Goal: Information Seeking & Learning: Learn about a topic

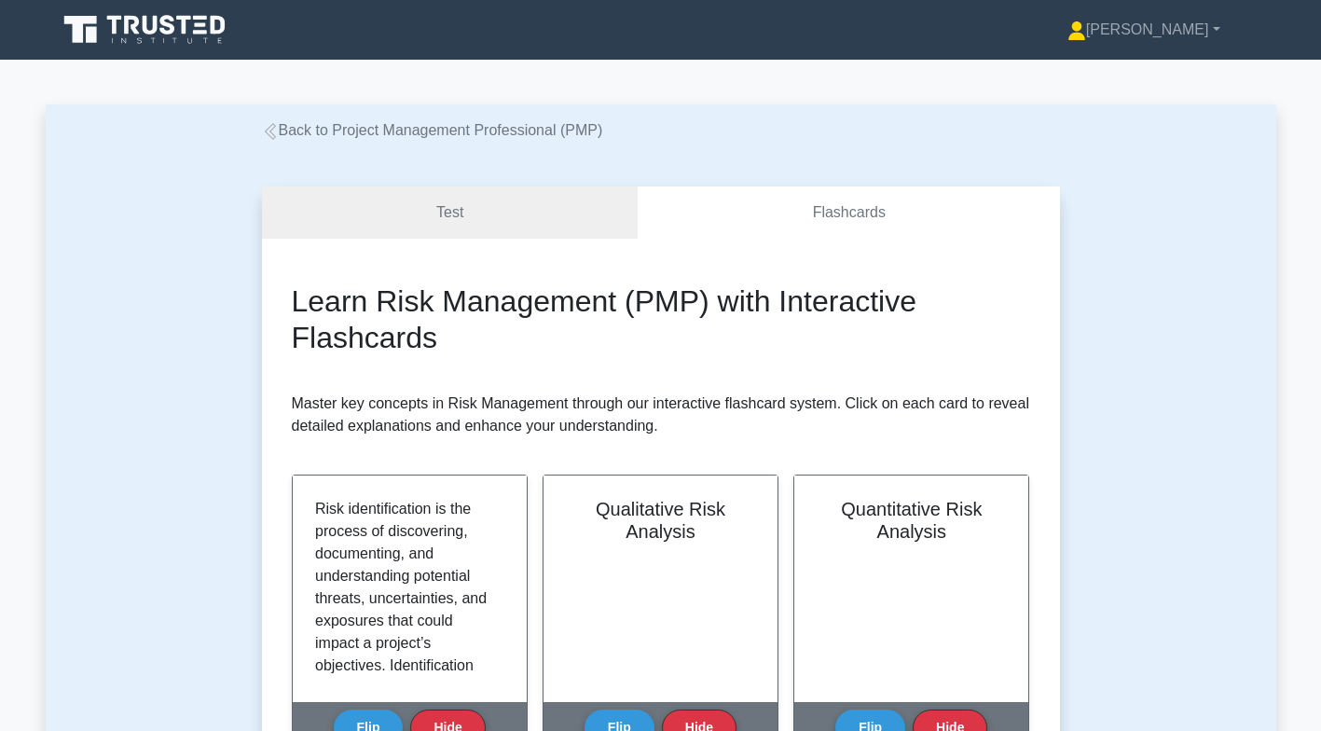
scroll to position [387, 0]
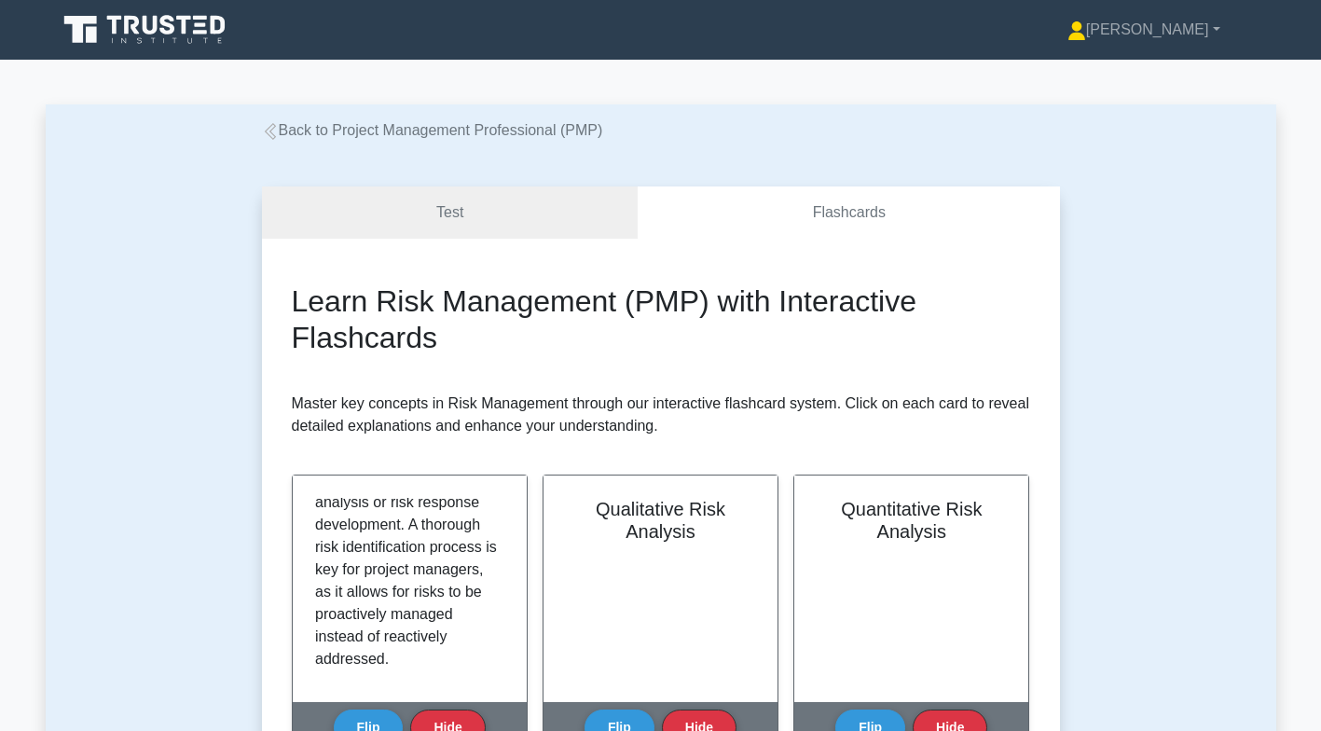
click at [299, 132] on link "Back to Project Management Professional (PMP)" at bounding box center [432, 130] width 341 height 16
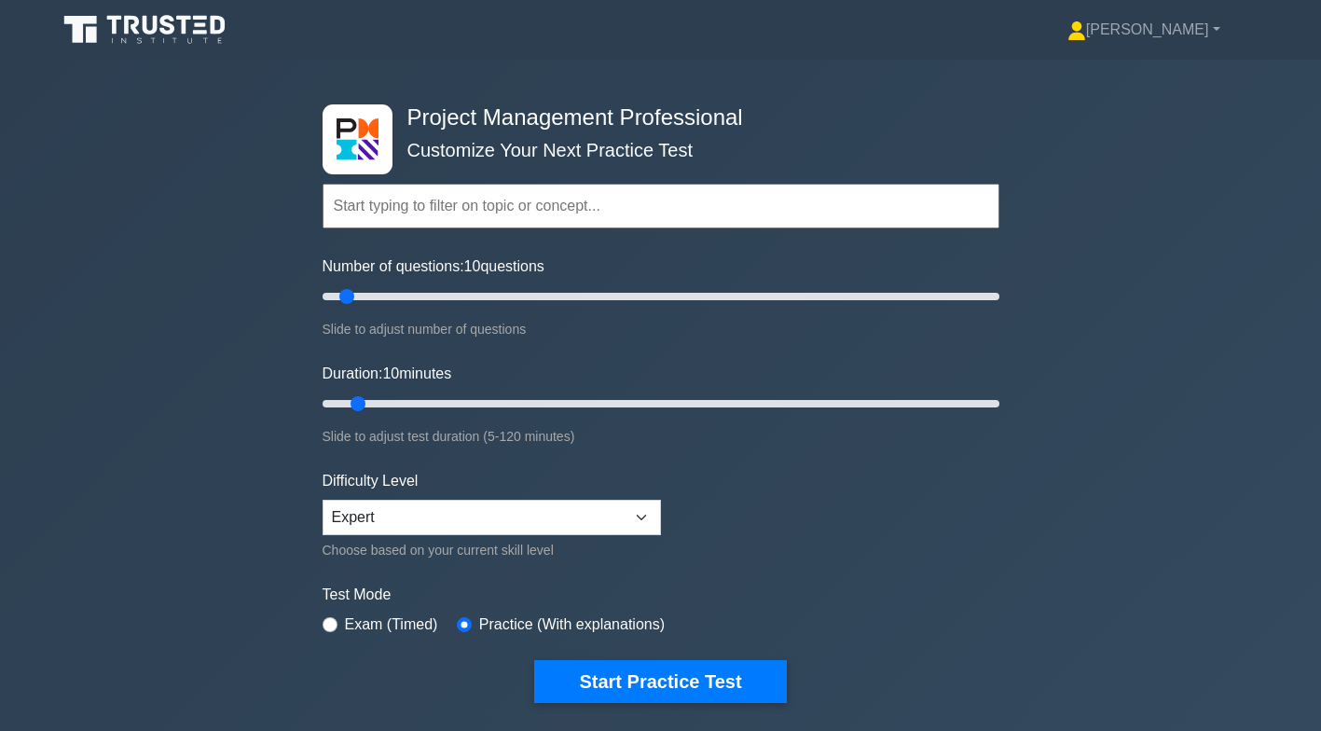
click at [511, 208] on input "text" at bounding box center [661, 206] width 677 height 45
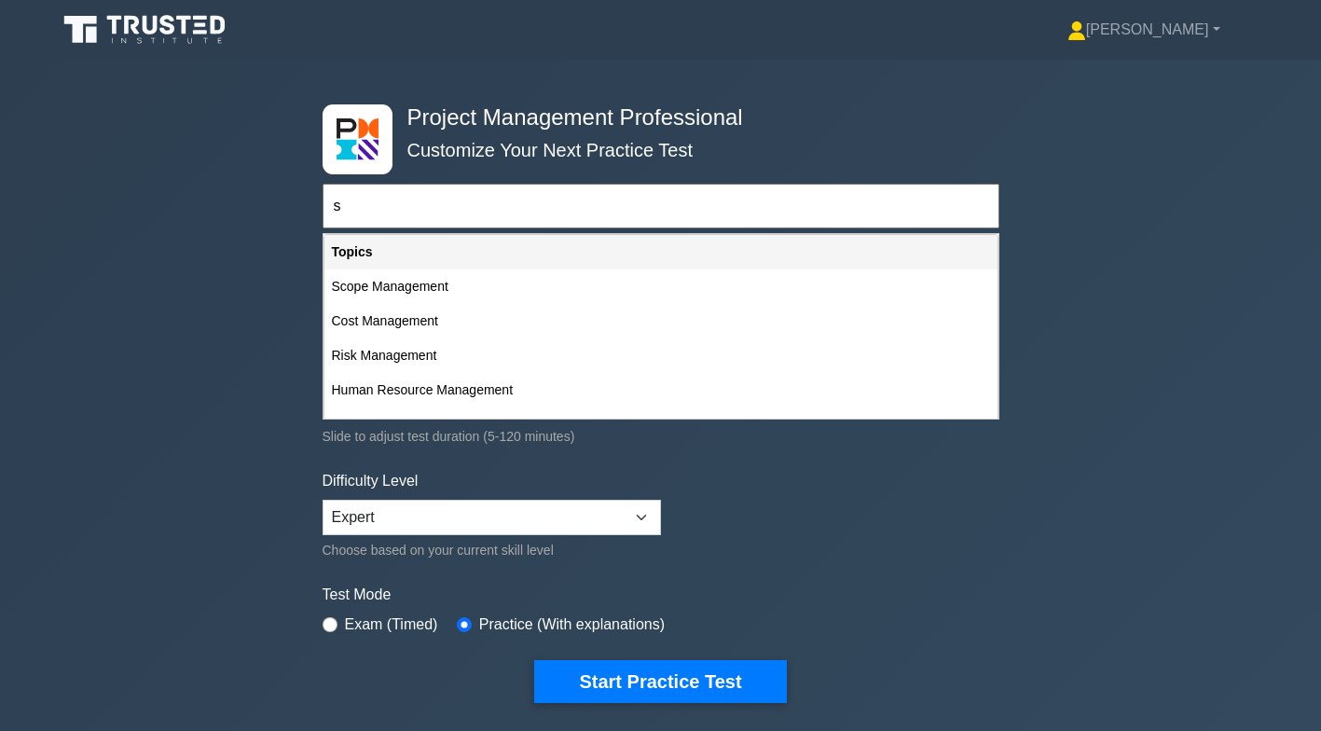
click at [483, 290] on div "Scope Management" at bounding box center [660, 286] width 673 height 34
type input "Scope Management"
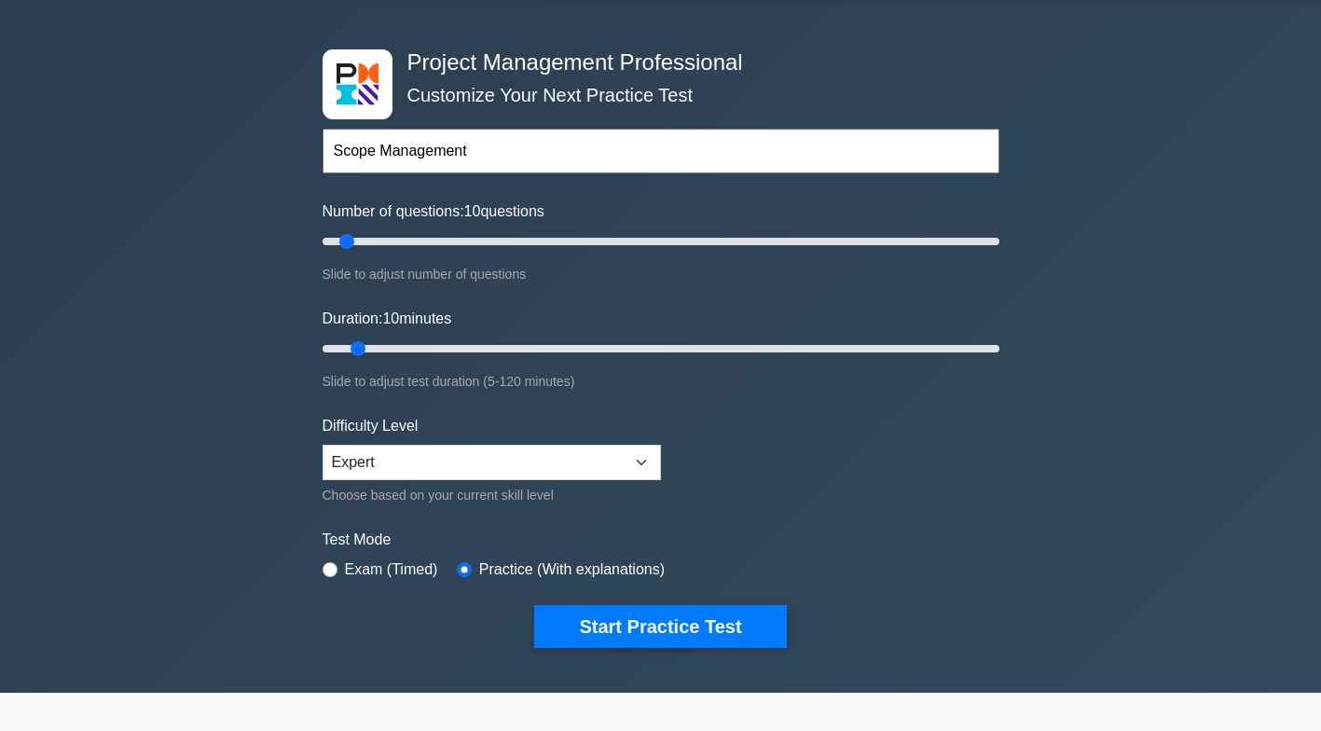
scroll to position [38, 0]
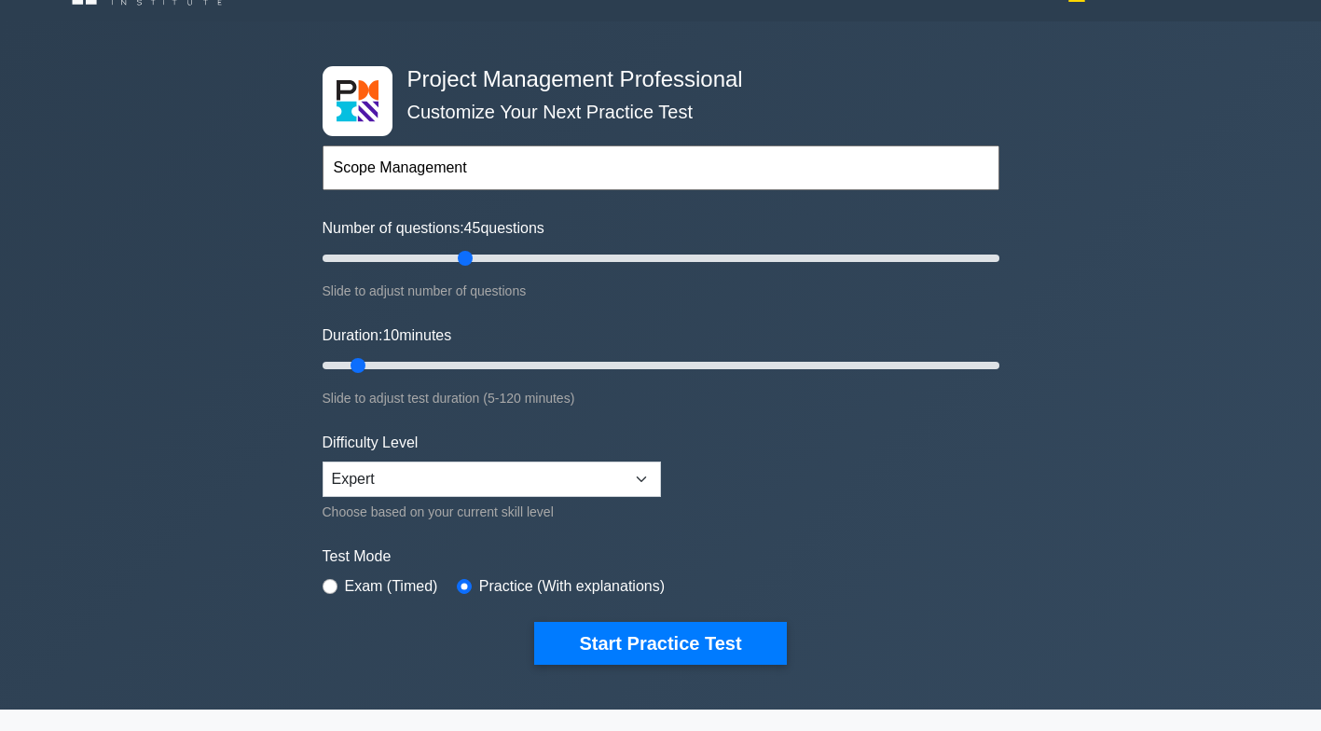
type input "45"
type input "60"
click at [727, 637] on button "Start Practice Test" at bounding box center [660, 643] width 252 height 43
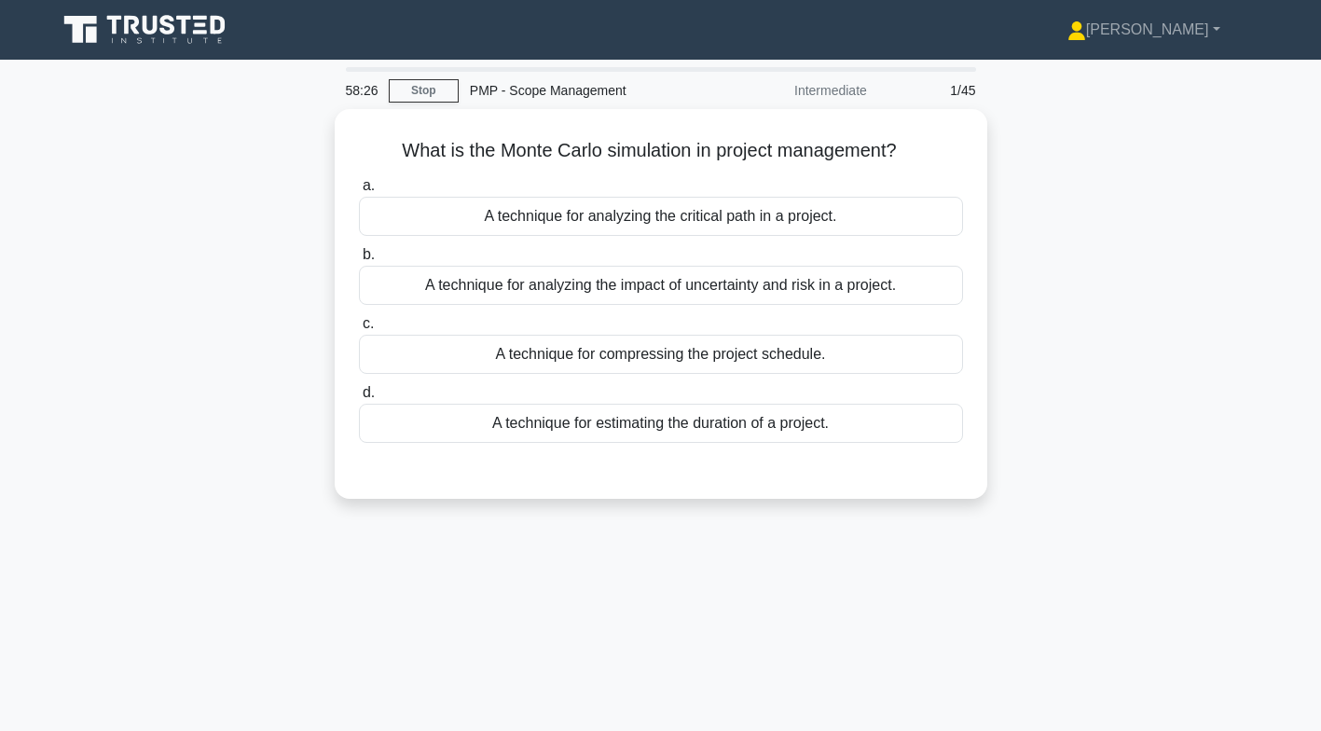
click at [739, 288] on div "A technique for analyzing the impact of uncertainty and risk in a project." at bounding box center [661, 285] width 604 height 39
click at [359, 261] on input "b. A technique for analyzing the impact of uncertainty and risk in a project." at bounding box center [359, 255] width 0 height 12
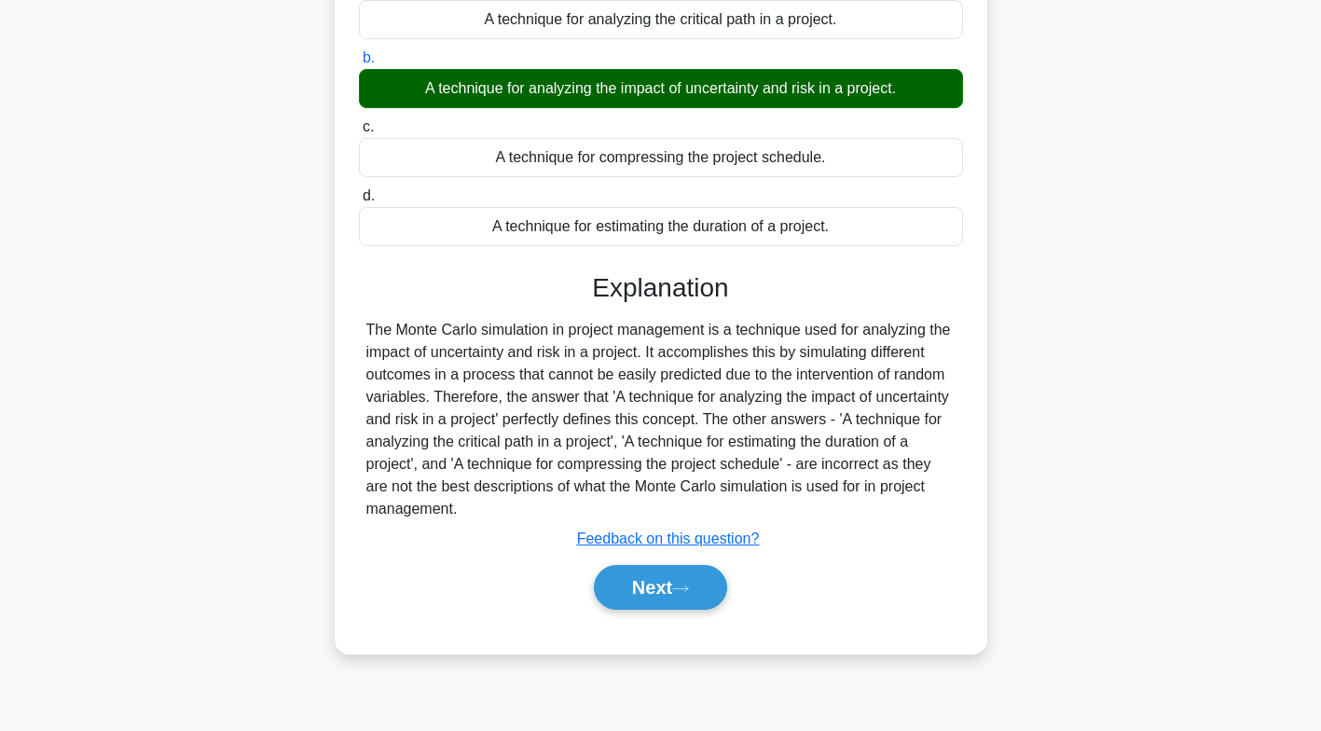
scroll to position [223, 0]
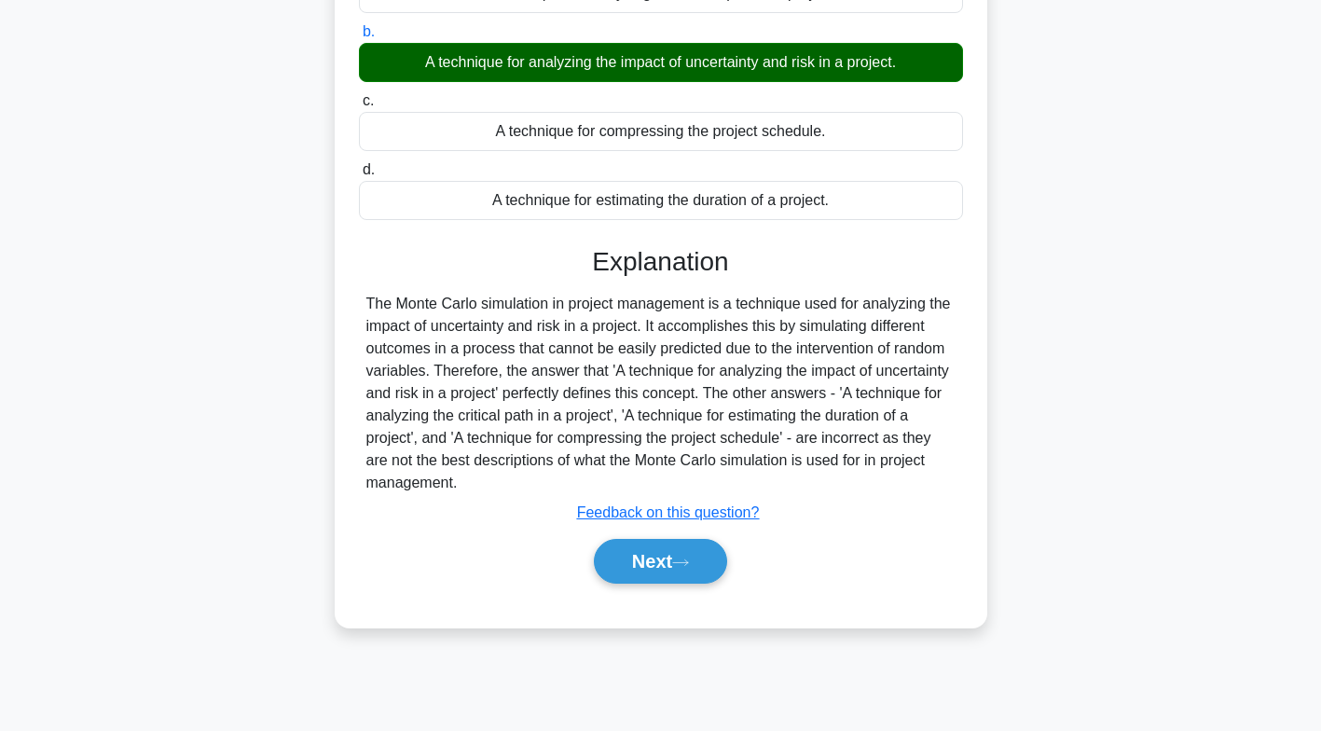
click at [671, 558] on button "Next" at bounding box center [660, 561] width 133 height 45
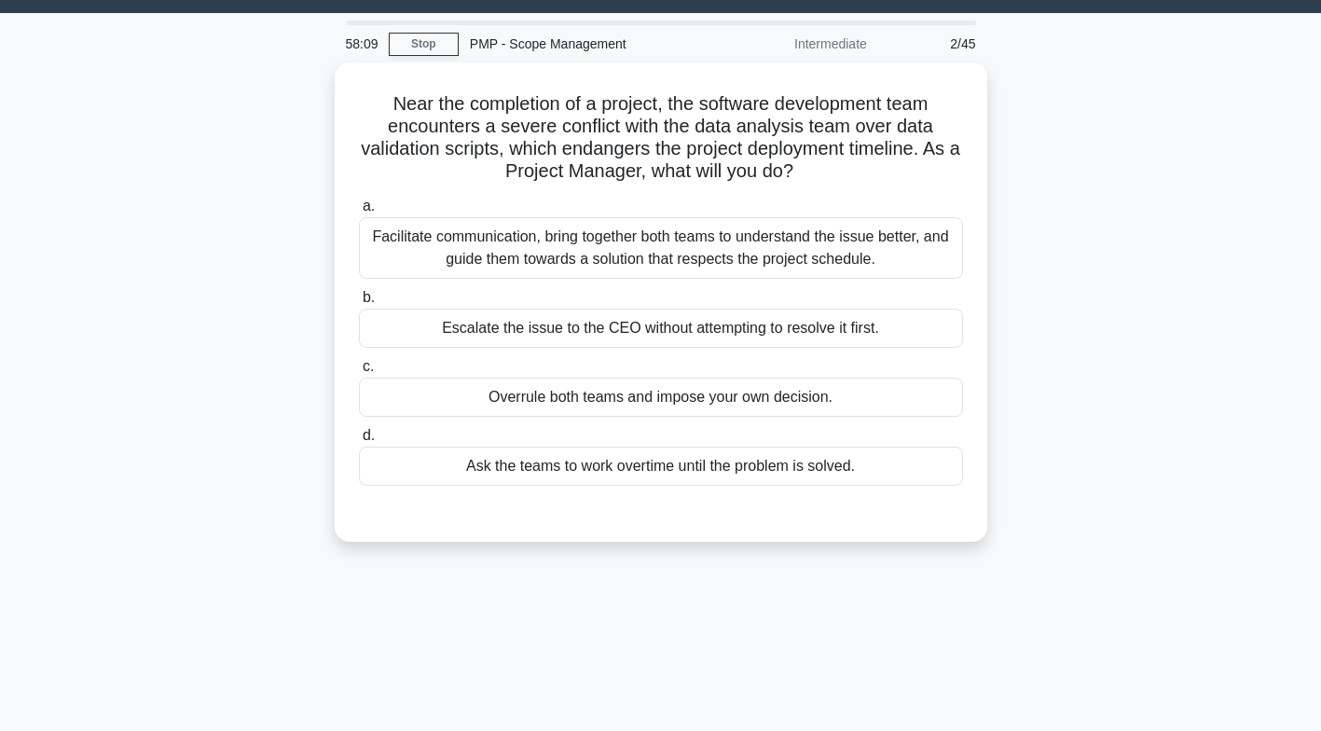
scroll to position [50, 0]
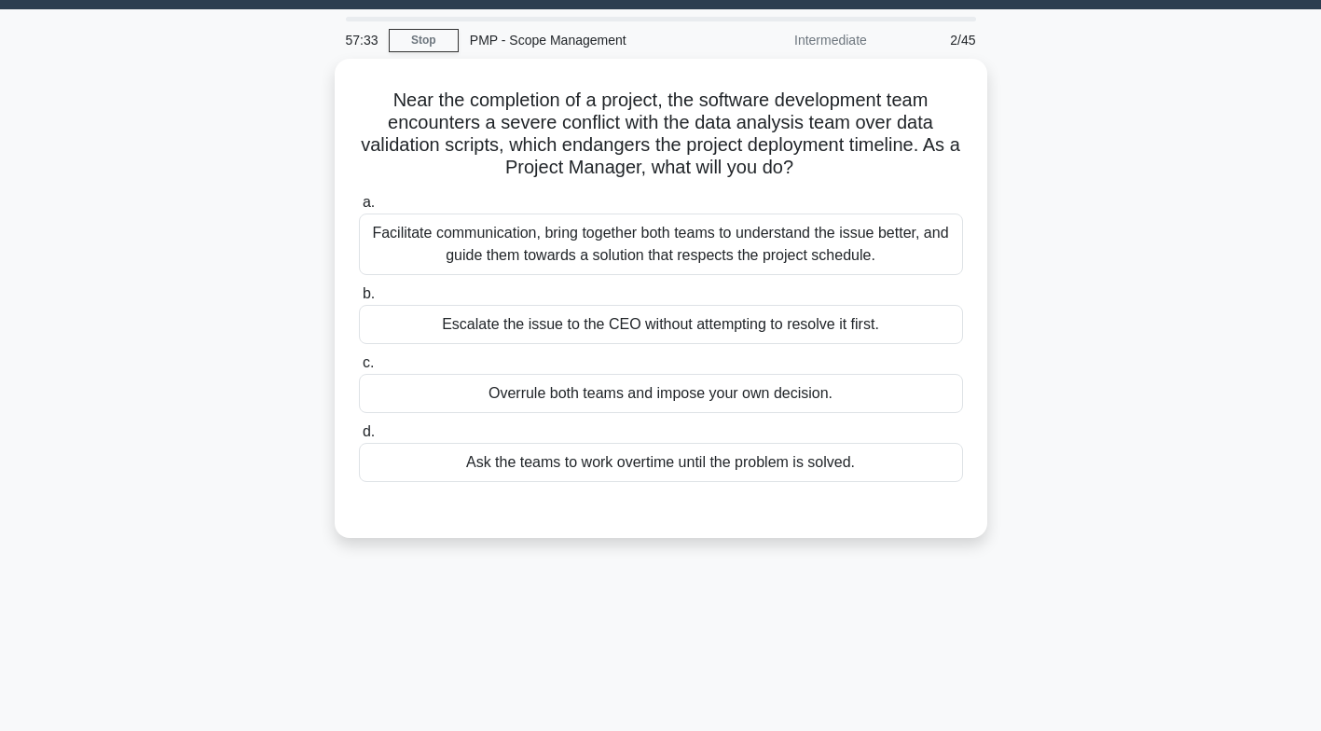
click at [746, 250] on div "Facilitate communication, bring together both teams to understand the issue bet…" at bounding box center [661, 244] width 604 height 62
click at [359, 209] on input "a. Facilitate communication, bring together both teams to understand the issue …" at bounding box center [359, 203] width 0 height 12
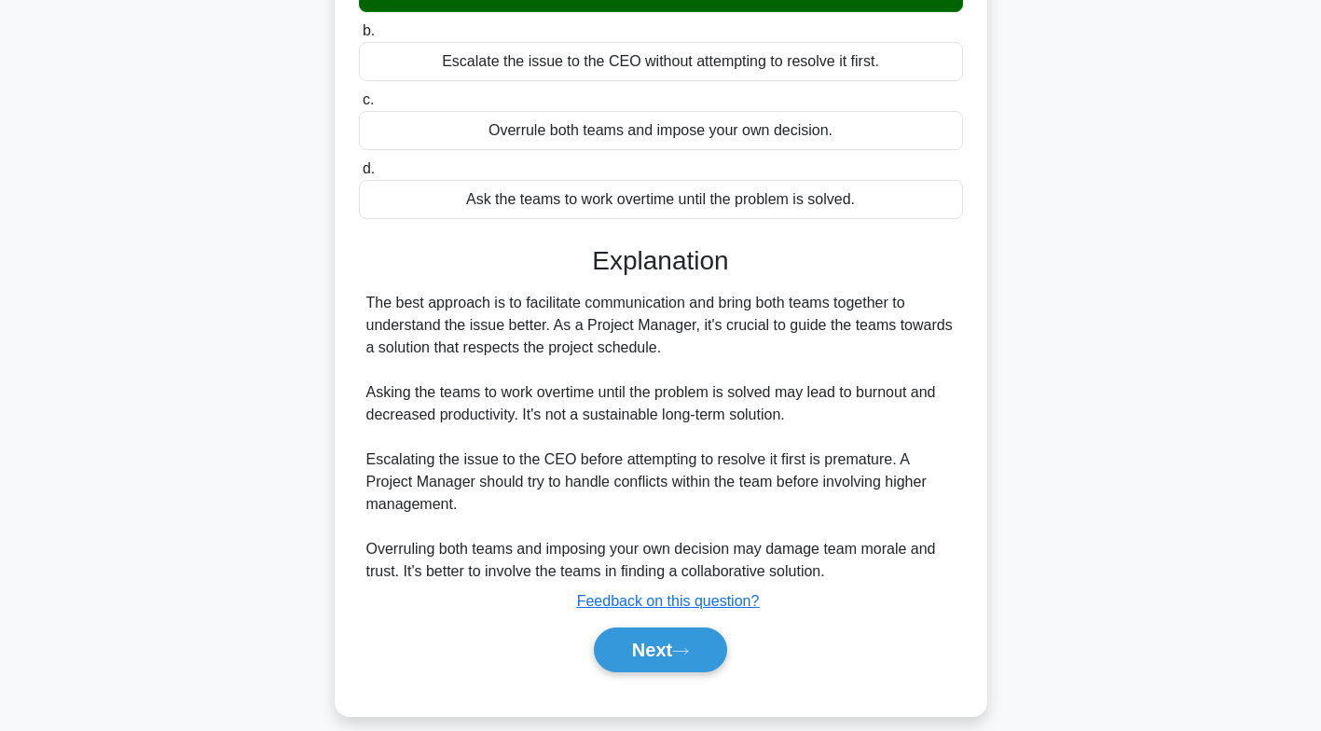
scroll to position [330, 0]
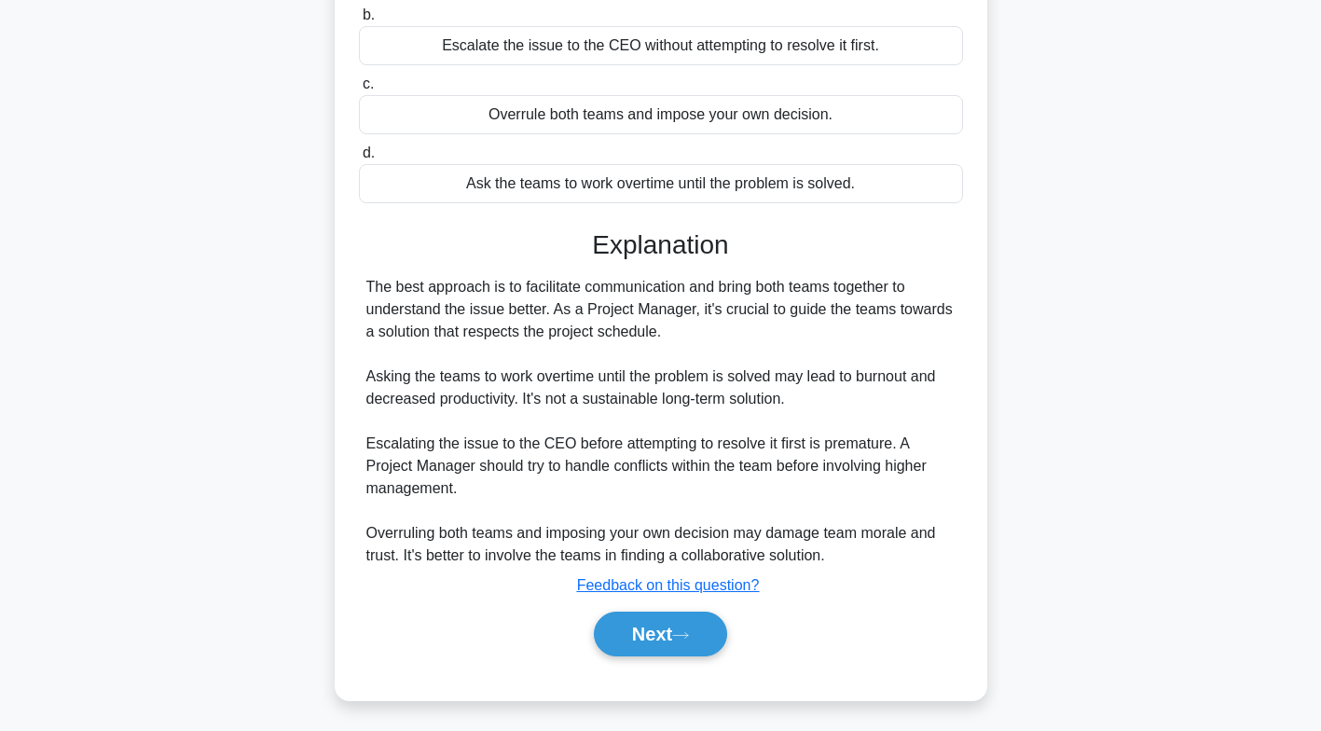
click at [688, 632] on icon at bounding box center [680, 635] width 15 height 6
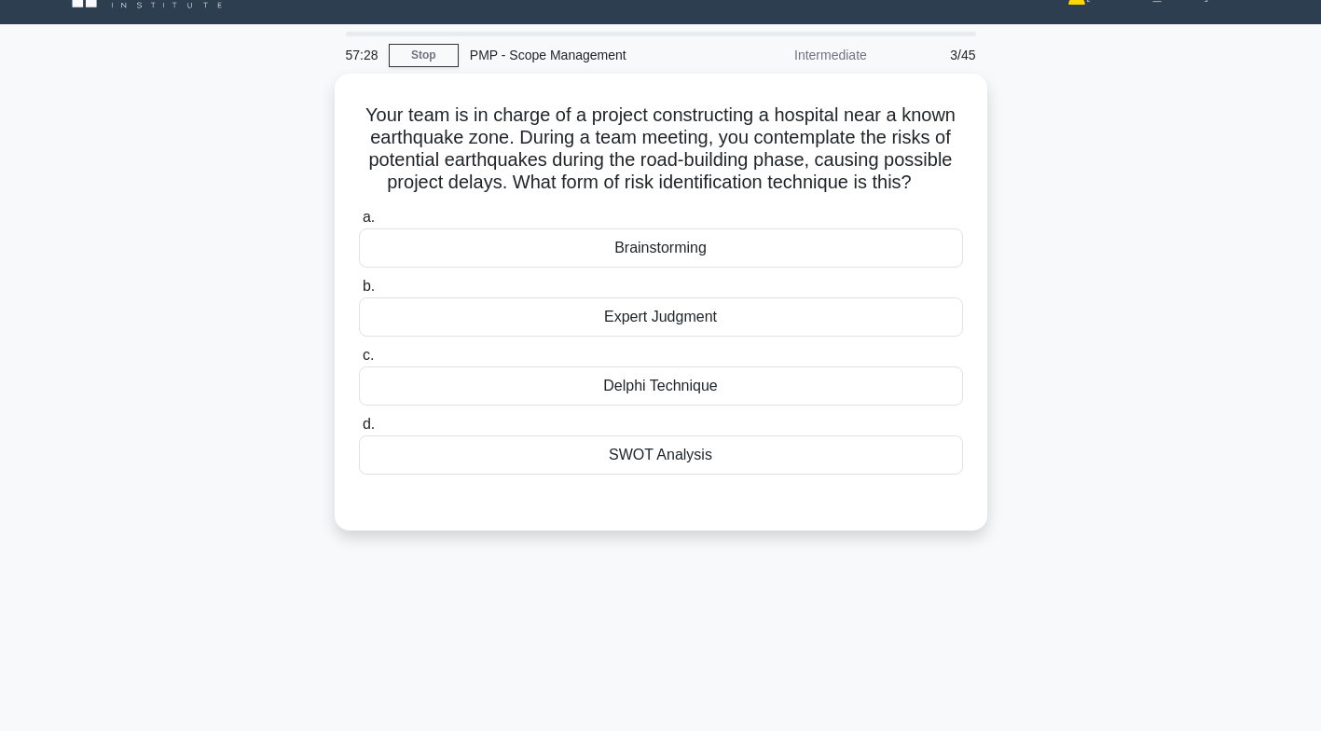
scroll to position [24, 0]
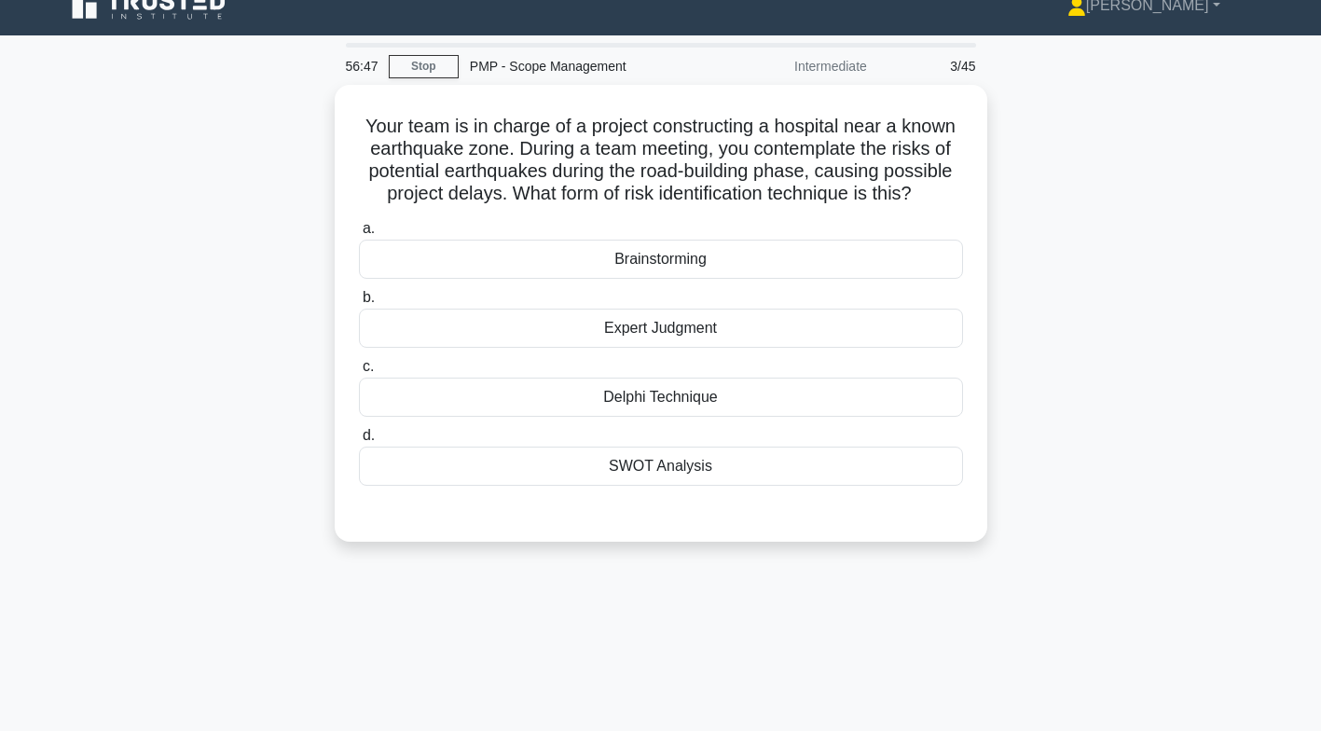
click at [773, 323] on div "Expert Judgment" at bounding box center [661, 328] width 604 height 39
click at [359, 304] on input "b. Expert Judgment" at bounding box center [359, 298] width 0 height 12
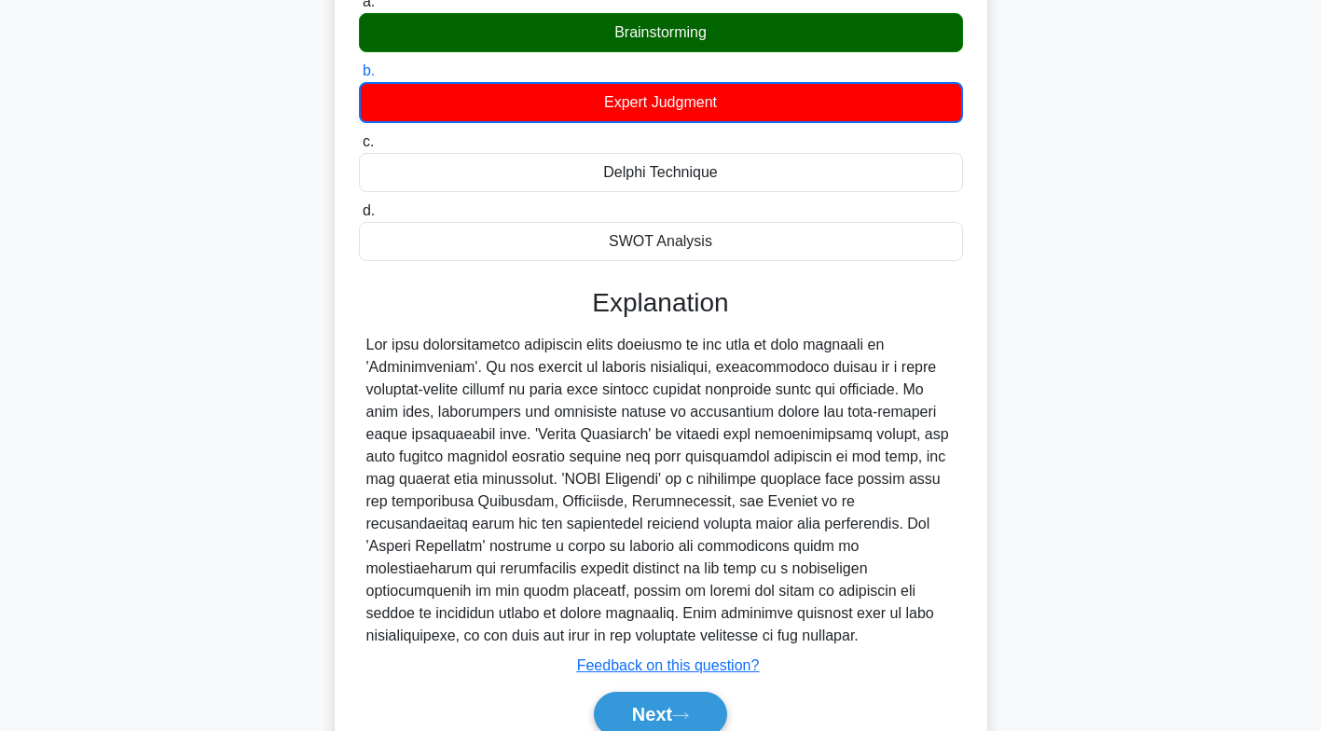
scroll to position [263, 0]
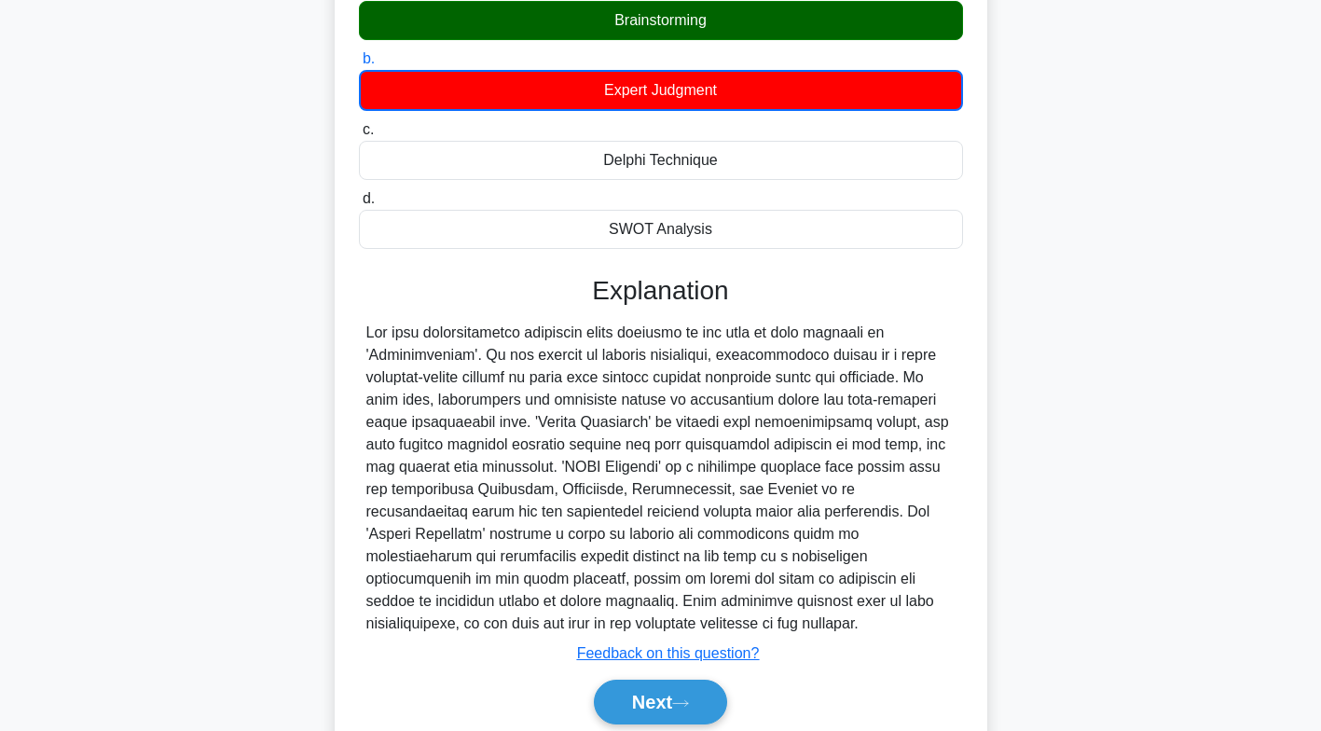
click at [689, 701] on icon at bounding box center [680, 703] width 17 height 10
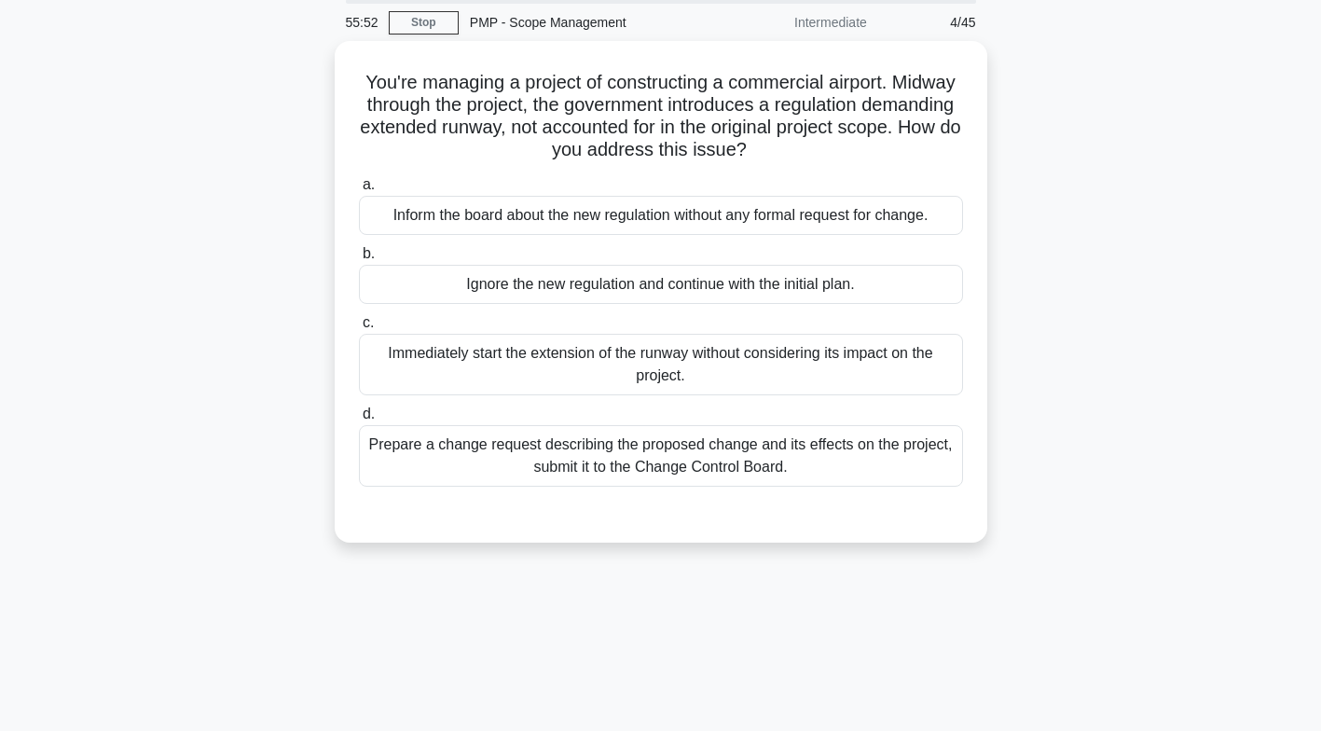
scroll to position [68, 0]
click at [768, 448] on div "Prepare a change request describing the proposed change and its effects on the …" at bounding box center [661, 456] width 604 height 62
click at [359, 420] on input "d. Prepare a change request describing the proposed change and its effects on t…" at bounding box center [359, 414] width 0 height 12
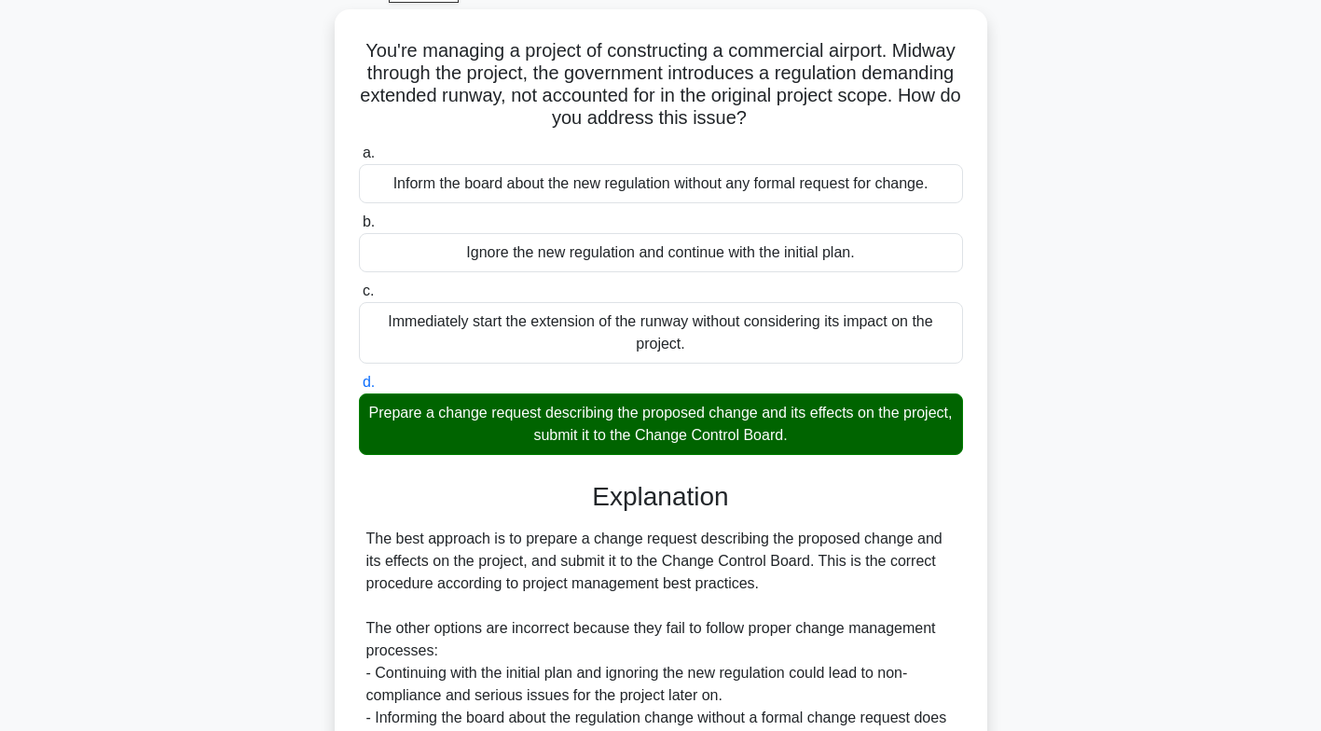
scroll to position [330, 0]
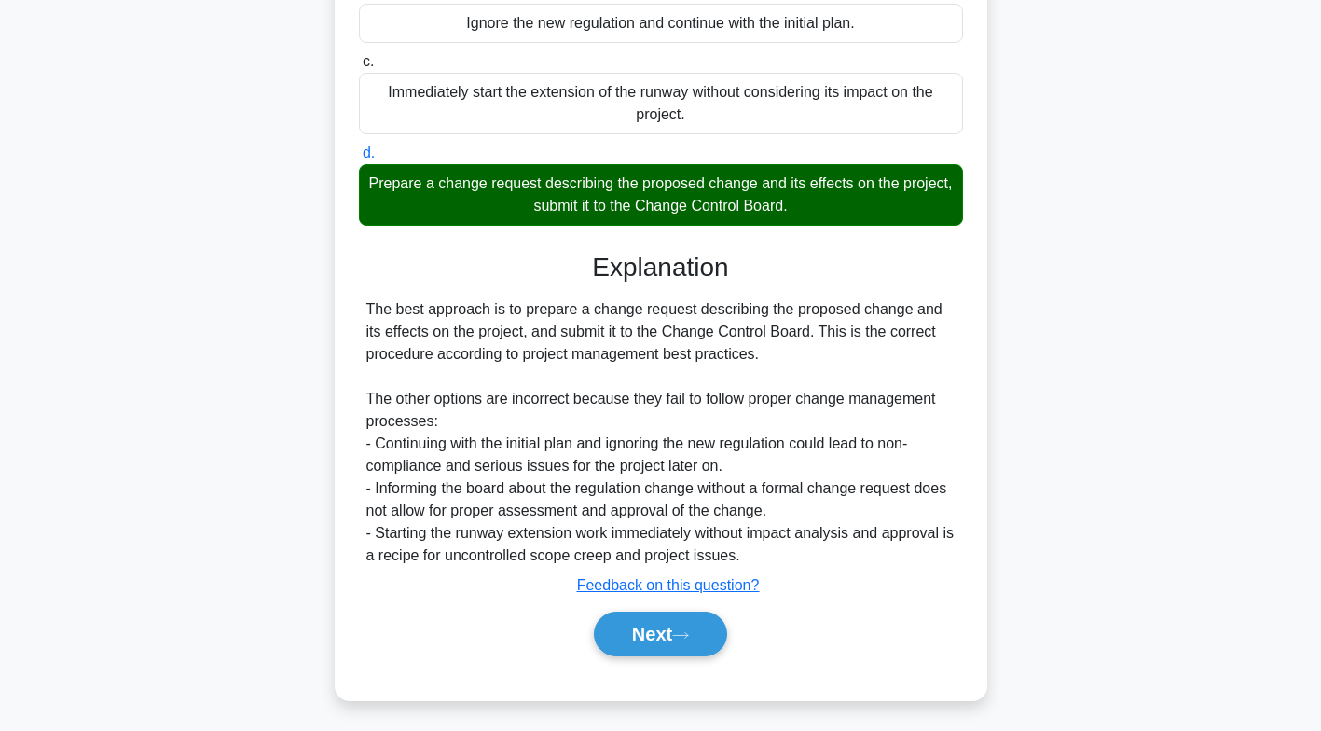
click at [672, 626] on button "Next" at bounding box center [660, 634] width 133 height 45
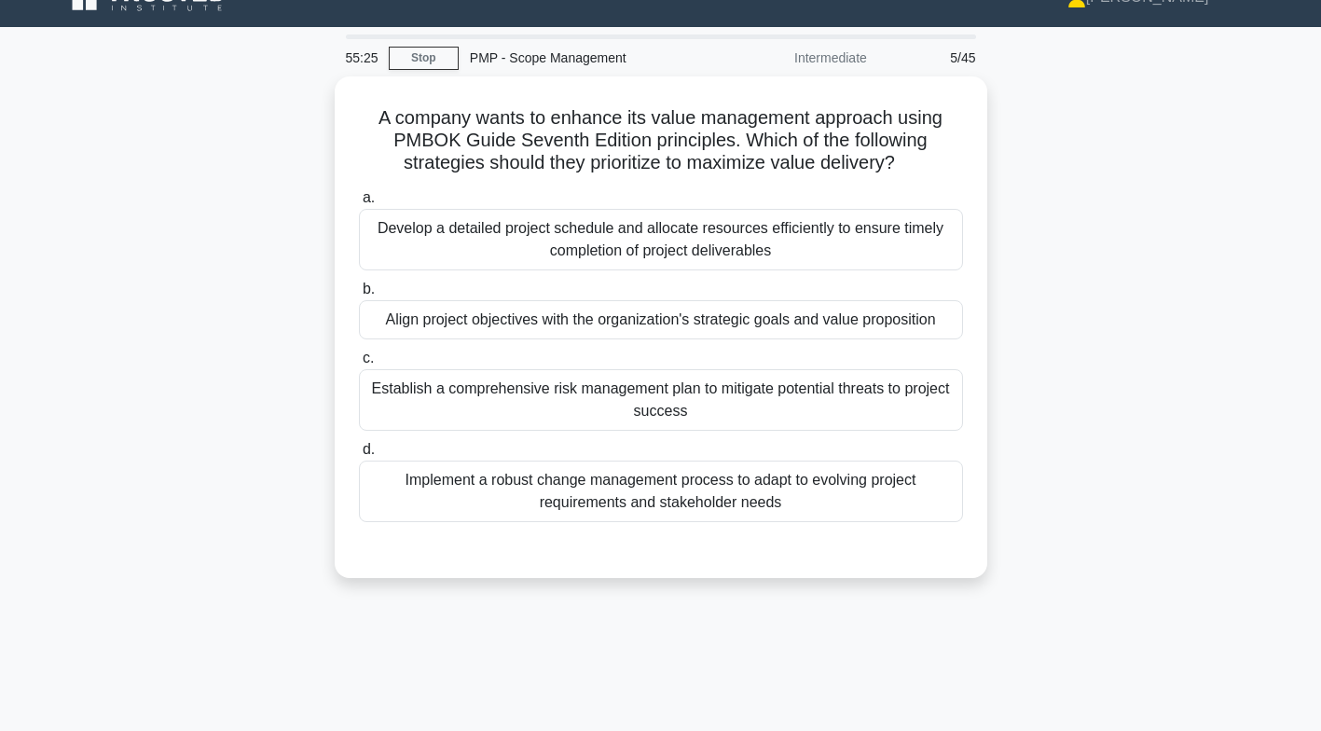
scroll to position [0, 0]
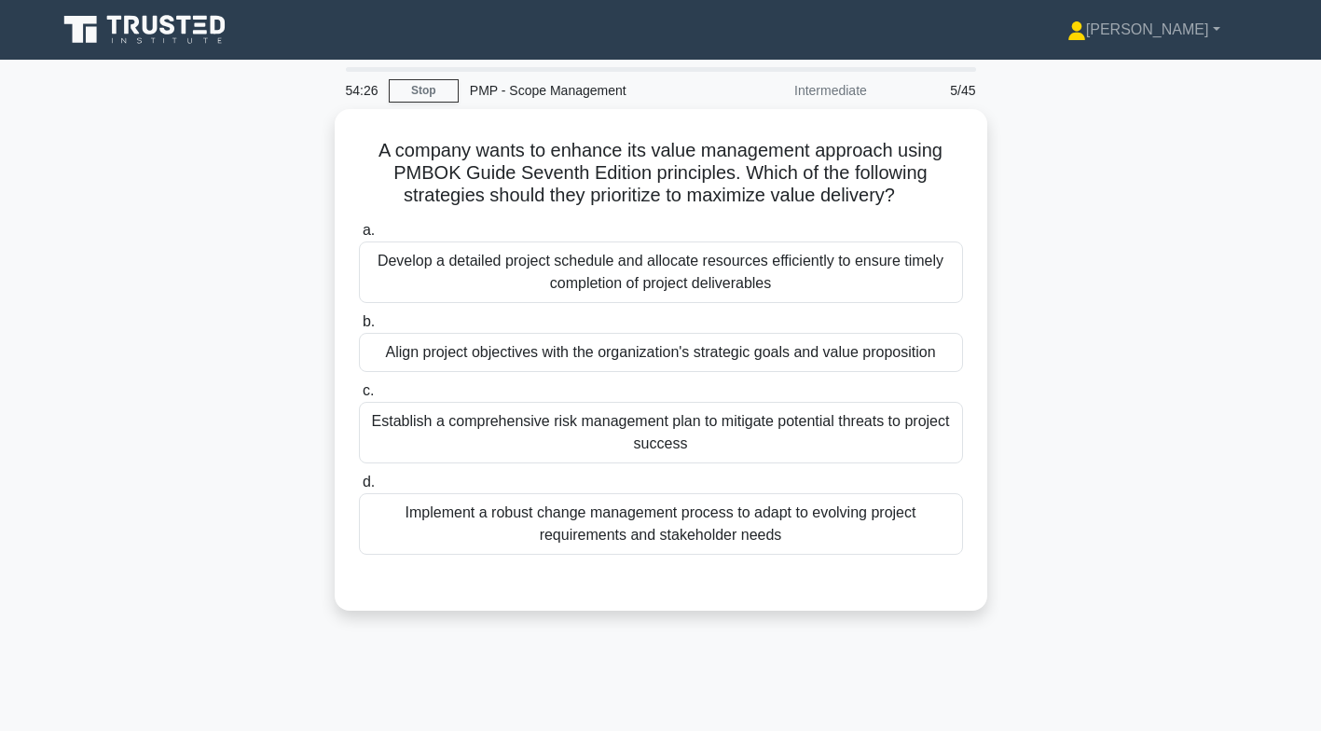
click at [684, 356] on div "Align project objectives with the organization's strategic goals and value prop…" at bounding box center [661, 352] width 604 height 39
click at [359, 328] on input "b. Align project objectives with the organization's strategic goals and value p…" at bounding box center [359, 322] width 0 height 12
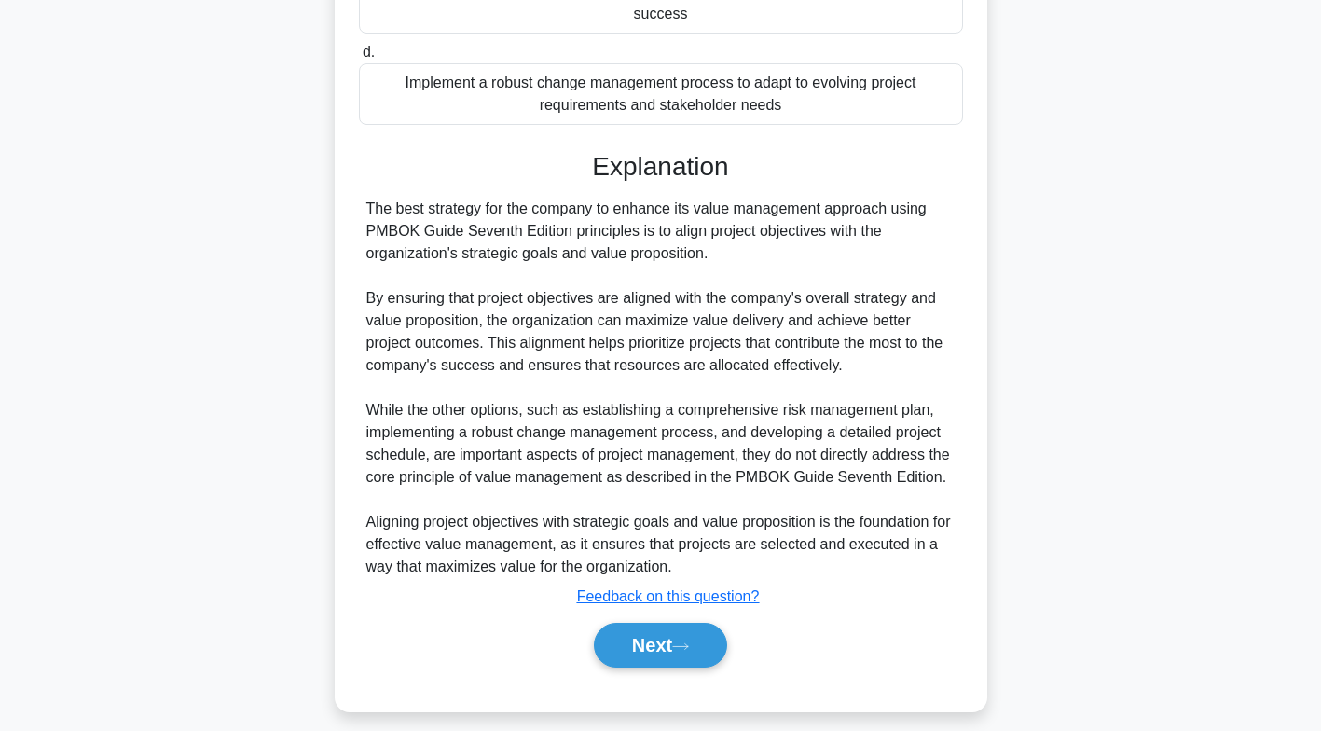
scroll to position [442, 0]
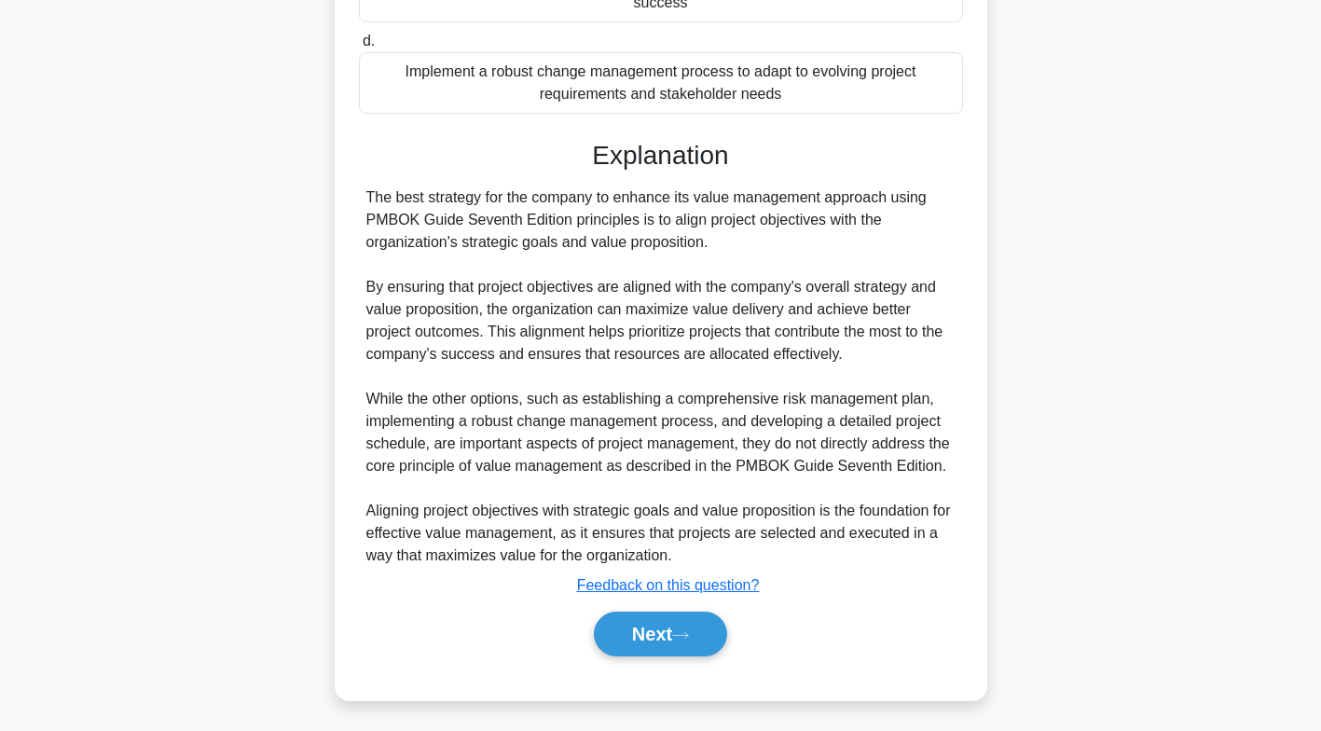
click at [688, 624] on button "Next" at bounding box center [660, 634] width 133 height 45
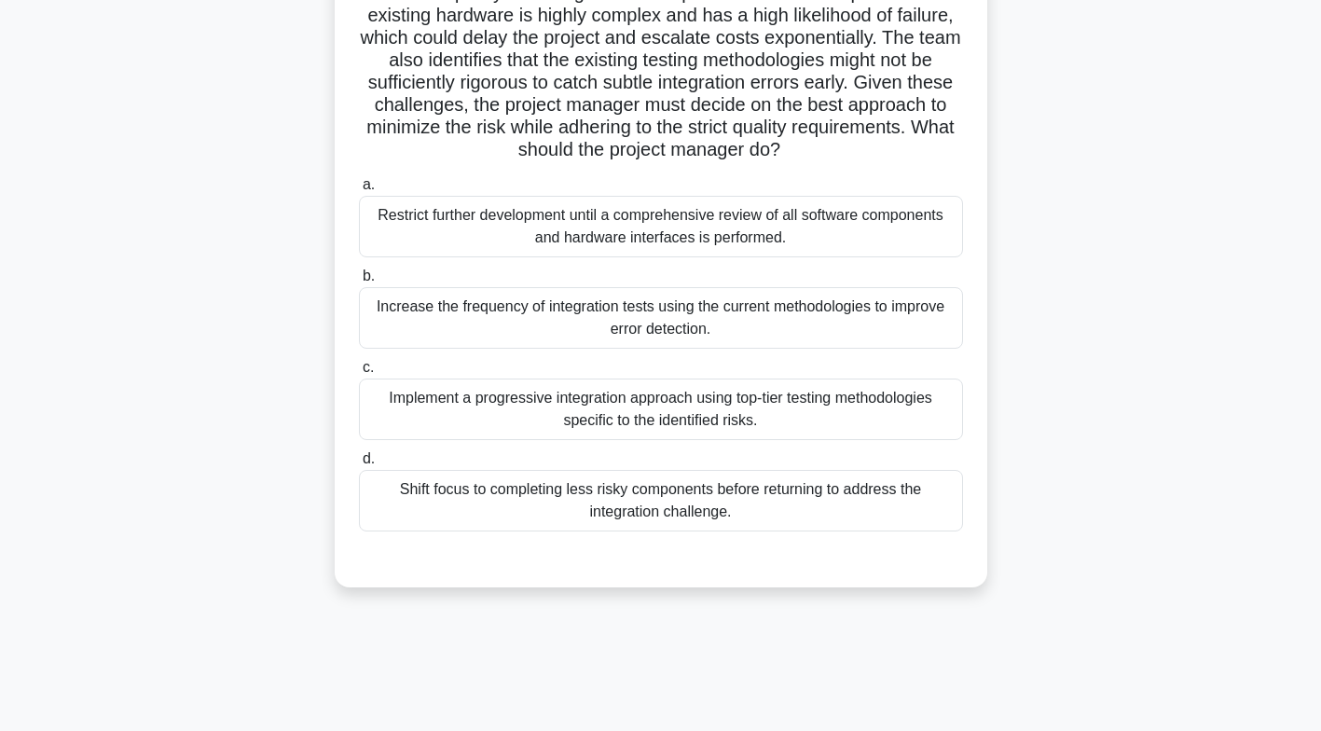
scroll to position [276, 0]
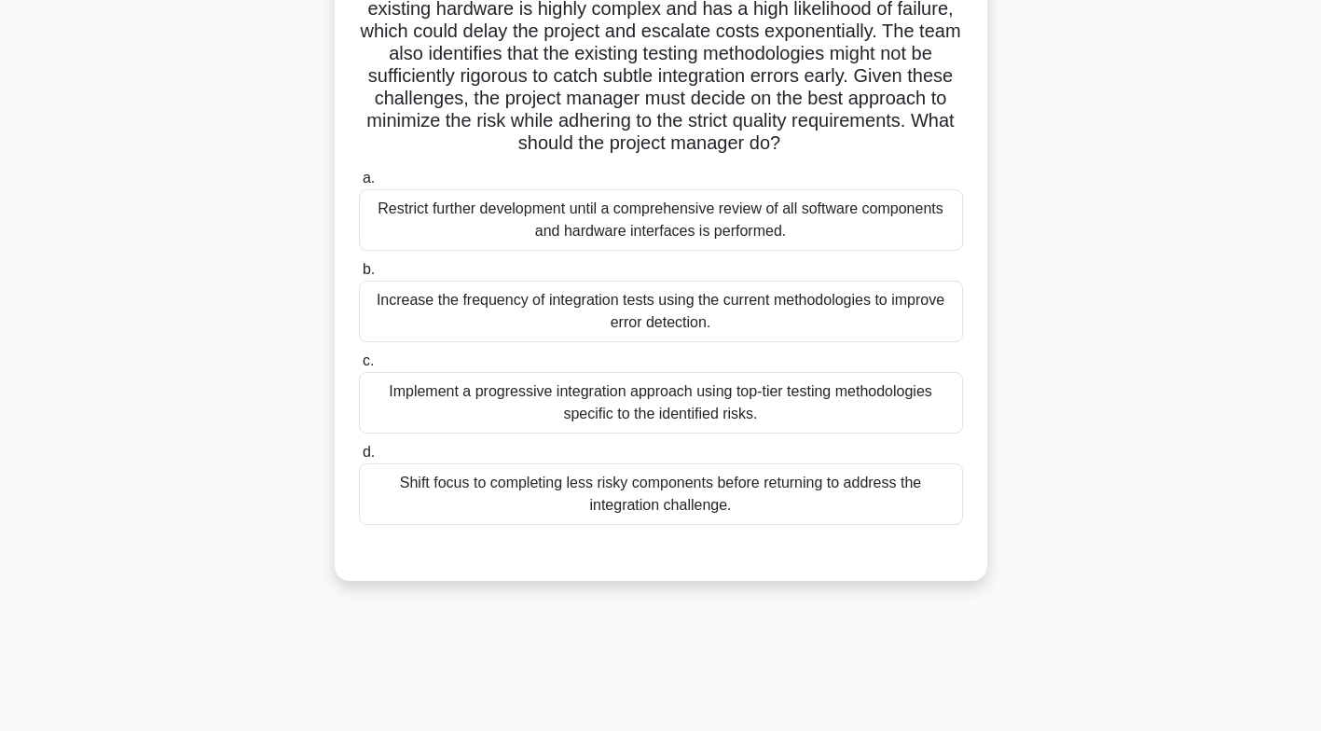
click at [853, 421] on div "Implement a progressive integration approach using top-tier testing methodologi…" at bounding box center [661, 403] width 604 height 62
click at [359, 367] on input "c. Implement a progressive integration approach using top-tier testing methodol…" at bounding box center [359, 361] width 0 height 12
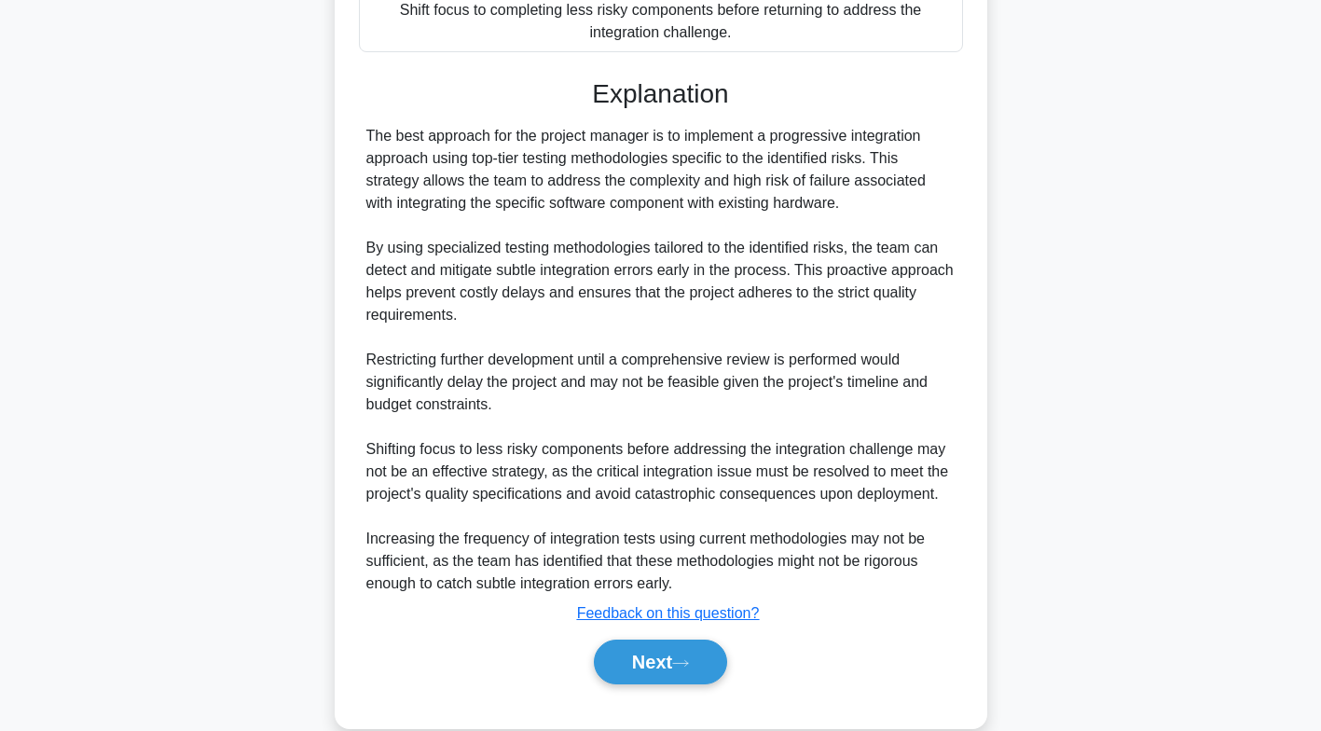
scroll to position [800, 0]
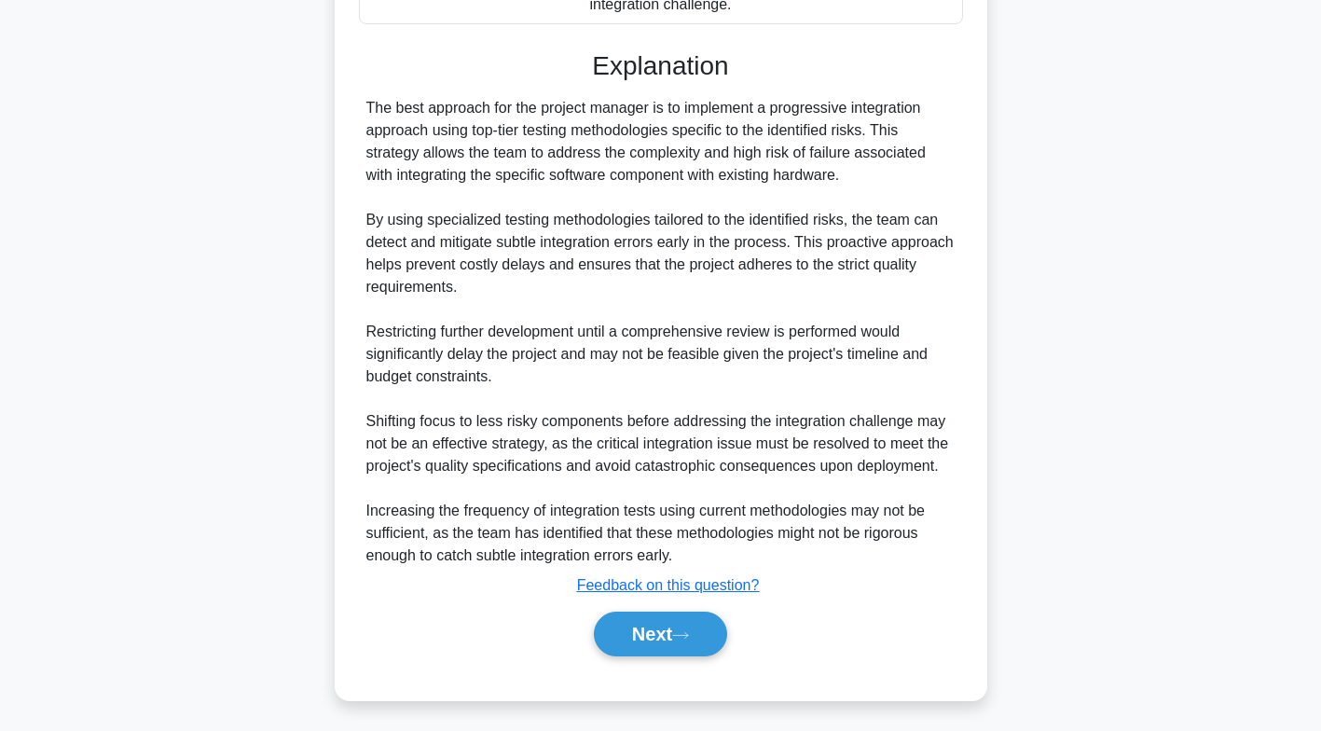
click at [672, 634] on button "Next" at bounding box center [660, 634] width 133 height 45
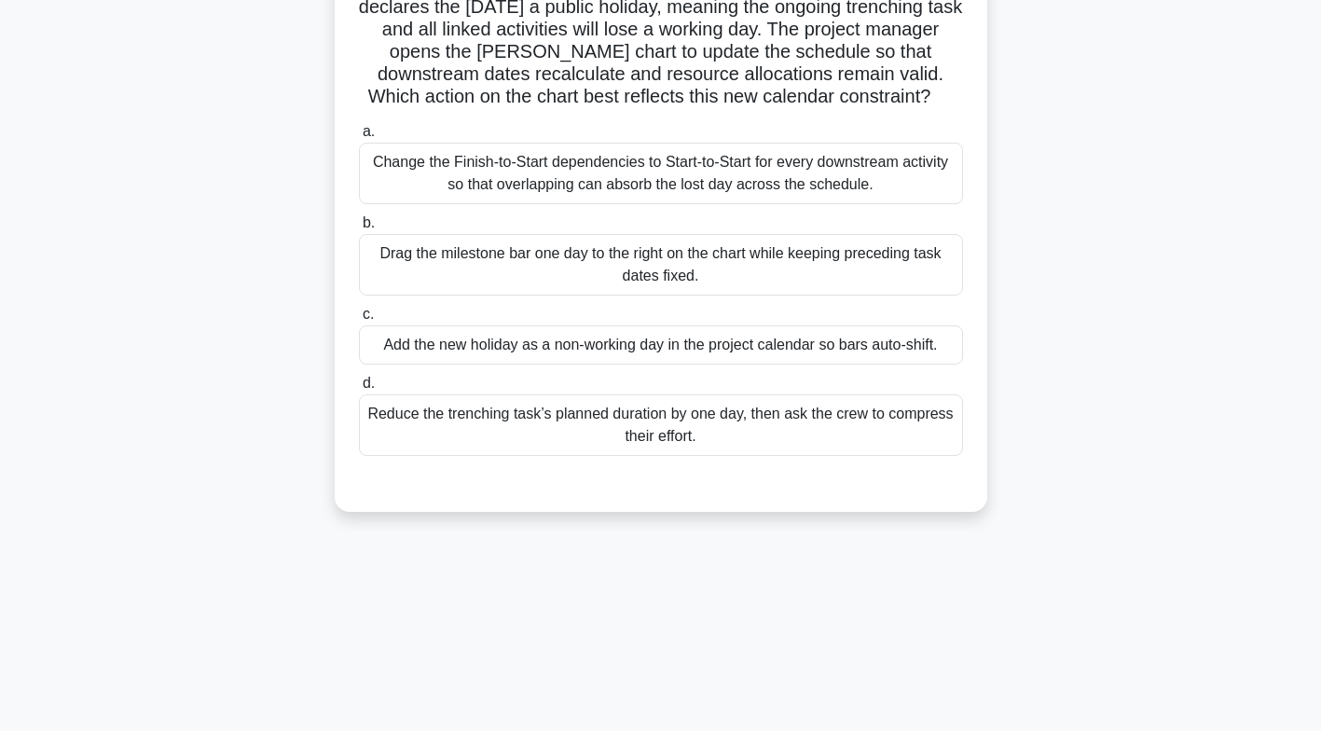
scroll to position [0, 0]
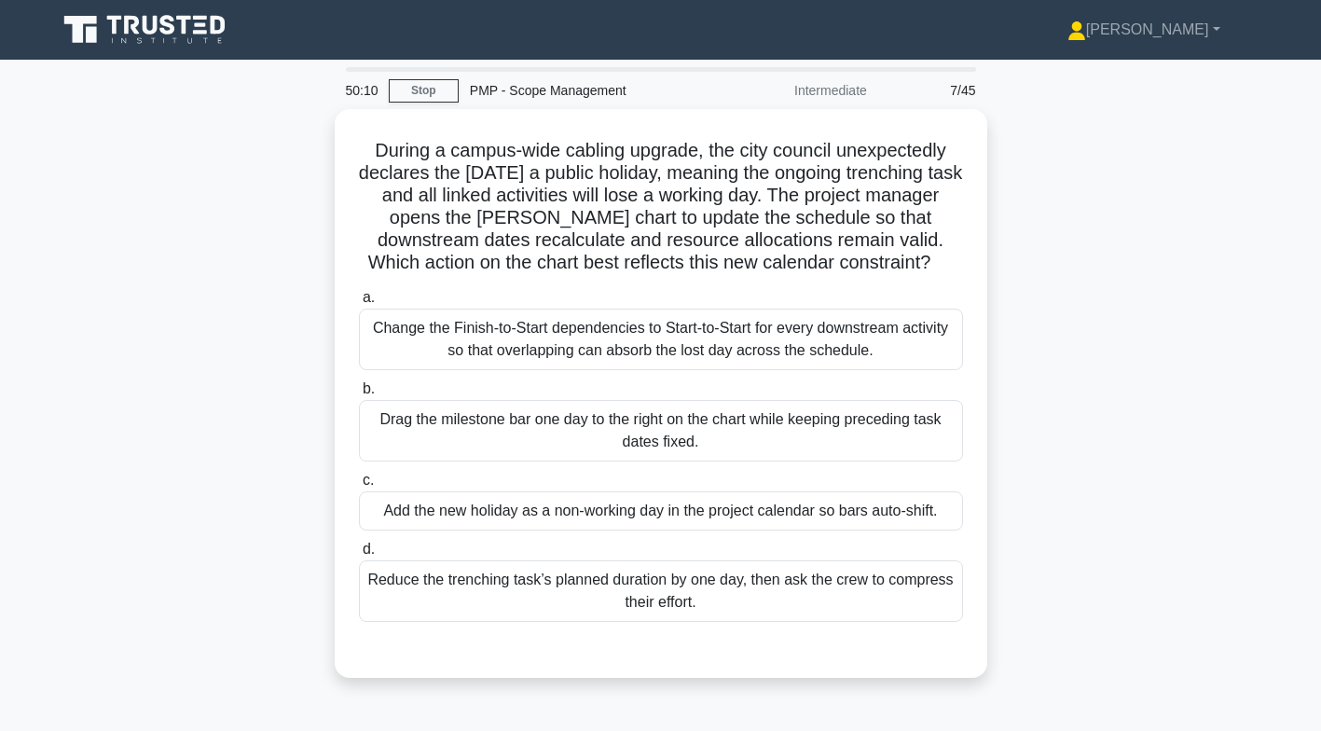
click at [804, 334] on div "Change the Finish-to-Start dependencies to Start-to-Start for every downstream …" at bounding box center [661, 340] width 604 height 62
click at [359, 304] on input "a. Change the Finish-to-Start dependencies to Start-to-Start for every downstre…" at bounding box center [359, 298] width 0 height 12
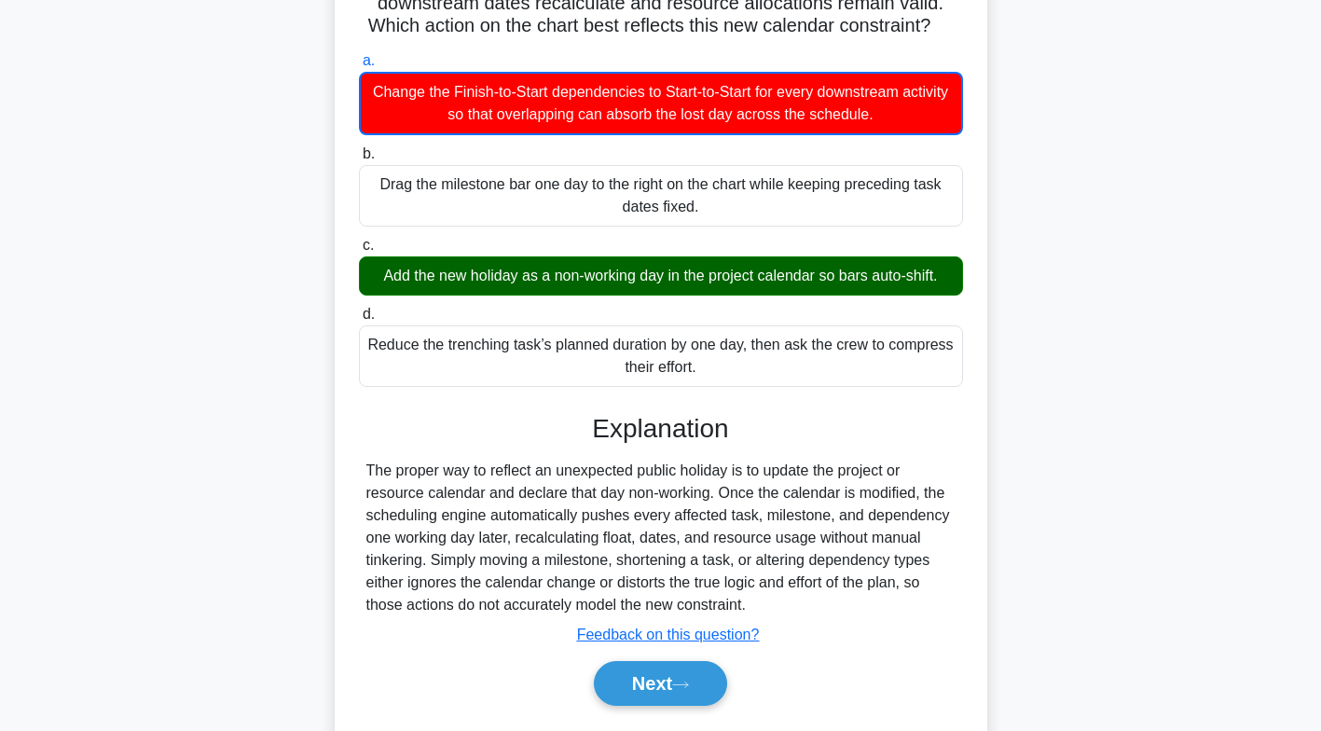
scroll to position [287, 0]
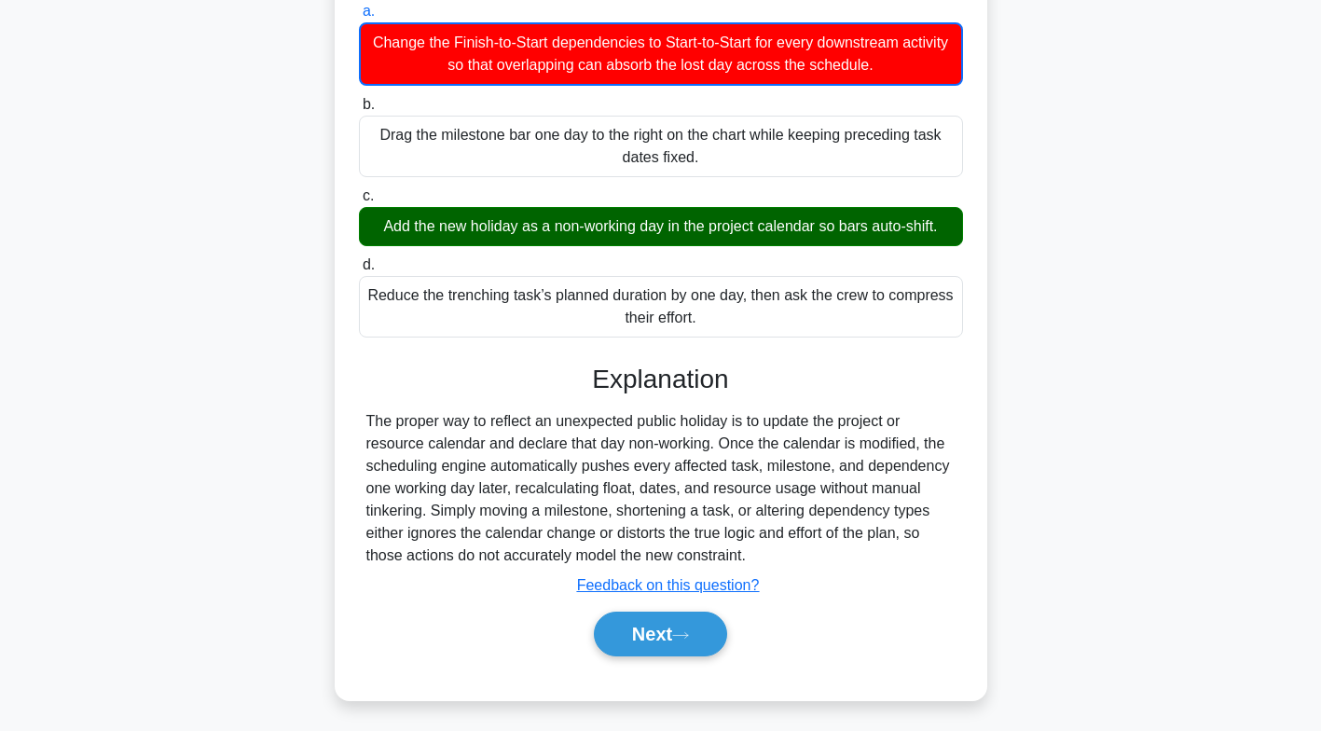
click at [686, 619] on button "Next" at bounding box center [660, 634] width 133 height 45
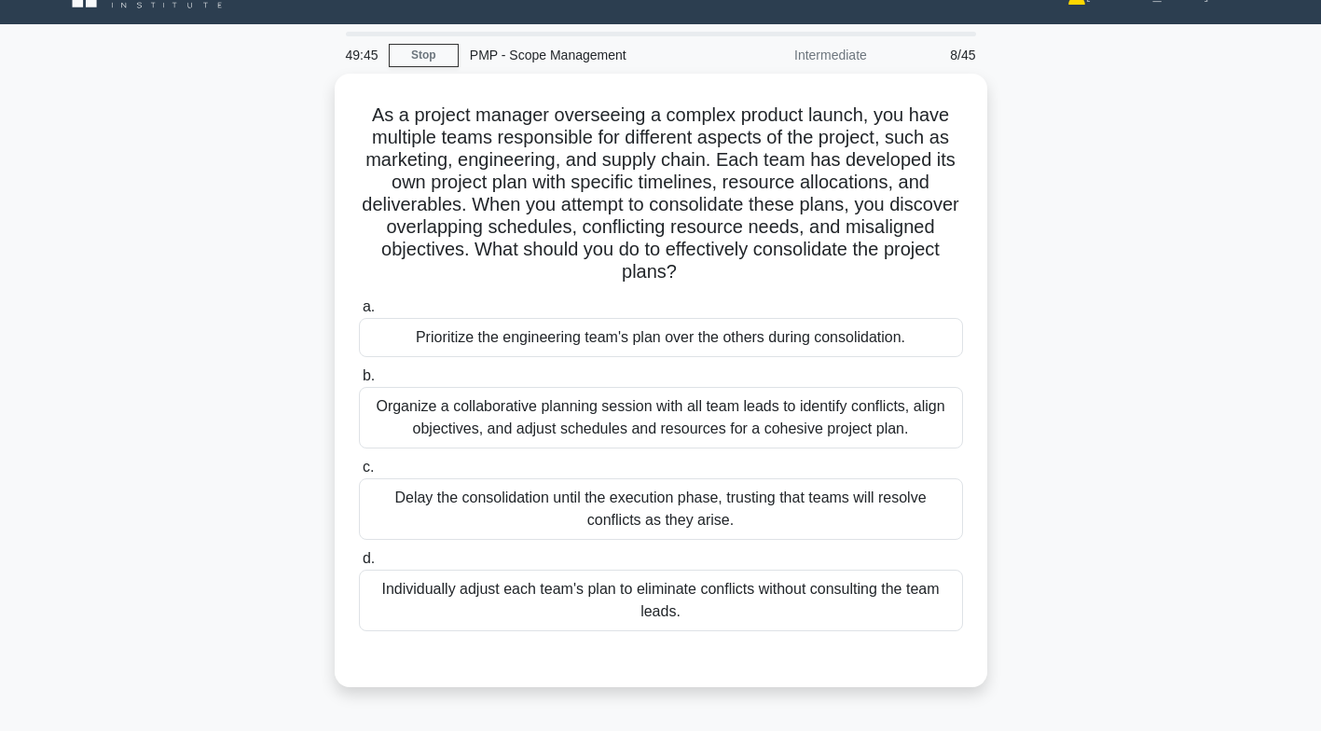
scroll to position [31, 0]
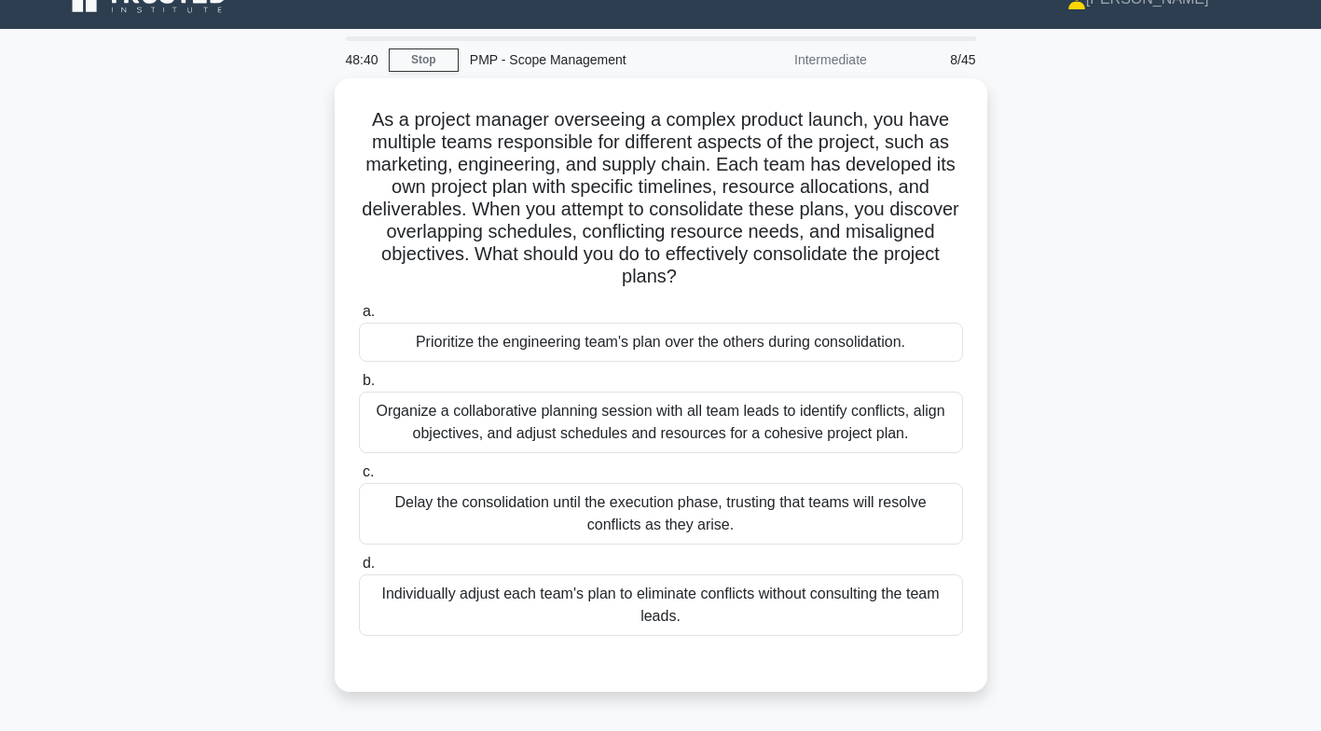
click at [721, 428] on div "Organize a collaborative planning session with all team leads to identify confl…" at bounding box center [661, 423] width 604 height 62
click at [359, 387] on input "b. Organize a collaborative planning session with all team leads to identify co…" at bounding box center [359, 381] width 0 height 12
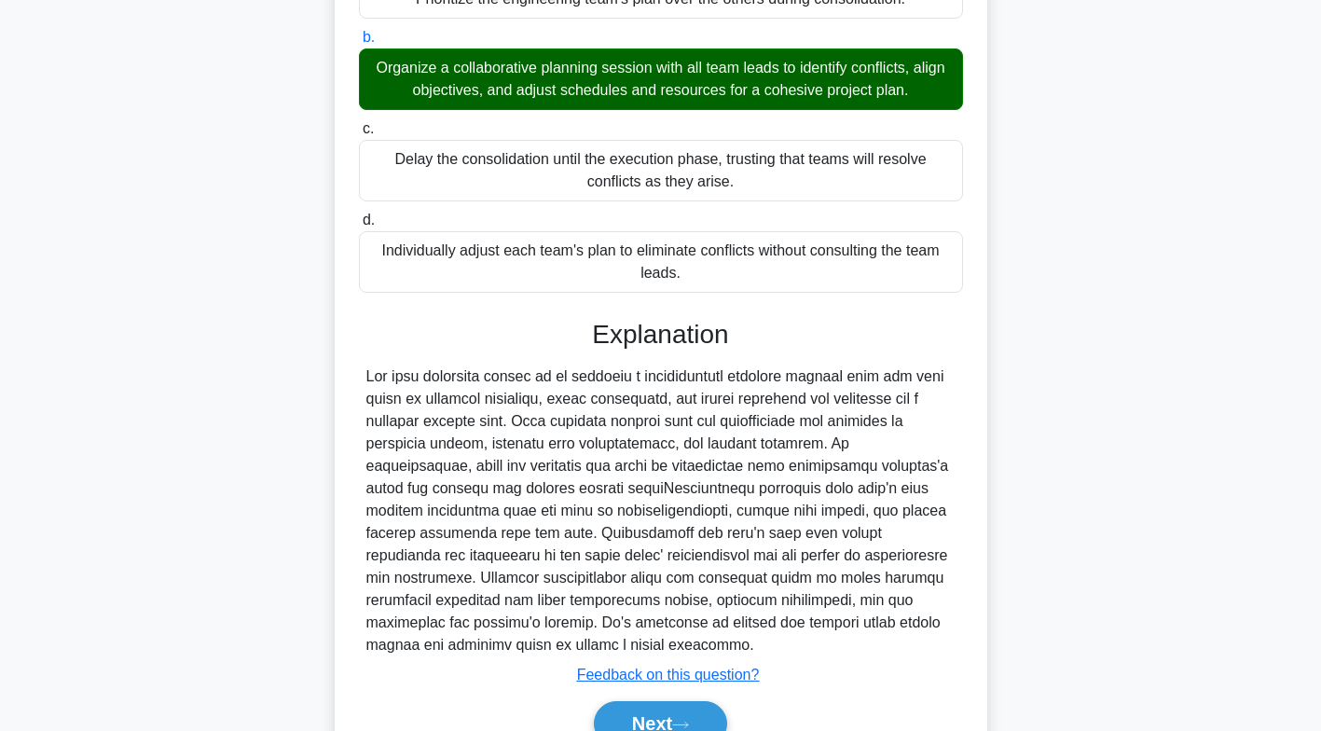
scroll to position [464, 0]
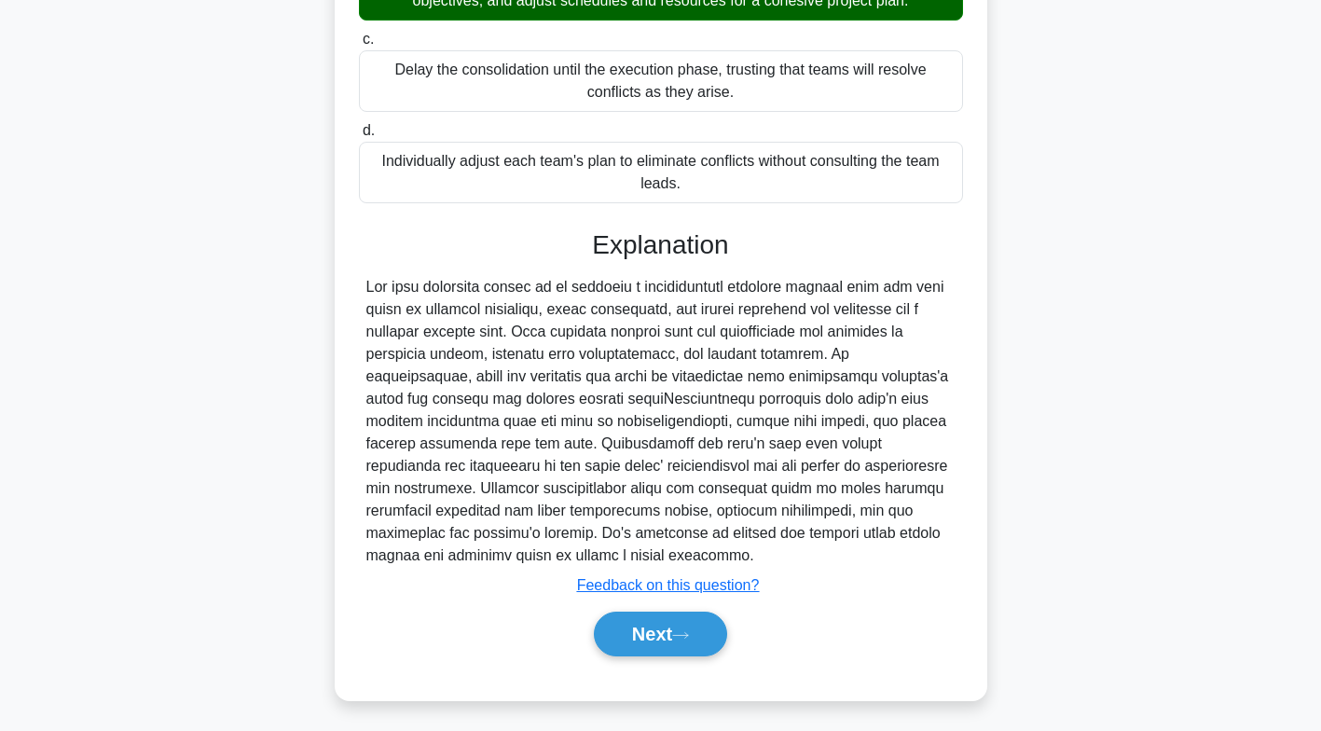
click at [674, 630] on button "Next" at bounding box center [660, 634] width 133 height 45
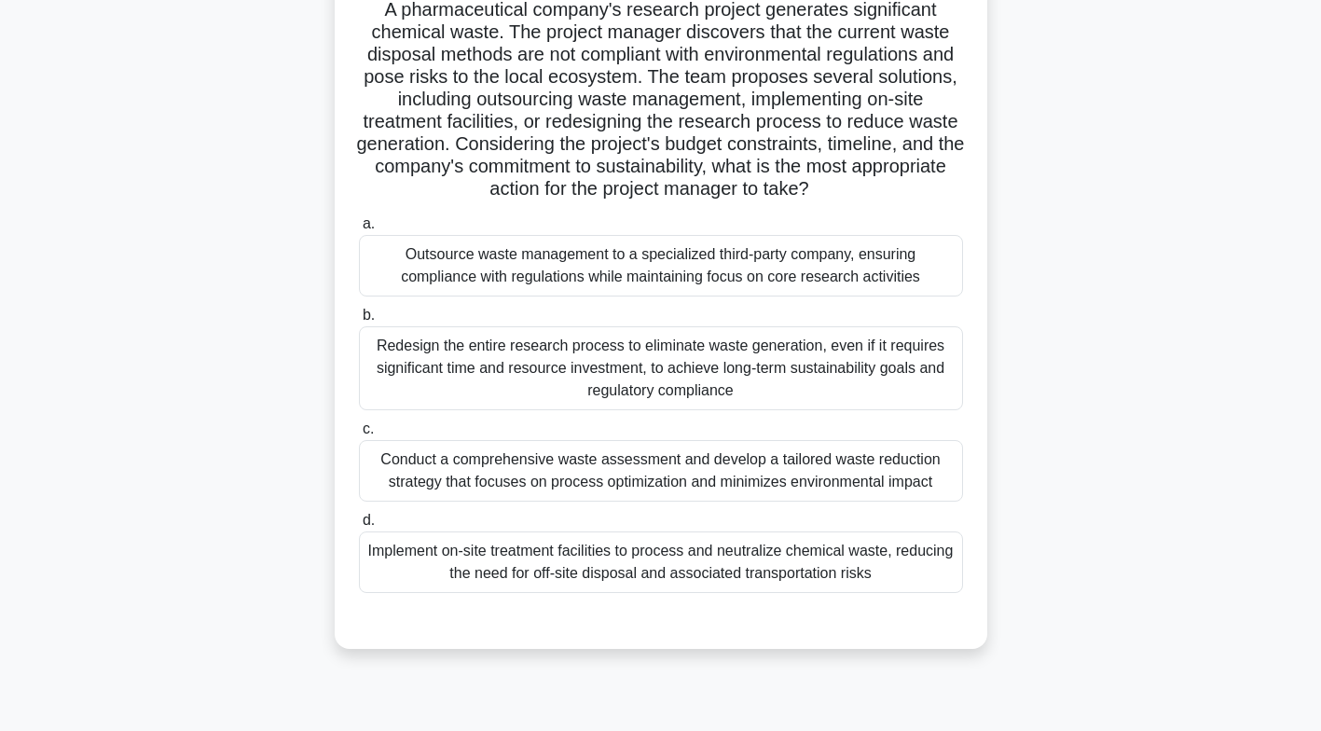
scroll to position [142, 0]
click at [827, 467] on div "Conduct a comprehensive waste assessment and develop a tailored waste reduction…" at bounding box center [661, 470] width 604 height 62
click at [359, 434] on input "c. Conduct a comprehensive waste assessment and develop a tailored waste reduct…" at bounding box center [359, 428] width 0 height 12
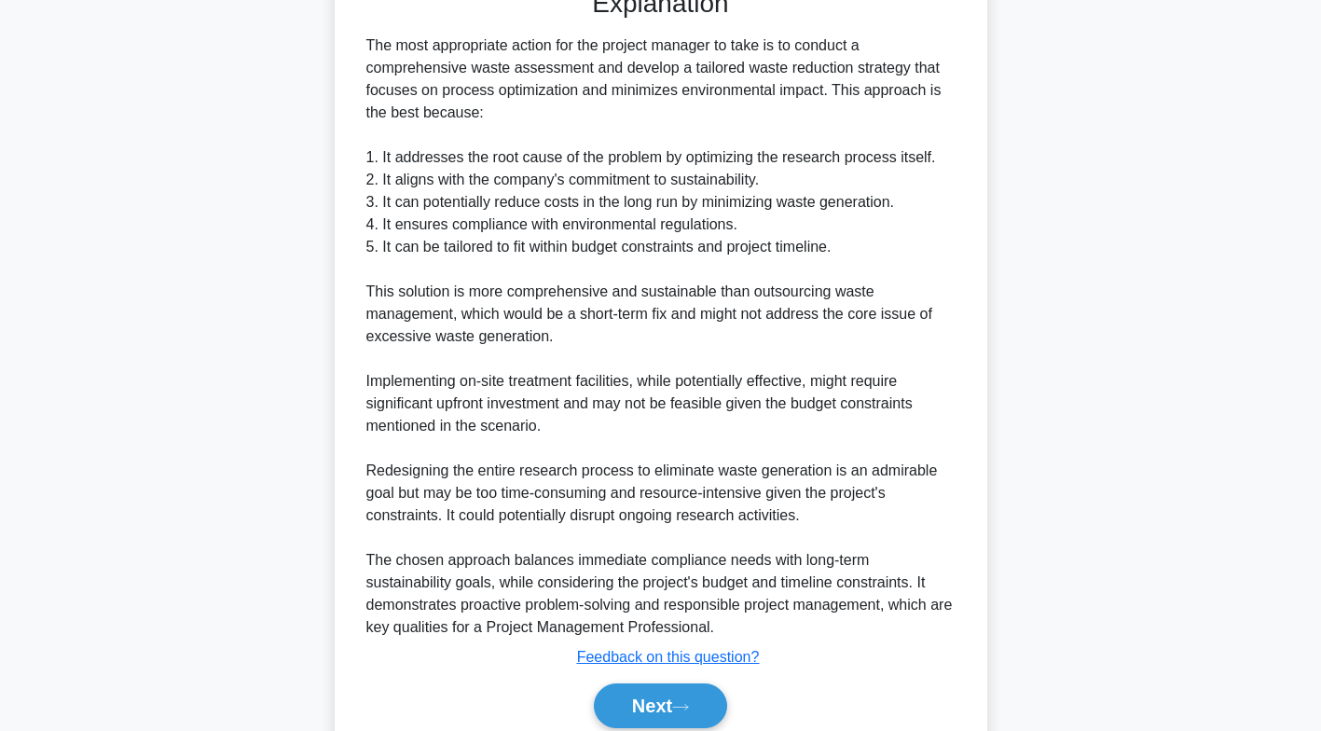
scroll to position [775, 0]
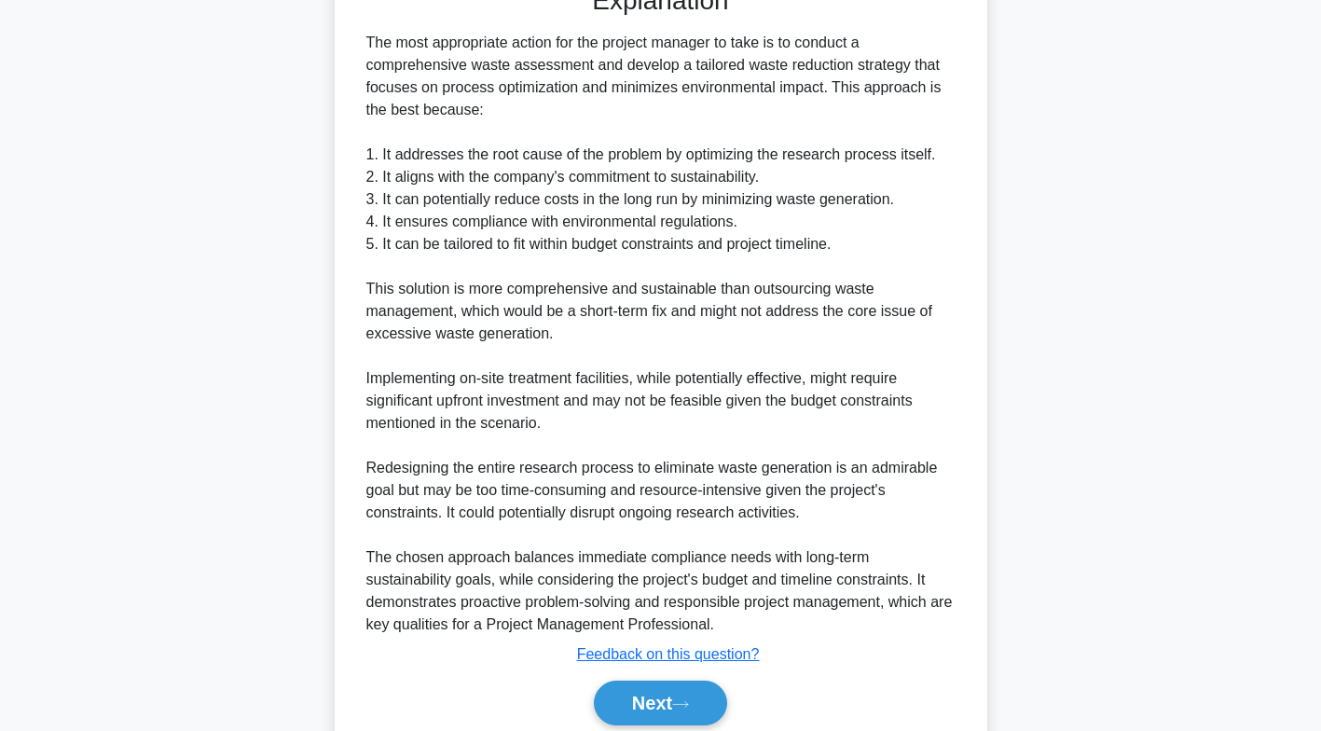
click at [685, 693] on button "Next" at bounding box center [660, 703] width 133 height 45
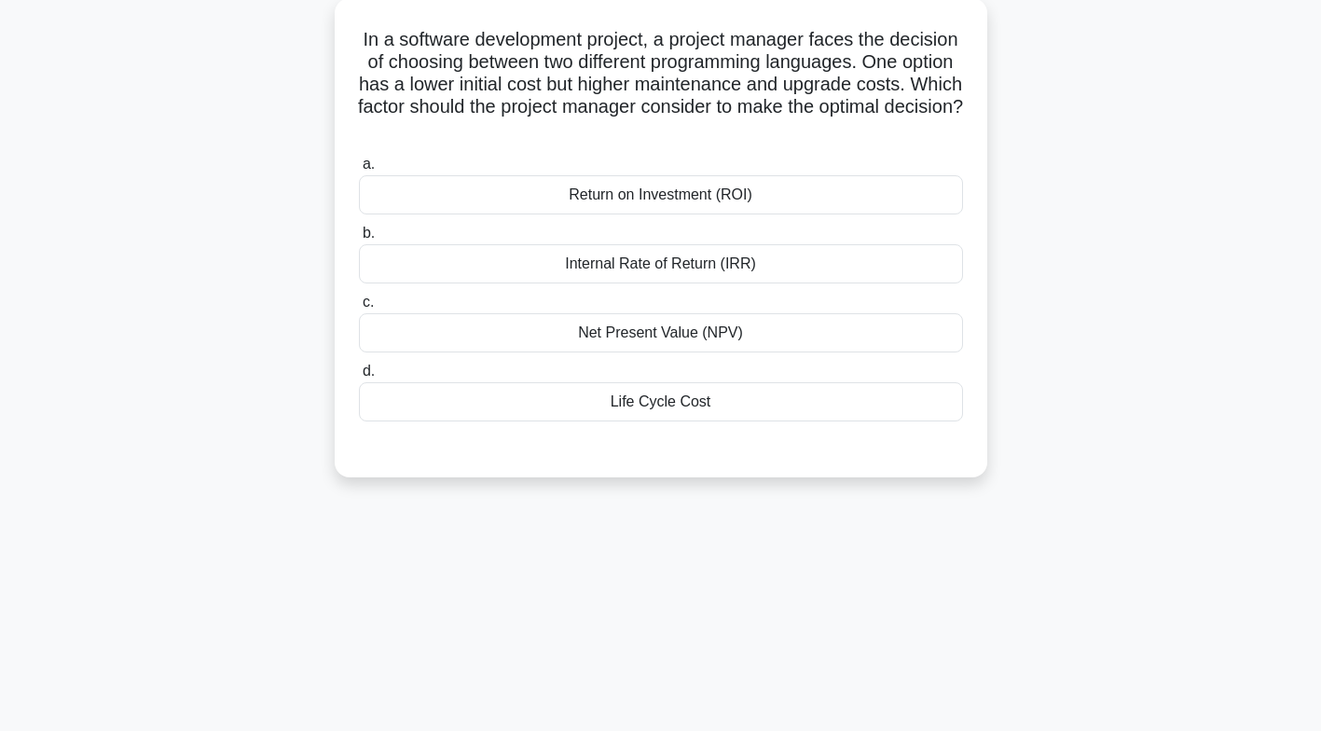
scroll to position [0, 0]
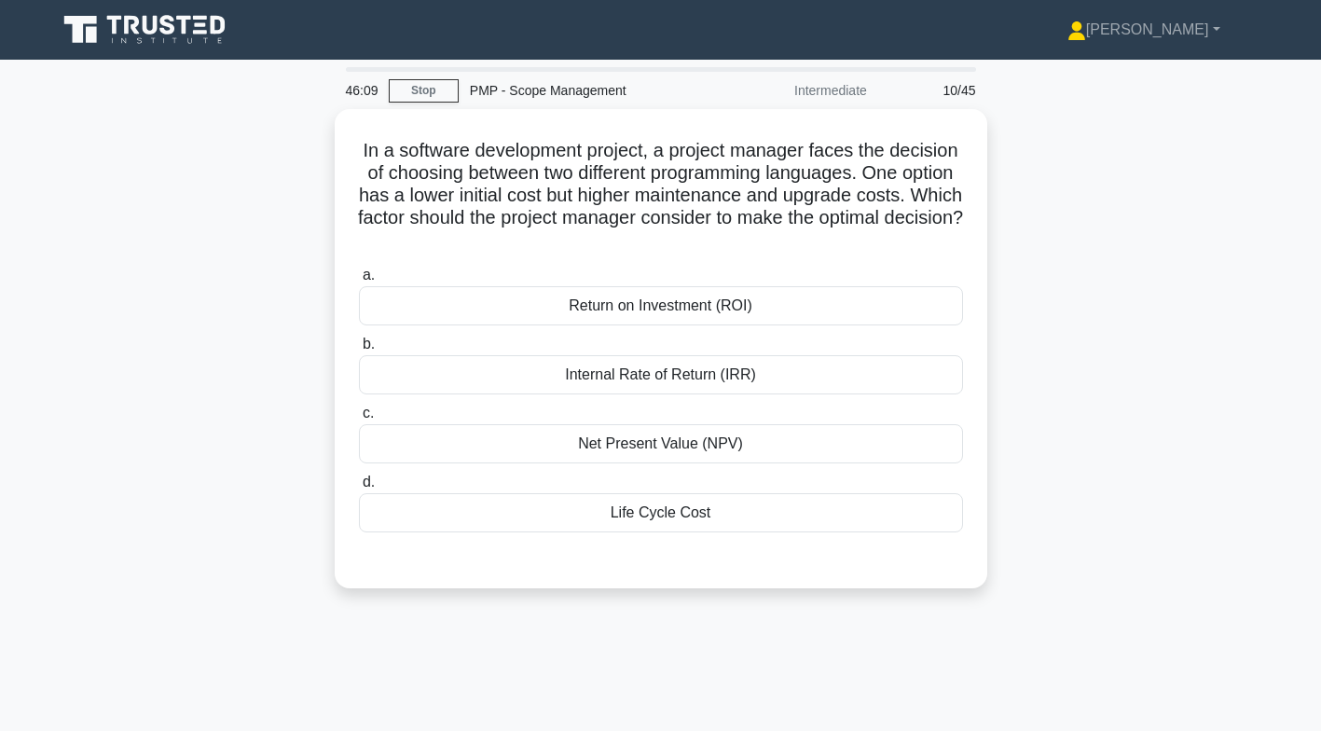
click at [686, 512] on div "Life Cycle Cost" at bounding box center [661, 512] width 604 height 39
click at [359, 489] on input "d. Life Cycle Cost" at bounding box center [359, 482] width 0 height 12
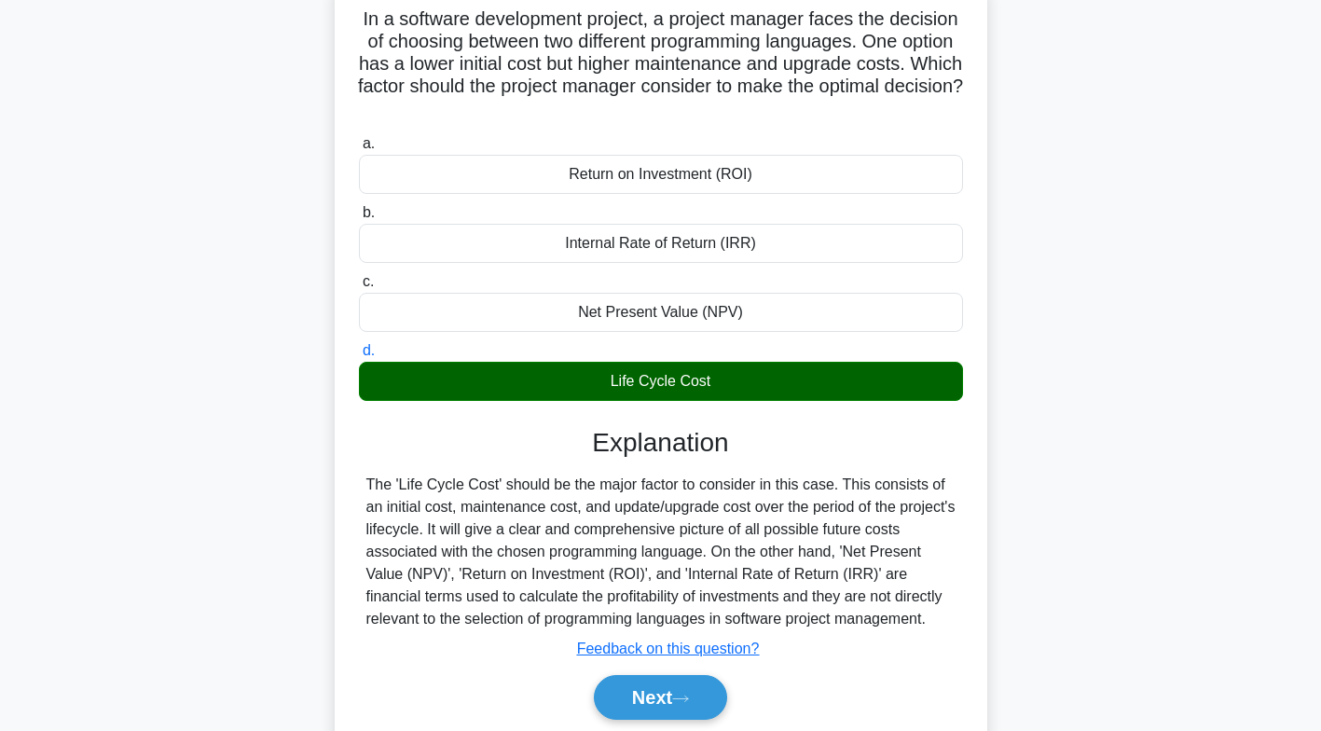
scroll to position [276, 0]
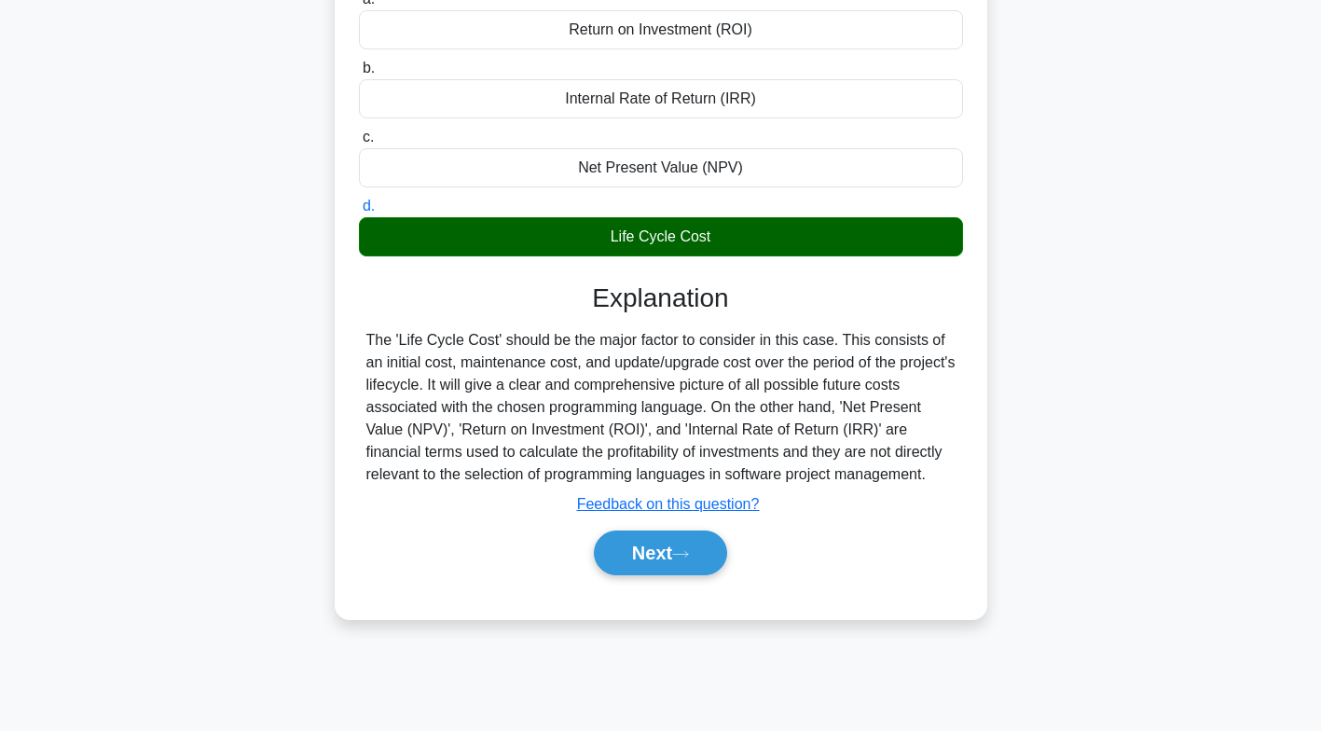
click at [677, 547] on button "Next" at bounding box center [660, 552] width 133 height 45
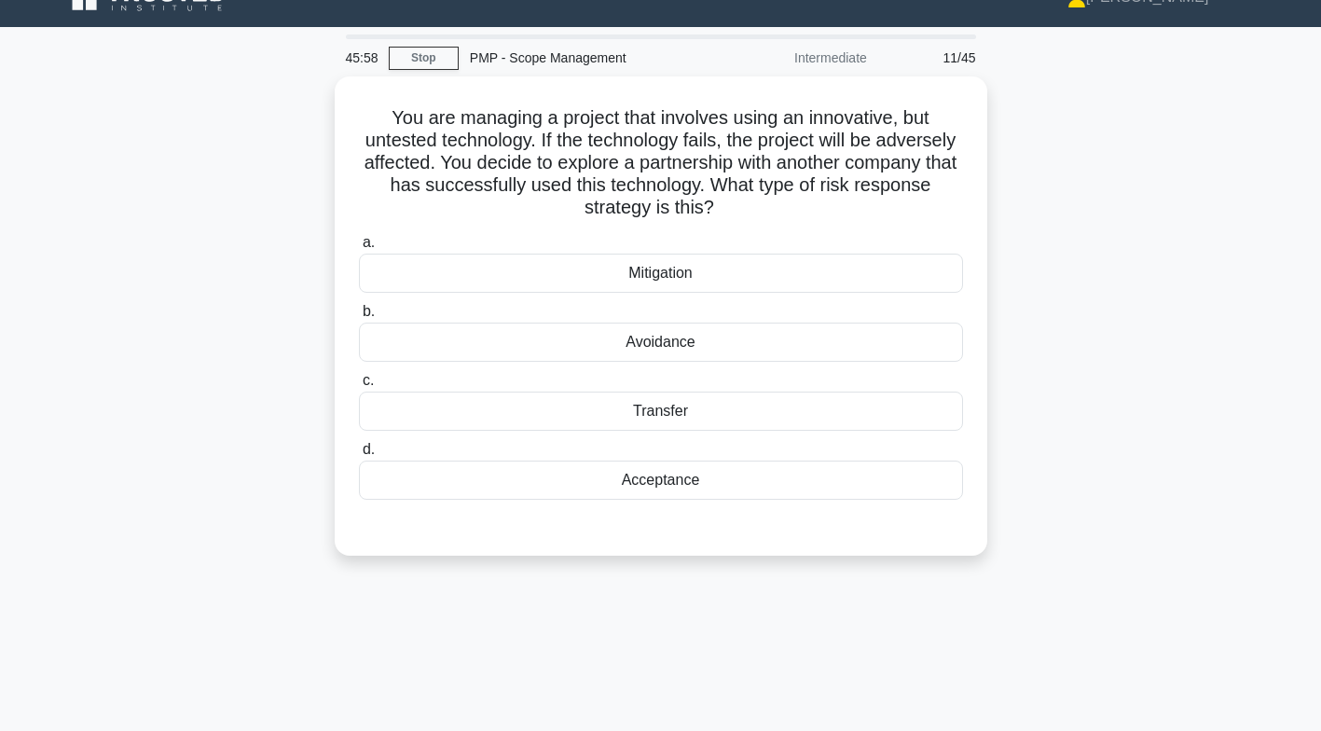
scroll to position [34, 0]
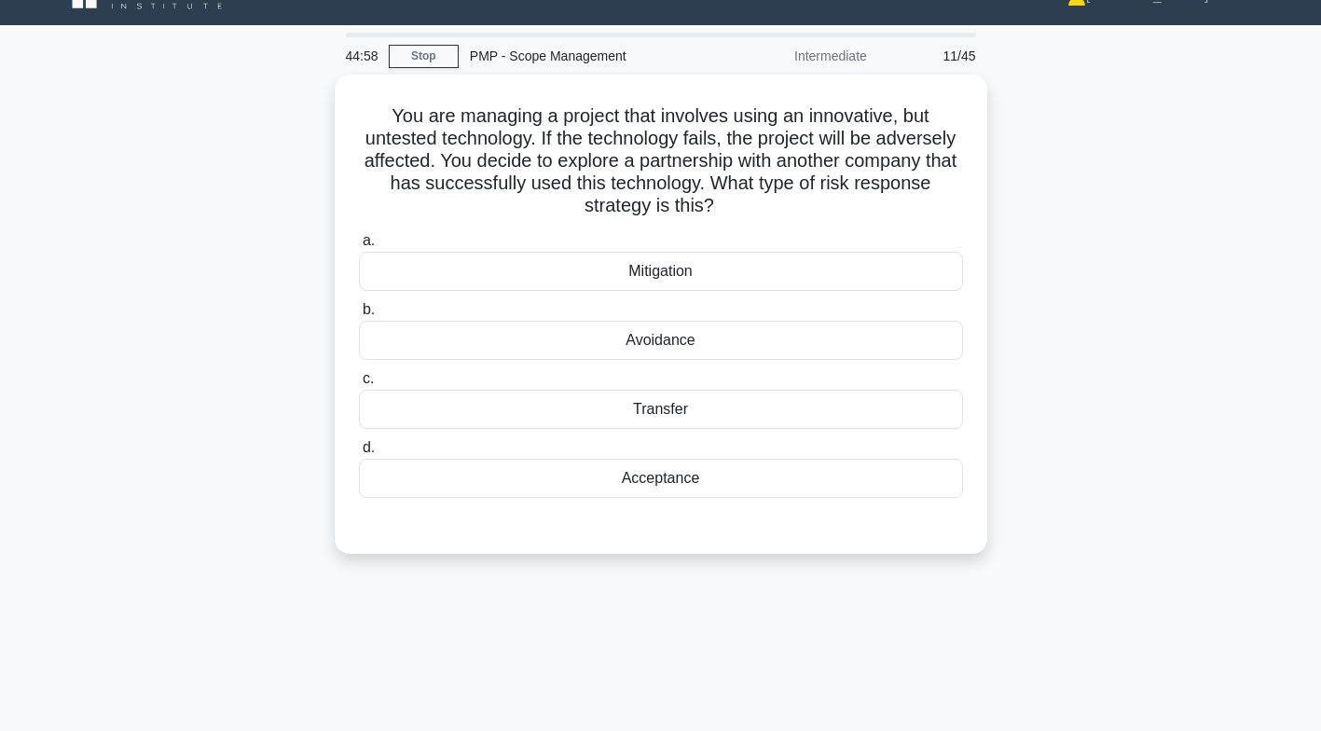
click at [799, 263] on div "Mitigation" at bounding box center [661, 271] width 604 height 39
click at [359, 247] on input "a. Mitigation" at bounding box center [359, 241] width 0 height 12
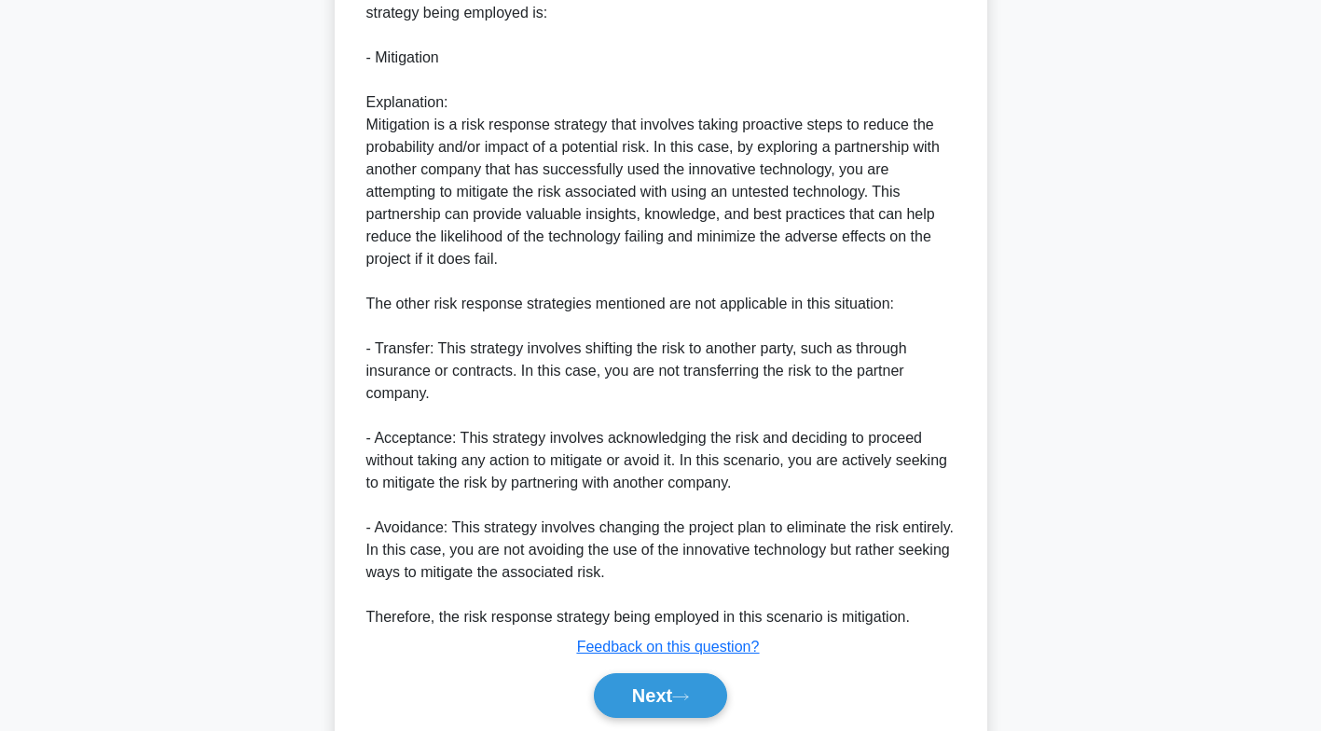
scroll to position [688, 0]
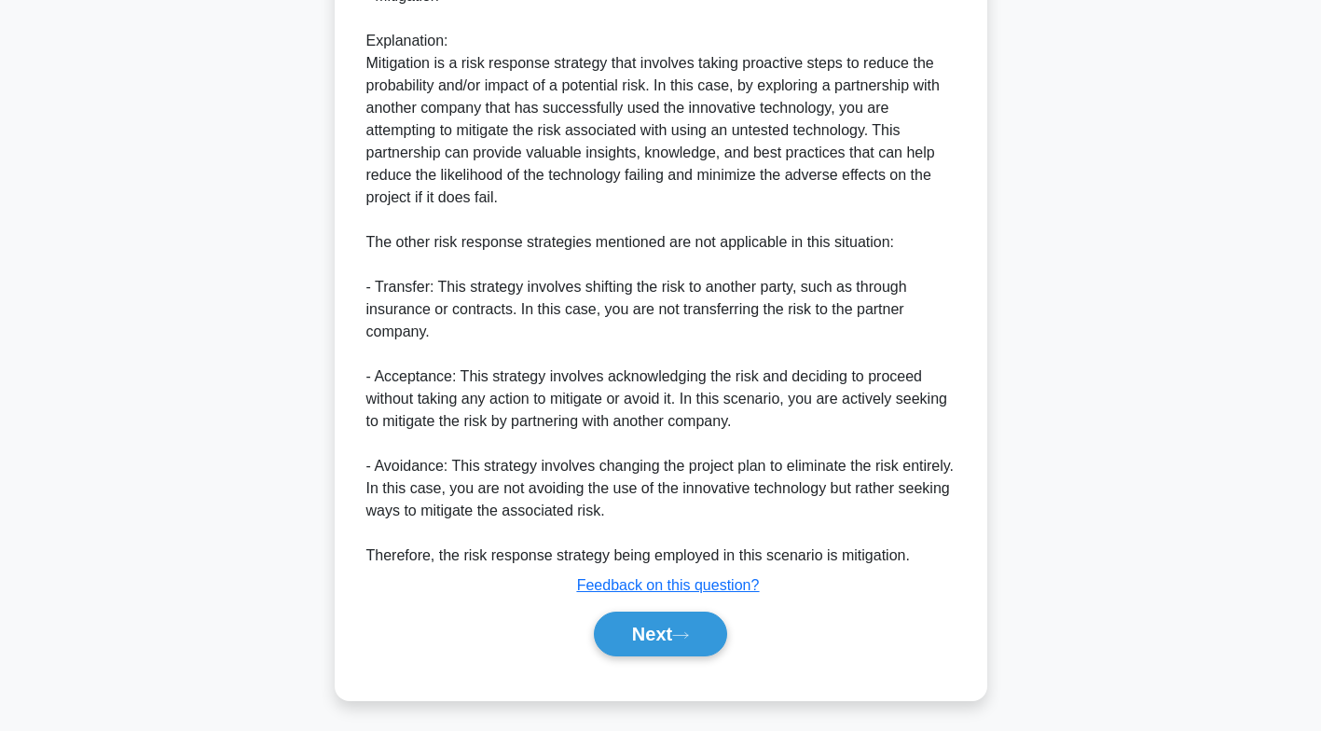
click at [682, 630] on icon at bounding box center [680, 635] width 17 height 10
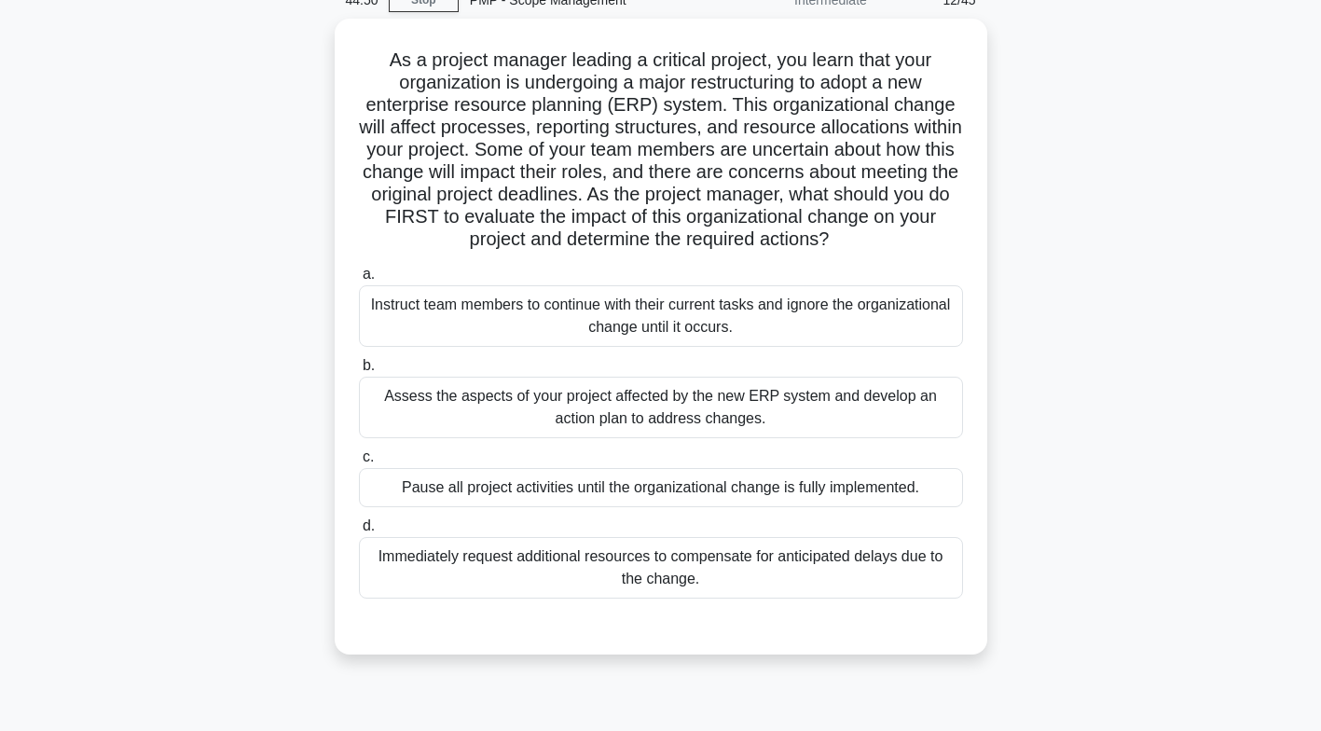
scroll to position [82, 0]
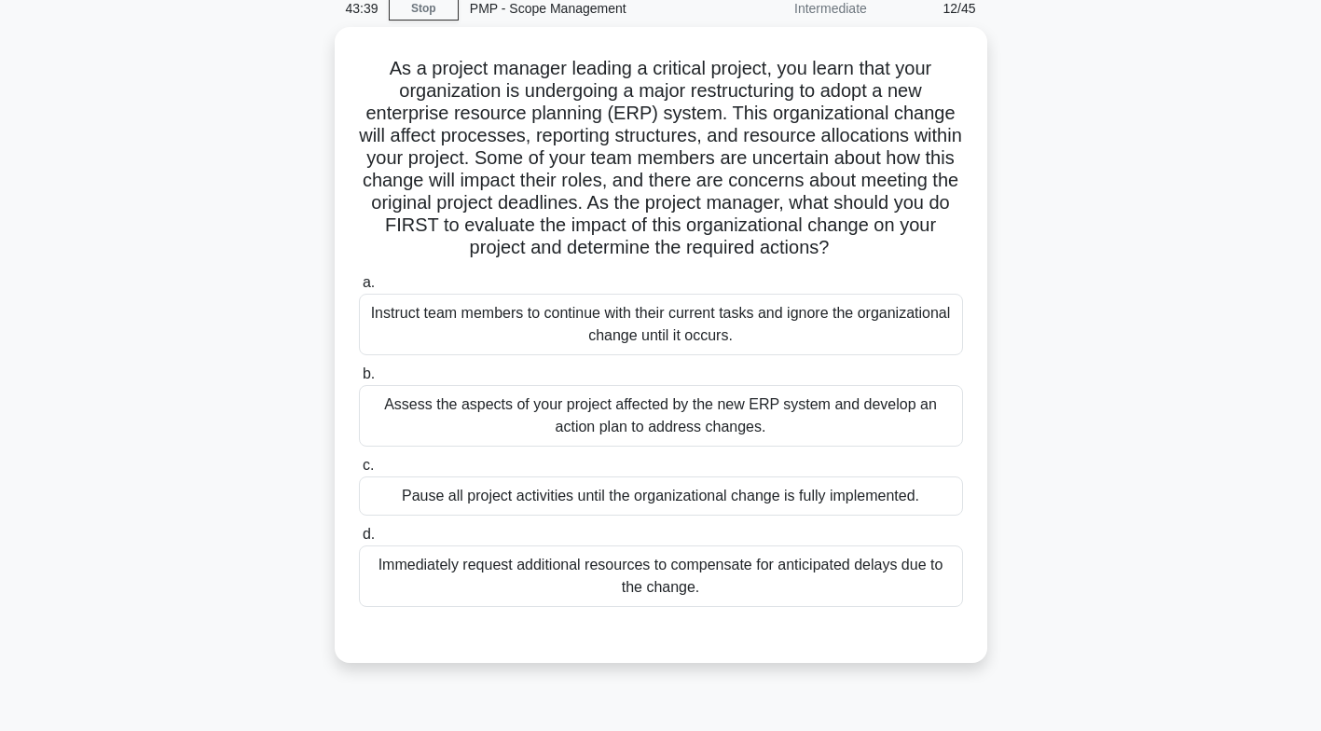
click at [827, 421] on div "Assess the aspects of your project affected by the new ERP system and develop a…" at bounding box center [661, 416] width 604 height 62
click at [359, 380] on input "b. Assess the aspects of your project affected by the new ERP system and develo…" at bounding box center [359, 374] width 0 height 12
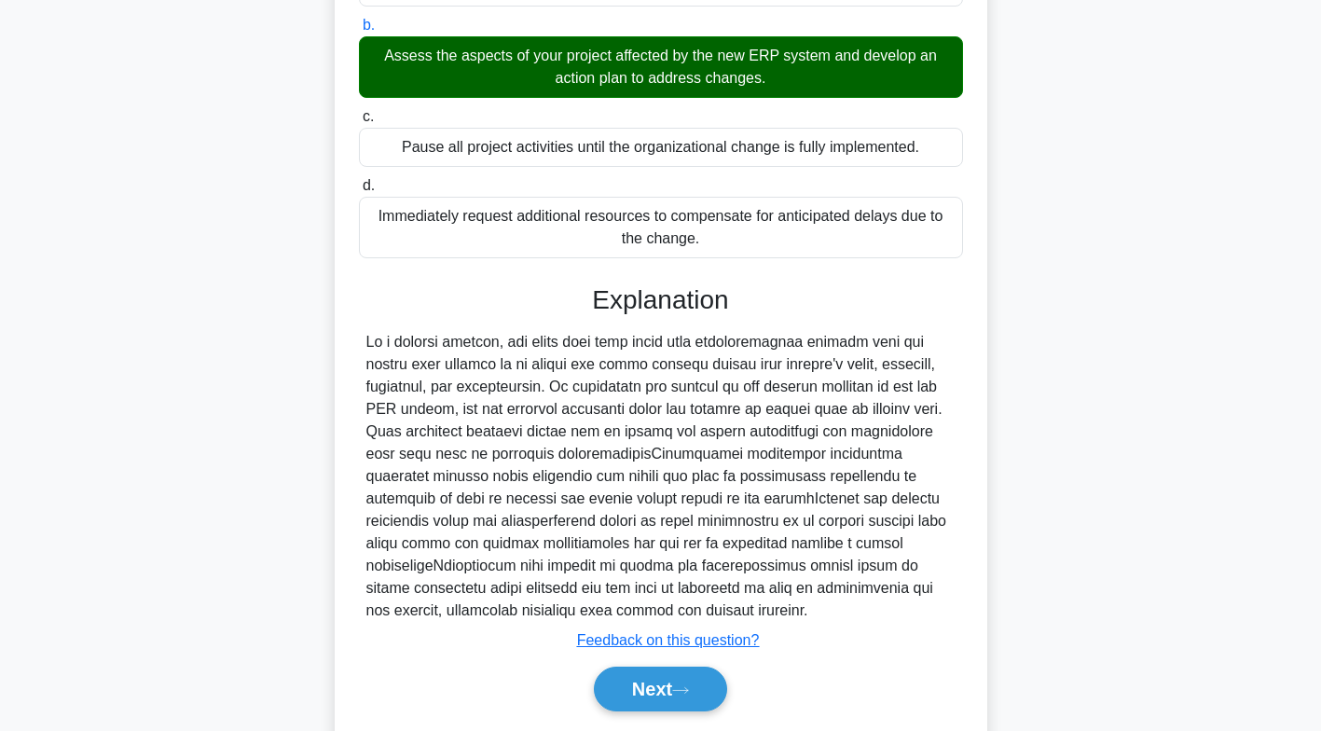
scroll to position [487, 0]
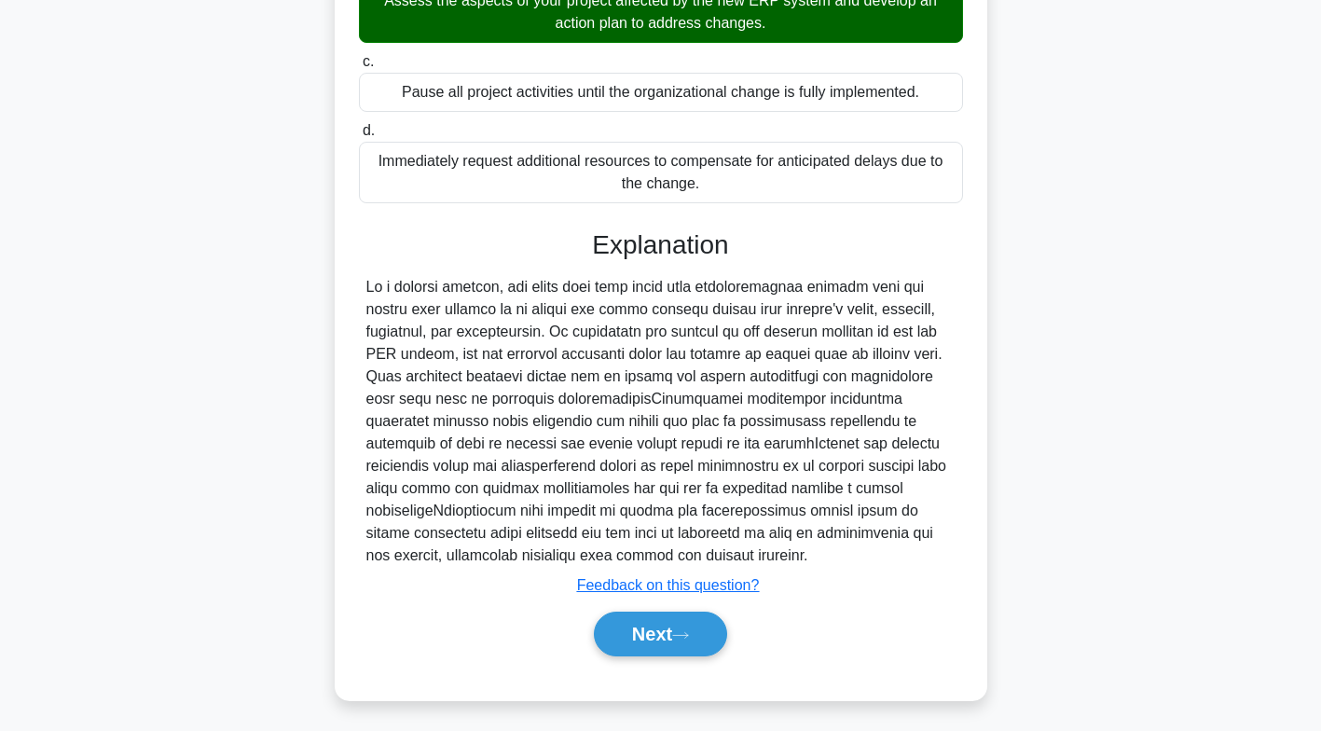
click at [679, 632] on button "Next" at bounding box center [660, 634] width 133 height 45
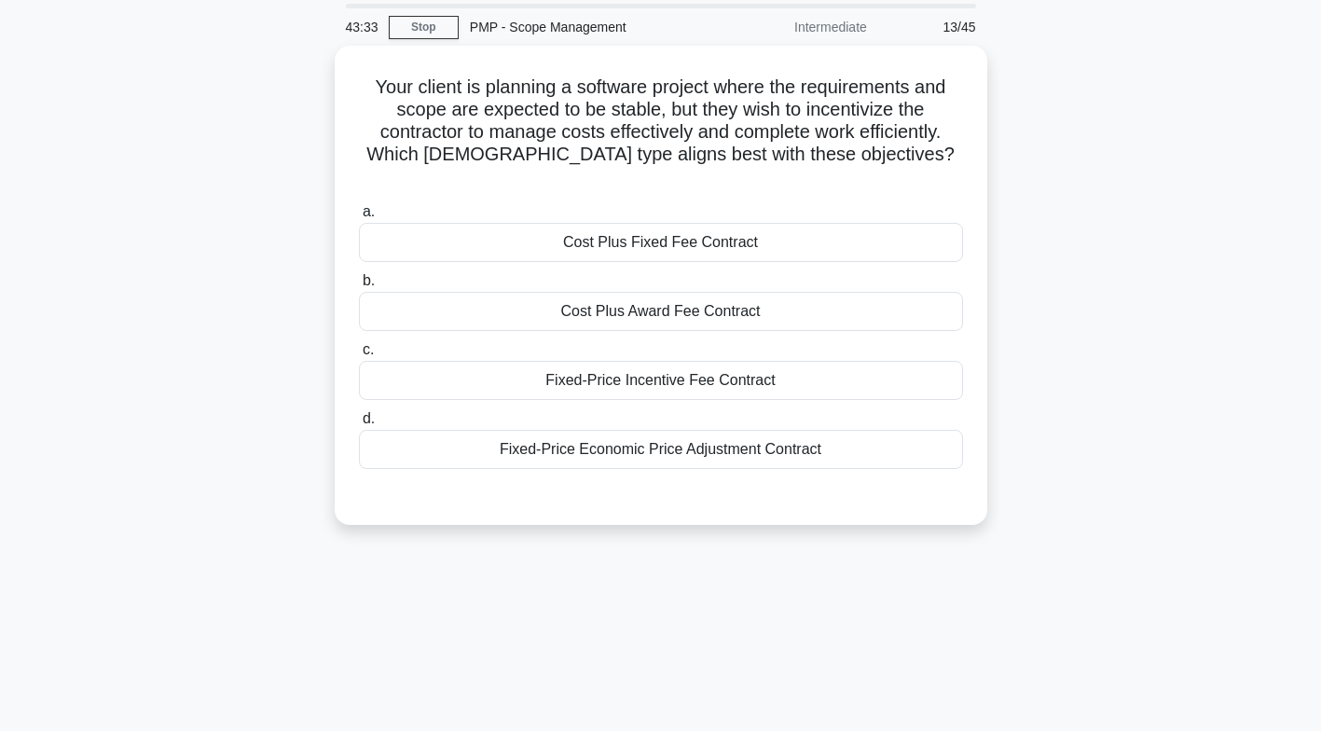
scroll to position [0, 0]
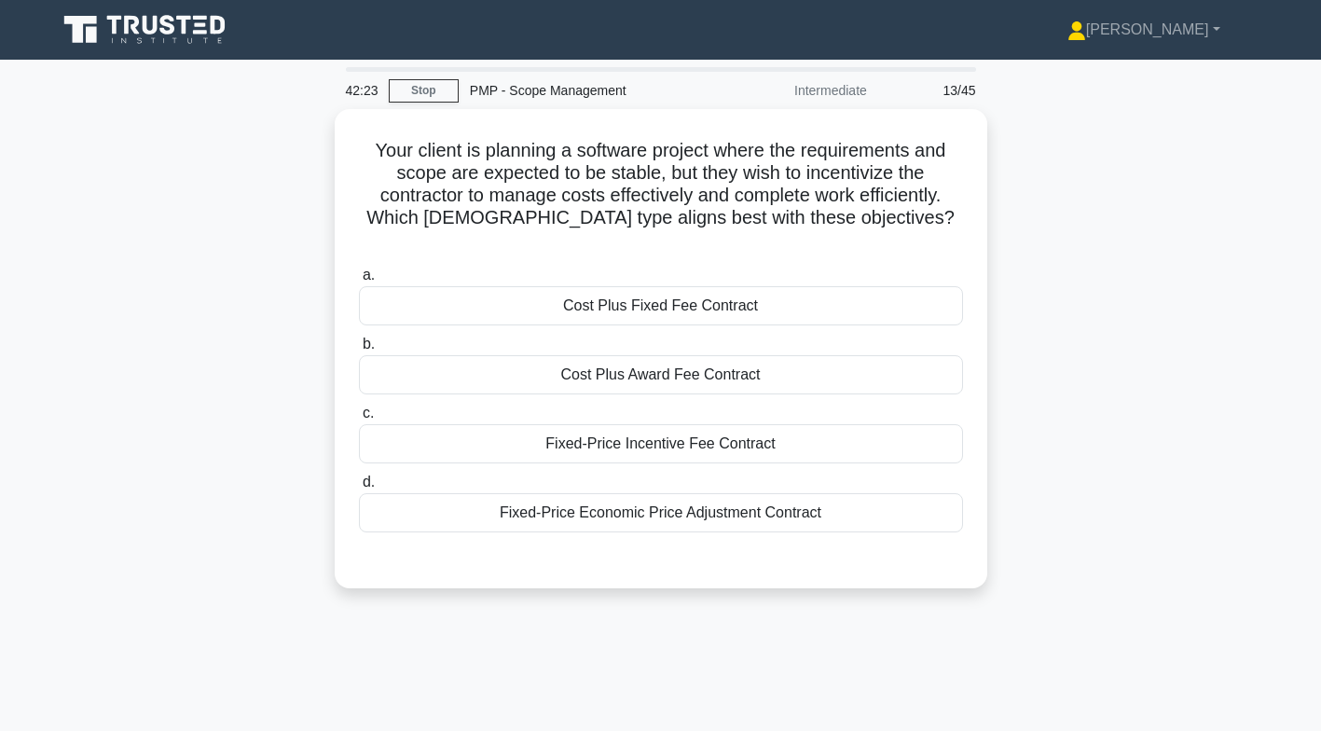
click at [767, 356] on div "Cost Plus Award Fee Contract" at bounding box center [661, 374] width 604 height 39
click at [359, 351] on input "b. Cost Plus Award Fee Contract" at bounding box center [359, 344] width 0 height 12
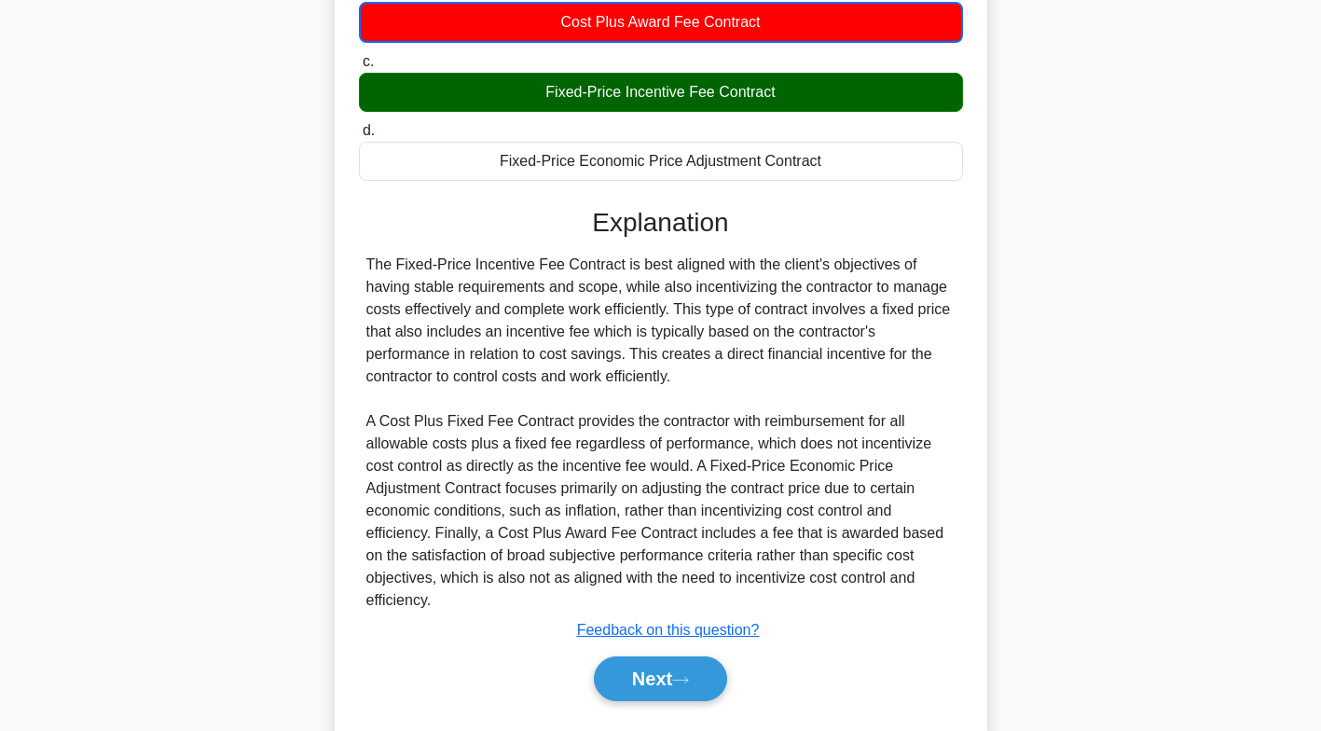
scroll to position [377, 0]
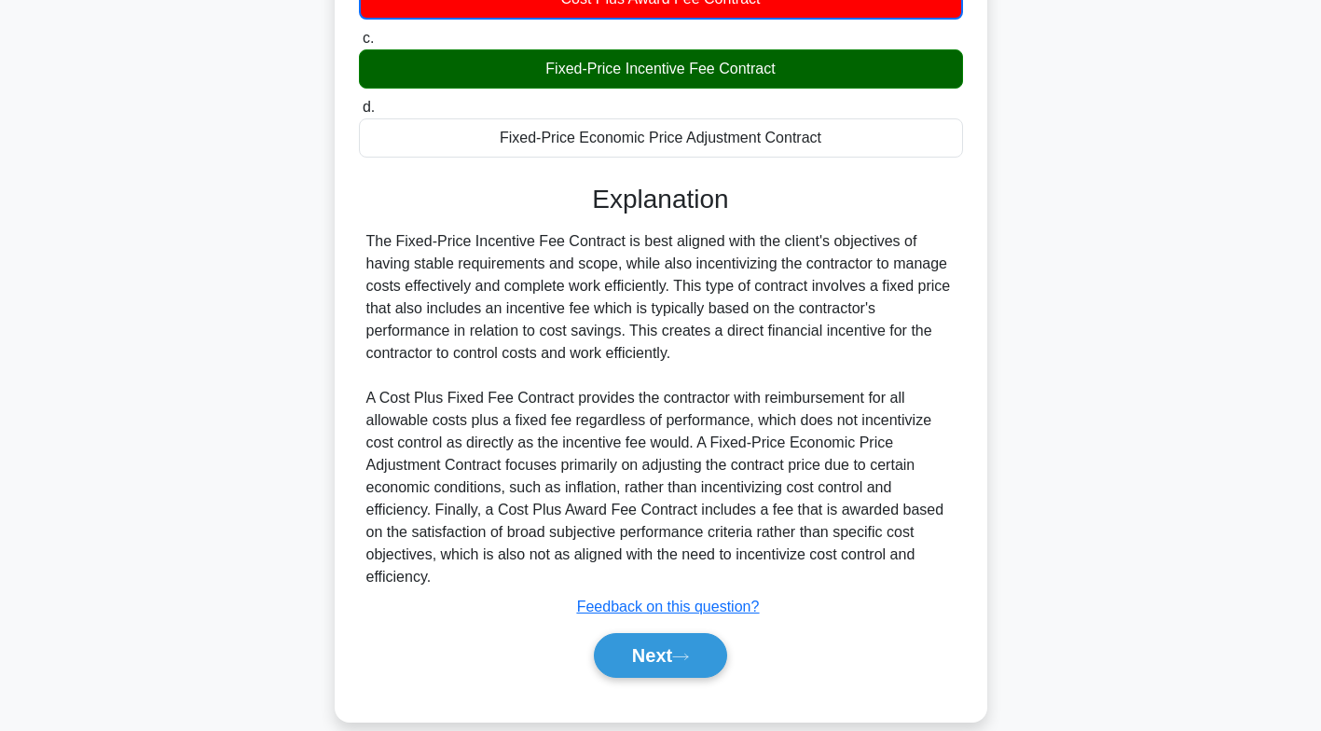
click at [682, 633] on button "Next" at bounding box center [660, 655] width 133 height 45
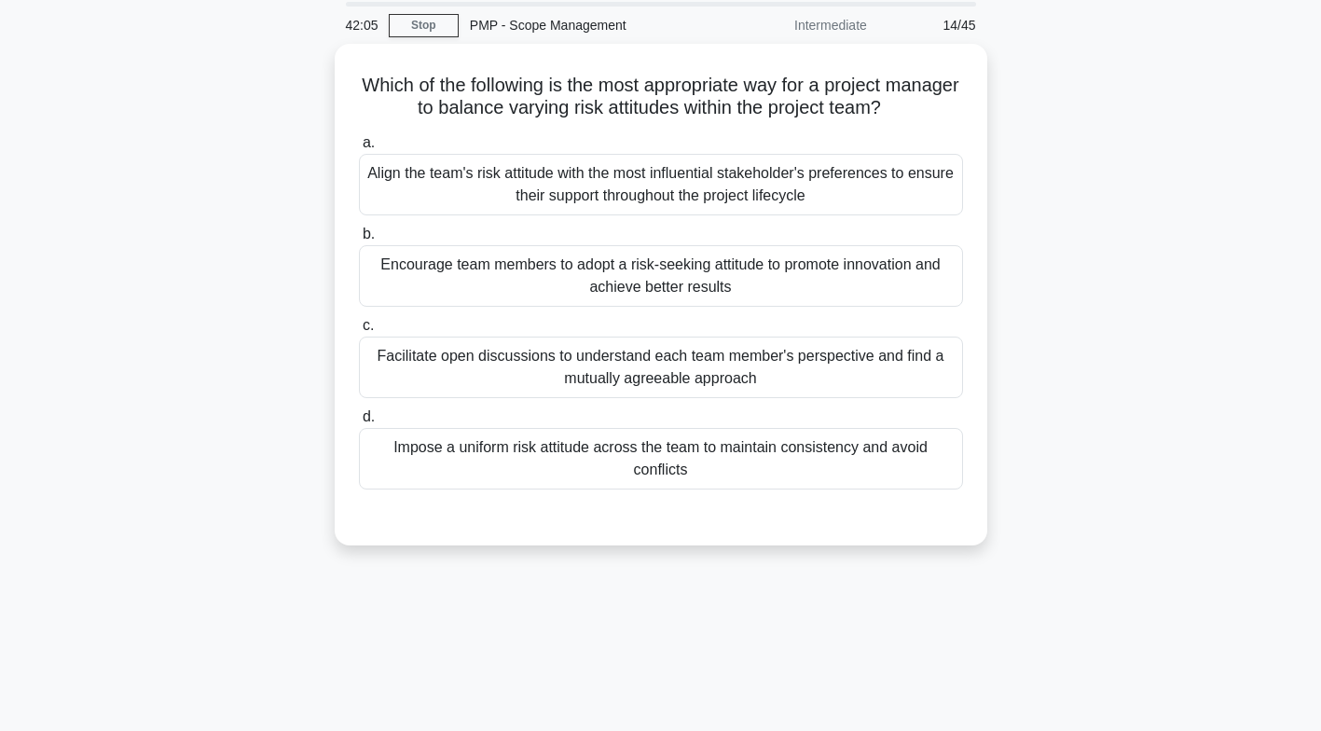
scroll to position [0, 0]
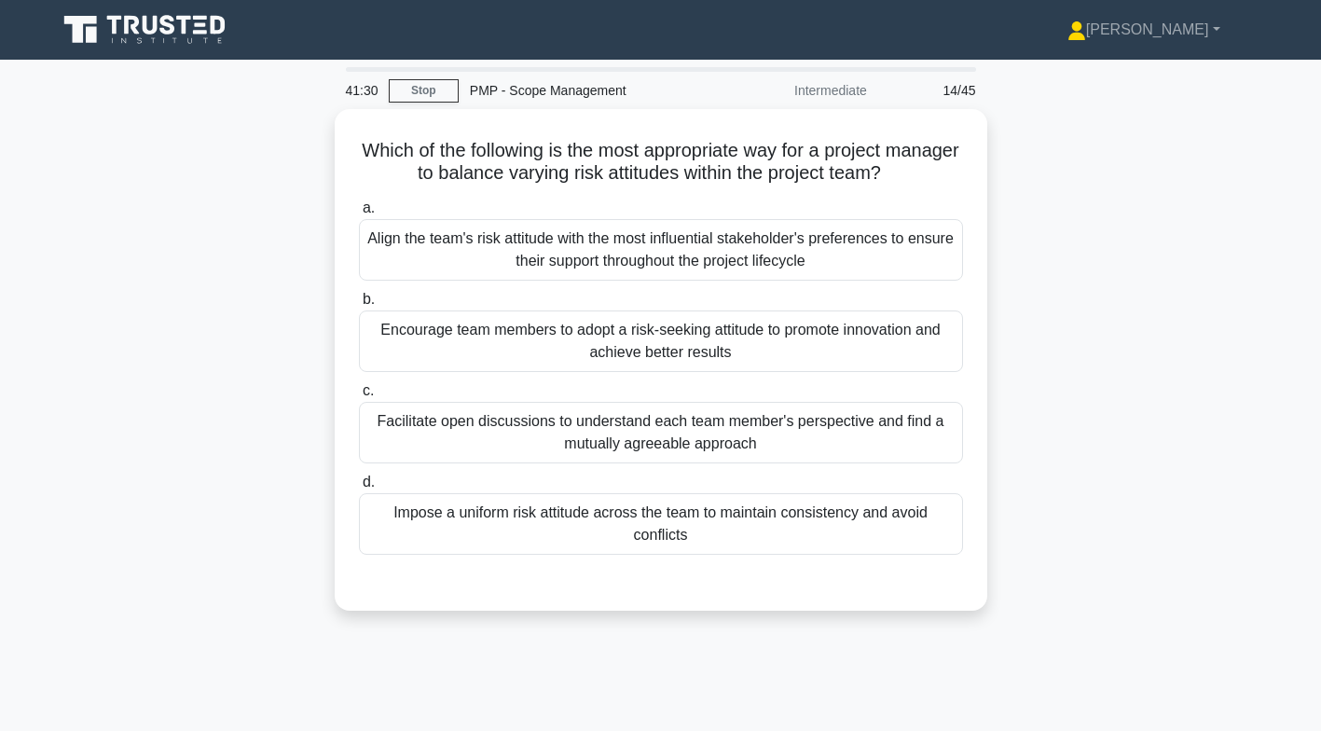
click at [761, 527] on div "Impose a uniform risk attitude across the team to maintain consistency and avoi…" at bounding box center [661, 524] width 604 height 62
click at [359, 489] on input "d. Impose a uniform risk attitude across the team to maintain consistency and a…" at bounding box center [359, 482] width 0 height 12
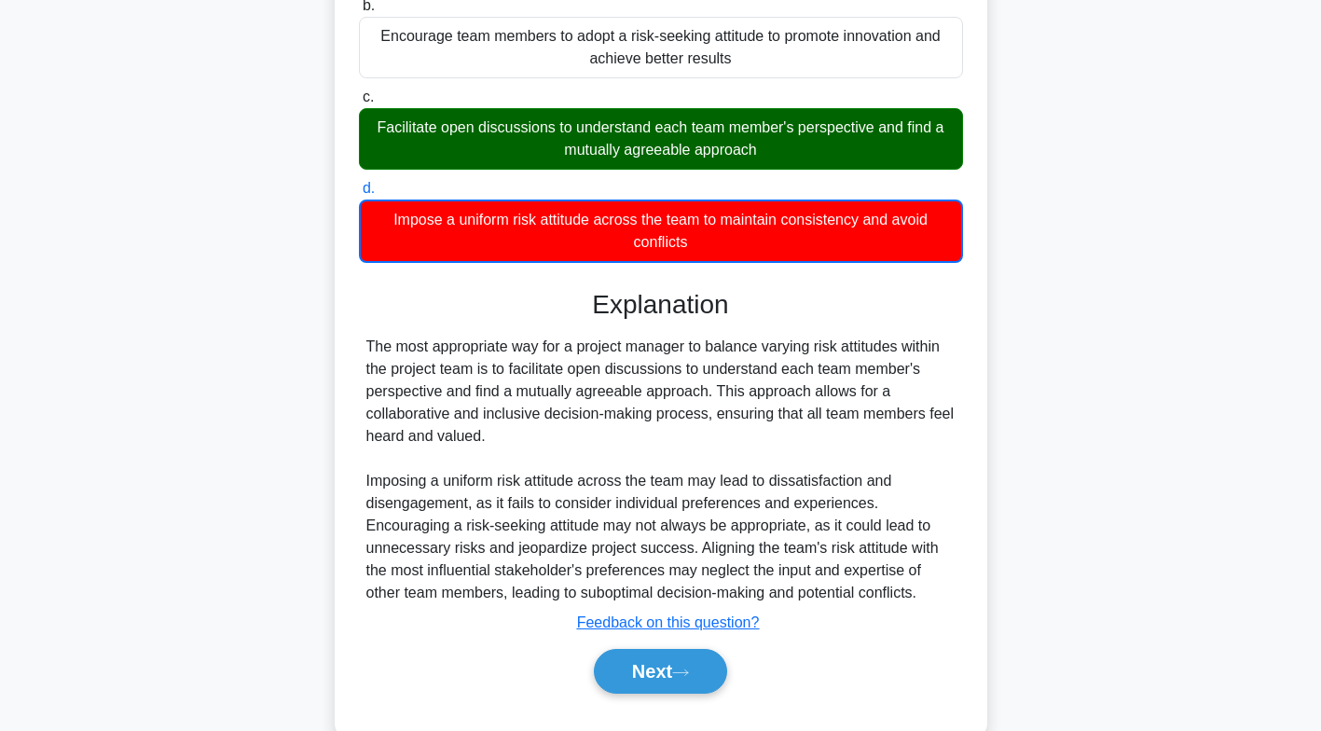
scroll to position [332, 0]
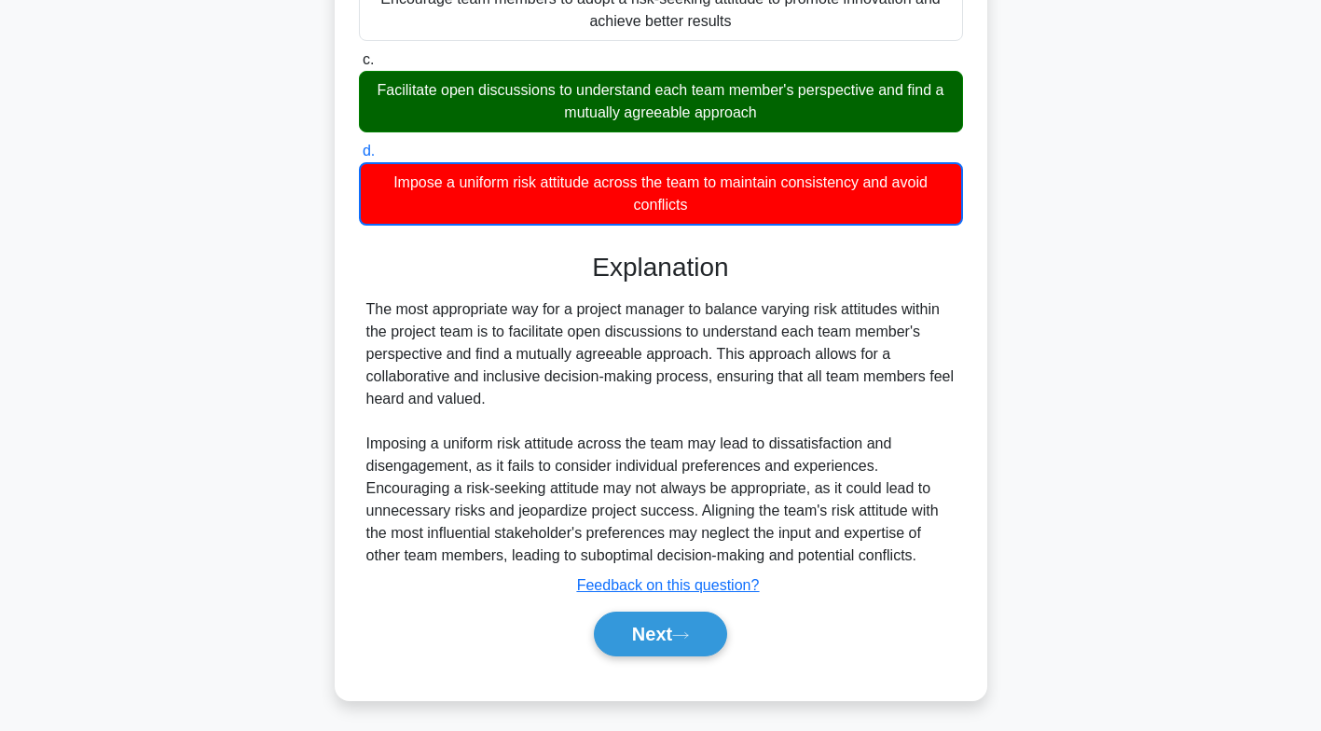
click at [691, 619] on button "Next" at bounding box center [660, 634] width 133 height 45
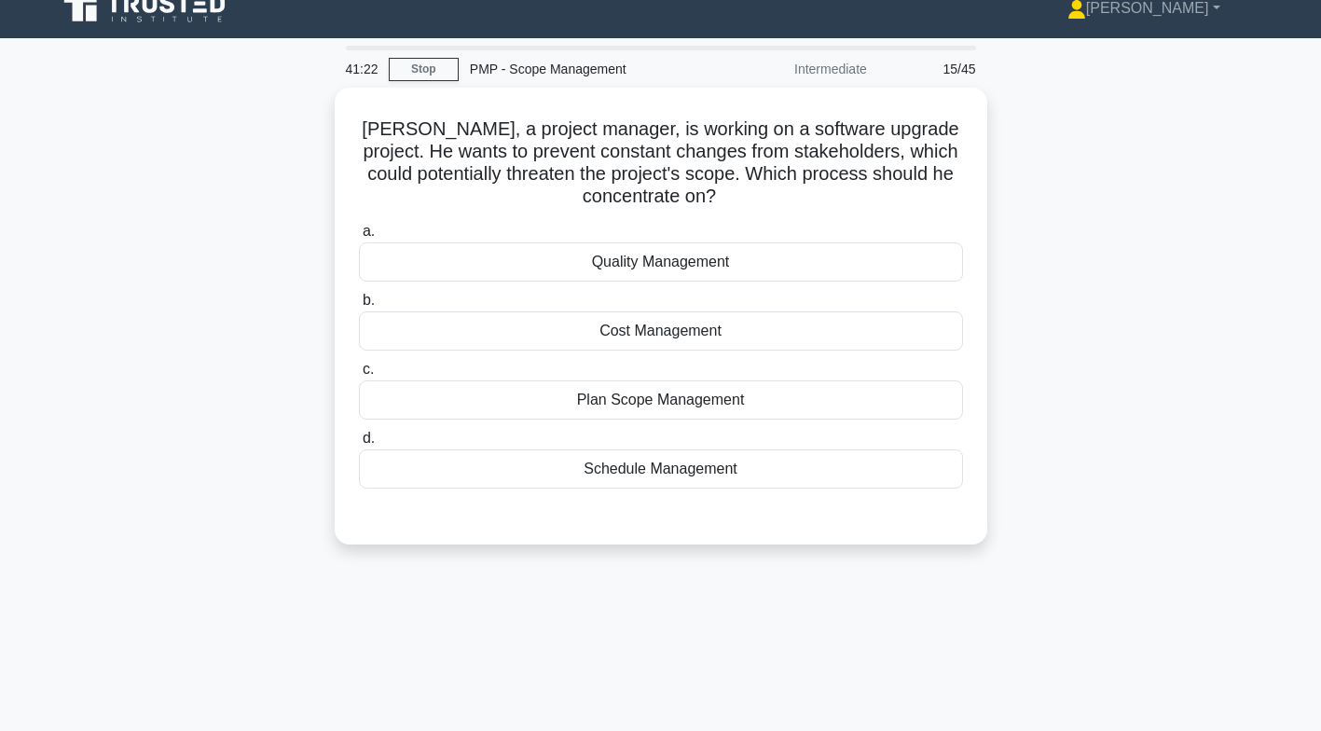
scroll to position [0, 0]
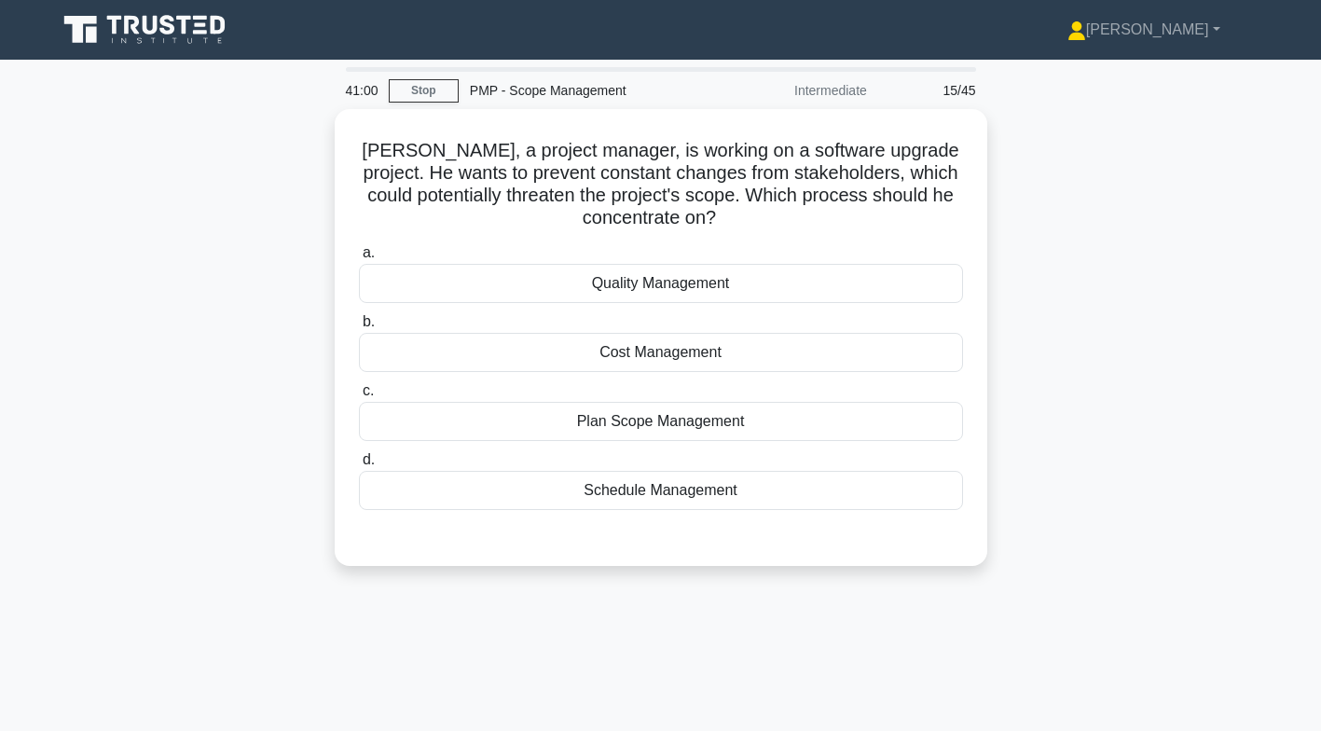
click at [751, 431] on div "Plan Scope Management" at bounding box center [661, 421] width 604 height 39
click at [359, 397] on input "c. Plan Scope Management" at bounding box center [359, 391] width 0 height 12
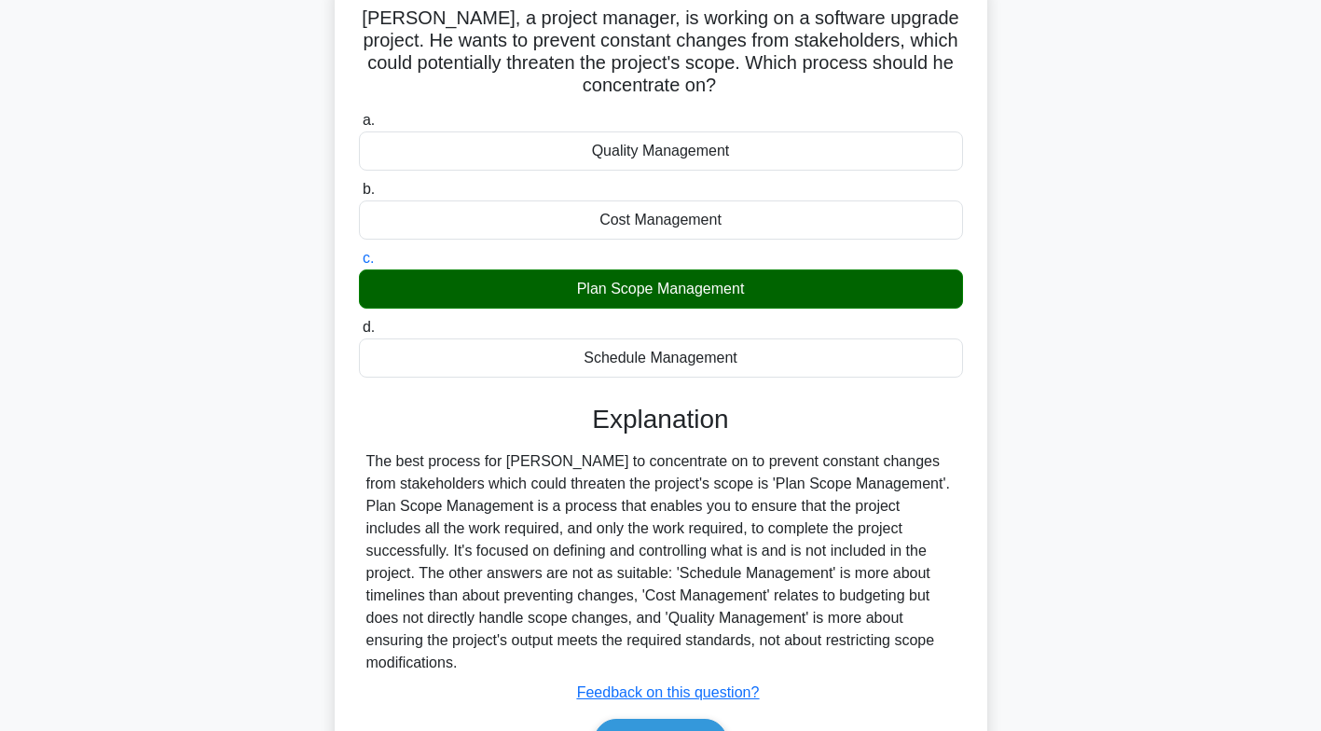
scroll to position [276, 0]
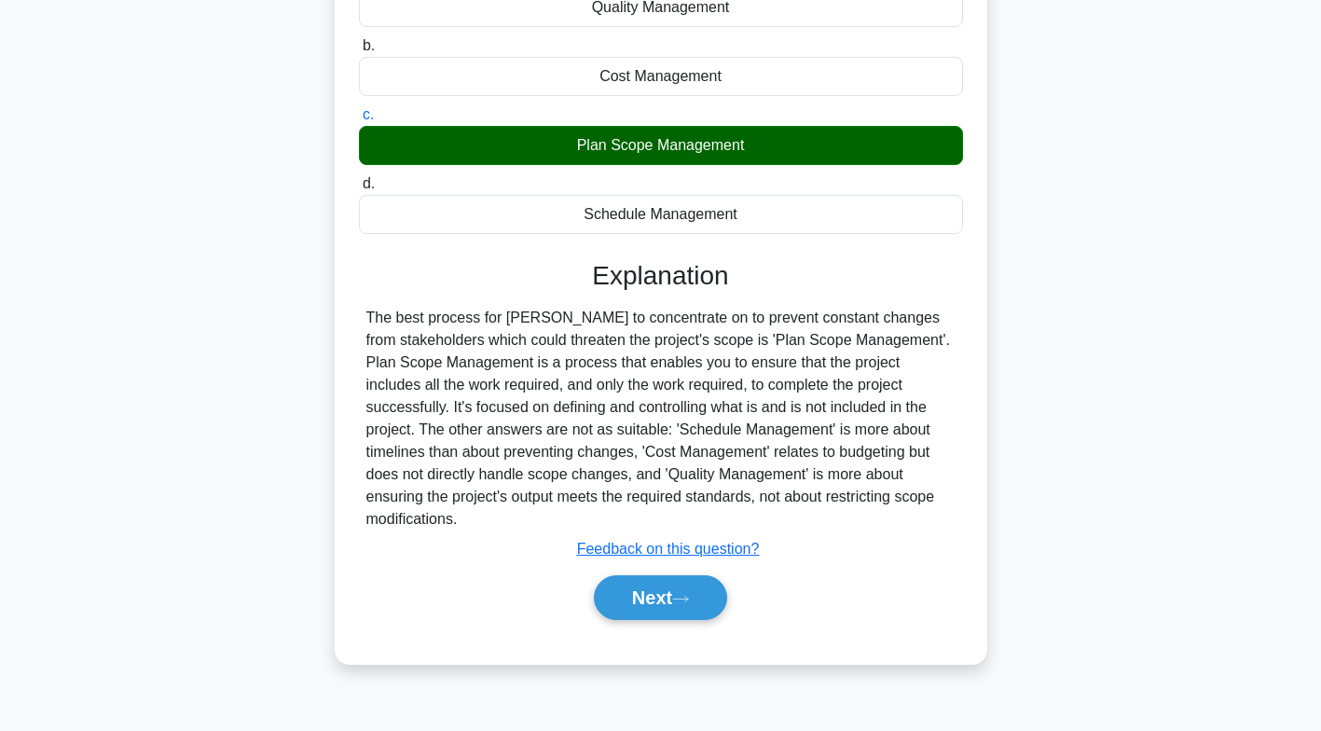
click at [670, 582] on button "Next" at bounding box center [660, 597] width 133 height 45
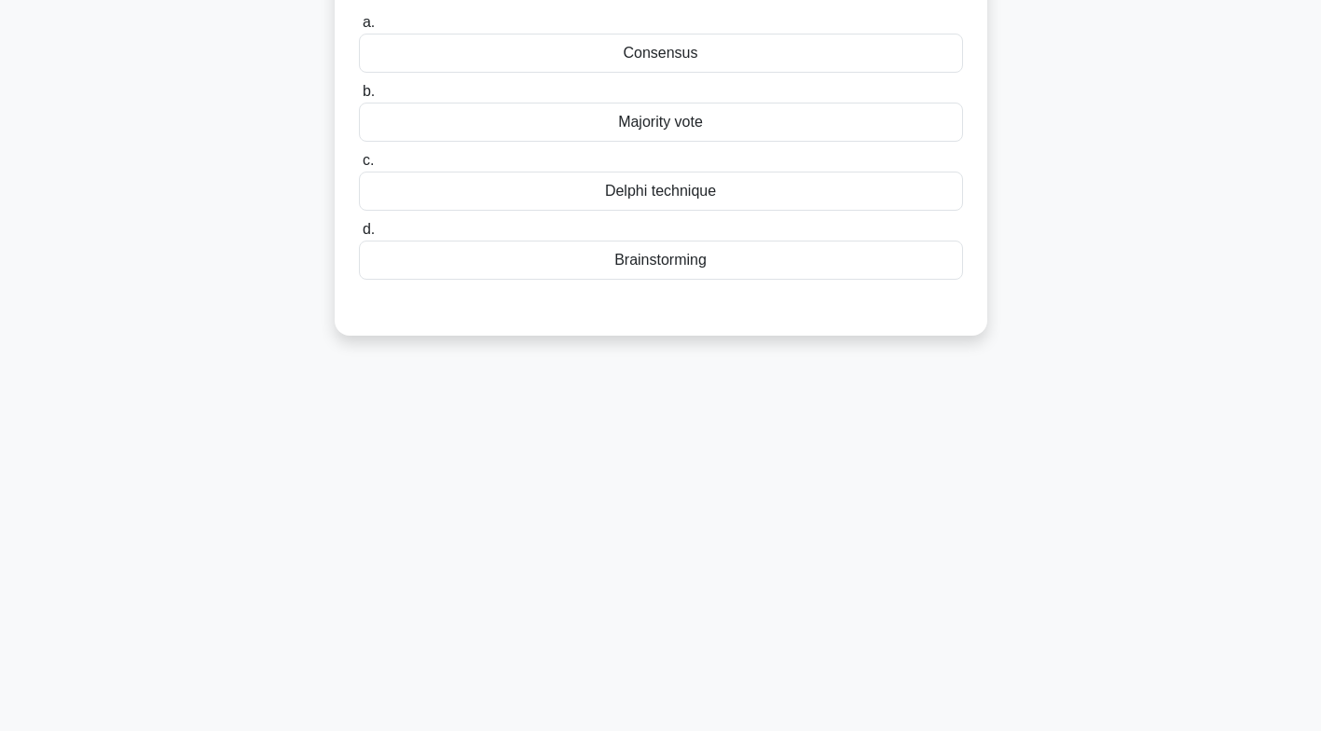
scroll to position [0, 0]
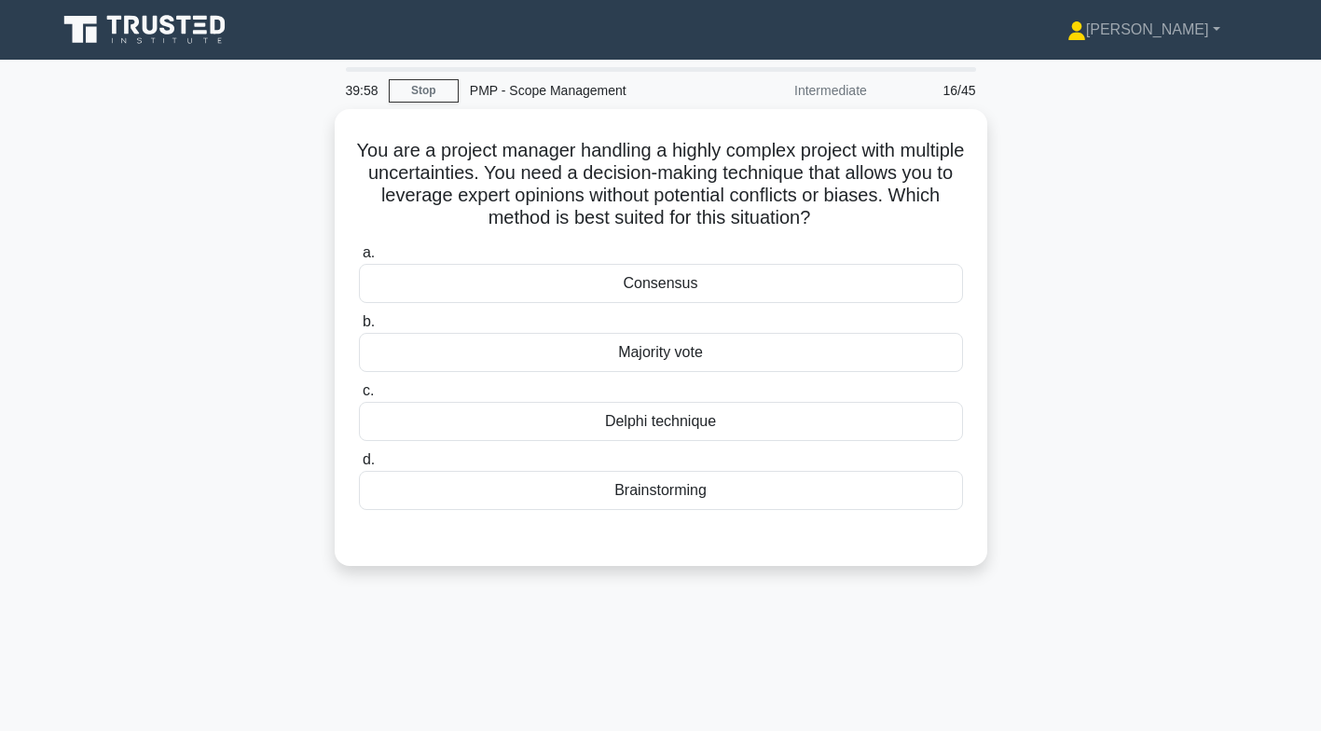
click at [1144, 493] on div "You are a project manager handling a highly complex project with multiple uncer…" at bounding box center [661, 348] width 1231 height 479
click at [789, 425] on div "Delphi technique" at bounding box center [661, 421] width 604 height 39
click at [359, 397] on input "c. Delphi technique" at bounding box center [359, 391] width 0 height 12
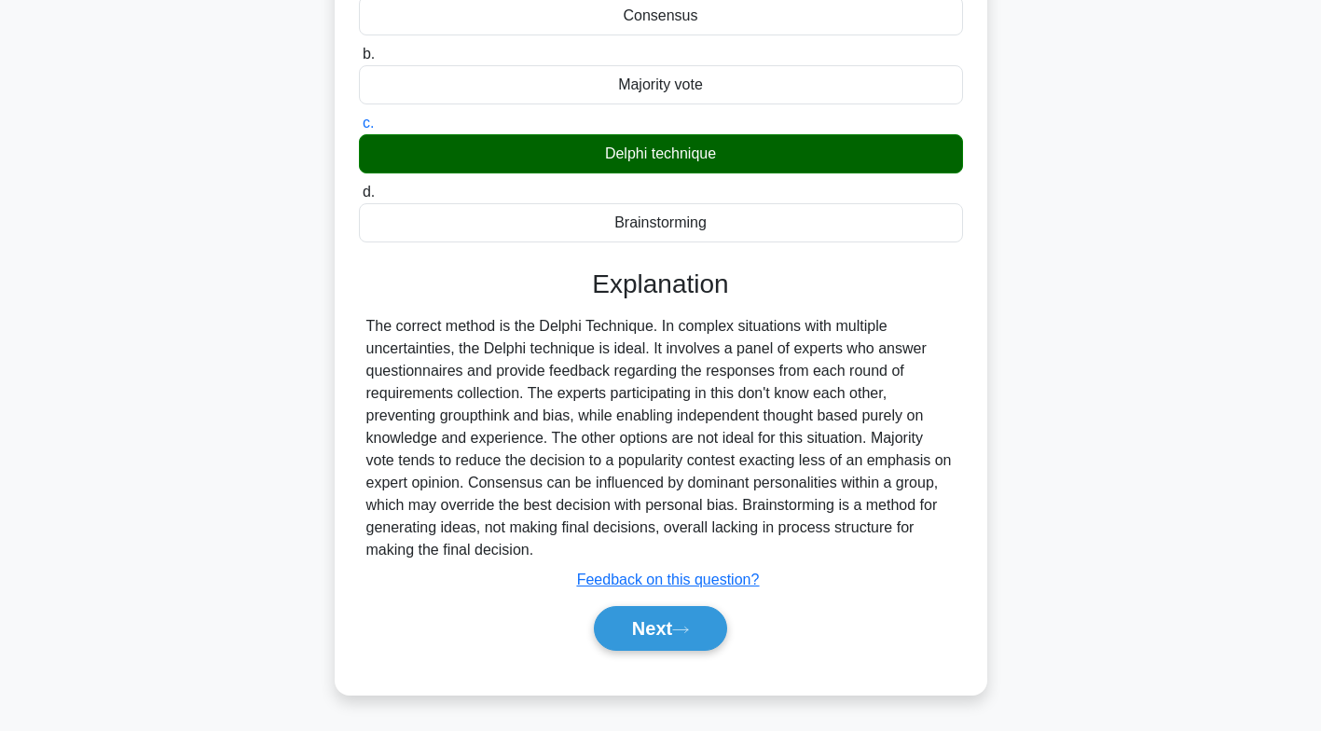
scroll to position [269, 0]
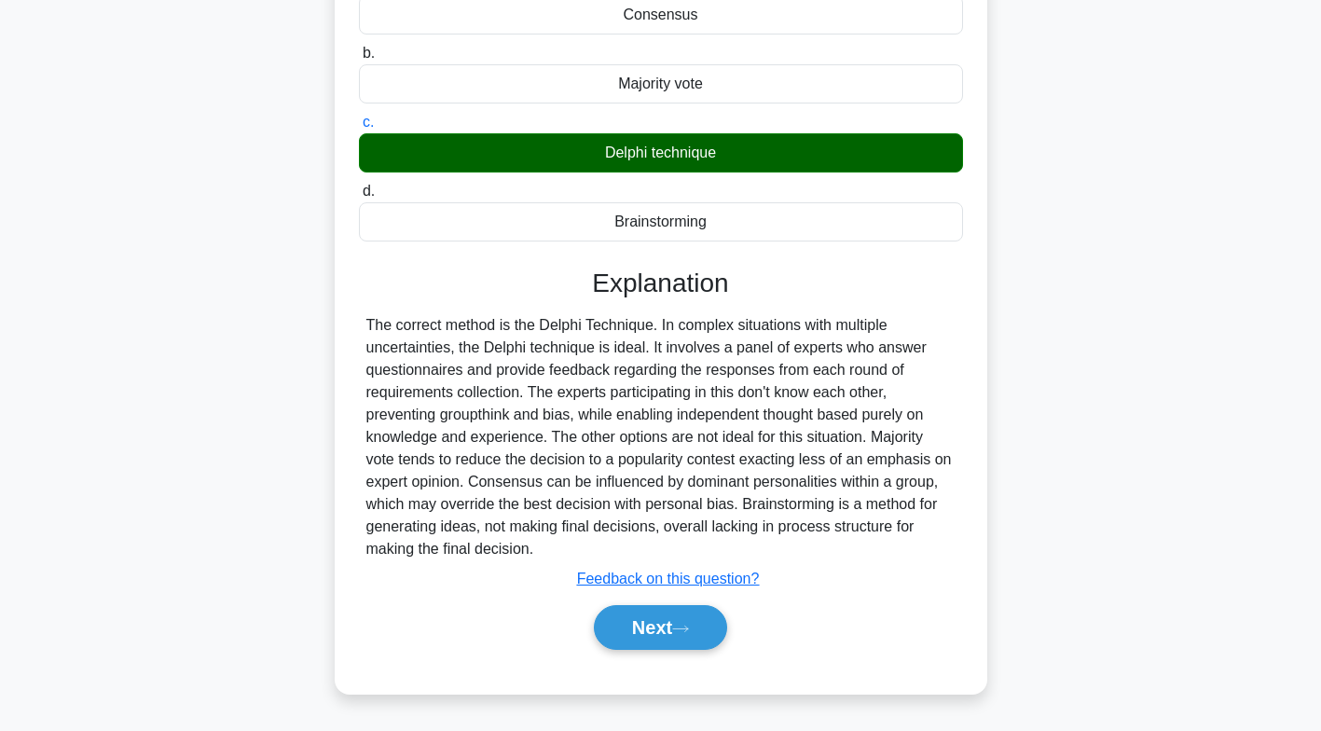
click at [678, 623] on button "Next" at bounding box center [660, 627] width 133 height 45
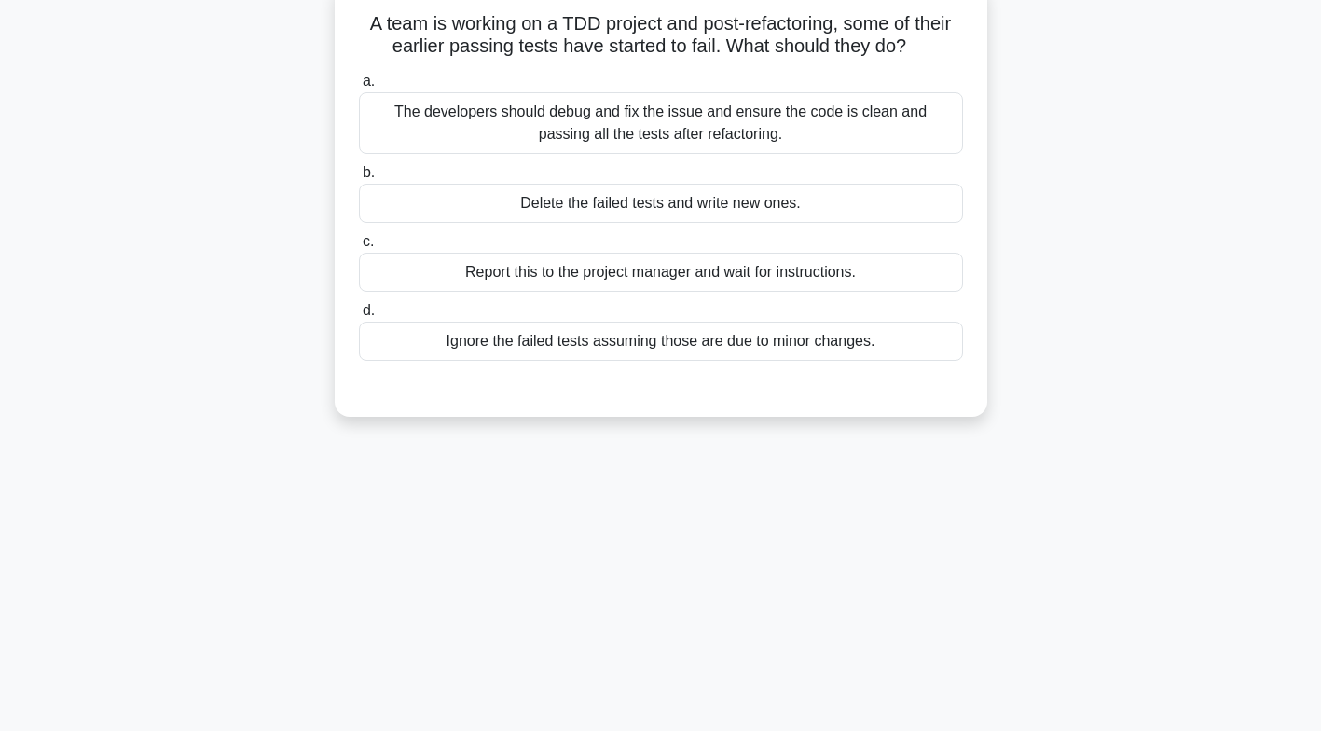
scroll to position [0, 0]
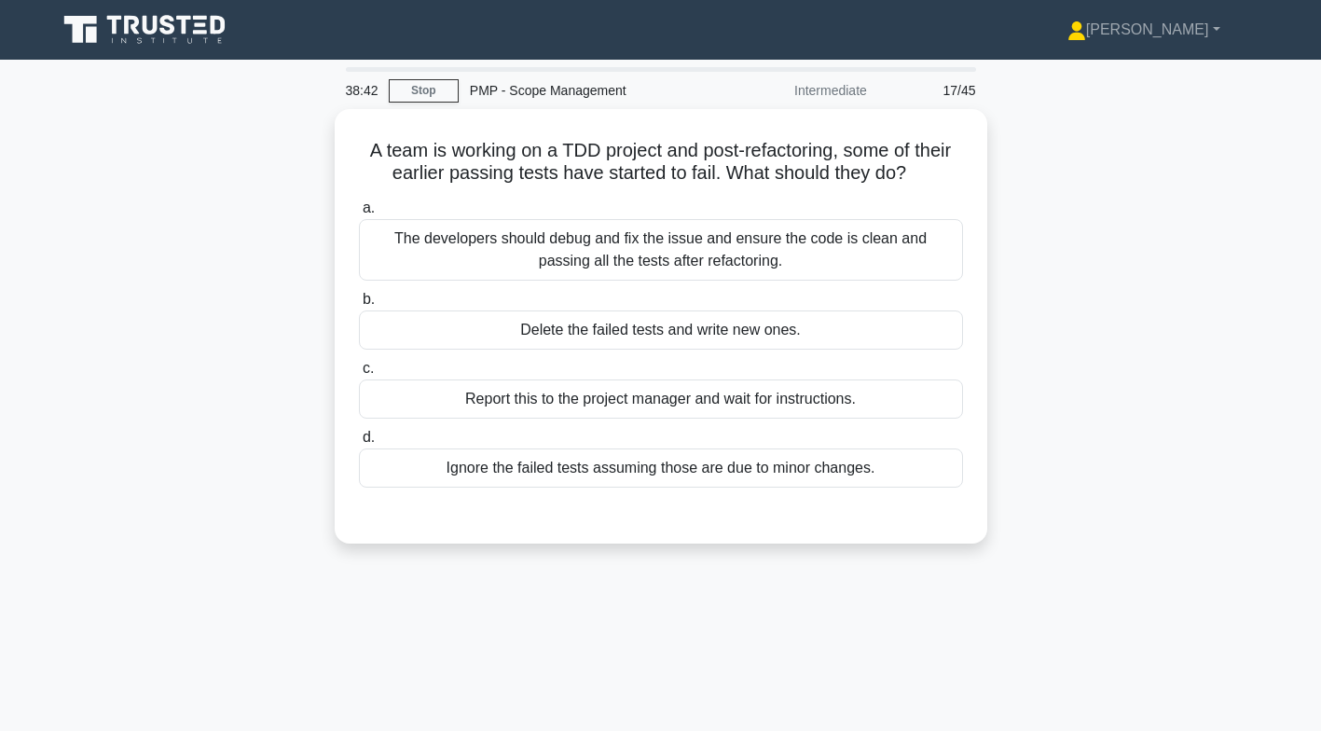
click at [872, 248] on div "The developers should debug and fix the issue and ensure the code is clean and …" at bounding box center [661, 250] width 604 height 62
click at [359, 214] on input "a. The developers should debug and fix the issue and ensure the code is clean a…" at bounding box center [359, 208] width 0 height 12
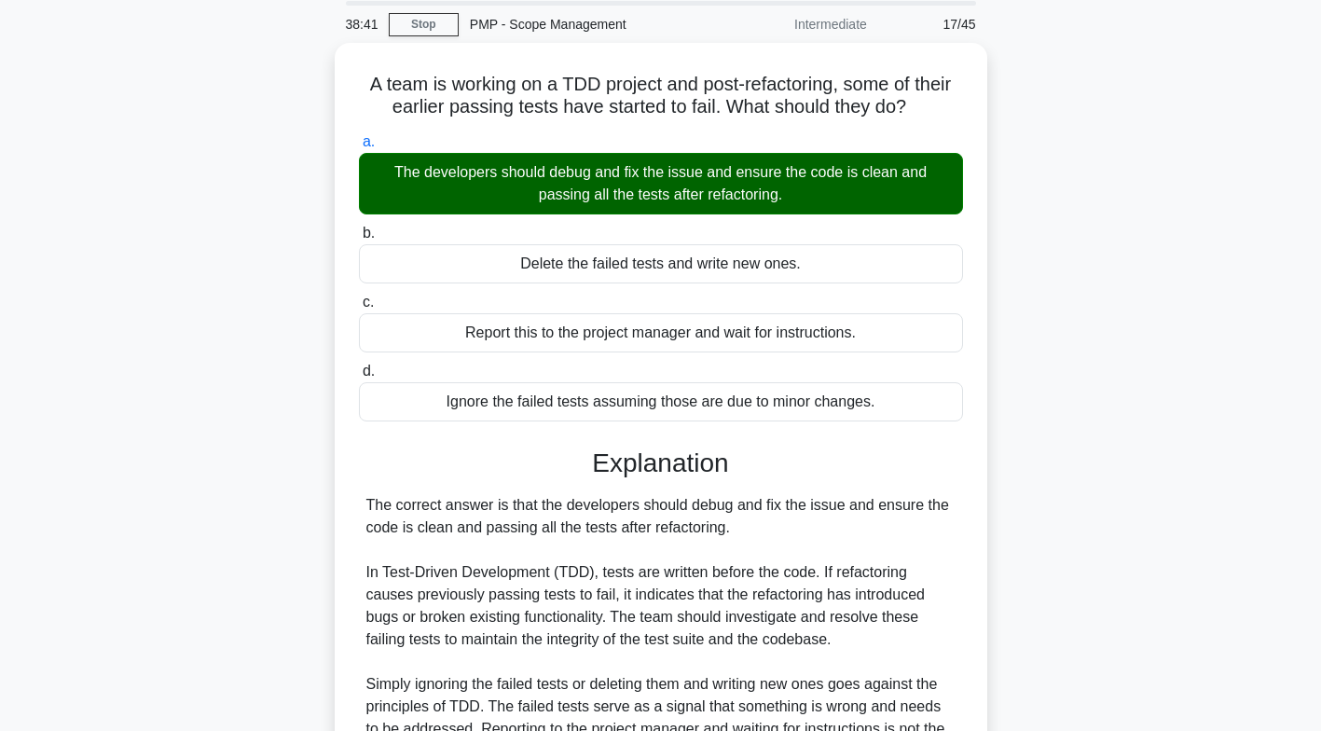
scroll to position [285, 0]
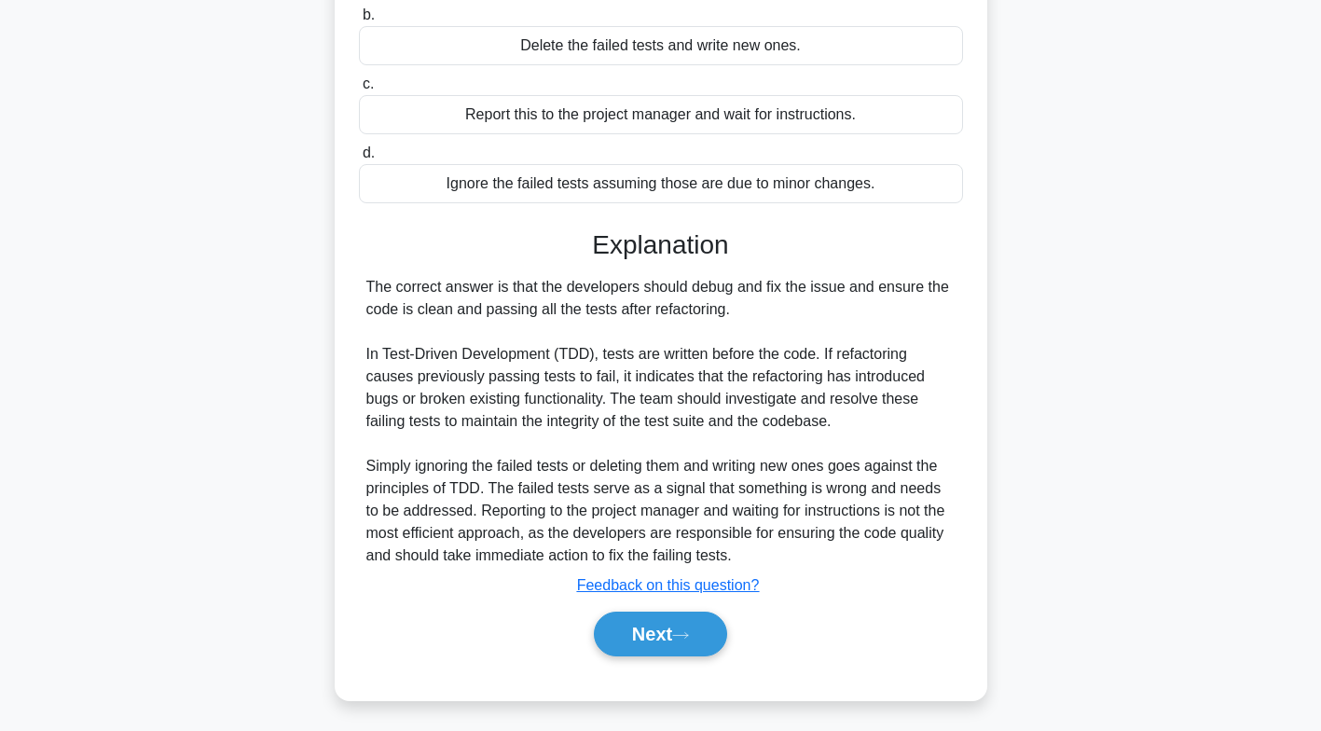
click at [686, 633] on icon at bounding box center [680, 635] width 17 height 10
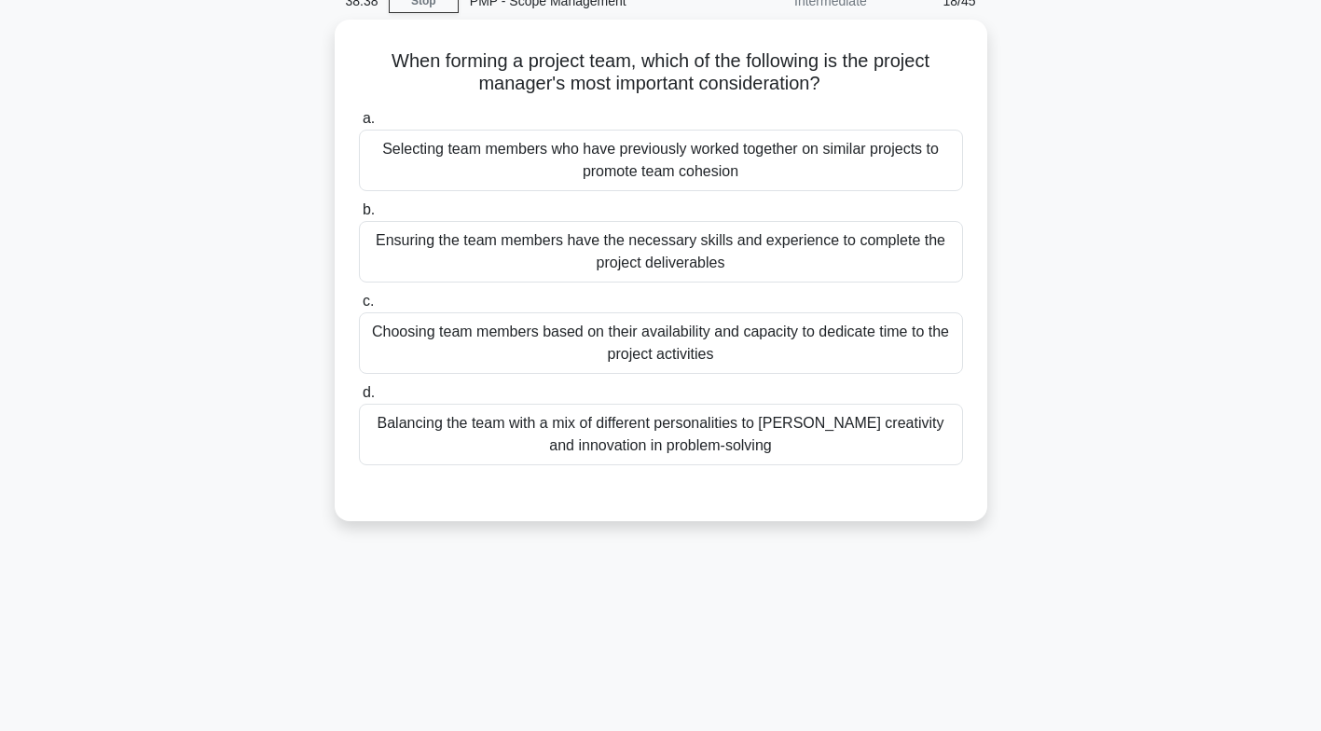
scroll to position [0, 0]
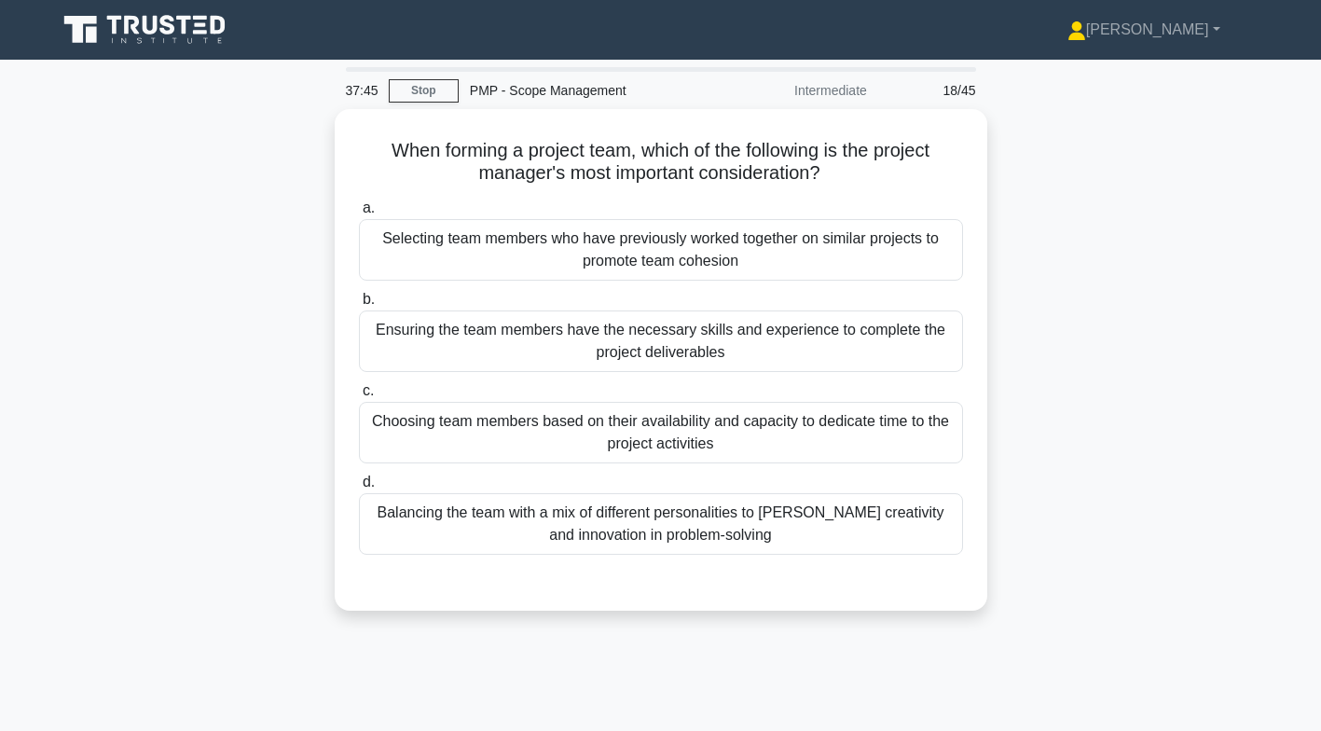
click at [872, 351] on div "Ensuring the team members have the necessary skills and experience to complete …" at bounding box center [661, 341] width 604 height 62
click at [359, 306] on input "b. Ensuring the team members have the necessary skills and experience to comple…" at bounding box center [359, 300] width 0 height 12
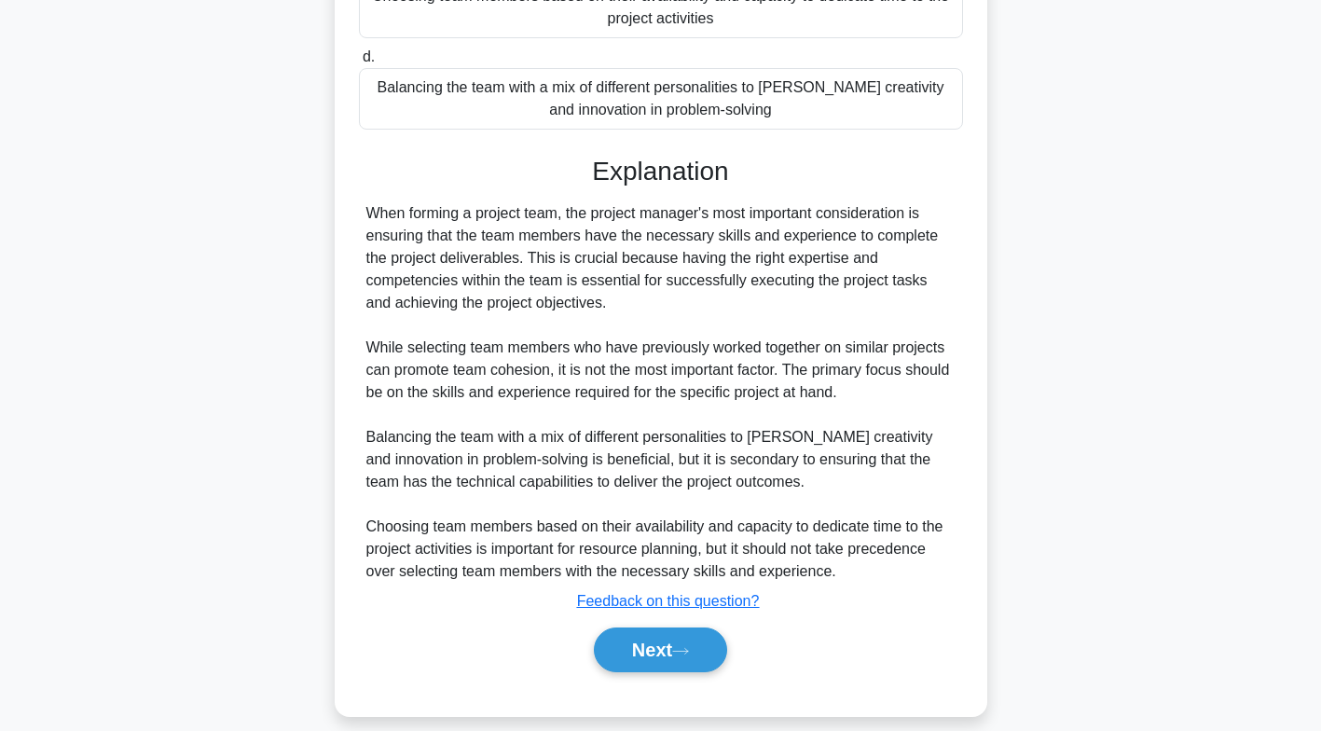
scroll to position [442, 0]
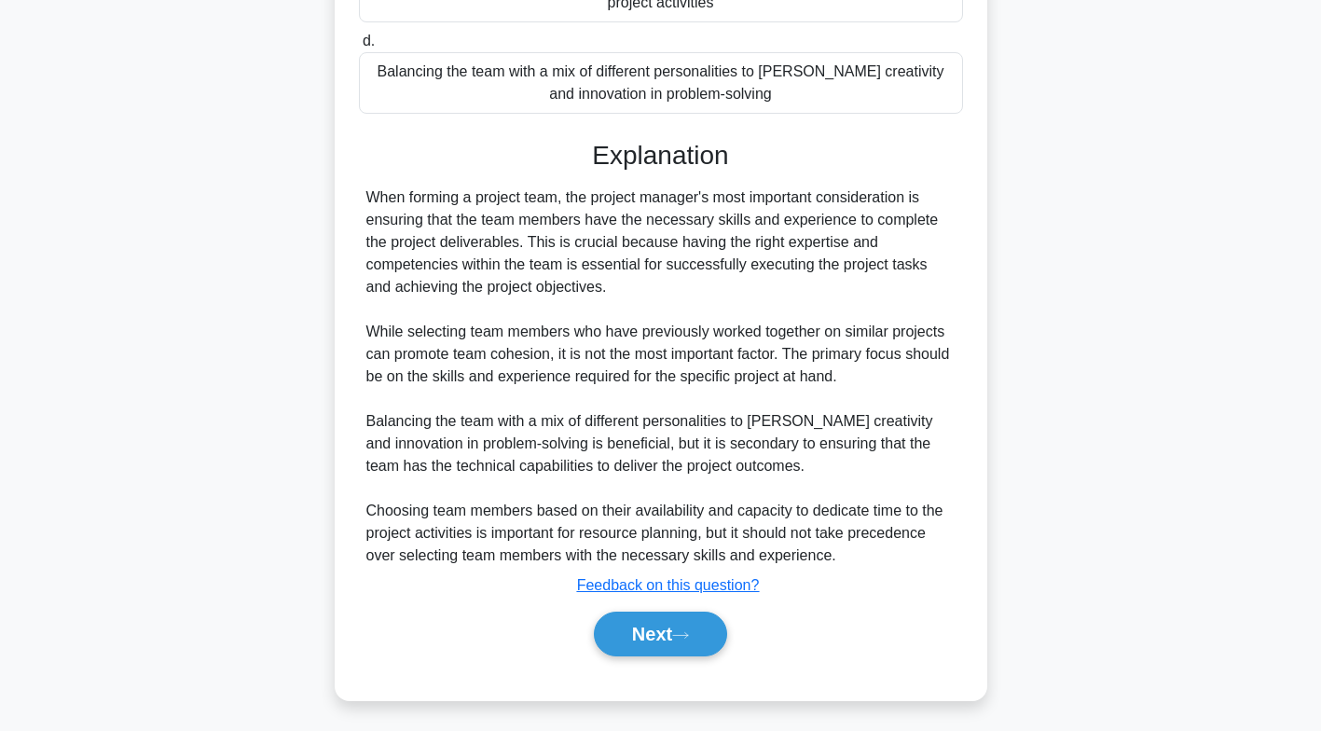
click at [672, 630] on button "Next" at bounding box center [660, 634] width 133 height 45
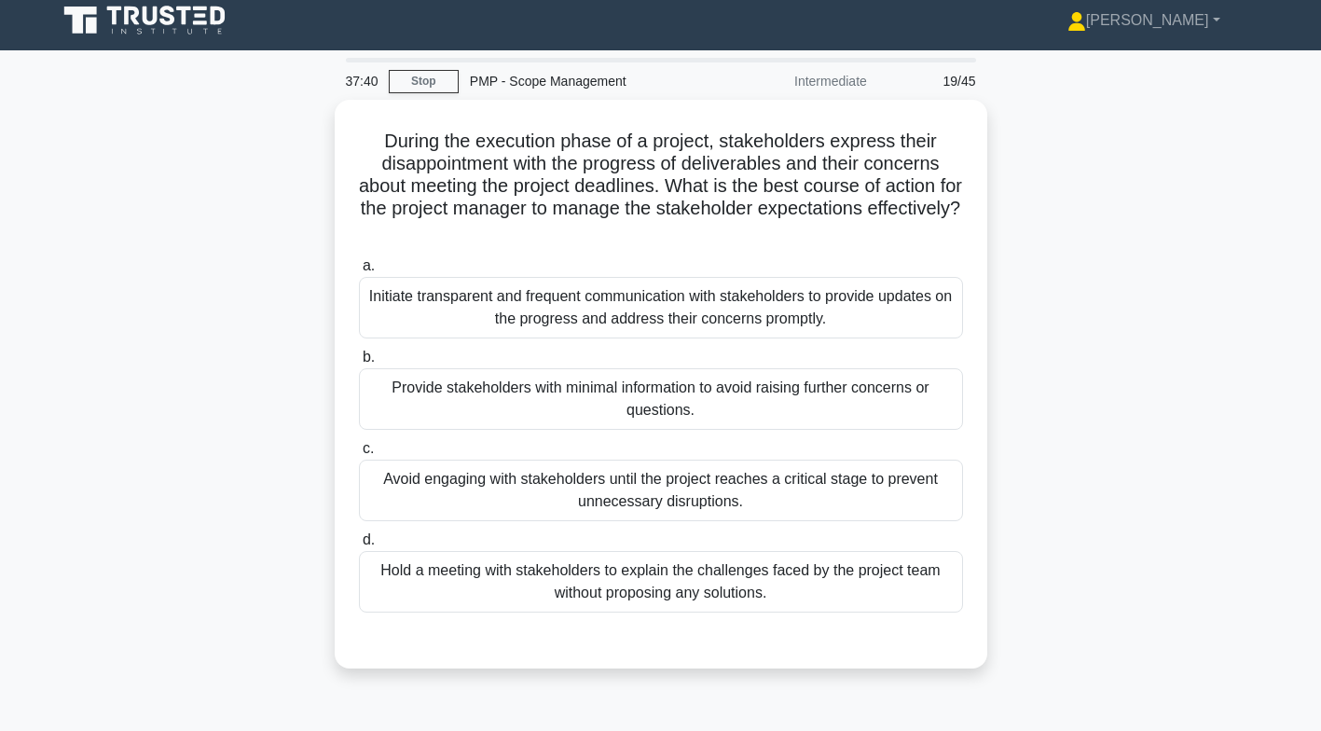
scroll to position [0, 0]
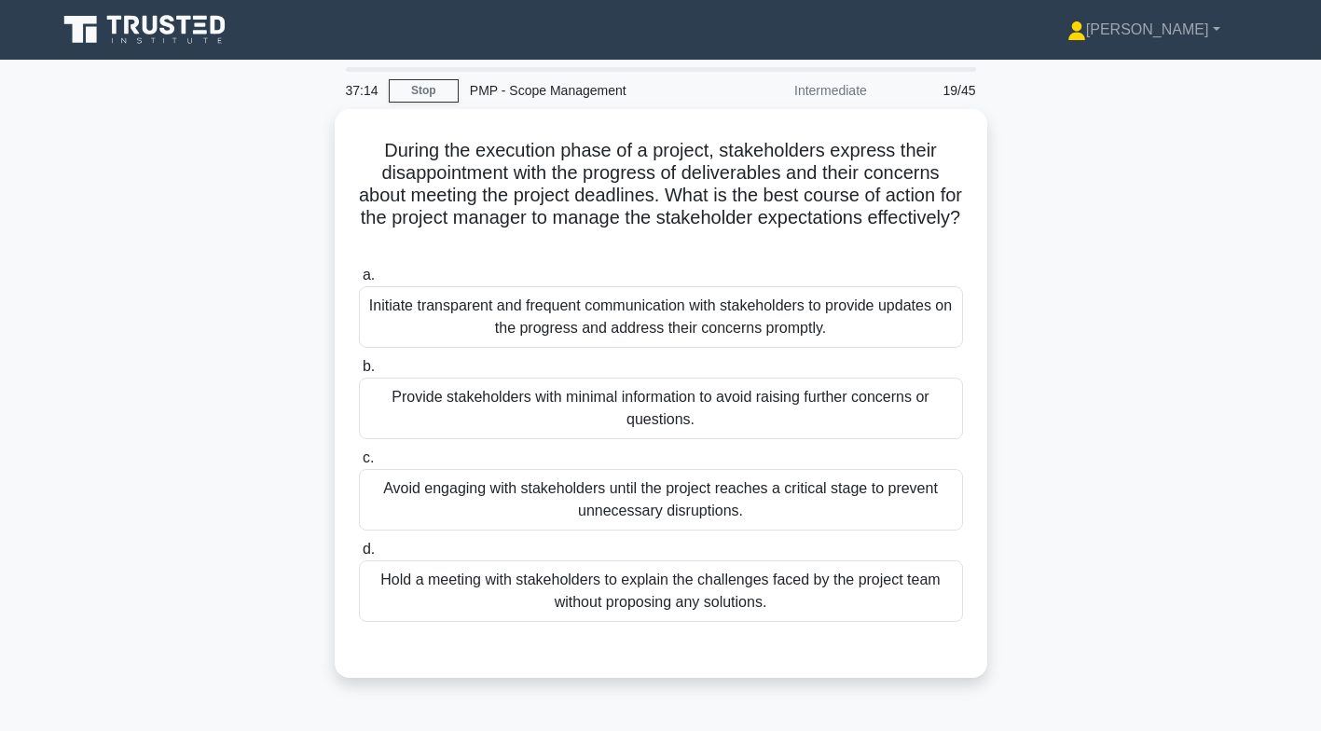
click at [888, 305] on div "Initiate transparent and frequent communication with stakeholders to provide up…" at bounding box center [661, 317] width 604 height 62
click at [359, 282] on input "a. Initiate transparent and frequent communication with stakeholders to provide…" at bounding box center [359, 275] width 0 height 12
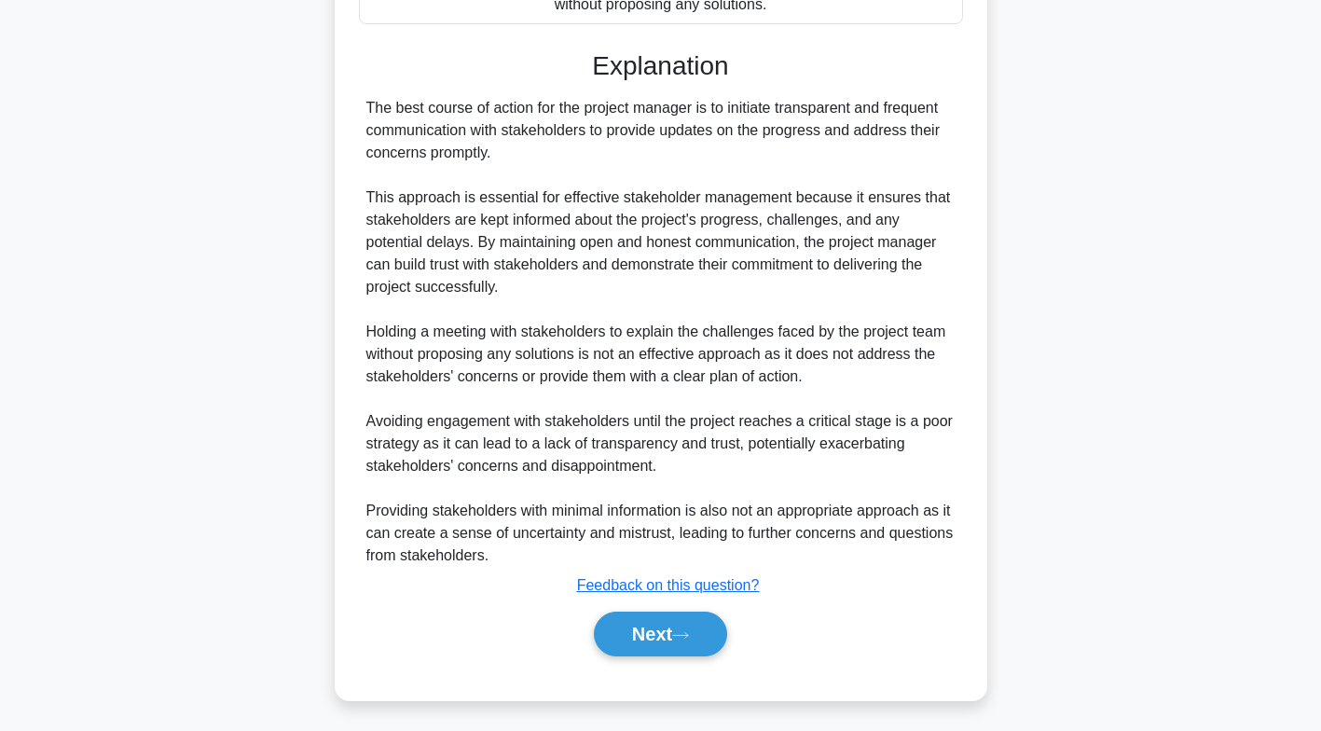
scroll to position [599, 0]
click at [672, 636] on button "Next" at bounding box center [660, 634] width 133 height 45
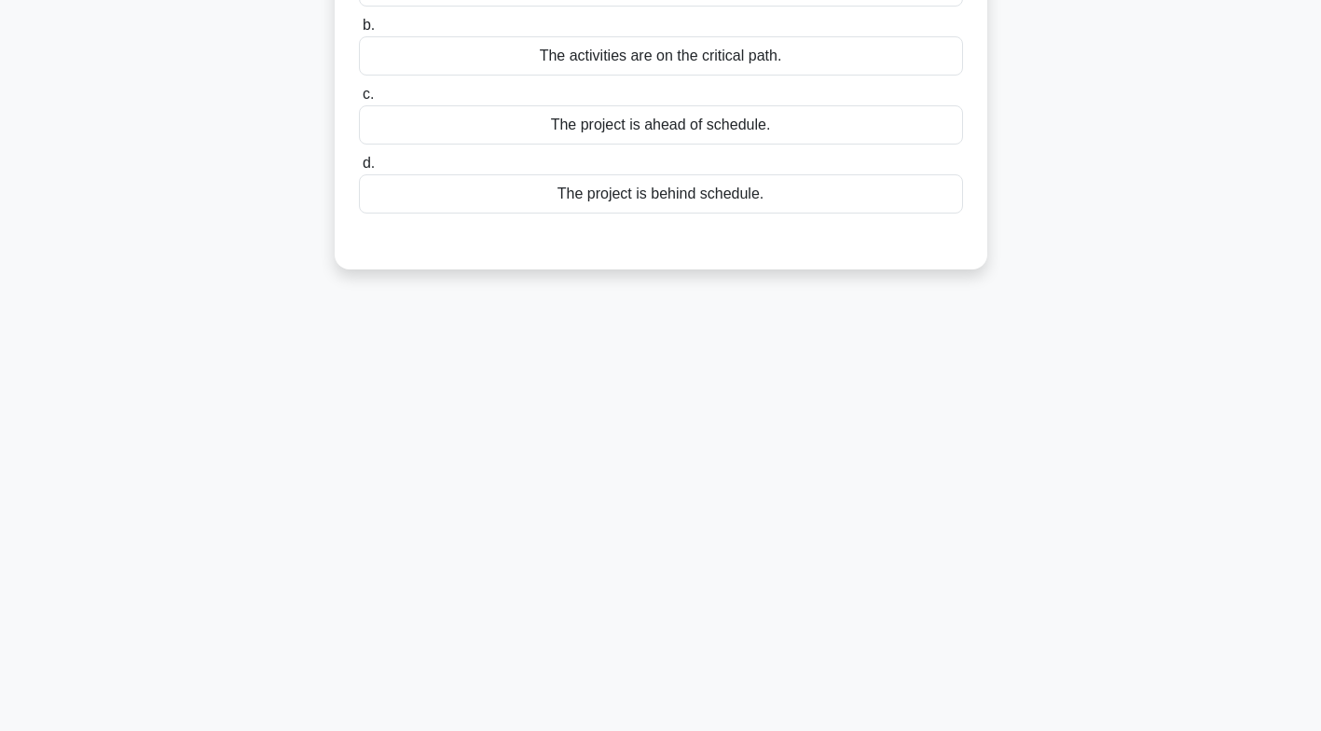
scroll to position [0, 0]
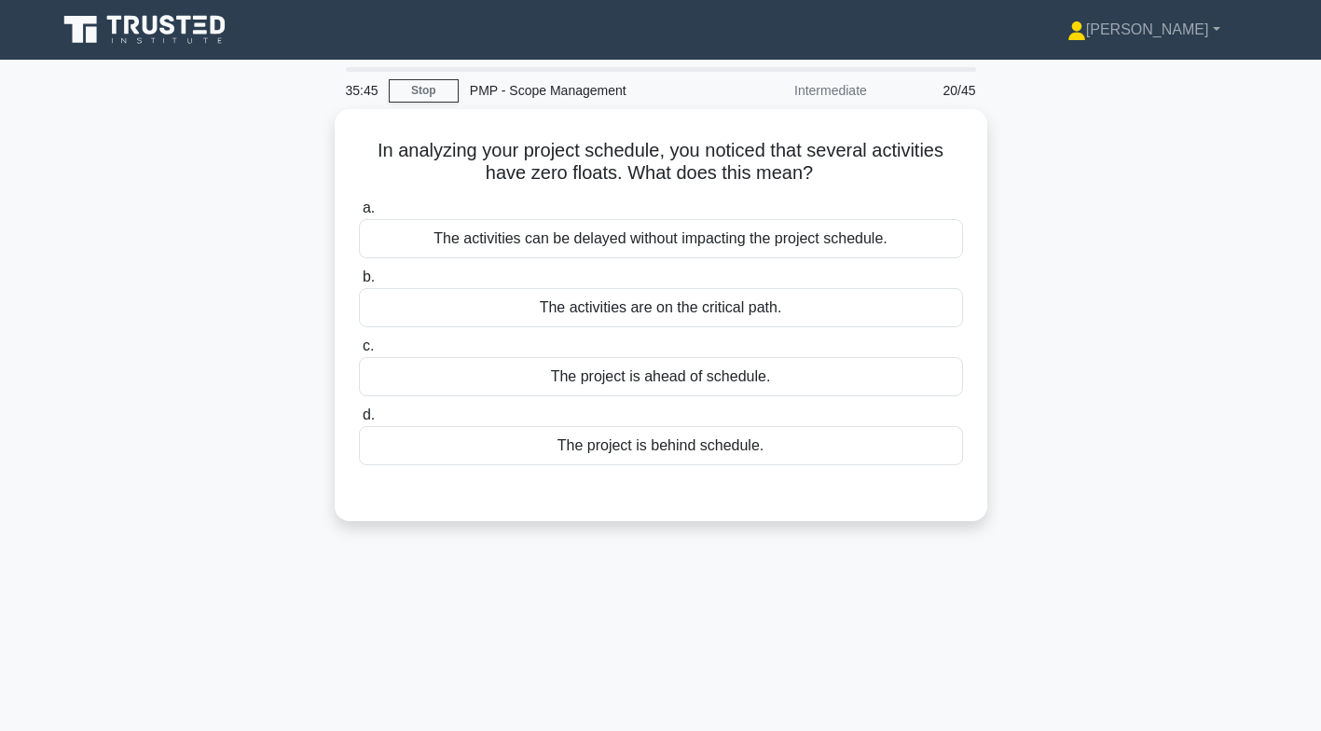
click at [790, 312] on div "The activities are on the critical path." at bounding box center [661, 307] width 604 height 39
click at [359, 283] on input "b. The activities are on the critical path." at bounding box center [359, 277] width 0 height 12
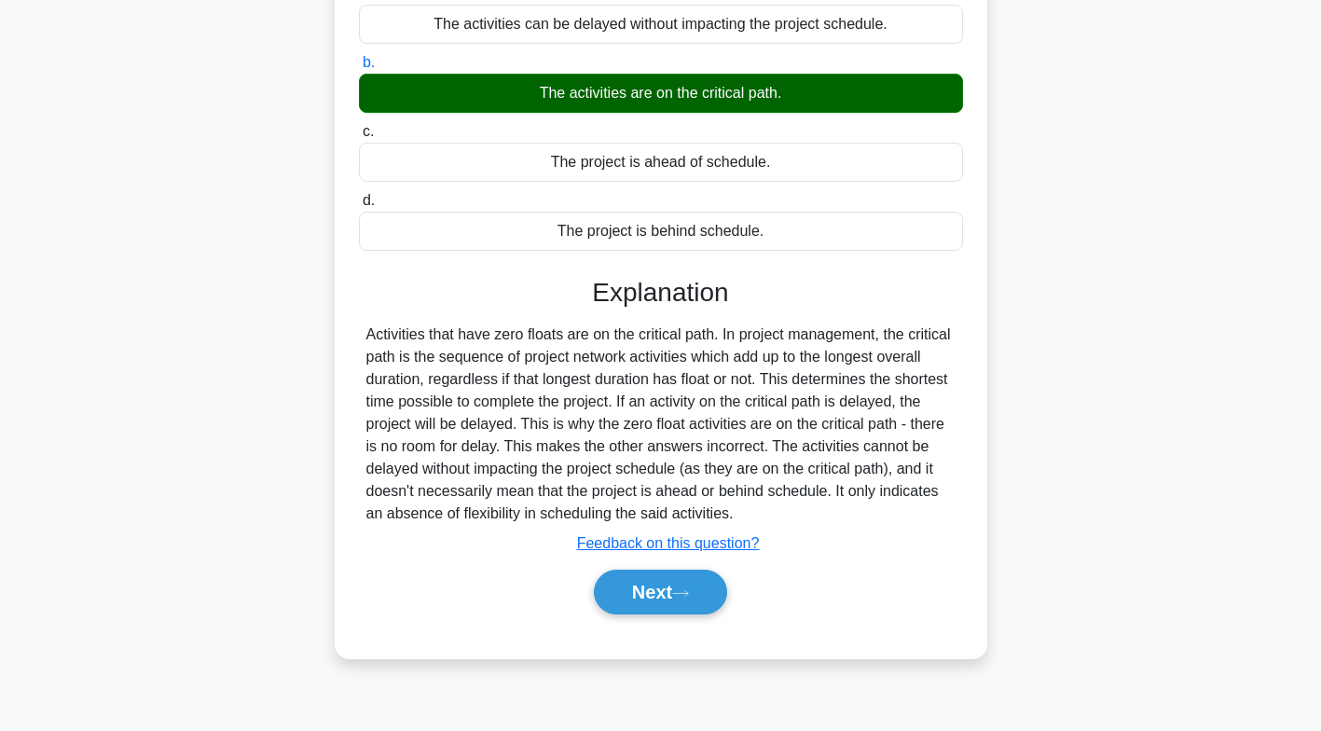
scroll to position [276, 0]
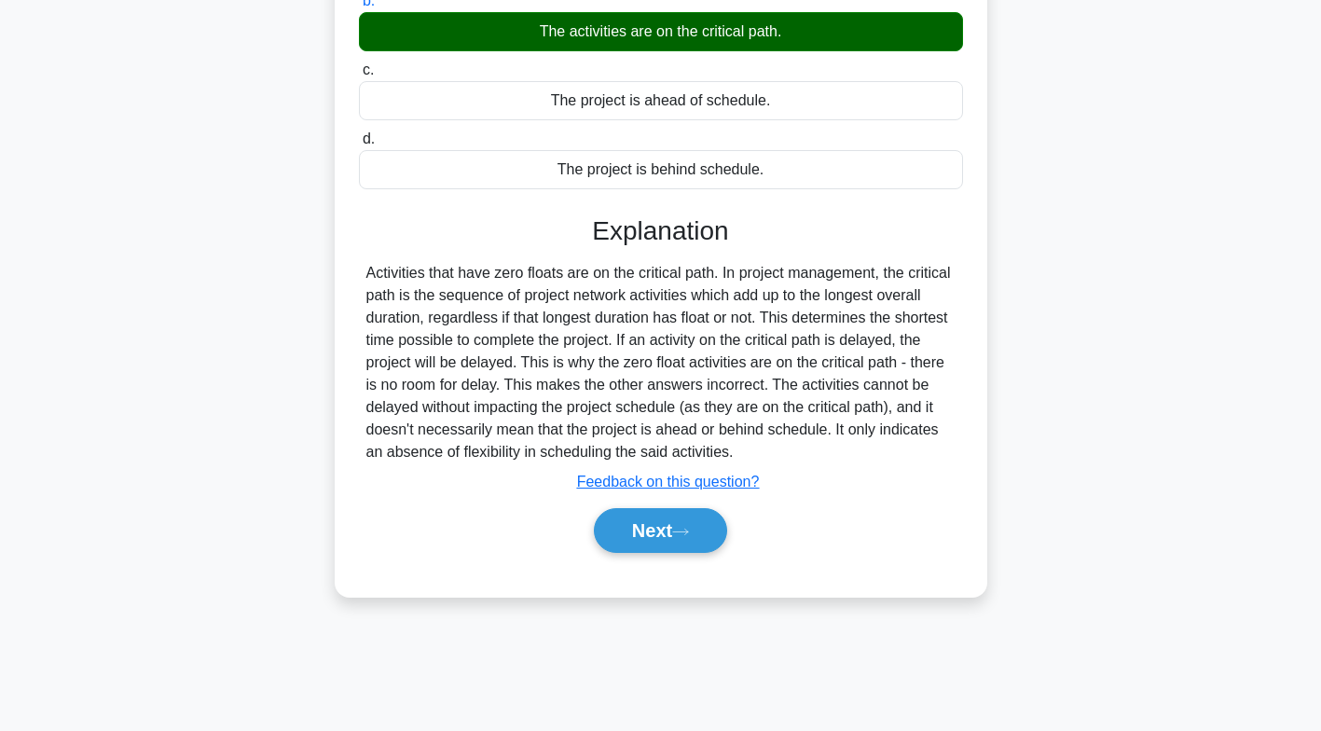
click at [686, 517] on button "Next" at bounding box center [660, 530] width 133 height 45
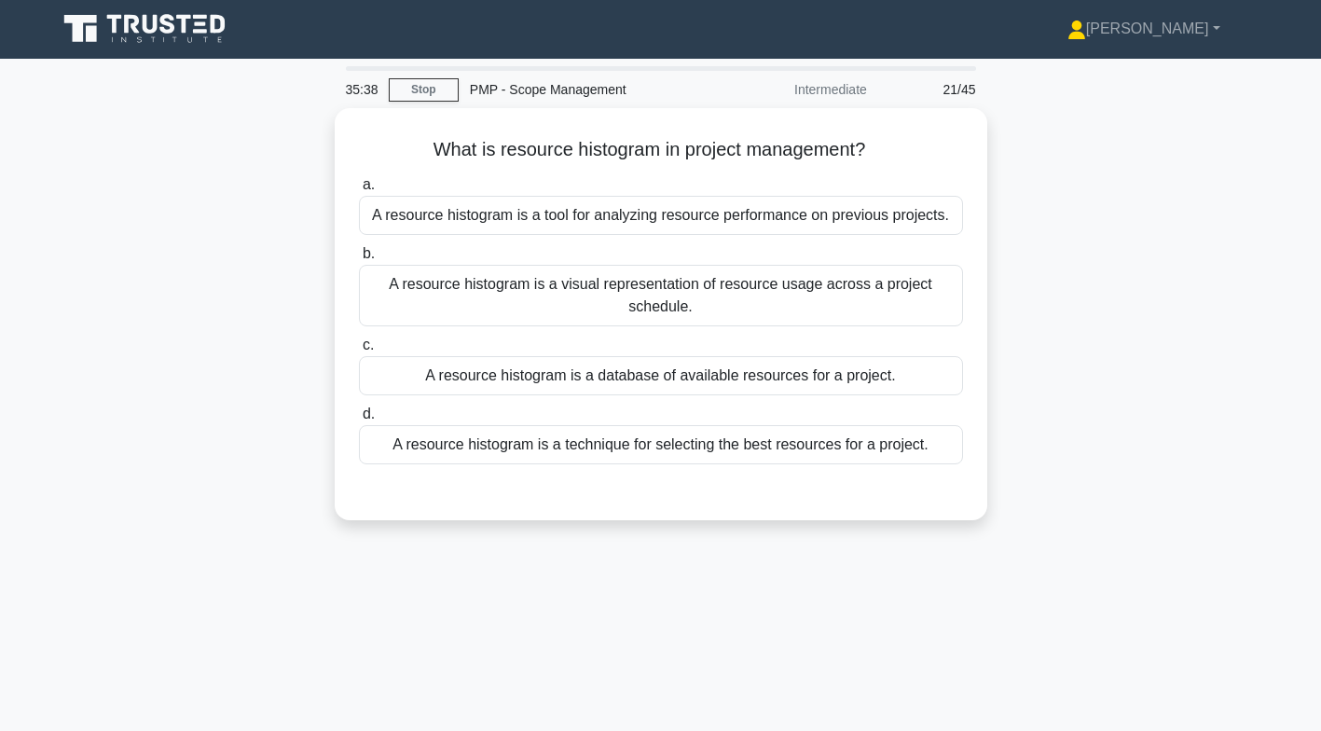
scroll to position [0, 0]
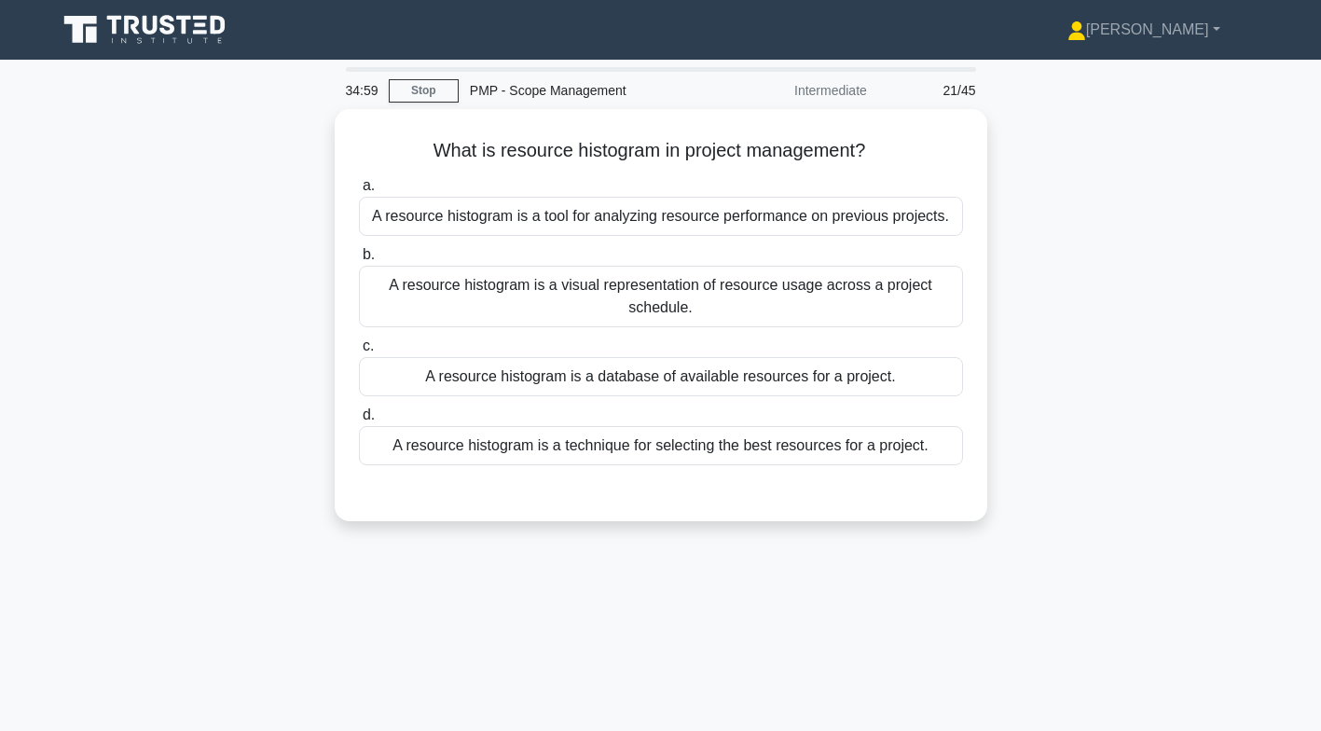
click at [829, 306] on div "A resource histogram is a visual representation of resource usage across a proj…" at bounding box center [661, 297] width 604 height 62
click at [359, 261] on input "b. A resource histogram is a visual representation of resource usage across a p…" at bounding box center [359, 255] width 0 height 12
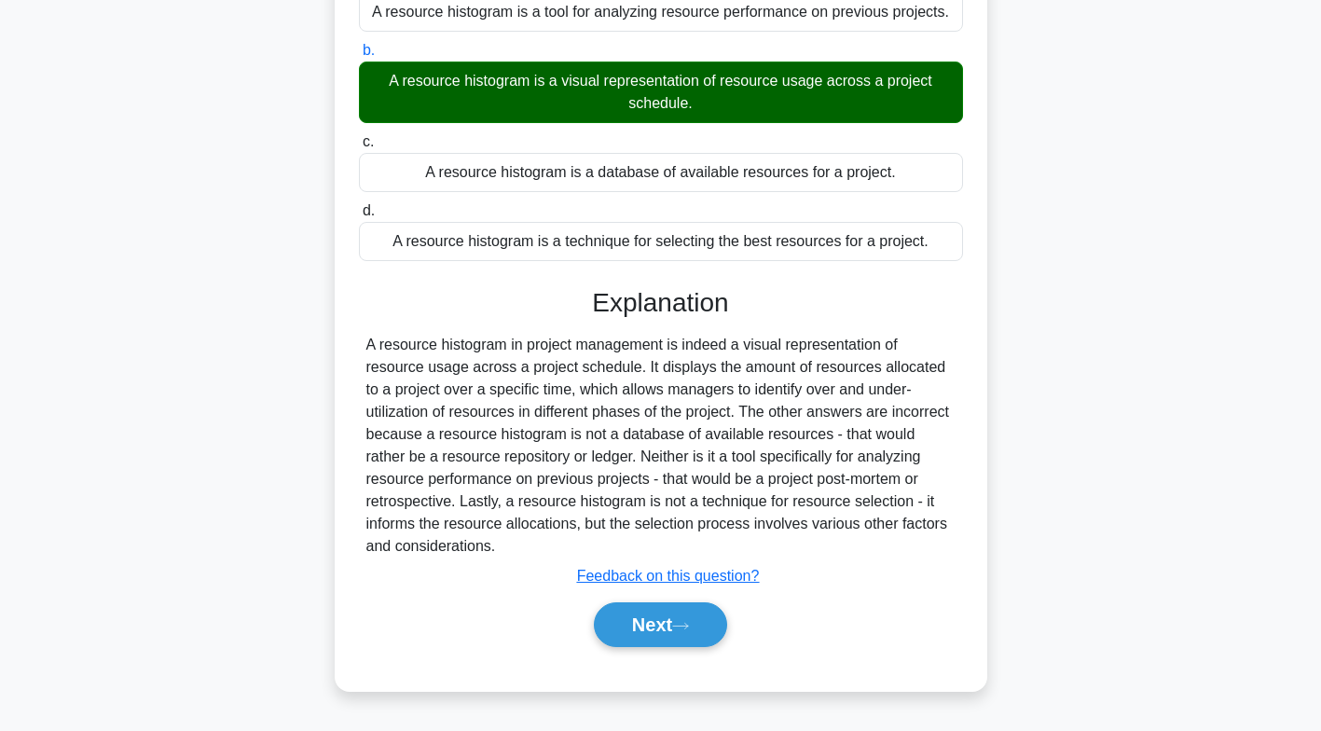
scroll to position [276, 0]
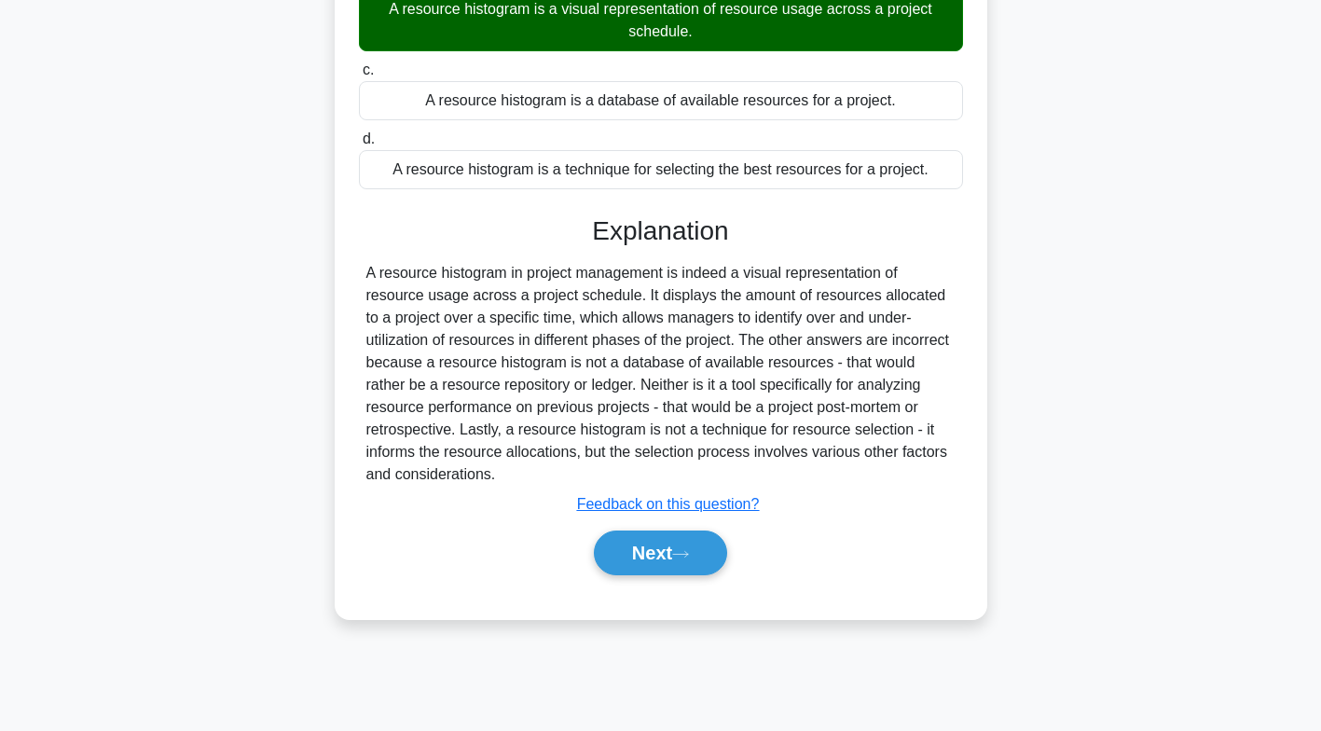
click at [681, 549] on icon at bounding box center [680, 554] width 17 height 10
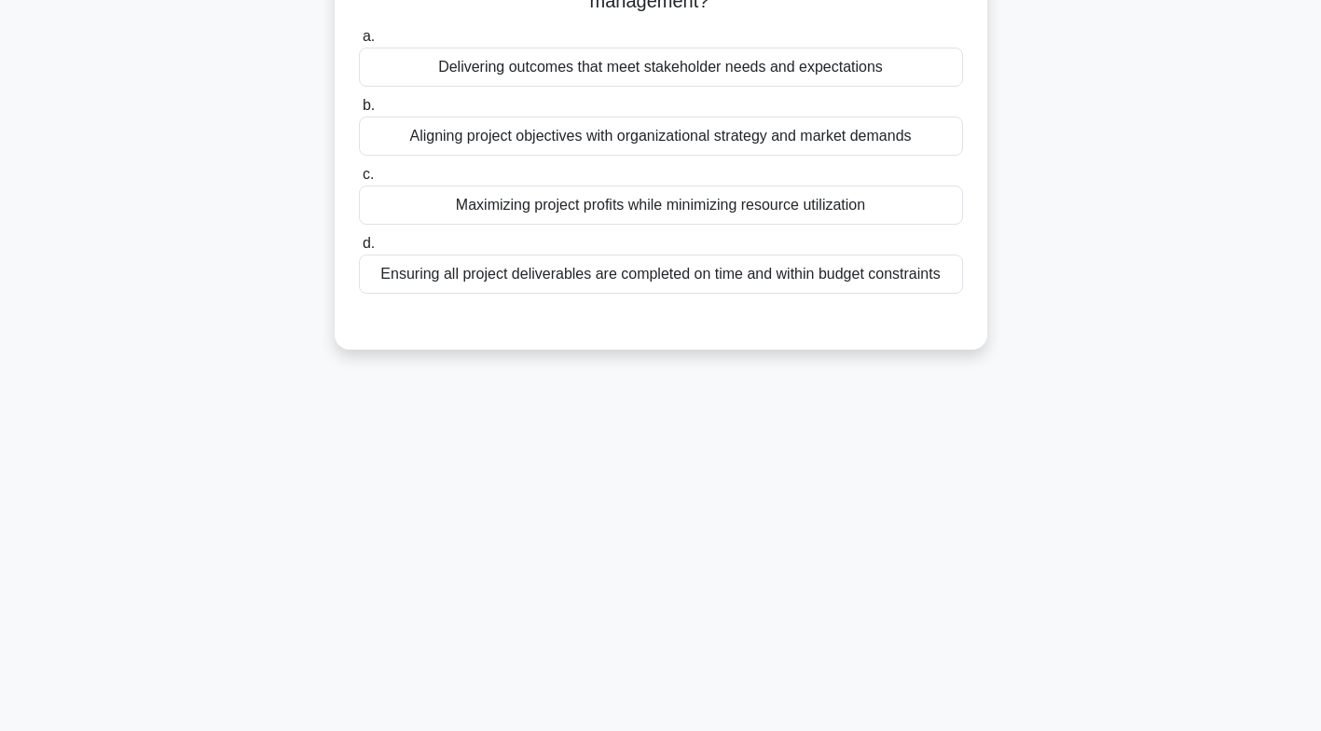
scroll to position [0, 0]
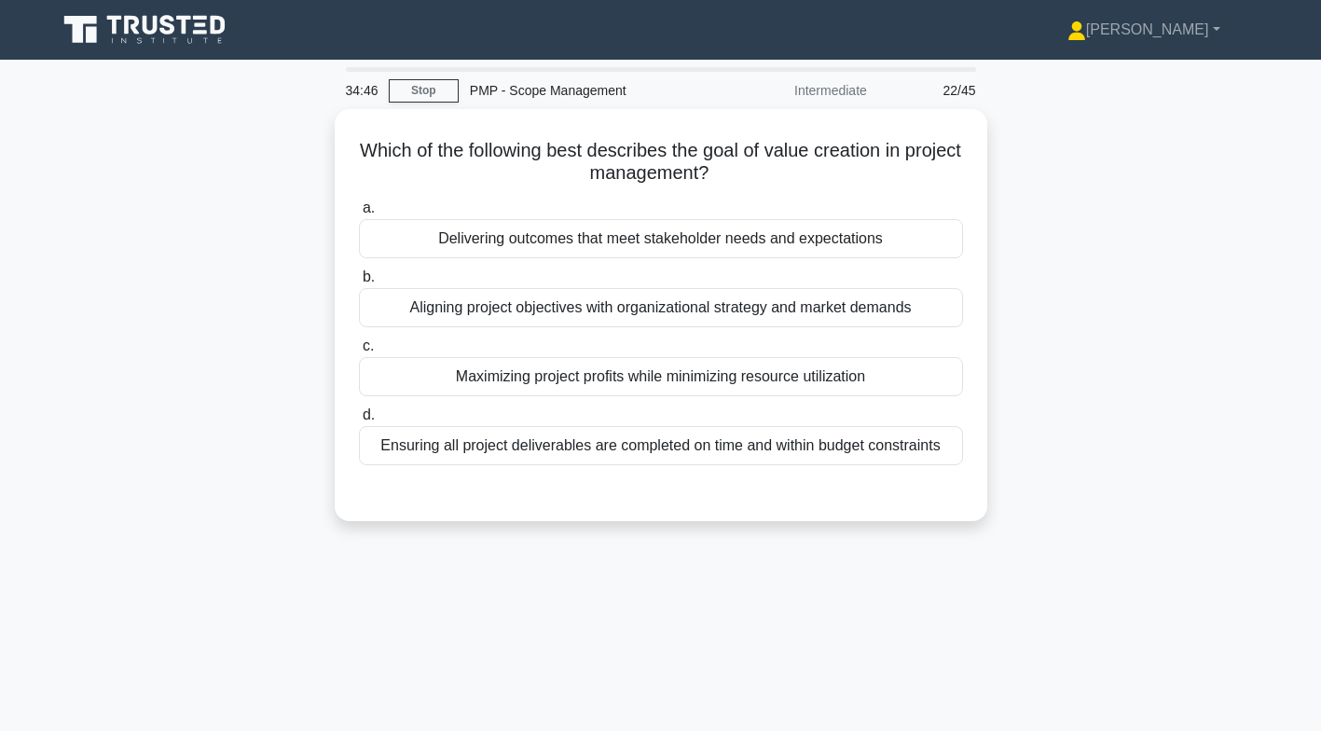
click at [891, 316] on div "Aligning project objectives with organizational strategy and market demands" at bounding box center [661, 307] width 604 height 39
click at [359, 283] on input "b. Aligning project objectives with organizational strategy and market demands" at bounding box center [359, 277] width 0 height 12
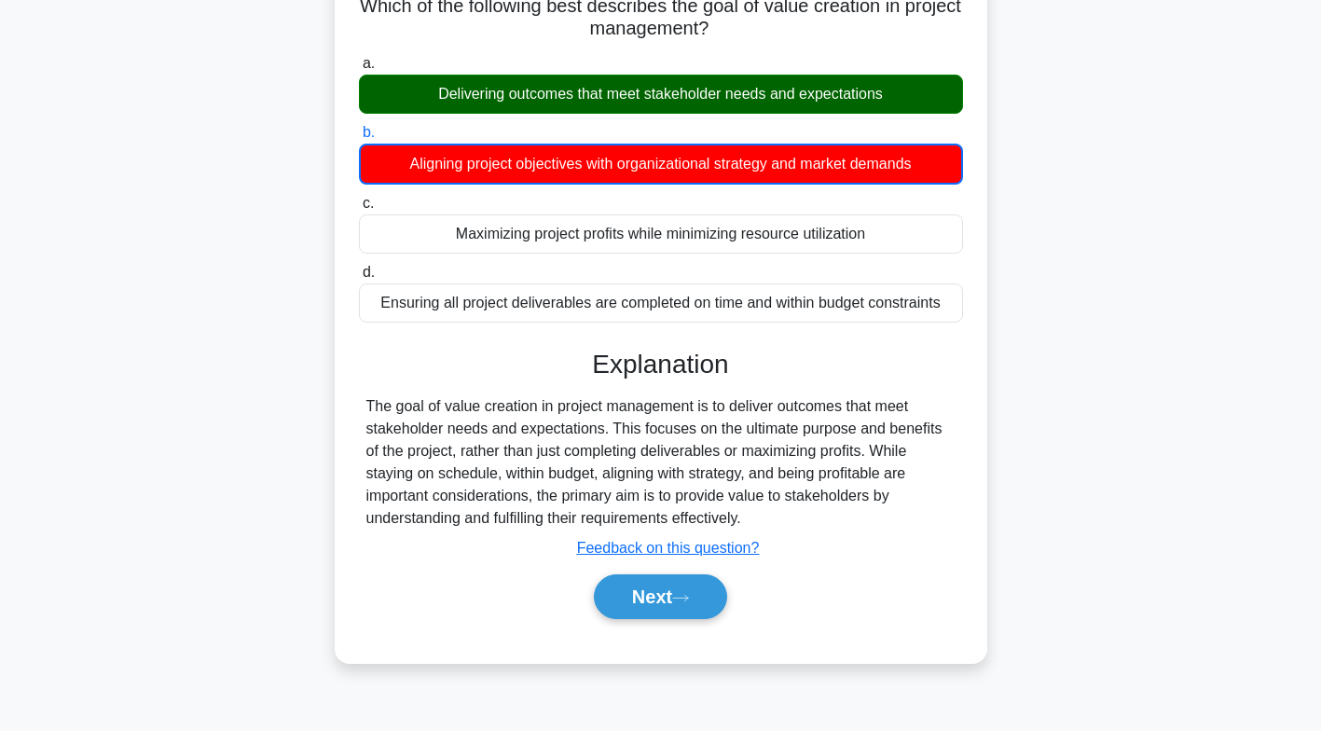
scroll to position [145, 0]
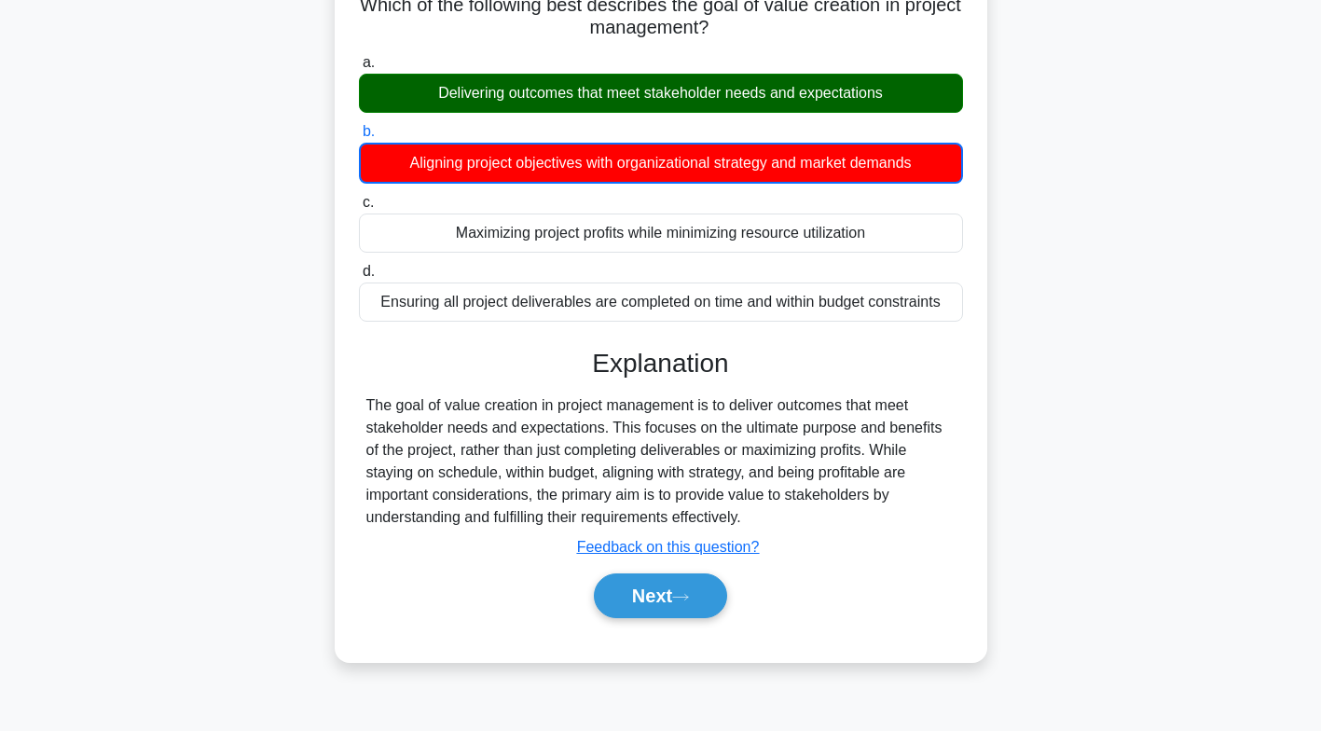
click at [687, 599] on button "Next" at bounding box center [660, 595] width 133 height 45
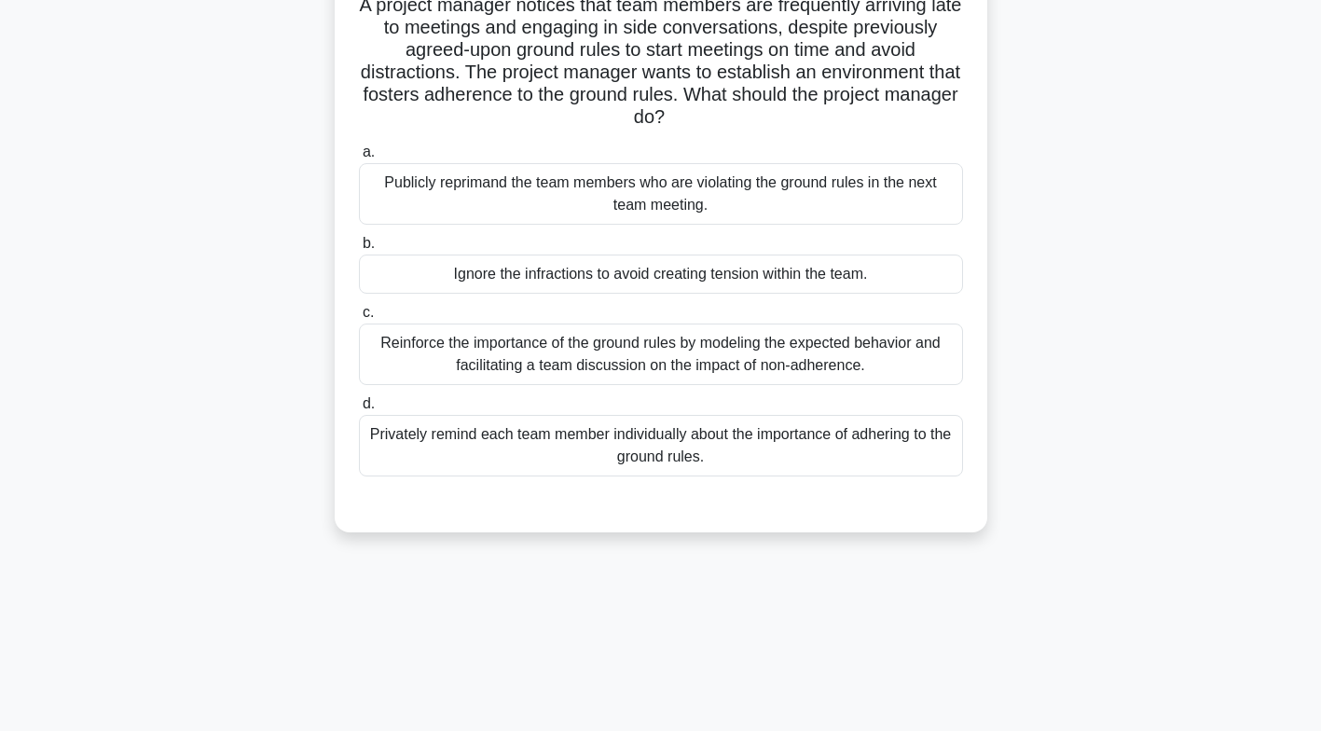
scroll to position [0, 0]
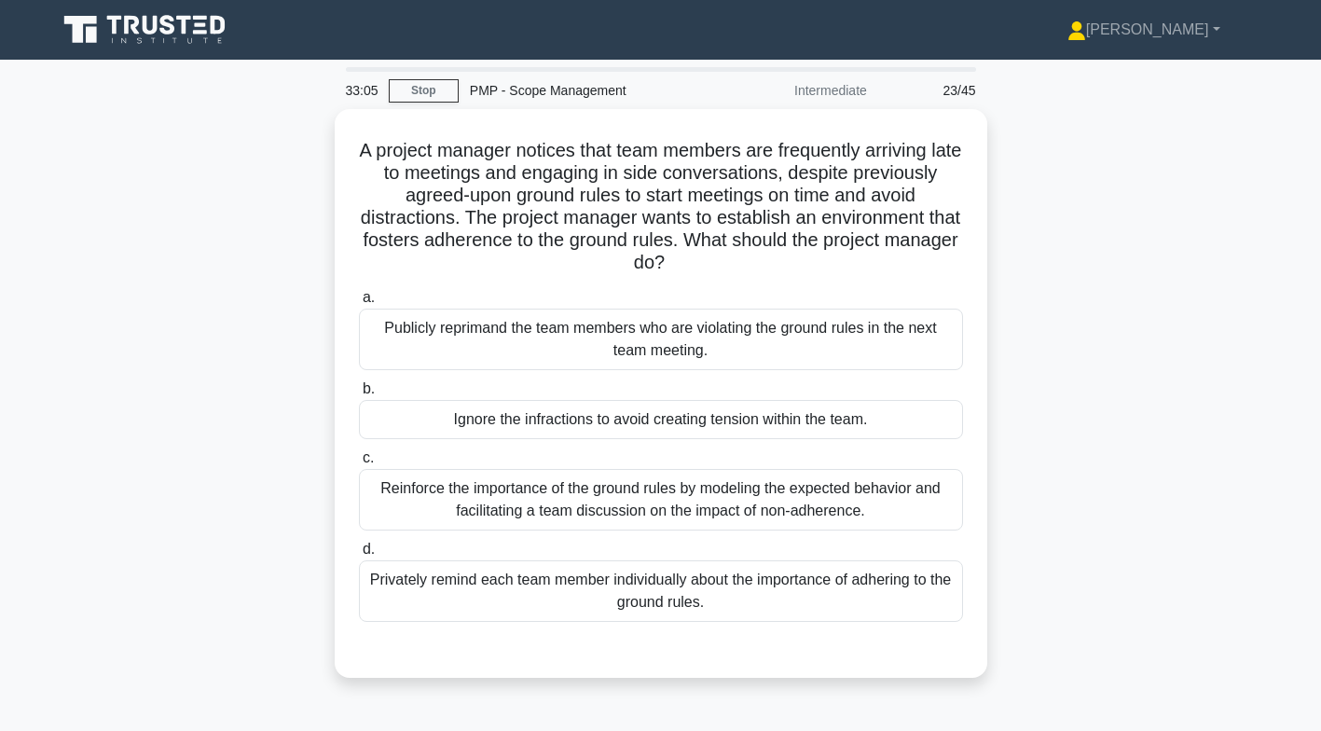
click at [792, 579] on div "Privately remind each team member individually about the importance of adhering…" at bounding box center [661, 591] width 604 height 62
click at [359, 556] on input "d. Privately remind each team member individually about the importance of adher…" at bounding box center [359, 550] width 0 height 12
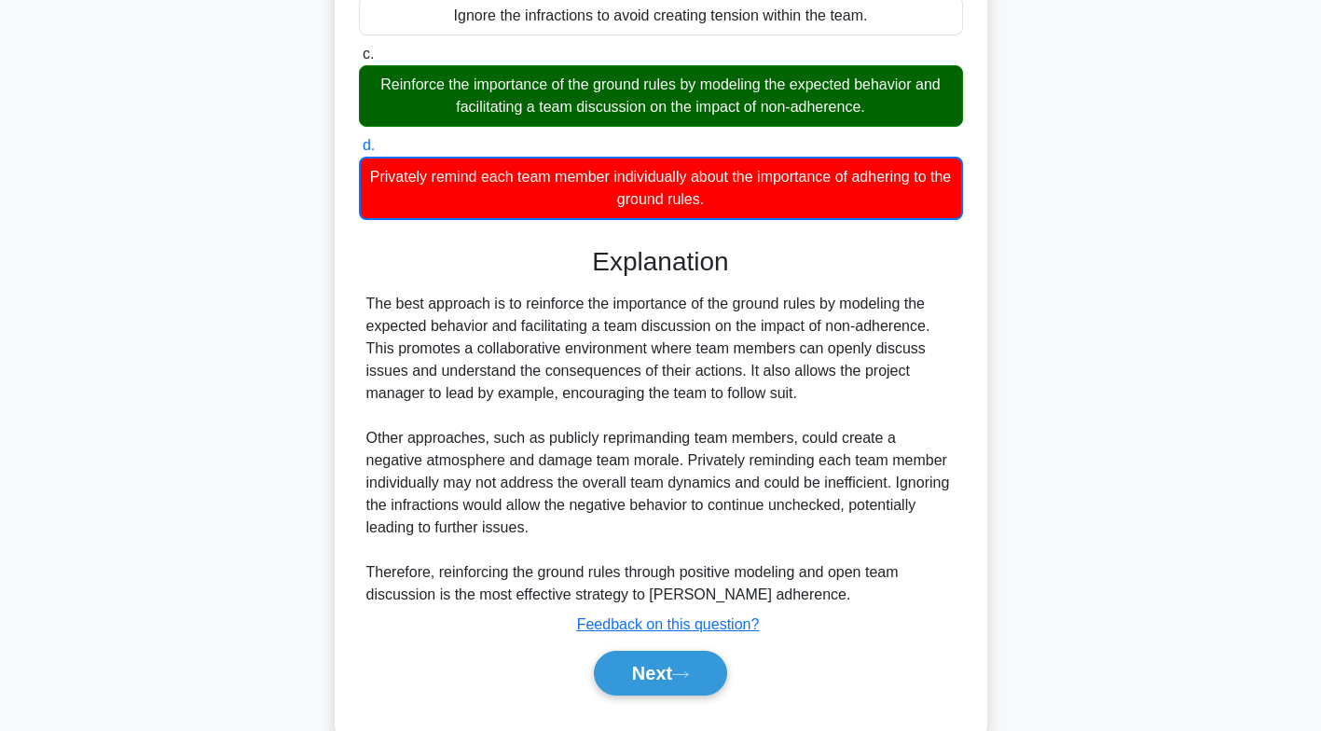
scroll to position [444, 0]
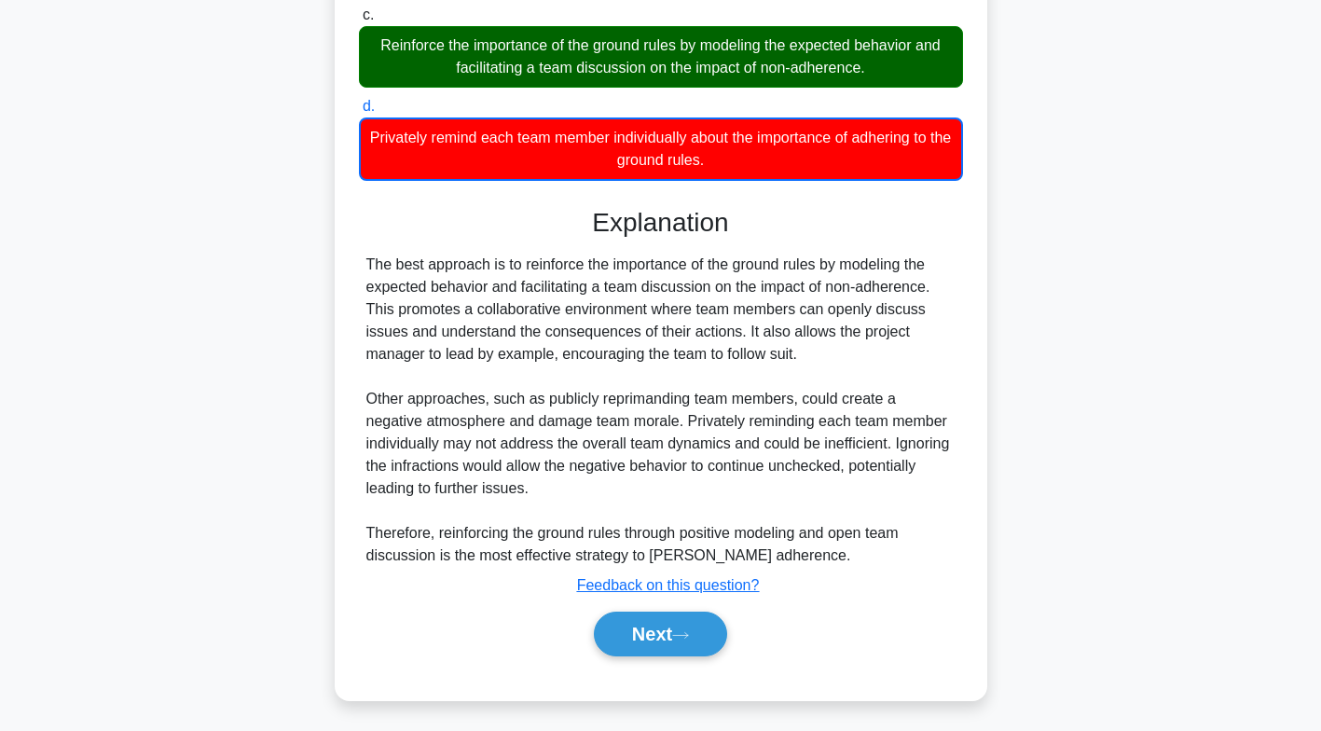
click at [688, 637] on button "Next" at bounding box center [660, 634] width 133 height 45
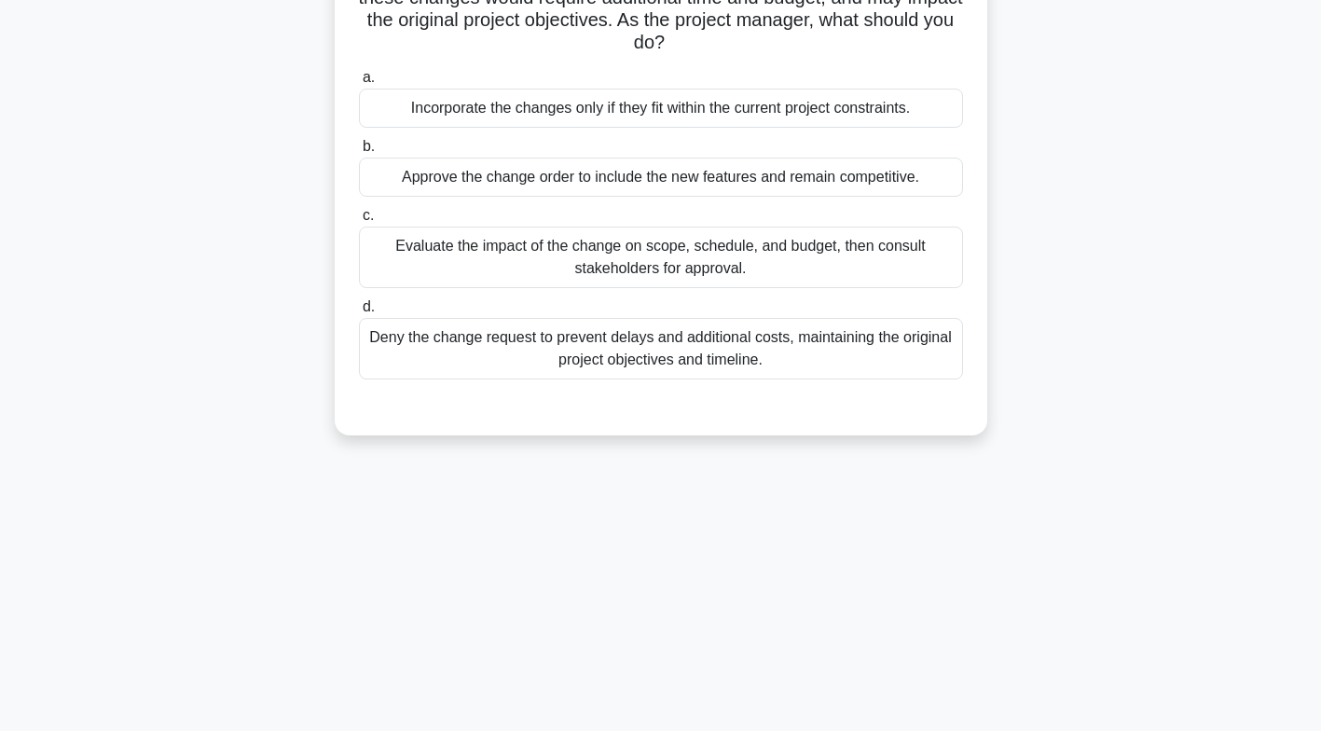
scroll to position [0, 0]
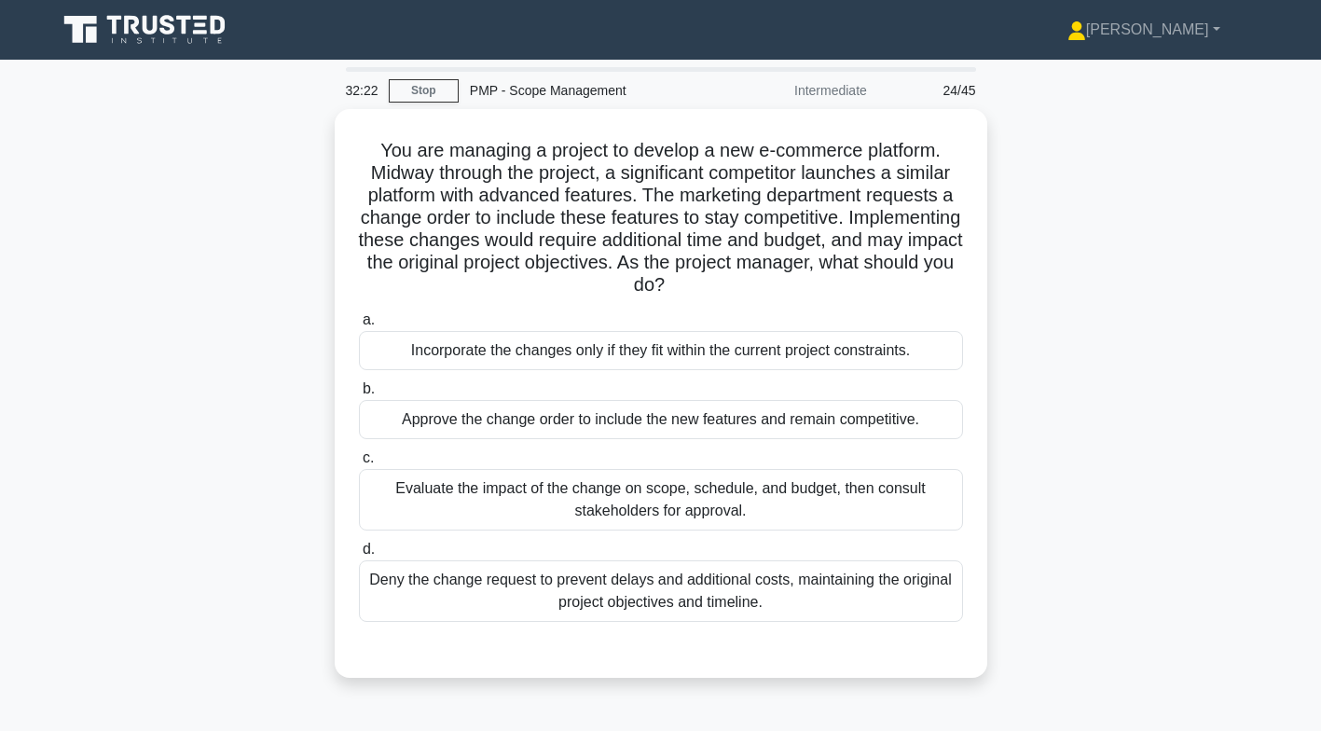
click at [833, 493] on div "Evaluate the impact of the change on scope, schedule, and budget, then consult …" at bounding box center [661, 500] width 604 height 62
click at [359, 464] on input "c. Evaluate the impact of the change on scope, schedule, and budget, then consu…" at bounding box center [359, 458] width 0 height 12
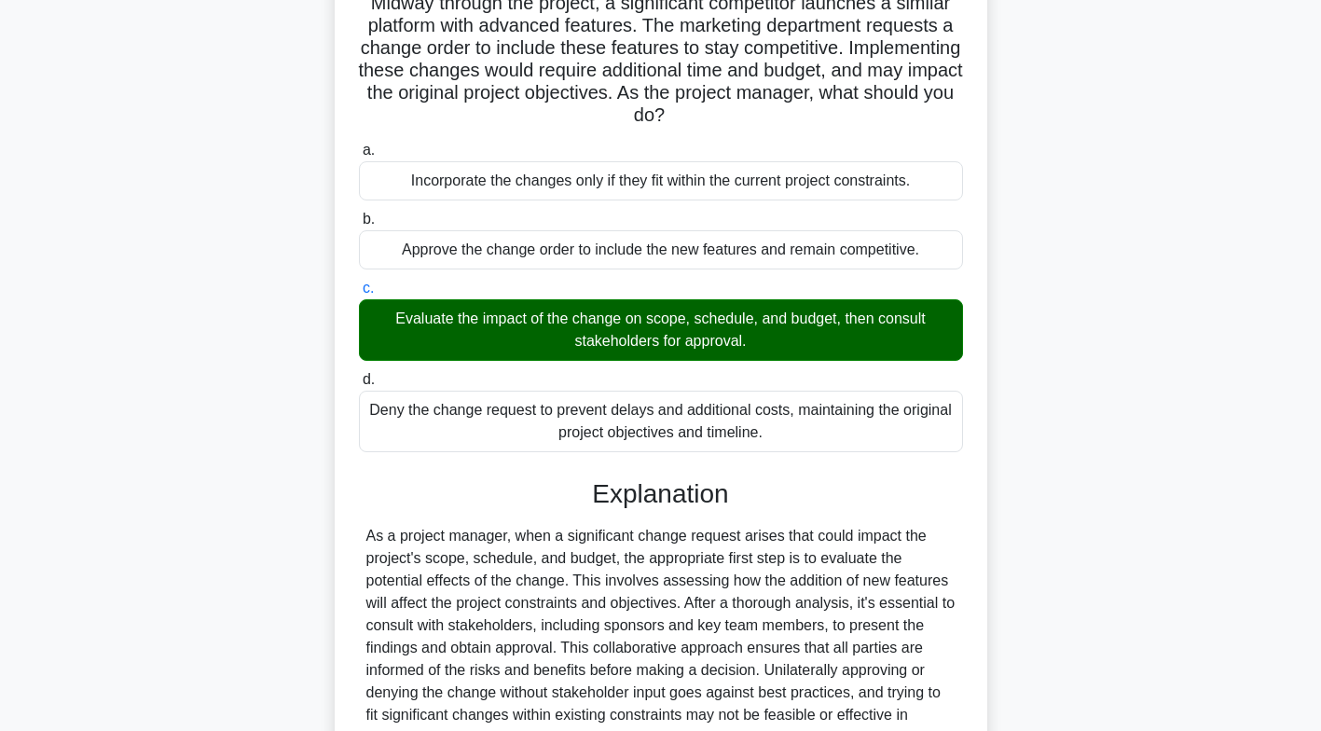
scroll to position [352, 0]
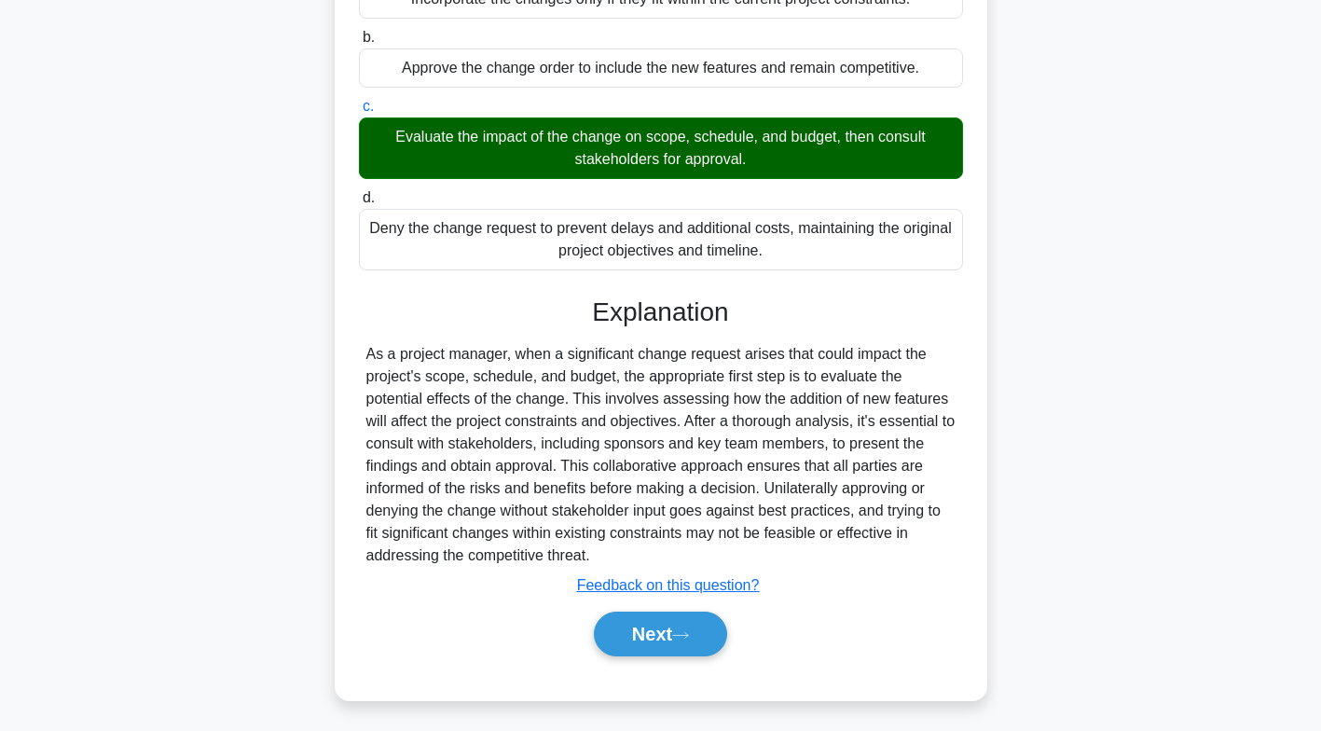
click at [675, 640] on button "Next" at bounding box center [660, 634] width 133 height 45
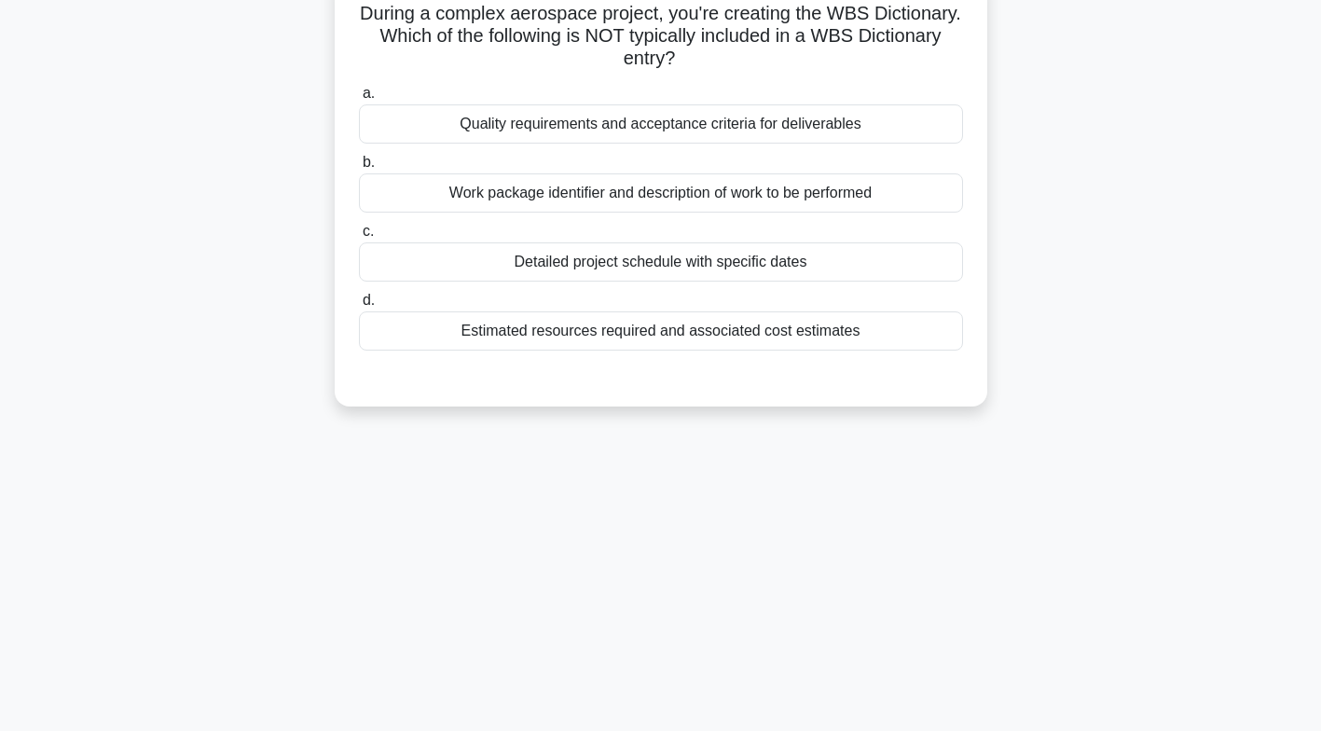
scroll to position [0, 0]
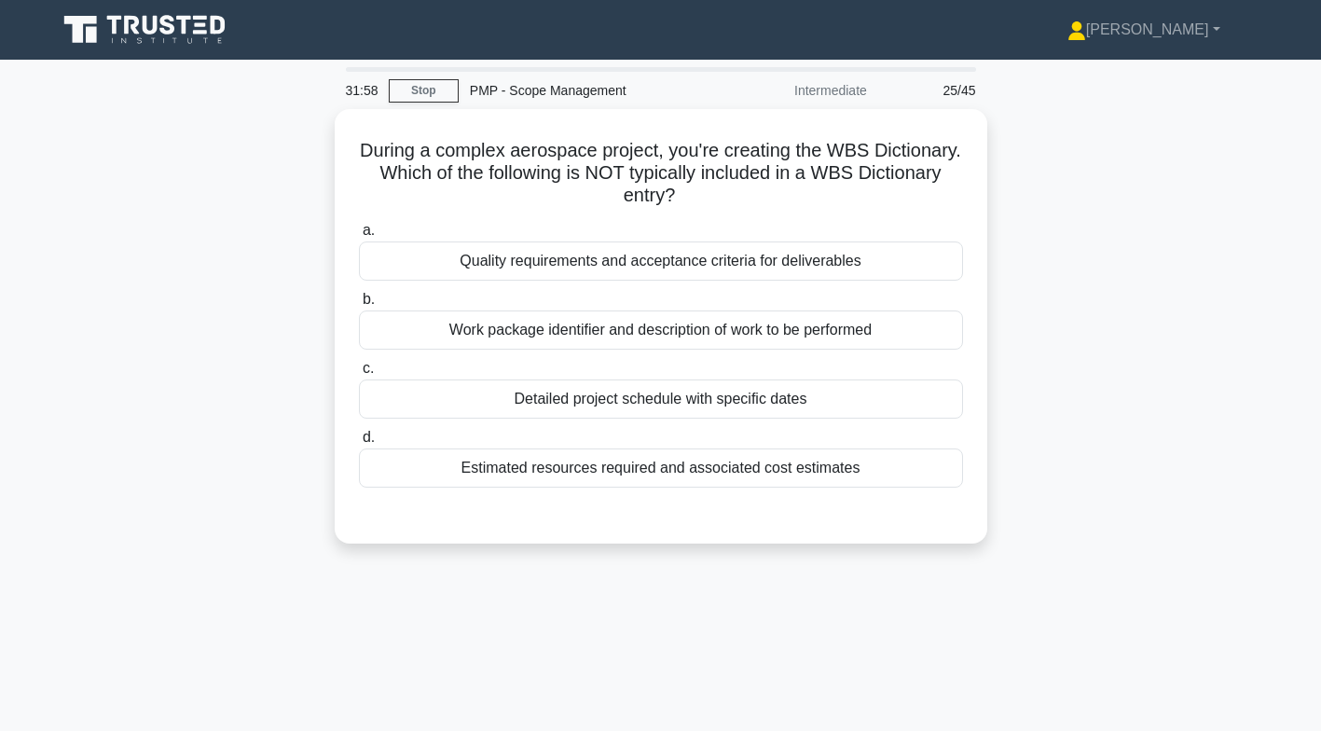
click at [782, 396] on div "Detailed project schedule with specific dates" at bounding box center [661, 398] width 604 height 39
click at [359, 375] on input "c. Detailed project schedule with specific dates" at bounding box center [359, 369] width 0 height 12
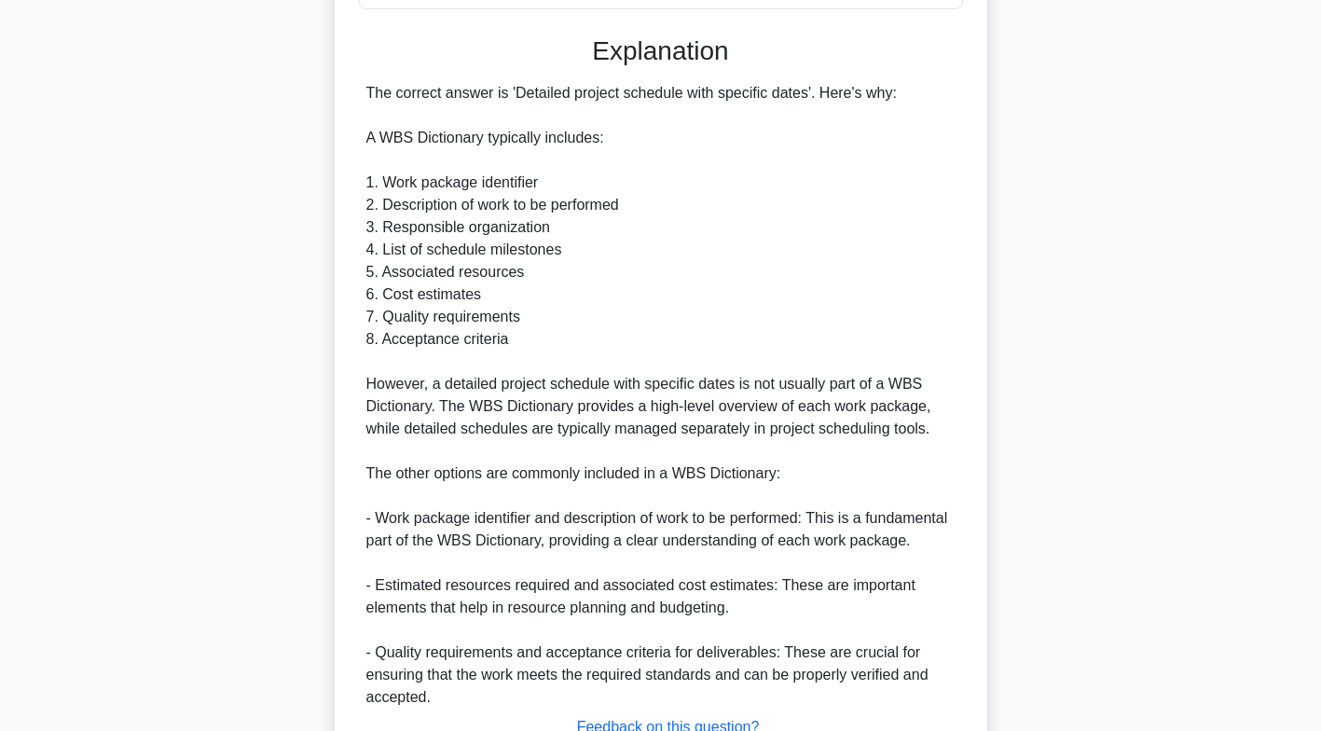
scroll to position [621, 0]
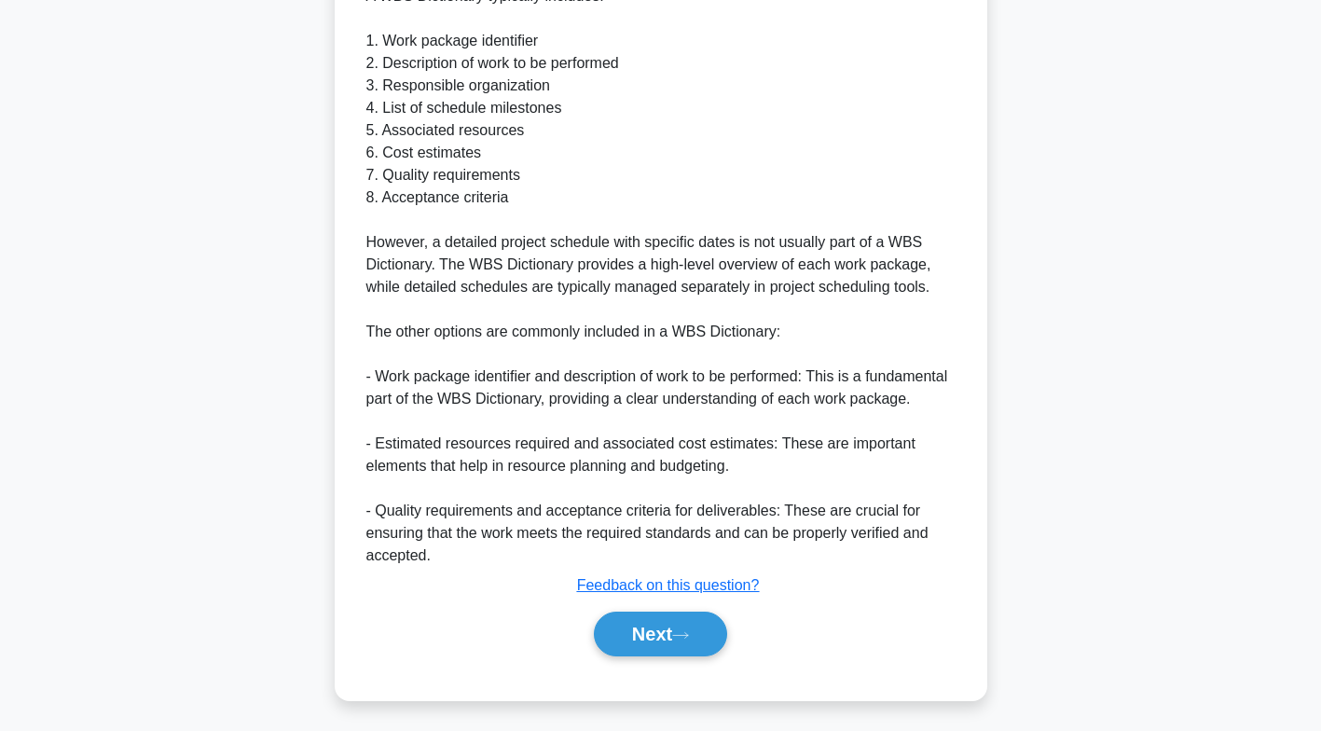
click at [688, 632] on icon at bounding box center [680, 635] width 15 height 6
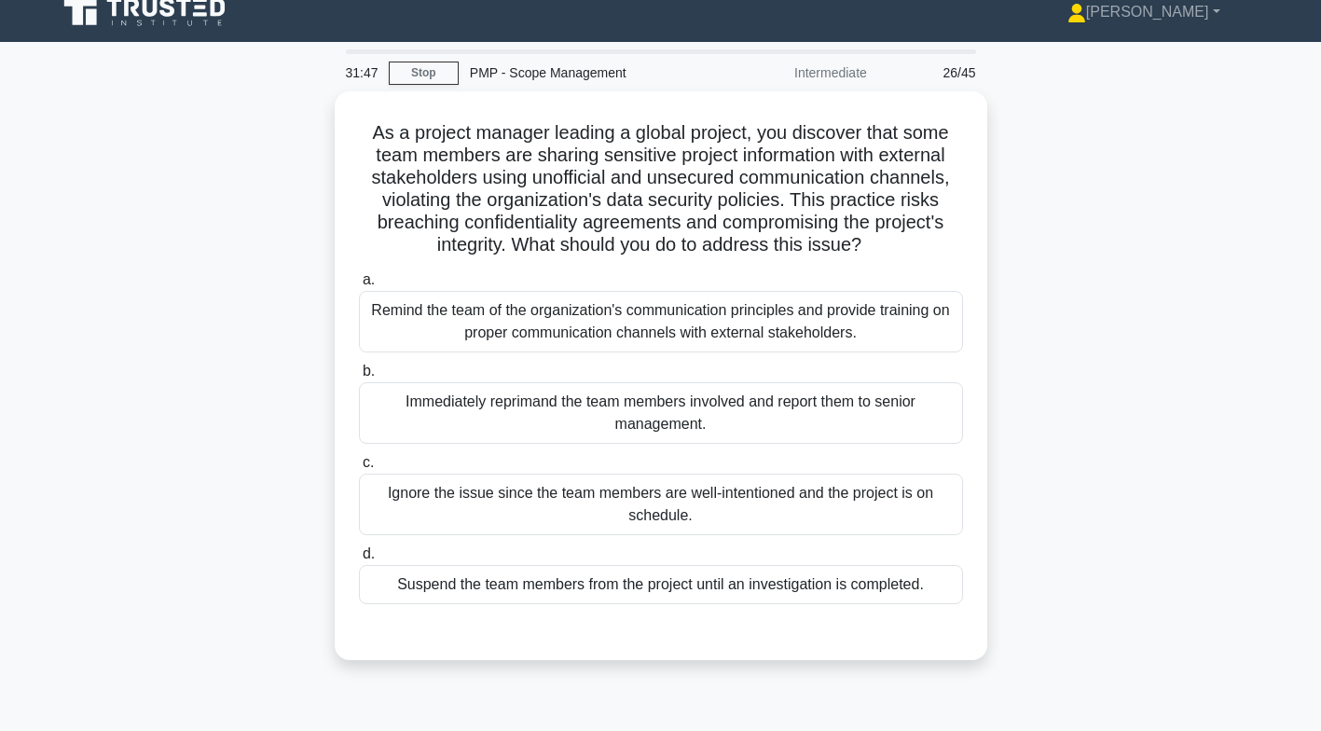
scroll to position [0, 0]
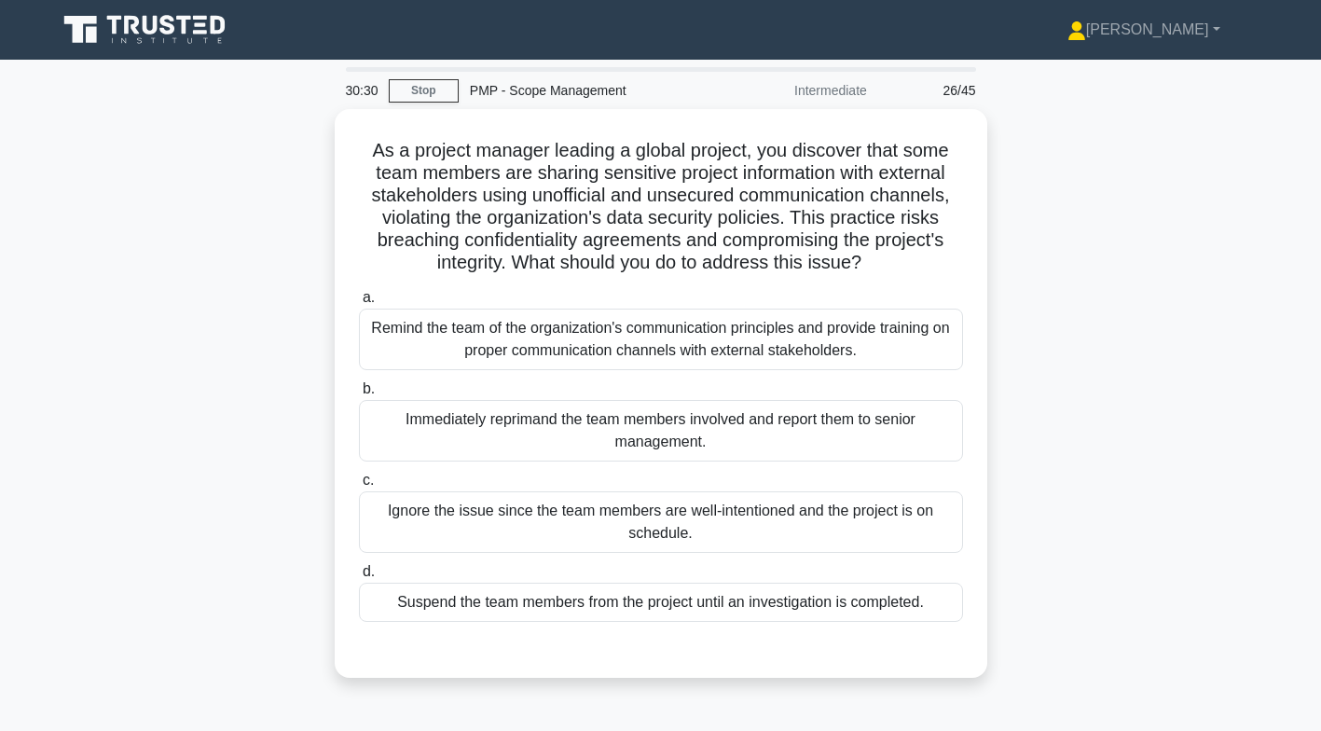
click at [889, 345] on div "Remind the team of the organization's communication principles and provide trai…" at bounding box center [661, 340] width 604 height 62
click at [359, 304] on input "a. Remind the team of the organization's communication principles and provide t…" at bounding box center [359, 298] width 0 height 12
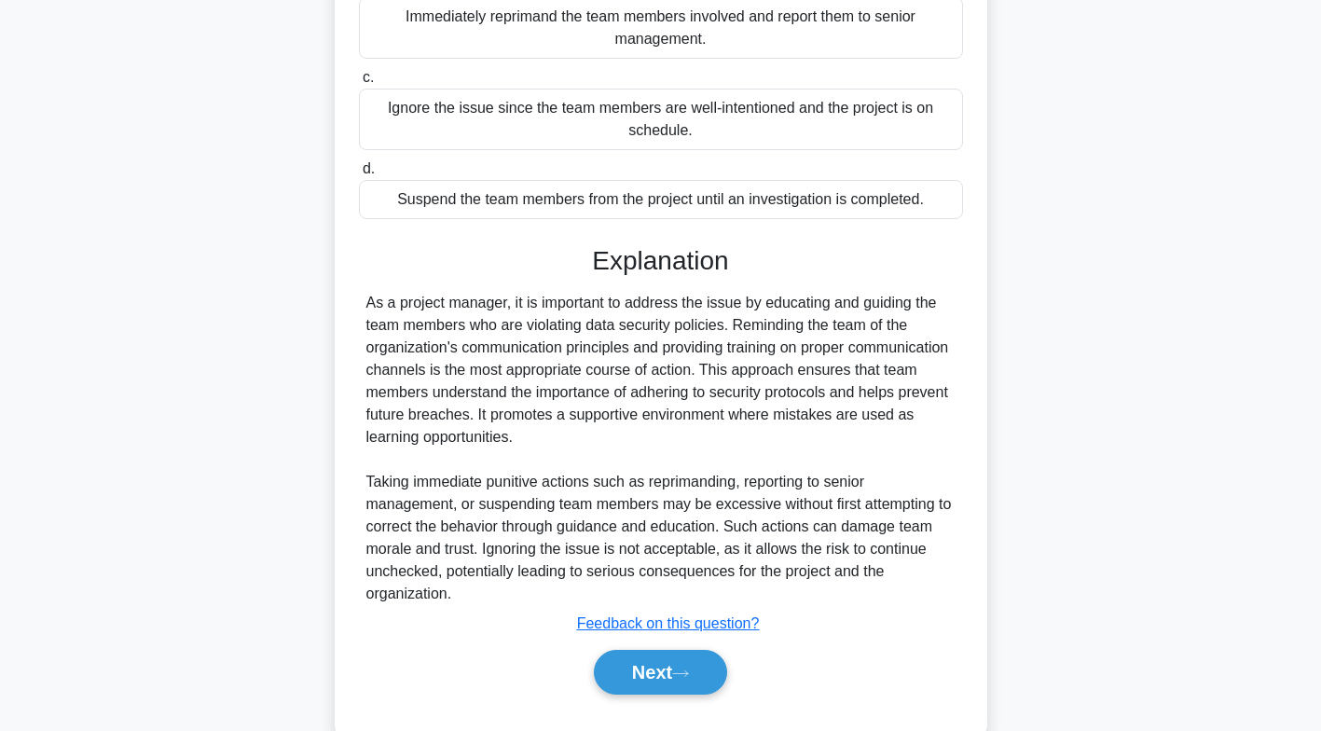
scroll to position [442, 0]
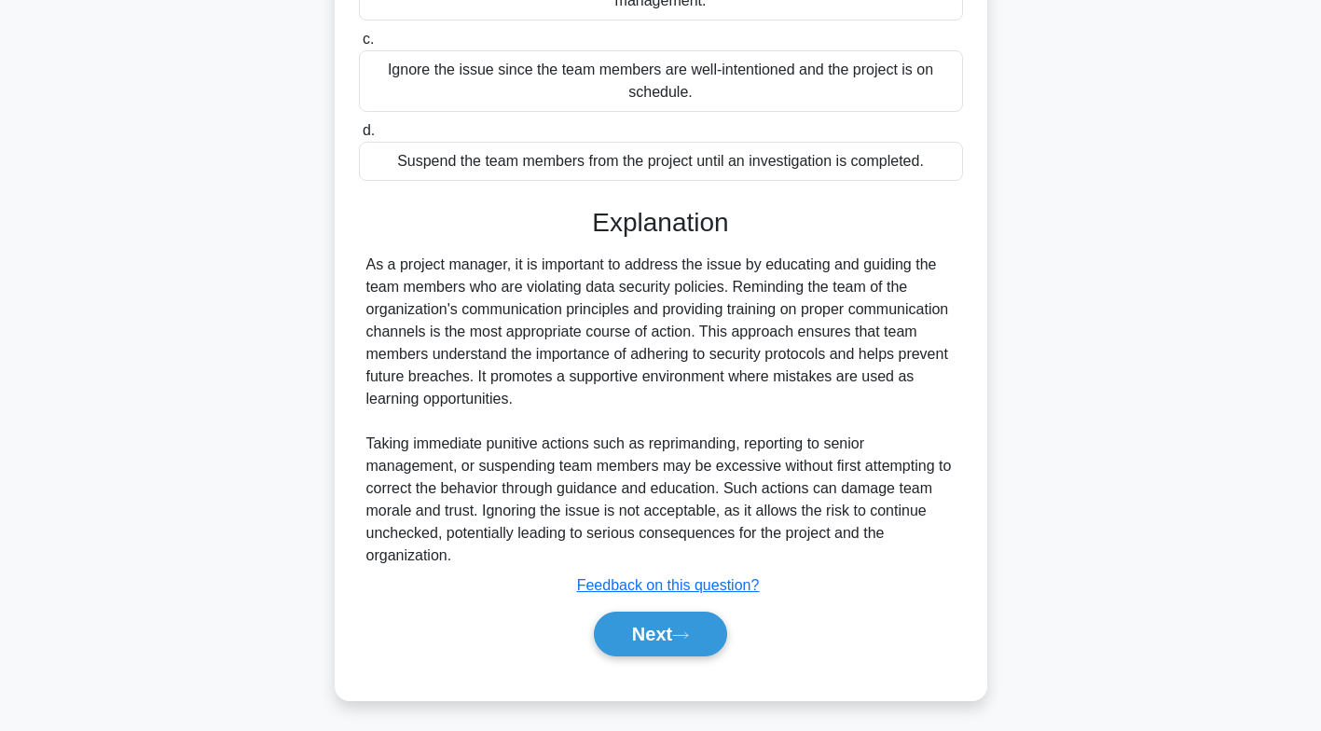
click at [689, 633] on icon at bounding box center [680, 635] width 17 height 10
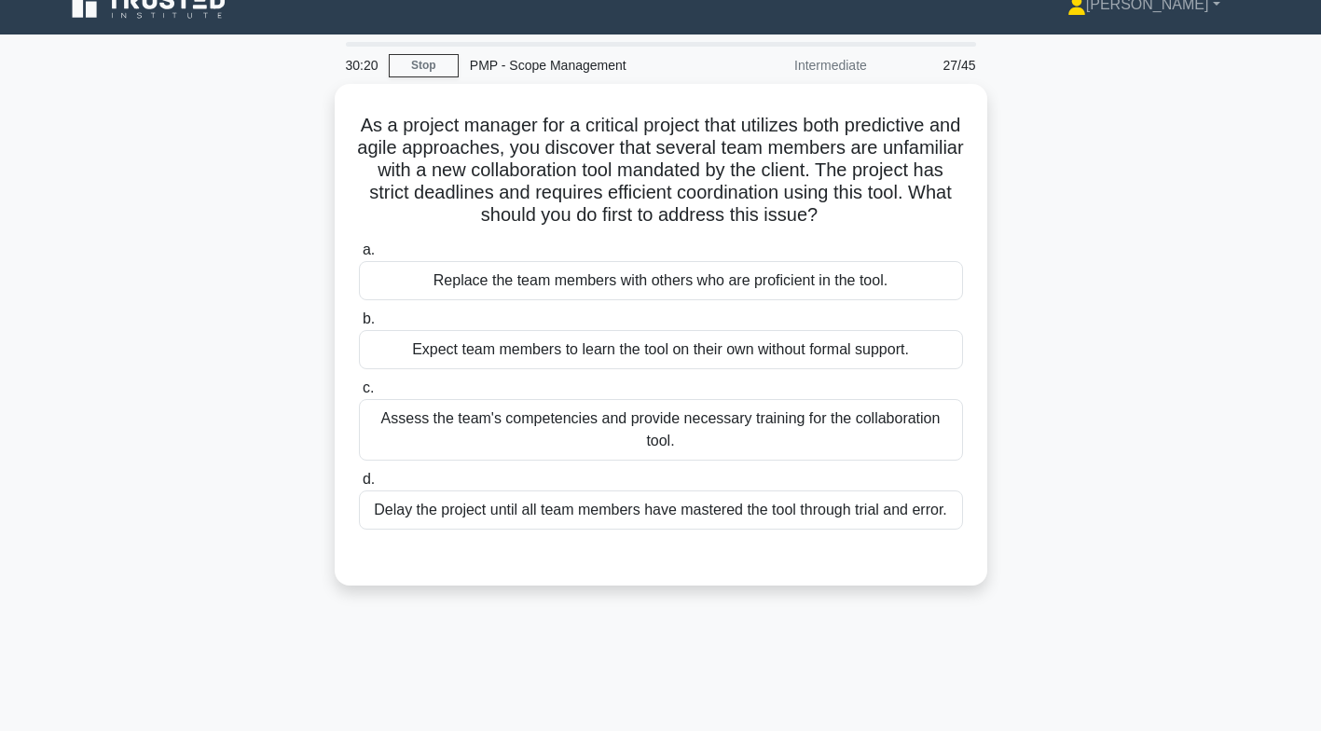
scroll to position [24, 0]
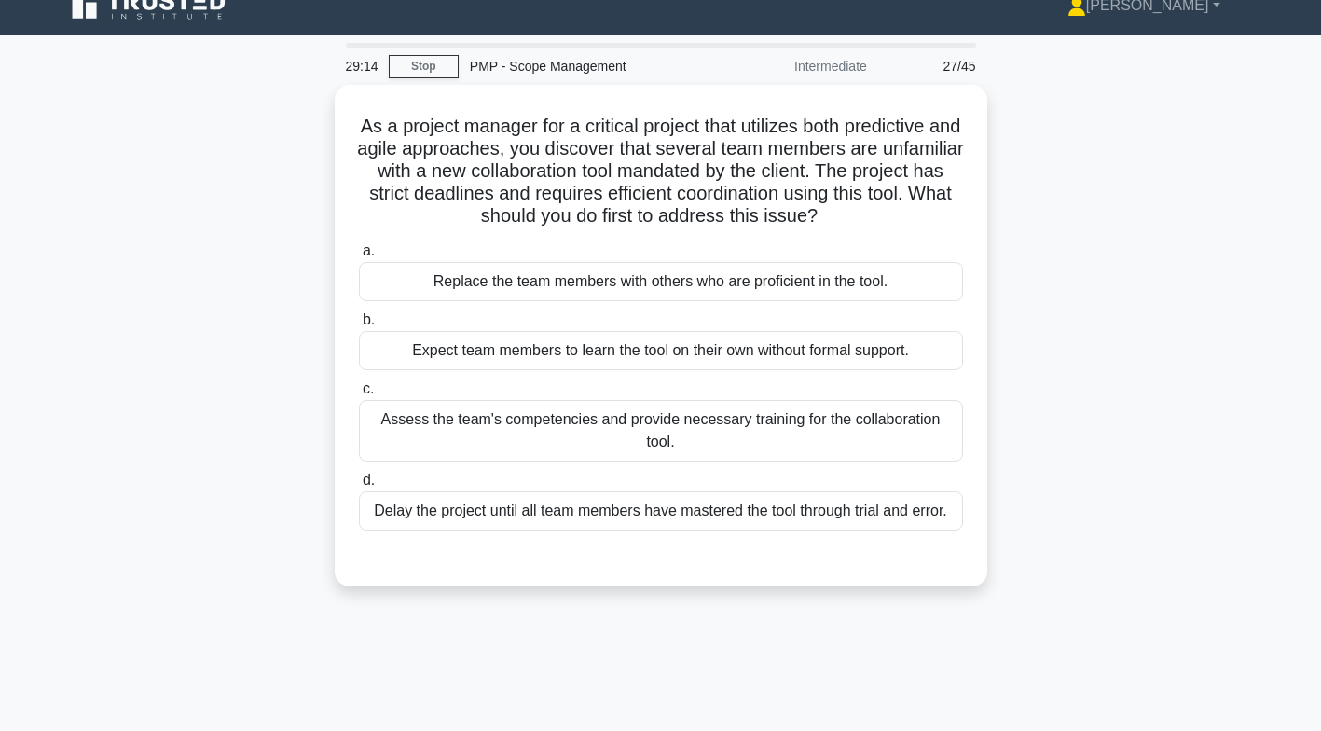
click at [891, 434] on div "Assess the team's competencies and provide necessary training for the collabora…" at bounding box center [661, 431] width 604 height 62
click at [359, 395] on input "c. Assess the team's competencies and provide necessary training for the collab…" at bounding box center [359, 389] width 0 height 12
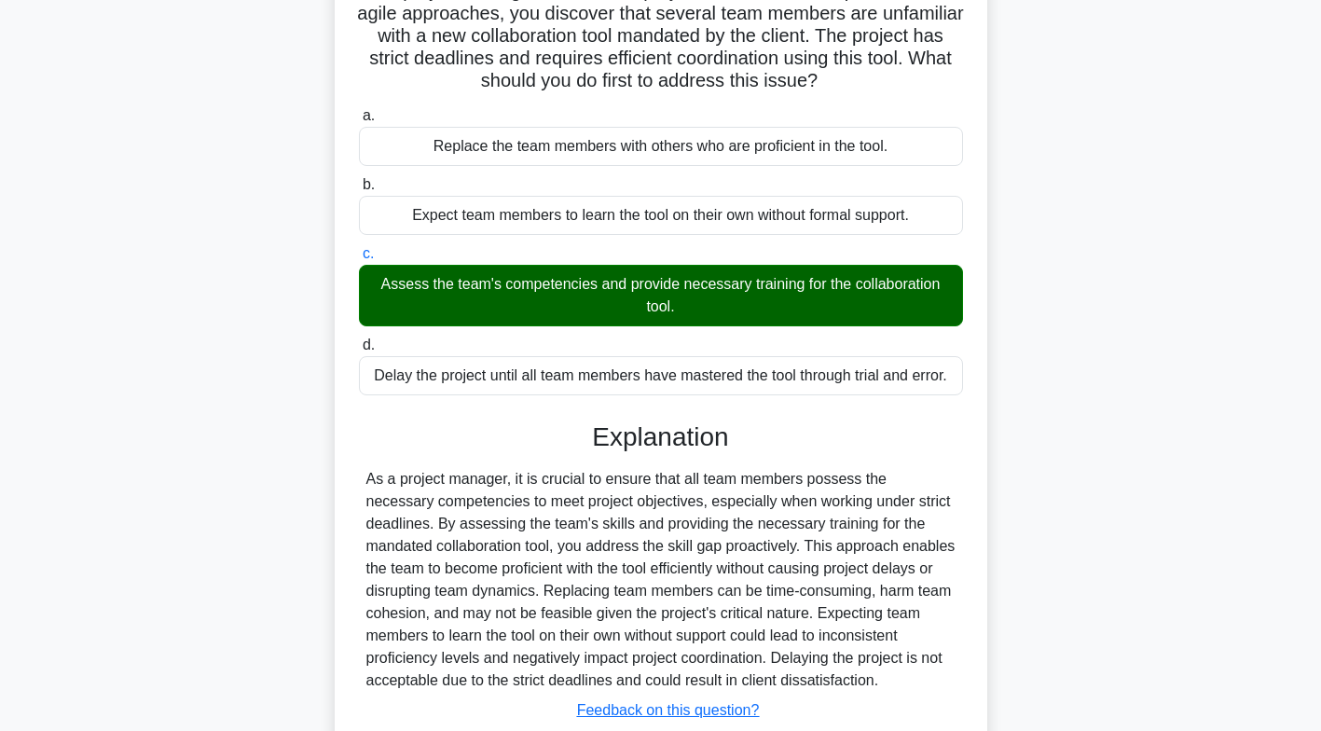
scroll to position [285, 0]
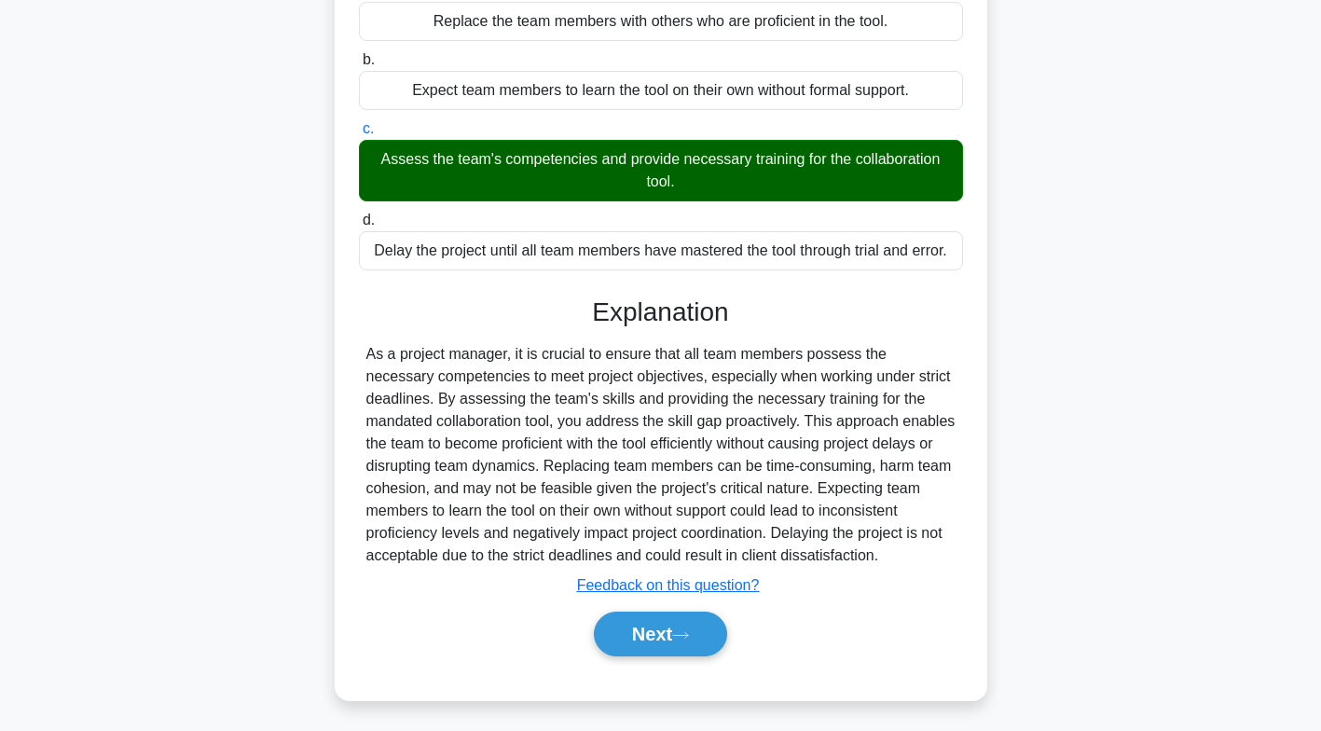
click at [675, 636] on button "Next" at bounding box center [660, 634] width 133 height 45
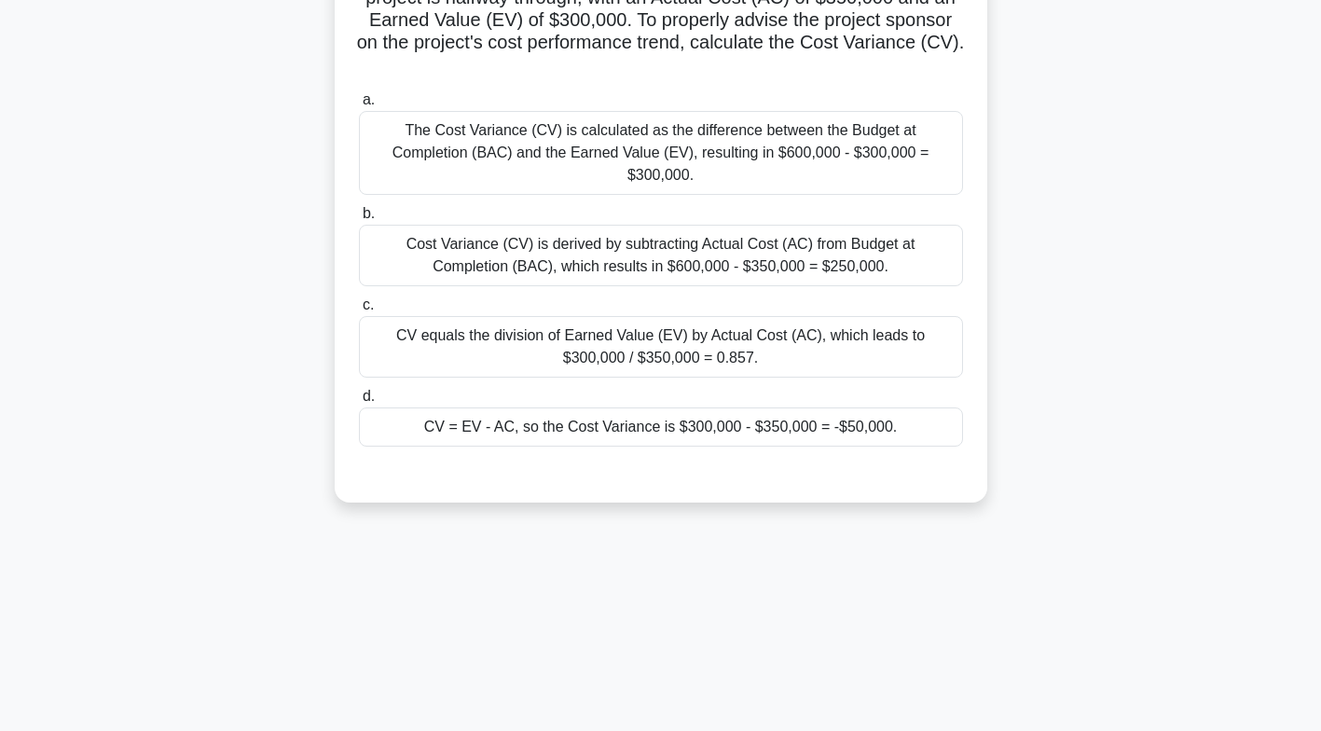
scroll to position [0, 0]
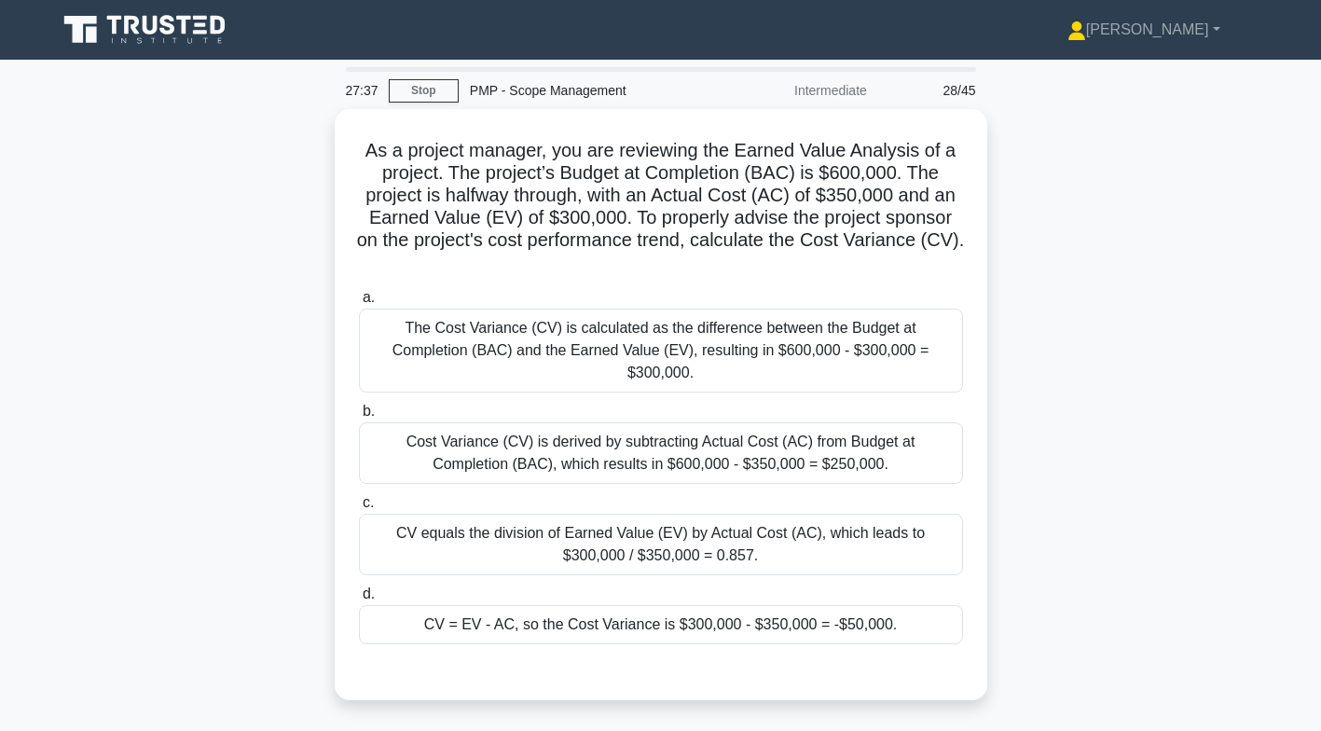
click at [774, 615] on div "CV = EV - AC, so the Cost Variance is $300,000 - $350,000 = -$50,000." at bounding box center [661, 624] width 604 height 39
click at [359, 600] on input "d. CV = EV - AC, so the Cost Variance is $300,000 - $350,000 = -$50,000." at bounding box center [359, 594] width 0 height 12
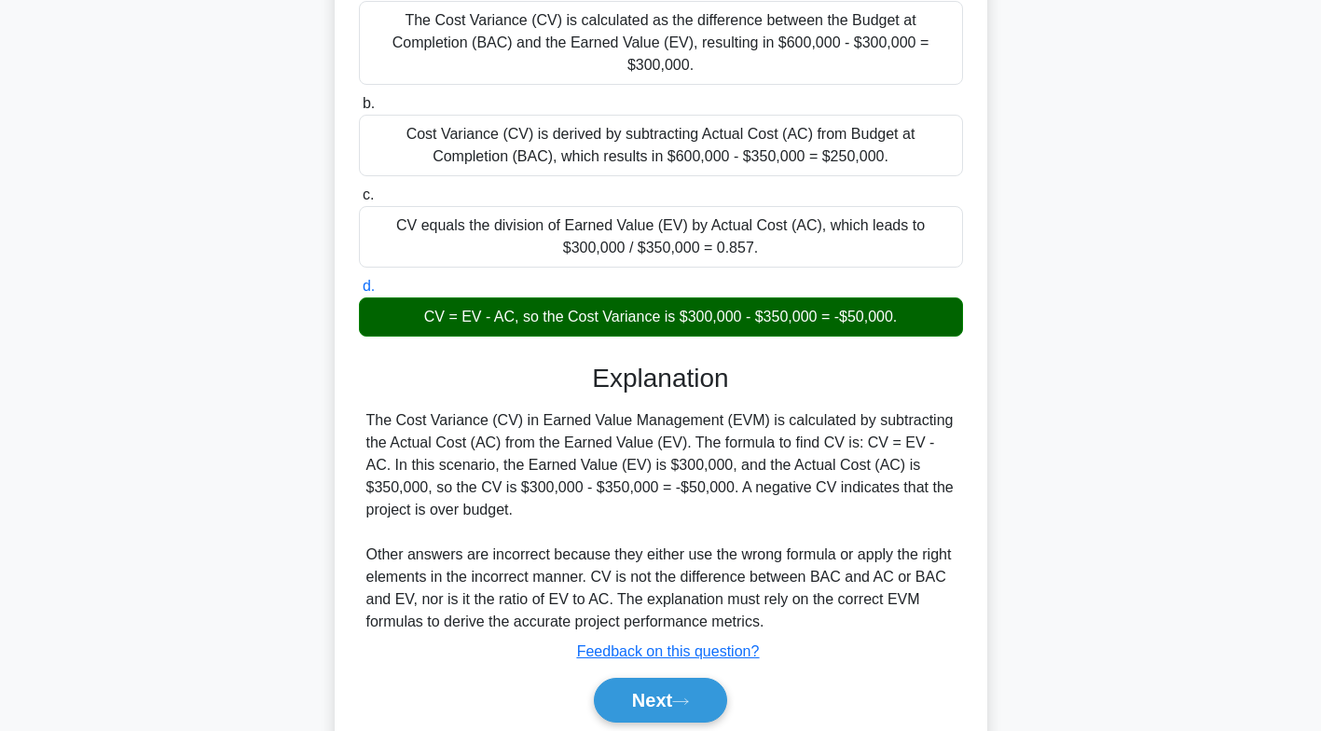
scroll to position [308, 0]
click at [682, 696] on icon at bounding box center [680, 701] width 17 height 10
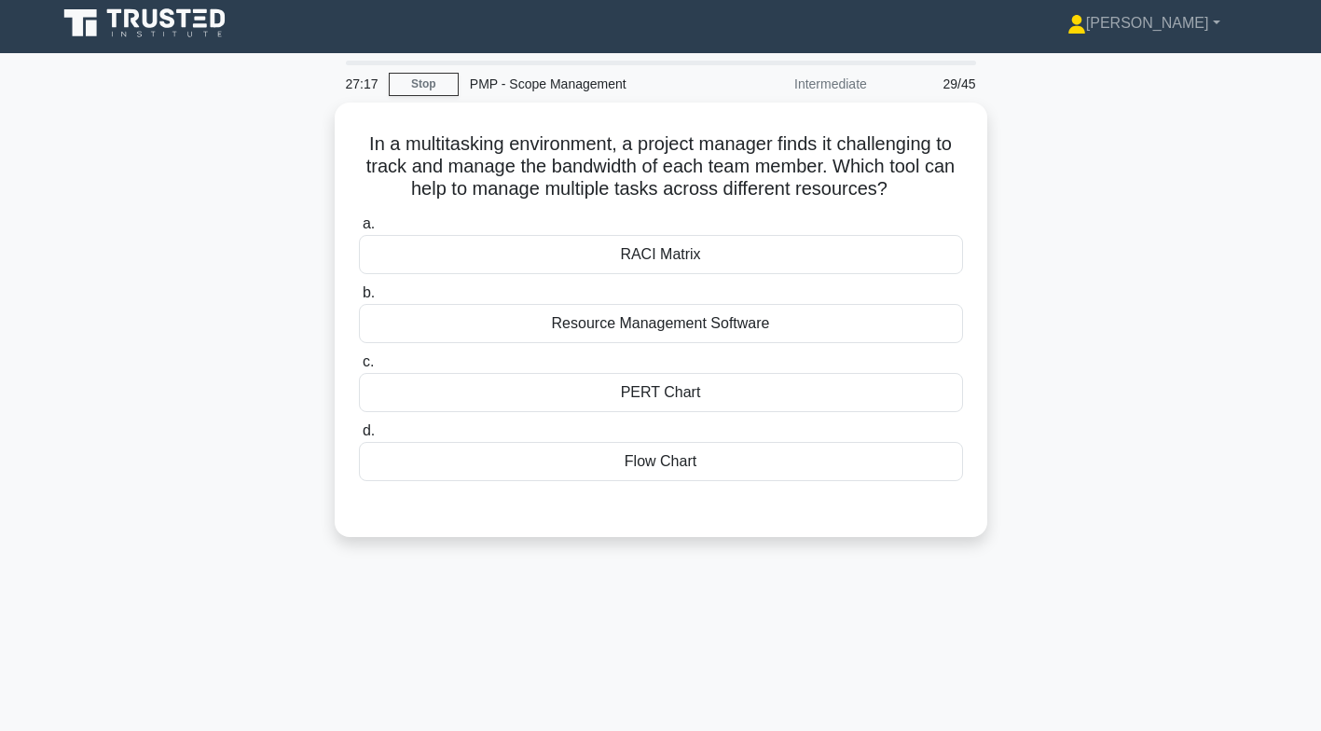
scroll to position [0, 0]
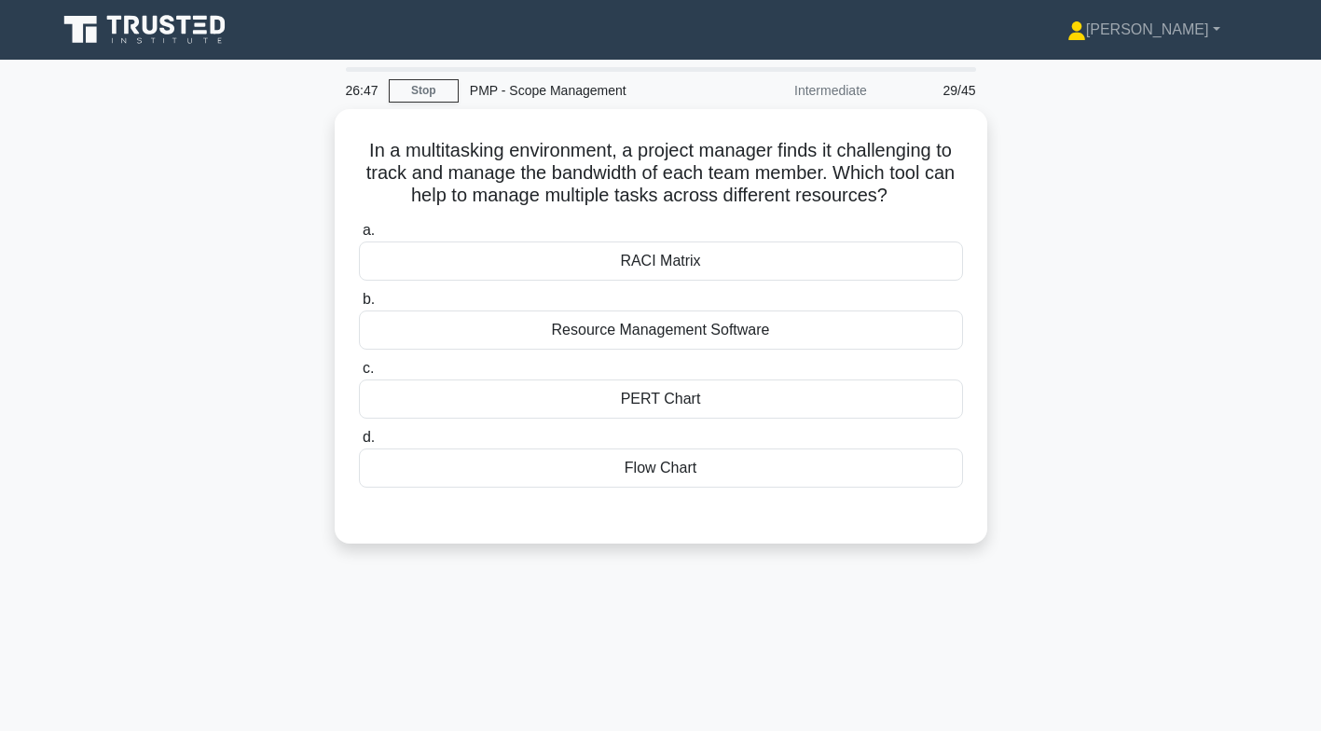
click at [566, 334] on div "Resource Management Software" at bounding box center [661, 329] width 604 height 39
click at [359, 306] on input "b. Resource Management Software" at bounding box center [359, 300] width 0 height 12
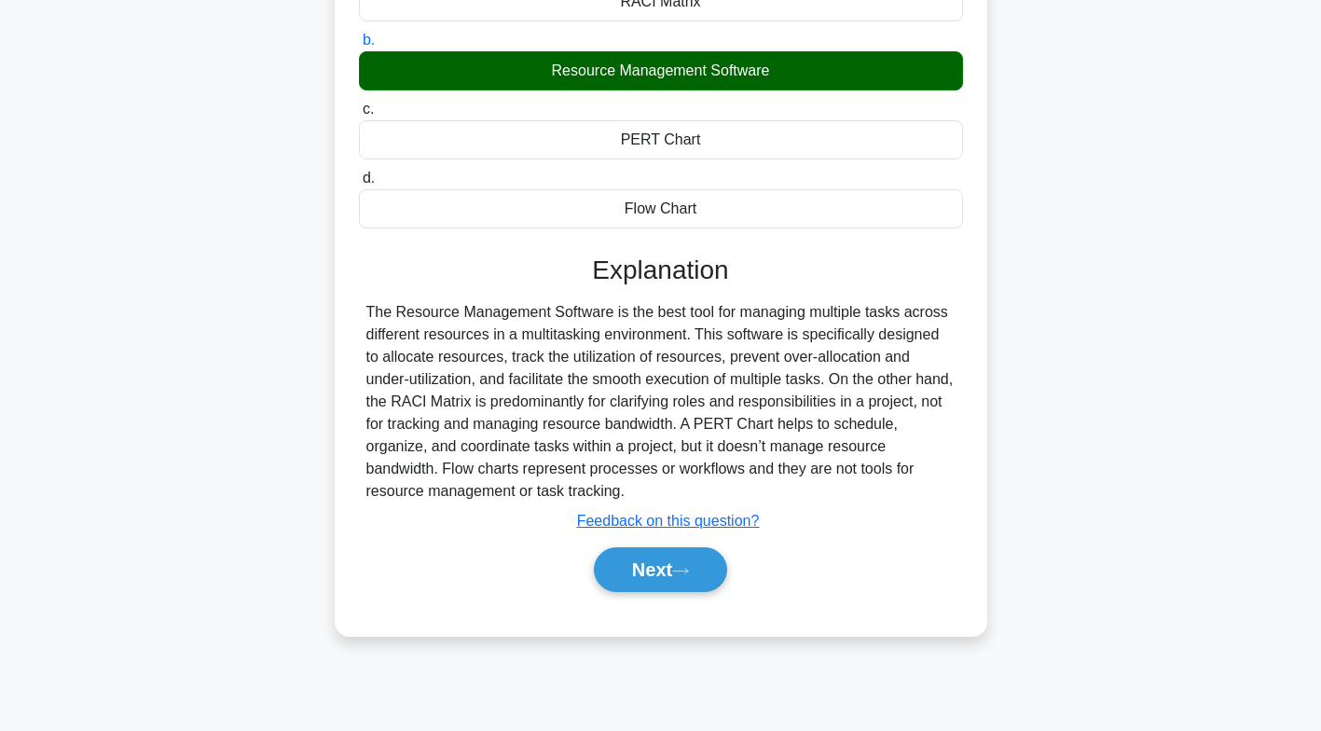
scroll to position [260, 0]
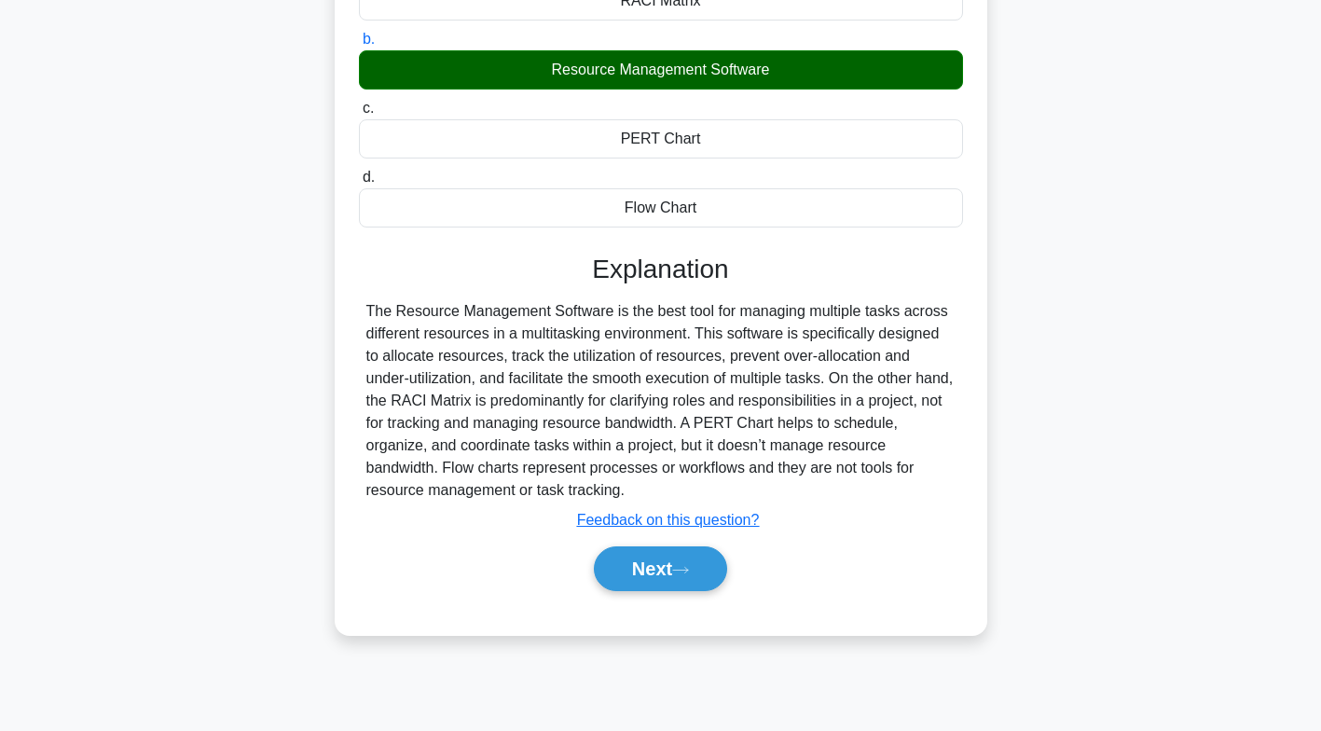
click at [698, 580] on button "Next" at bounding box center [660, 568] width 133 height 45
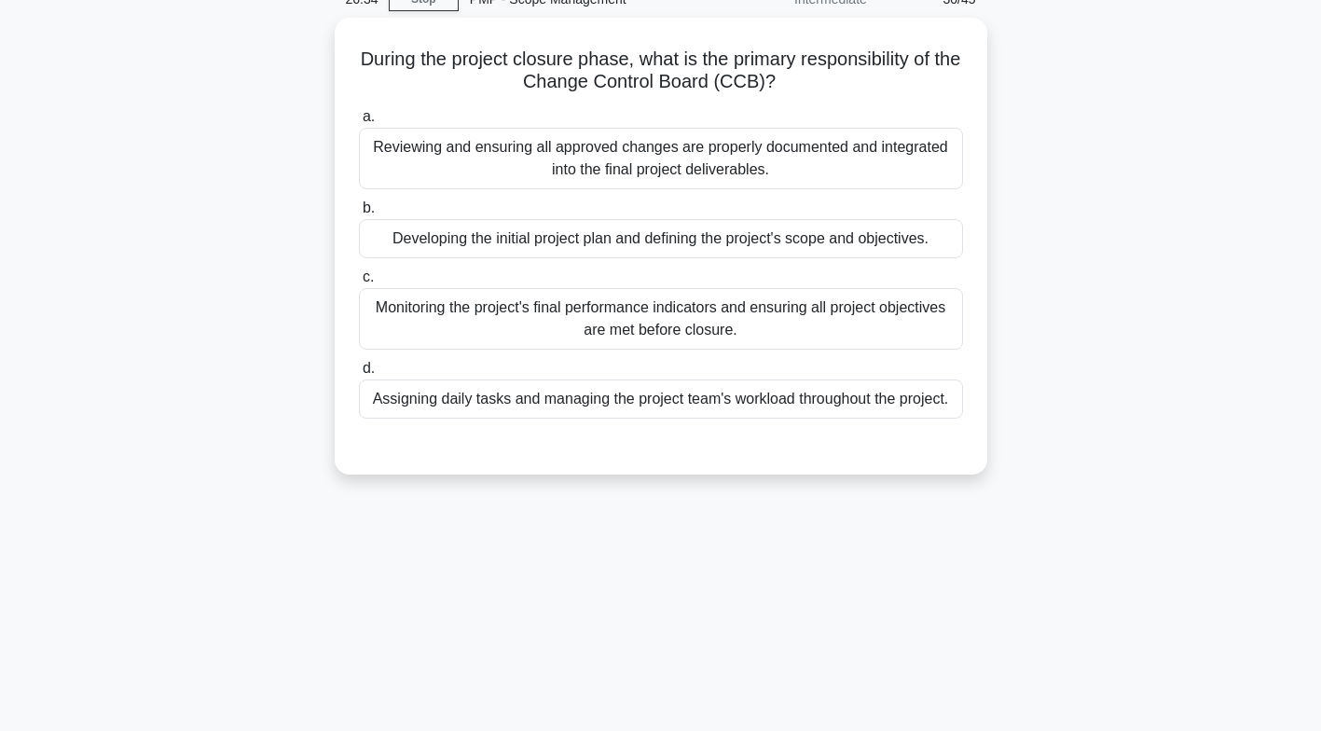
scroll to position [0, 0]
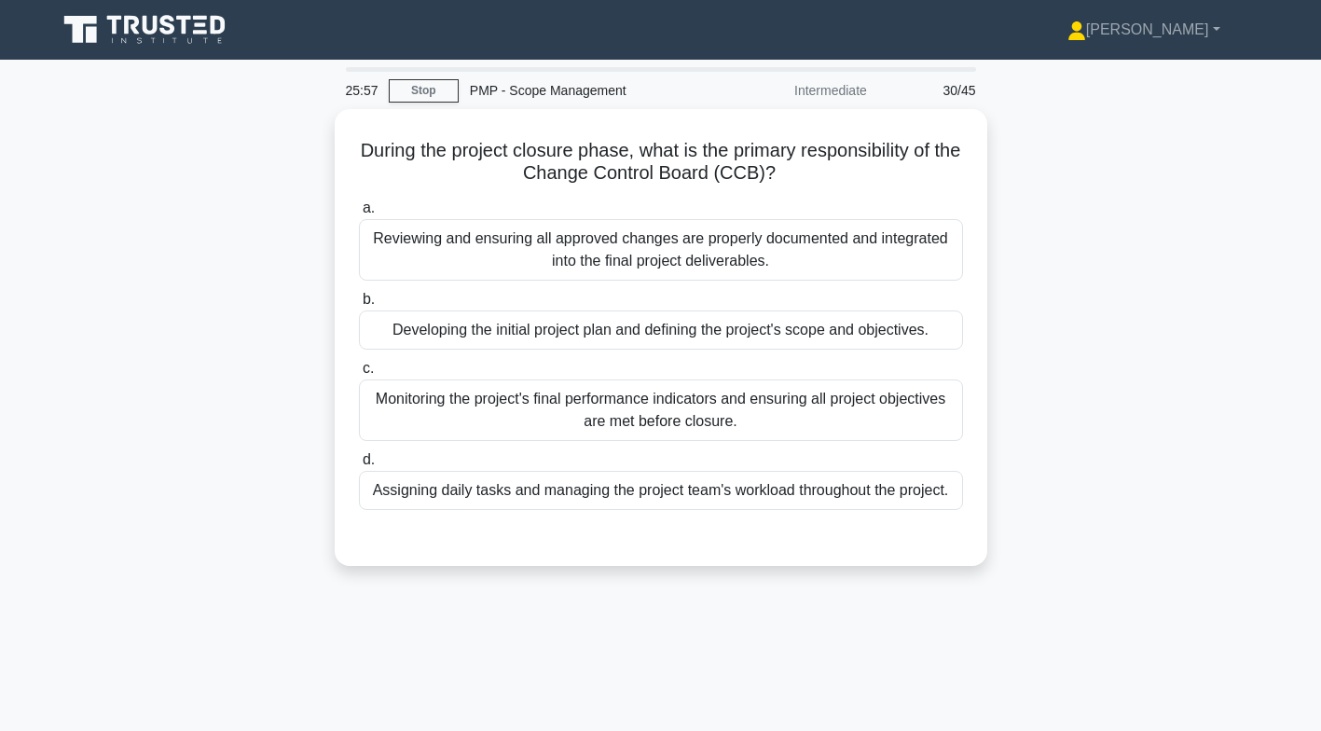
click at [884, 262] on div "Reviewing and ensuring all approved changes are properly documented and integra…" at bounding box center [661, 250] width 604 height 62
click at [359, 214] on input "a. Reviewing and ensuring all approved changes are properly documented and inte…" at bounding box center [359, 208] width 0 height 12
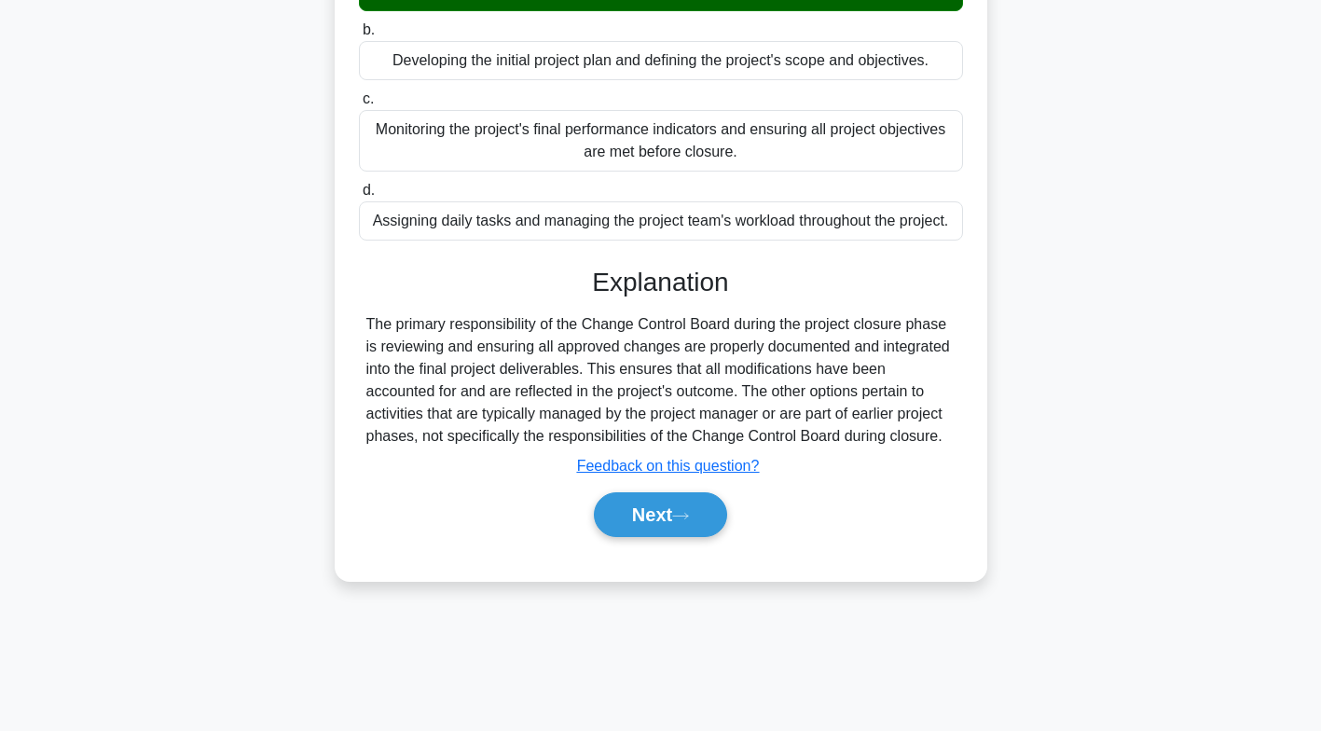
scroll to position [276, 0]
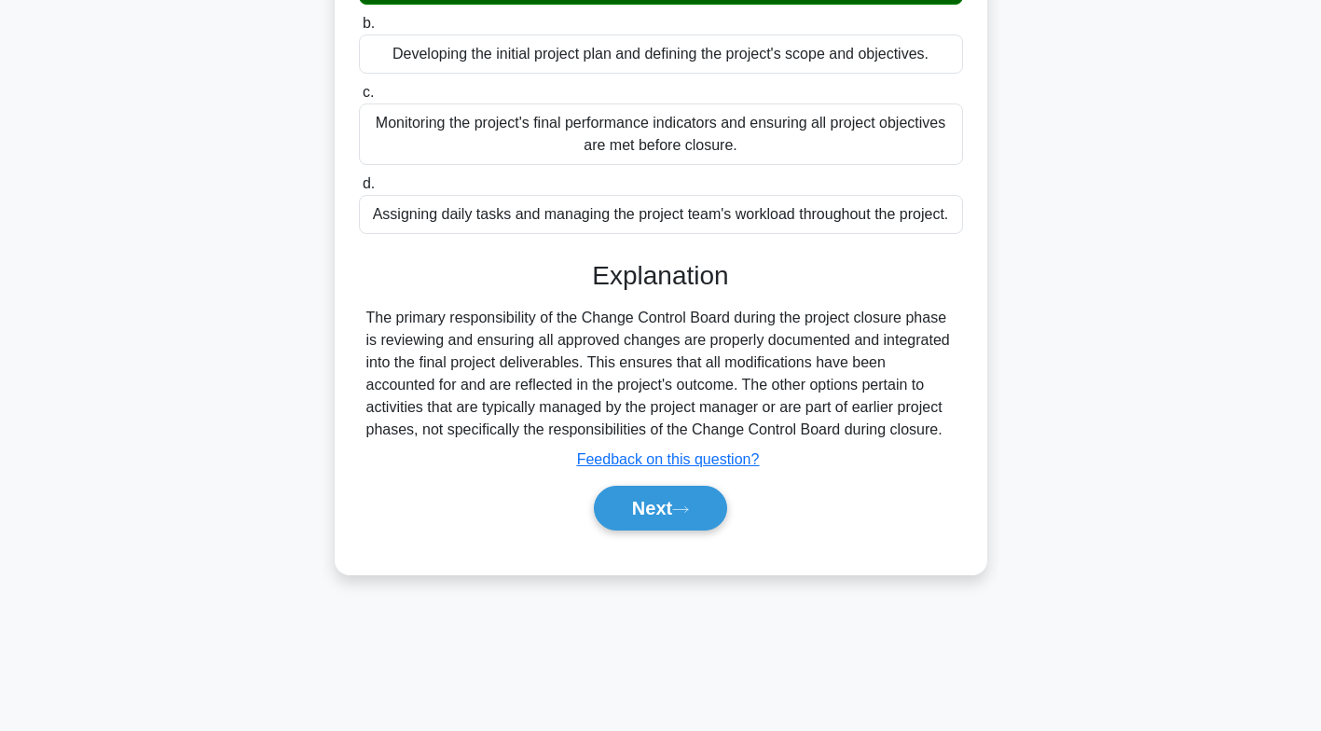
click at [675, 503] on button "Next" at bounding box center [660, 508] width 133 height 45
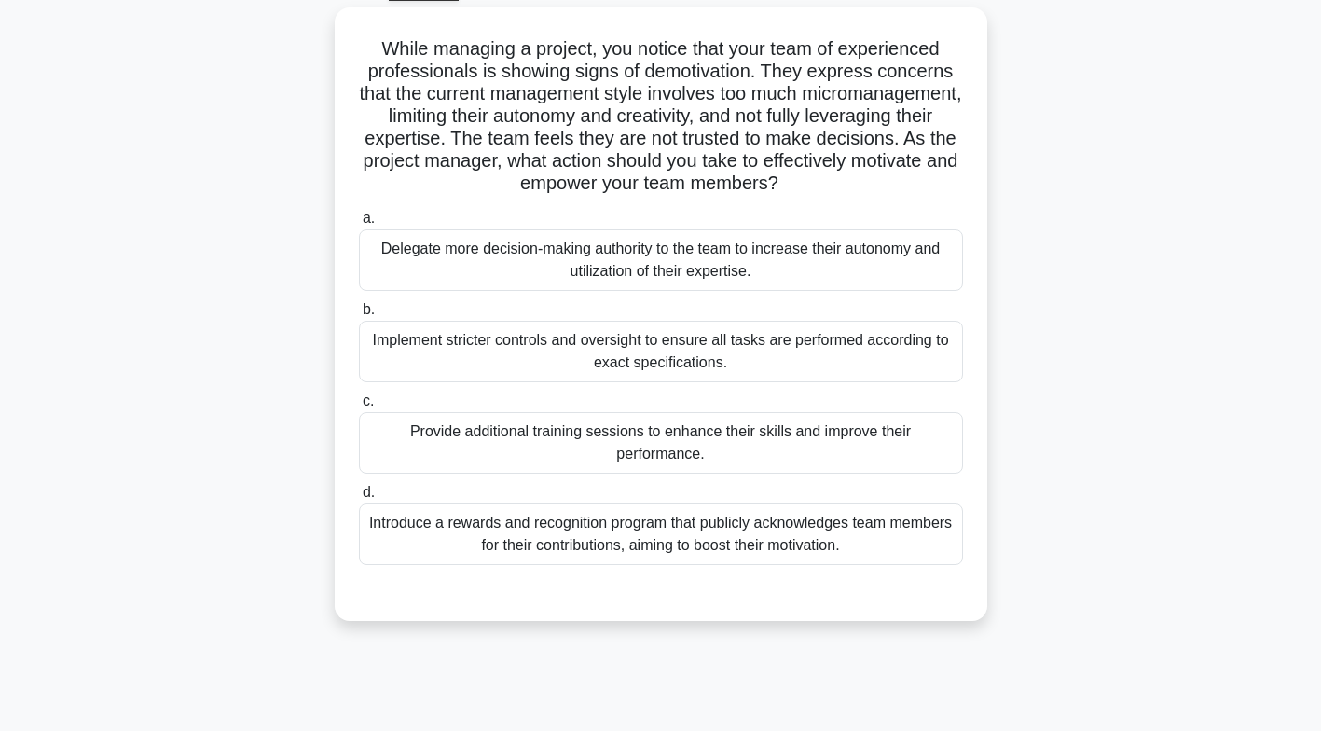
scroll to position [0, 0]
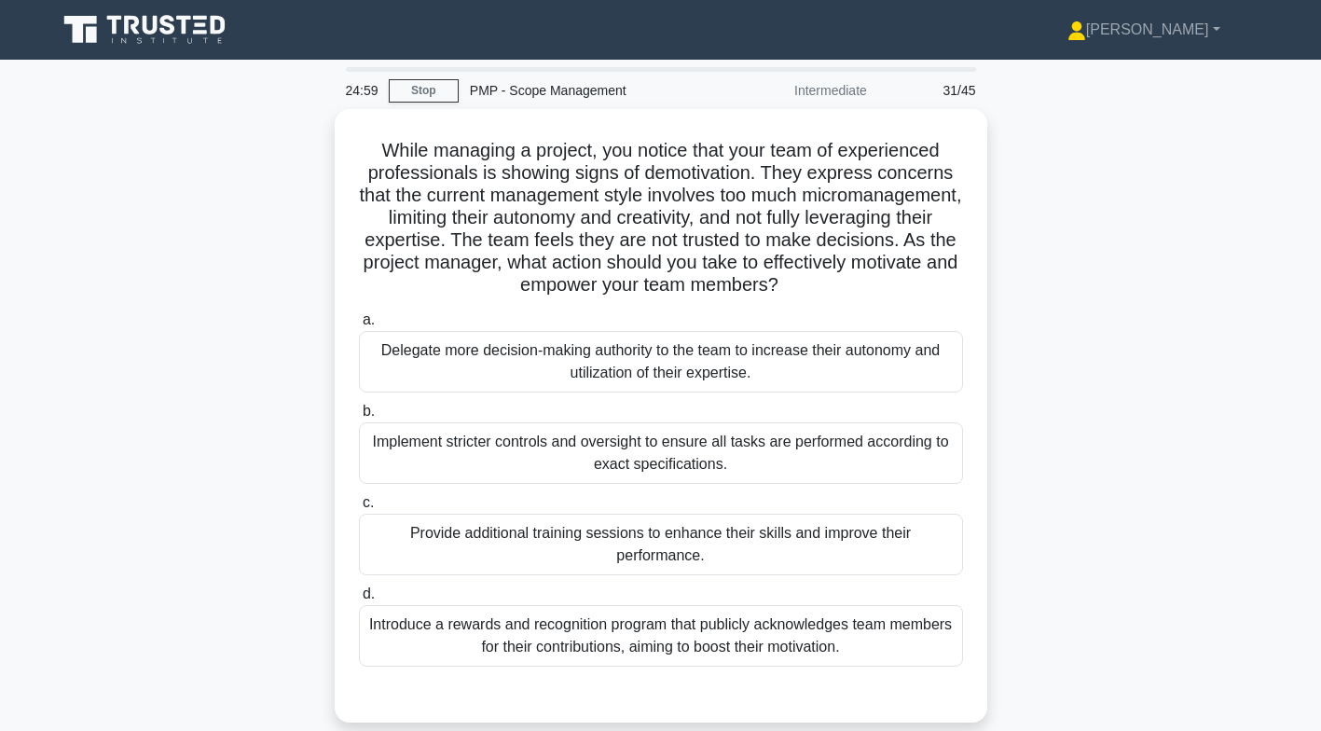
click at [891, 362] on div "Delegate more decision-making authority to the team to increase their autonomy …" at bounding box center [661, 362] width 604 height 62
click at [359, 326] on input "a. Delegate more decision-making authority to the team to increase their autono…" at bounding box center [359, 320] width 0 height 12
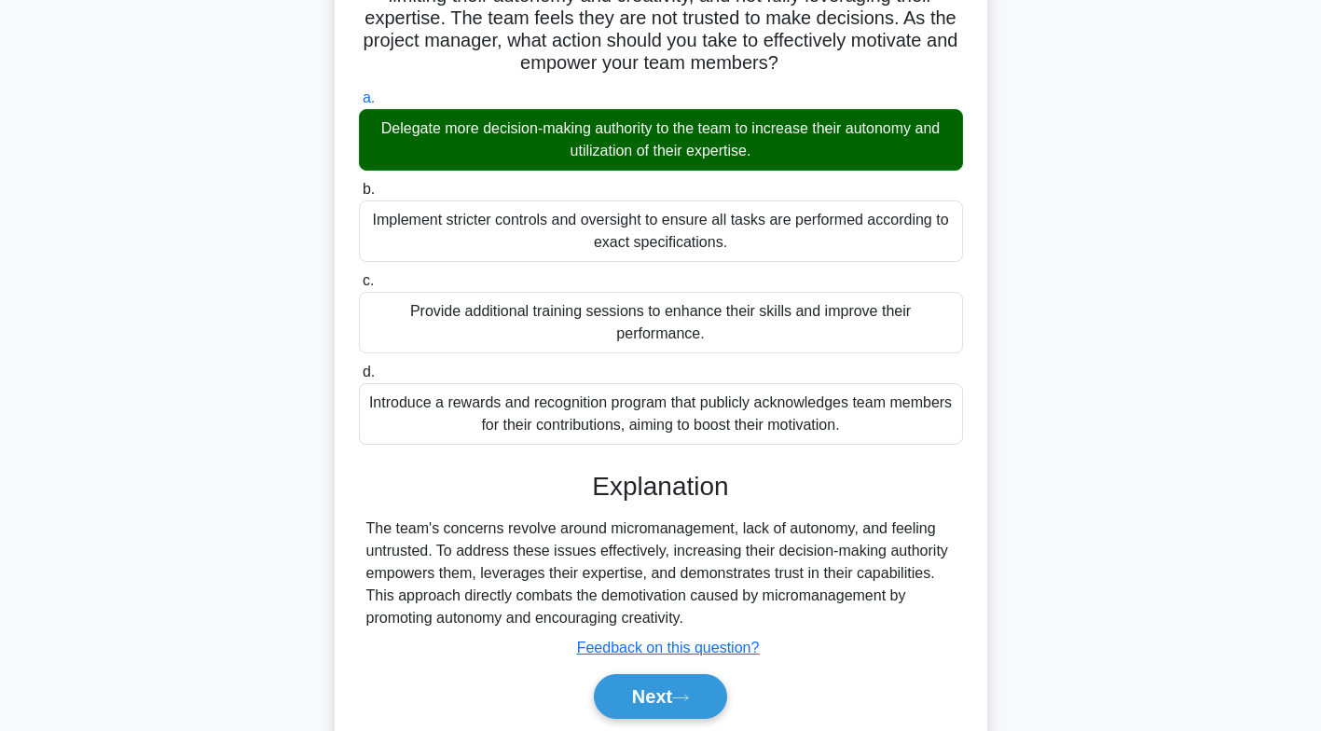
scroll to position [285, 0]
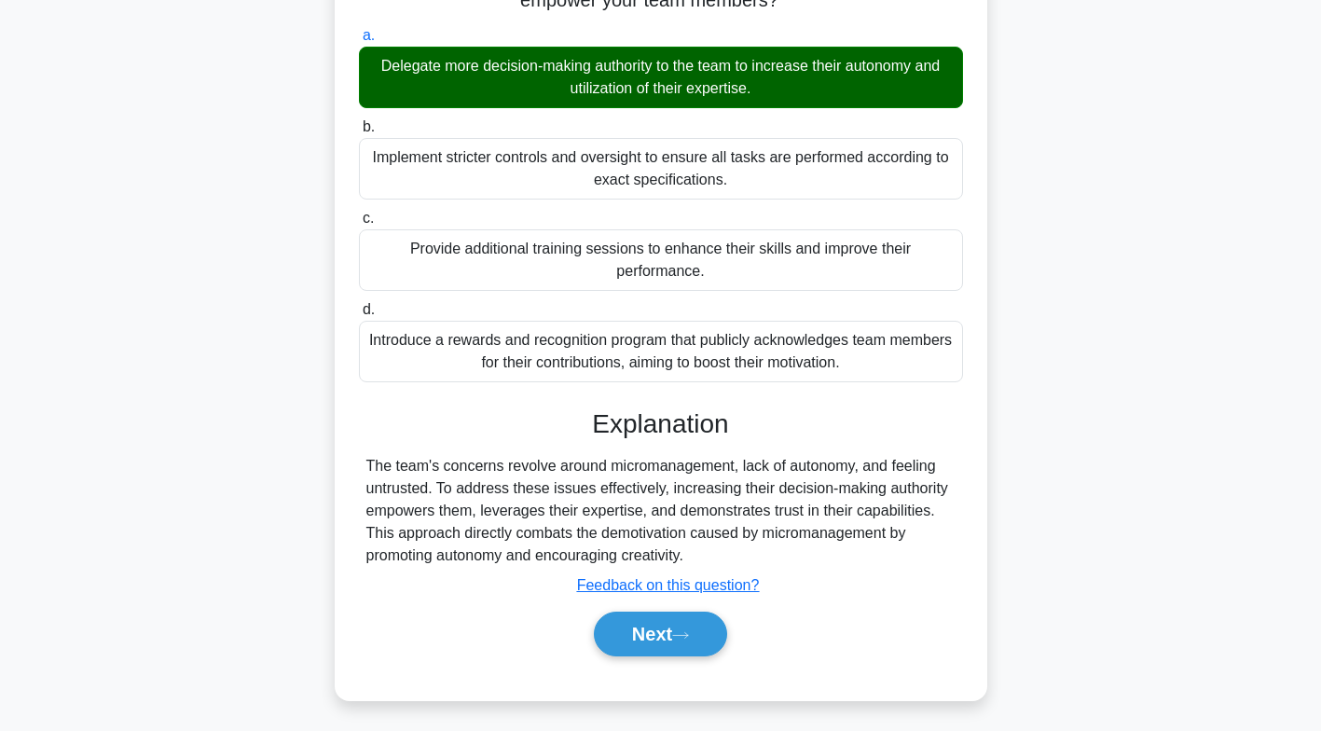
click at [675, 625] on button "Next" at bounding box center [660, 634] width 133 height 45
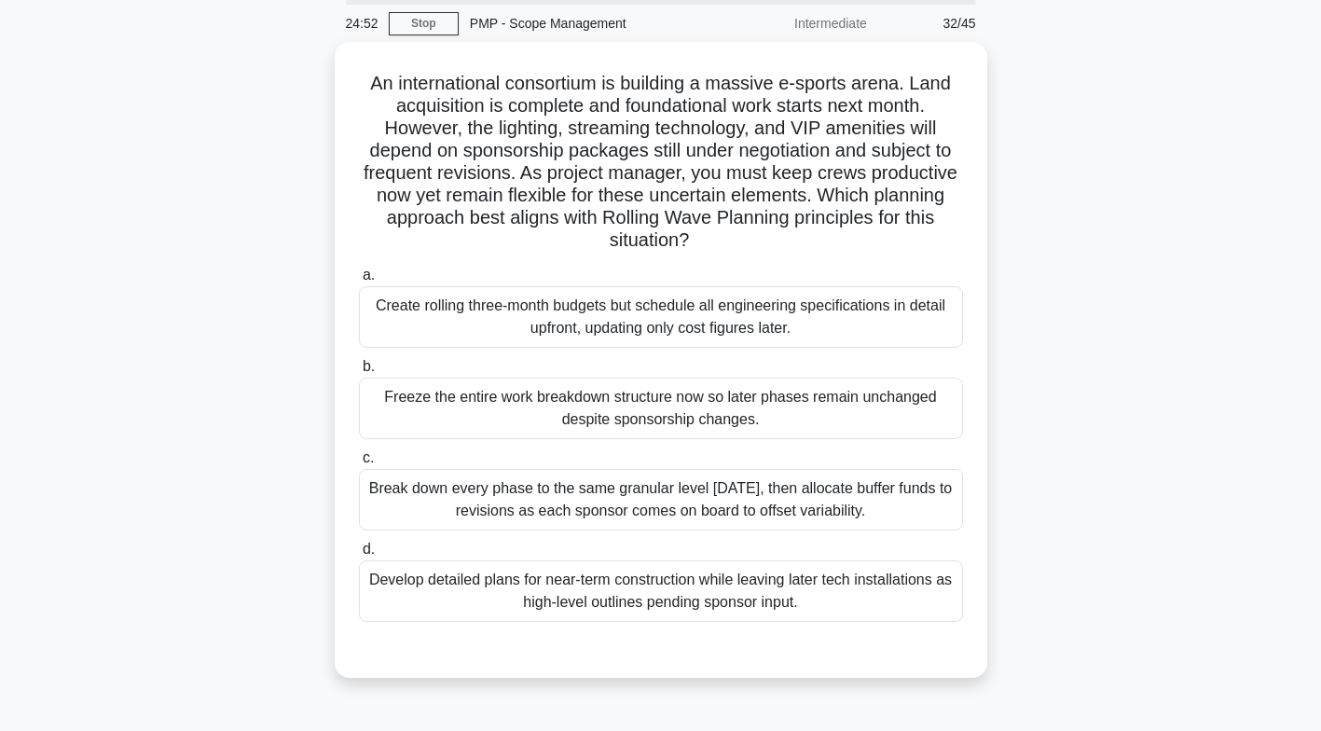
scroll to position [0, 0]
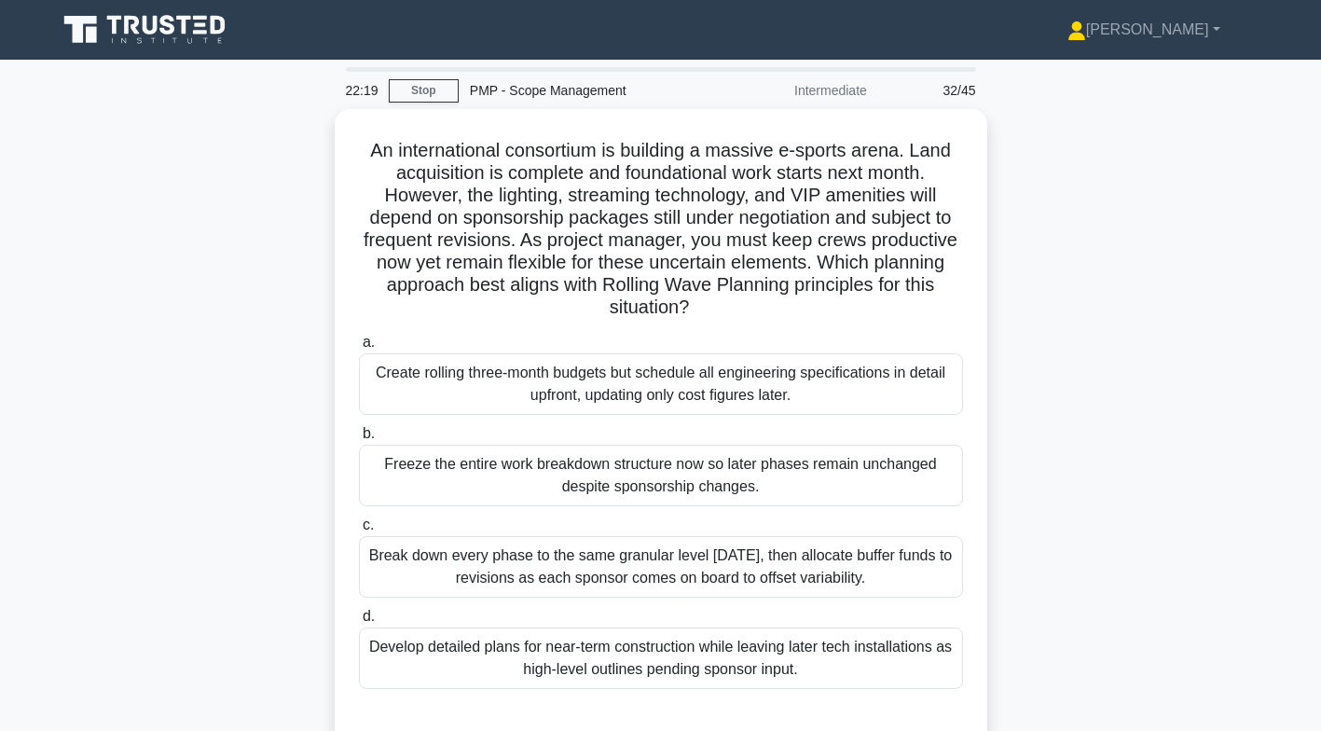
click at [829, 388] on div "Create rolling three-month budgets but schedule all engineering specifications …" at bounding box center [661, 384] width 604 height 62
click at [359, 349] on input "a. Create rolling three-month budgets but schedule all engineering specificatio…" at bounding box center [359, 343] width 0 height 12
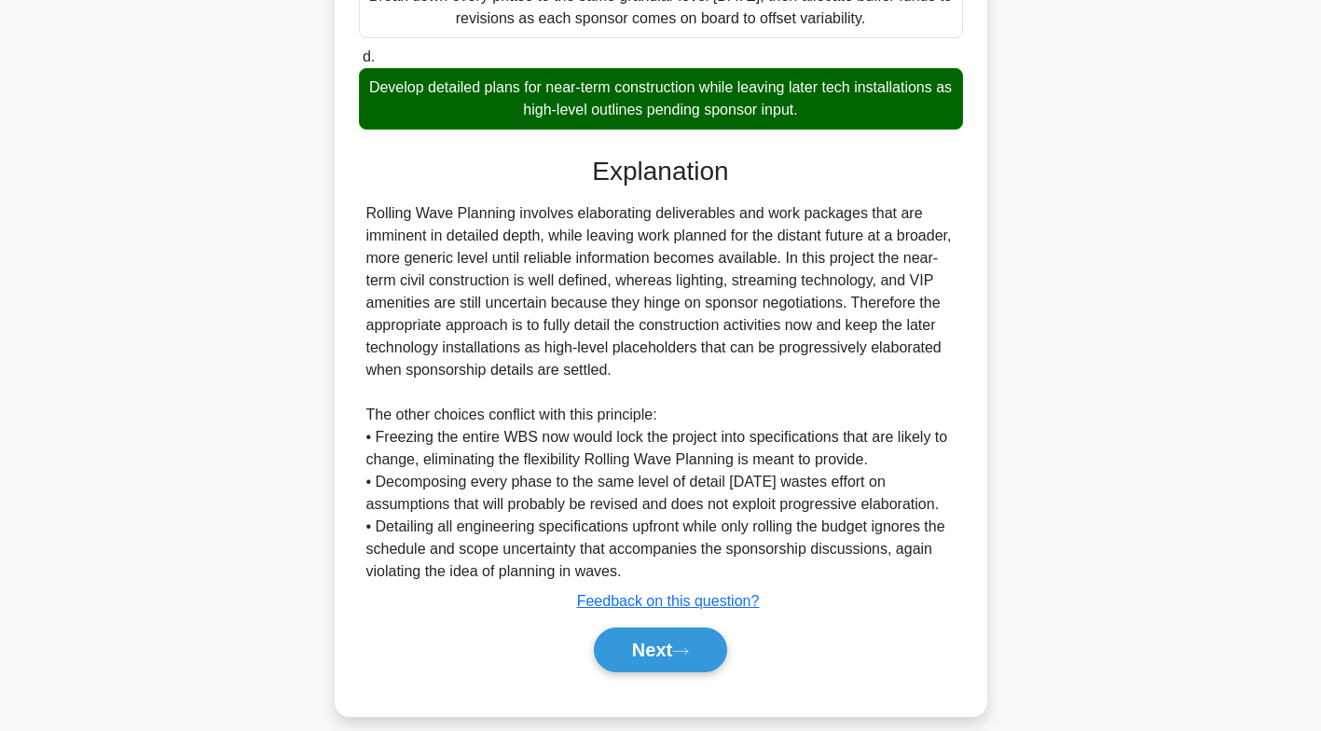
scroll to position [566, 0]
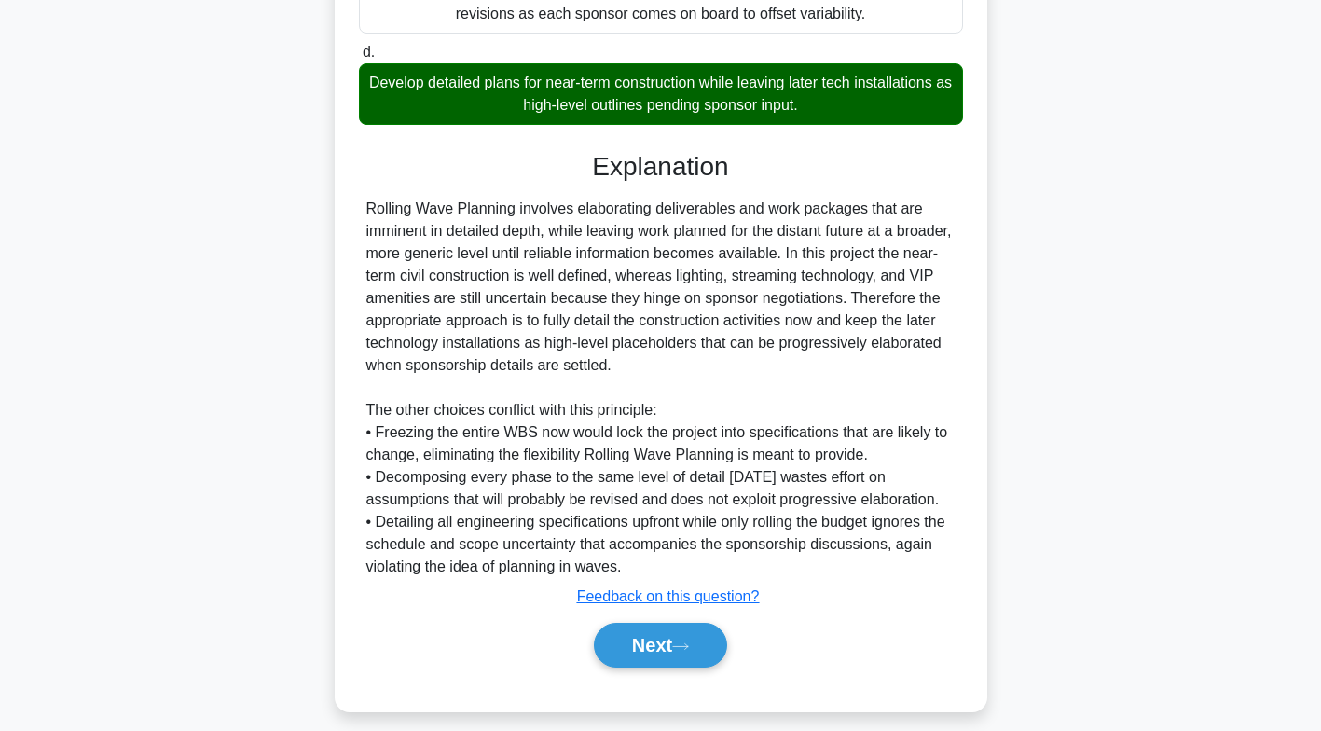
click at [686, 650] on button "Next" at bounding box center [660, 645] width 133 height 45
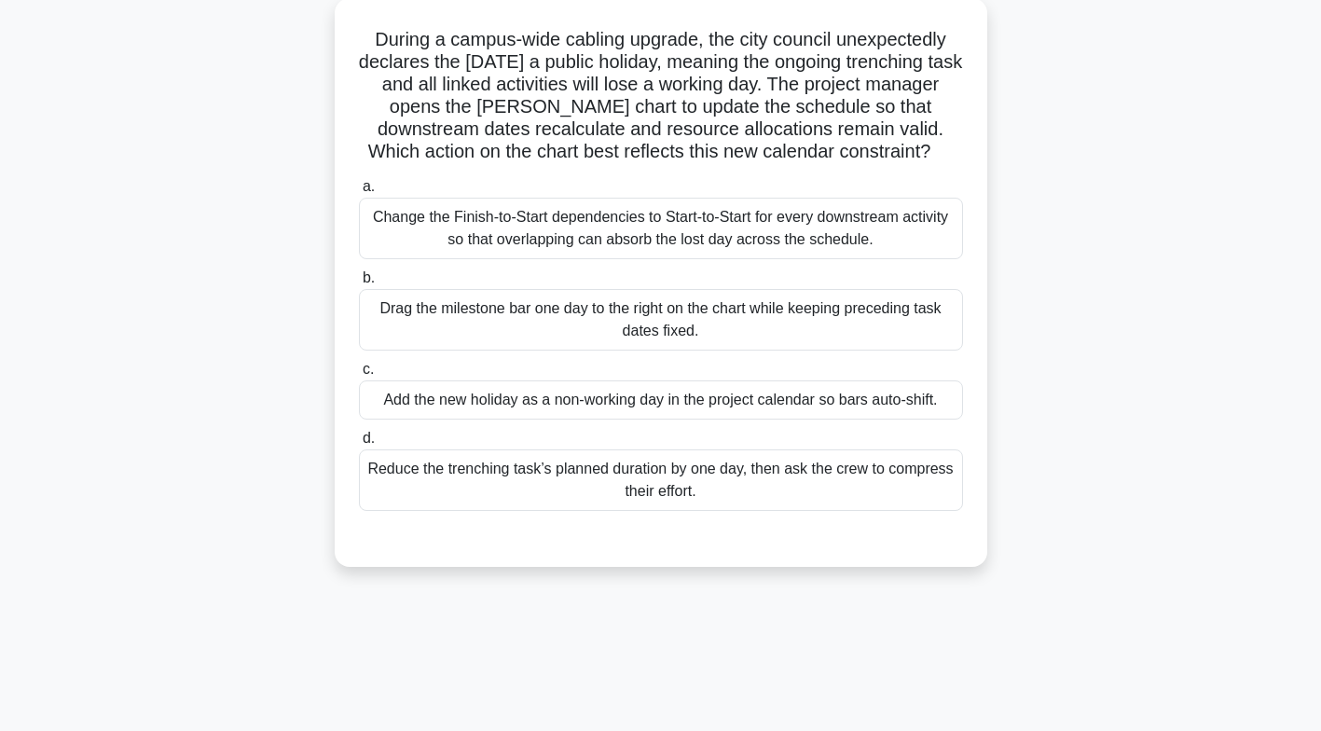
scroll to position [0, 0]
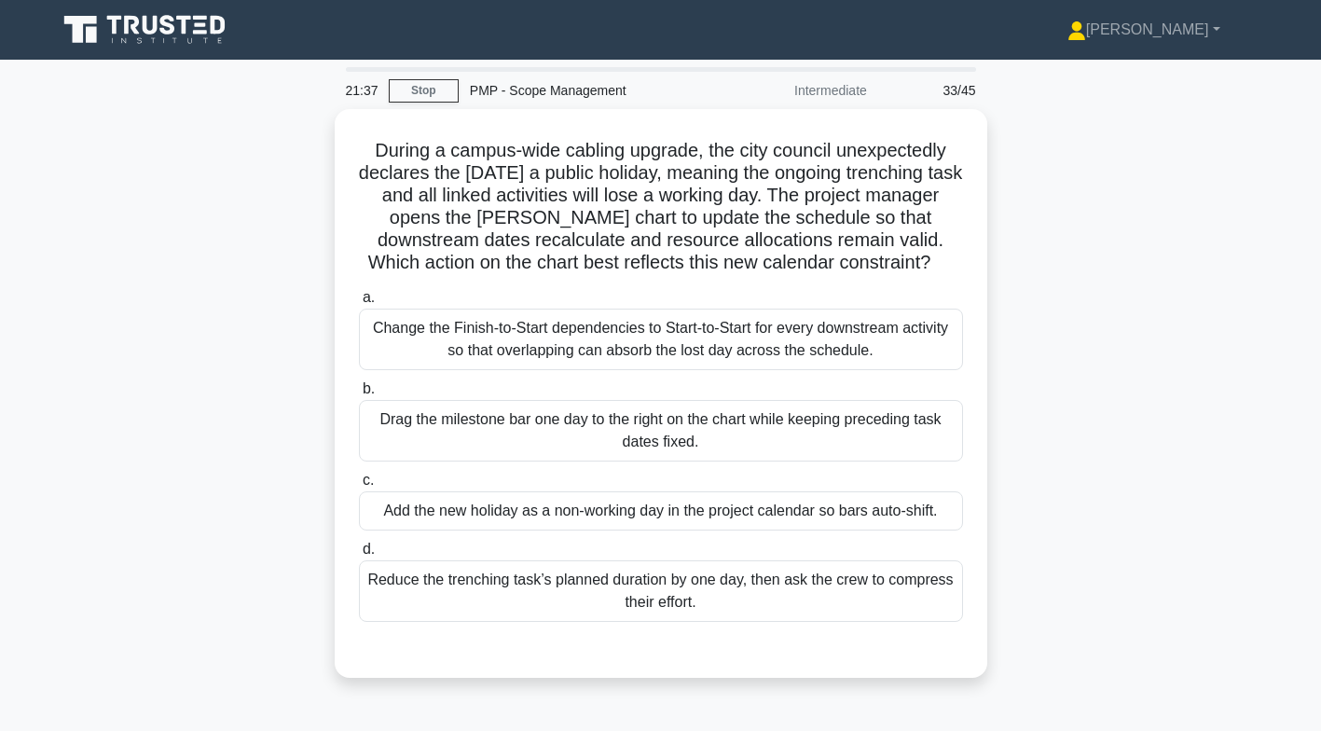
click at [780, 514] on div "Add the new holiday as a non-working day in the project calendar so bars auto-s…" at bounding box center [661, 510] width 604 height 39
click at [359, 487] on input "c. Add the new holiday as a non-working day in the project calendar so bars aut…" at bounding box center [359, 481] width 0 height 12
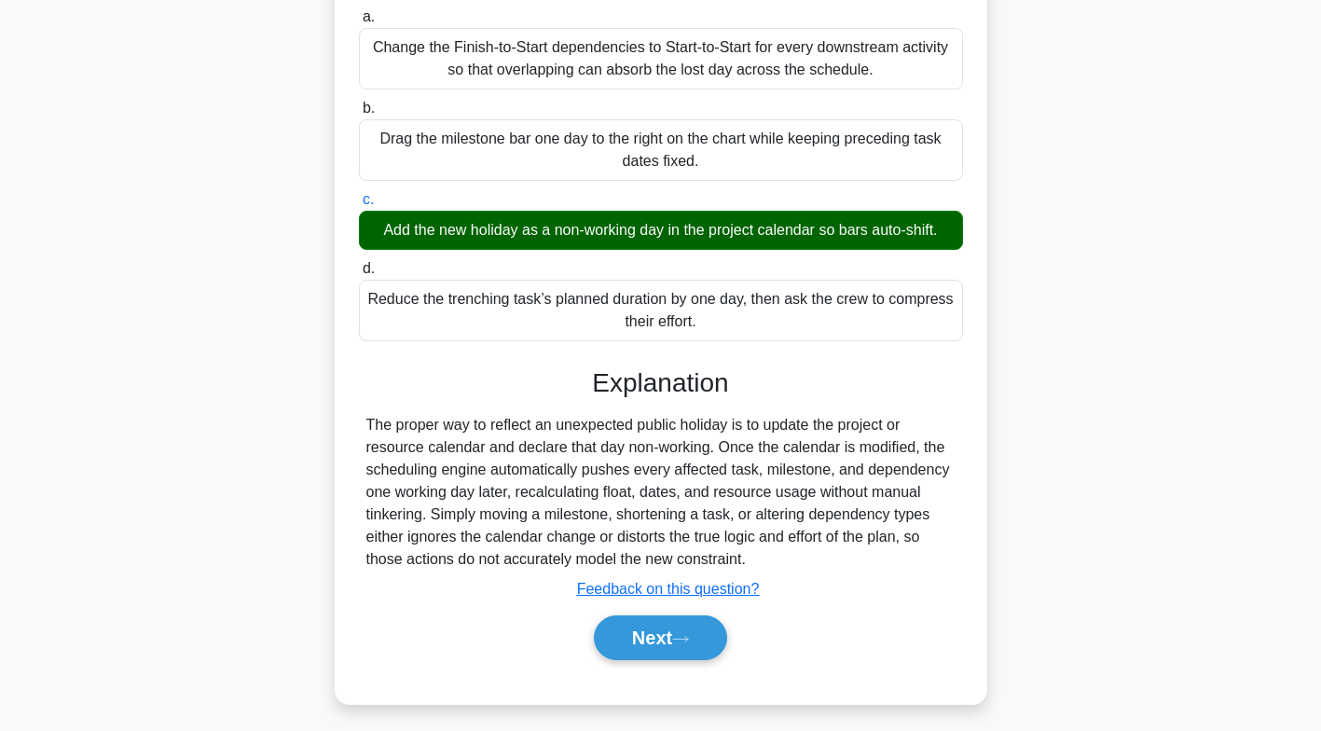
scroll to position [285, 0]
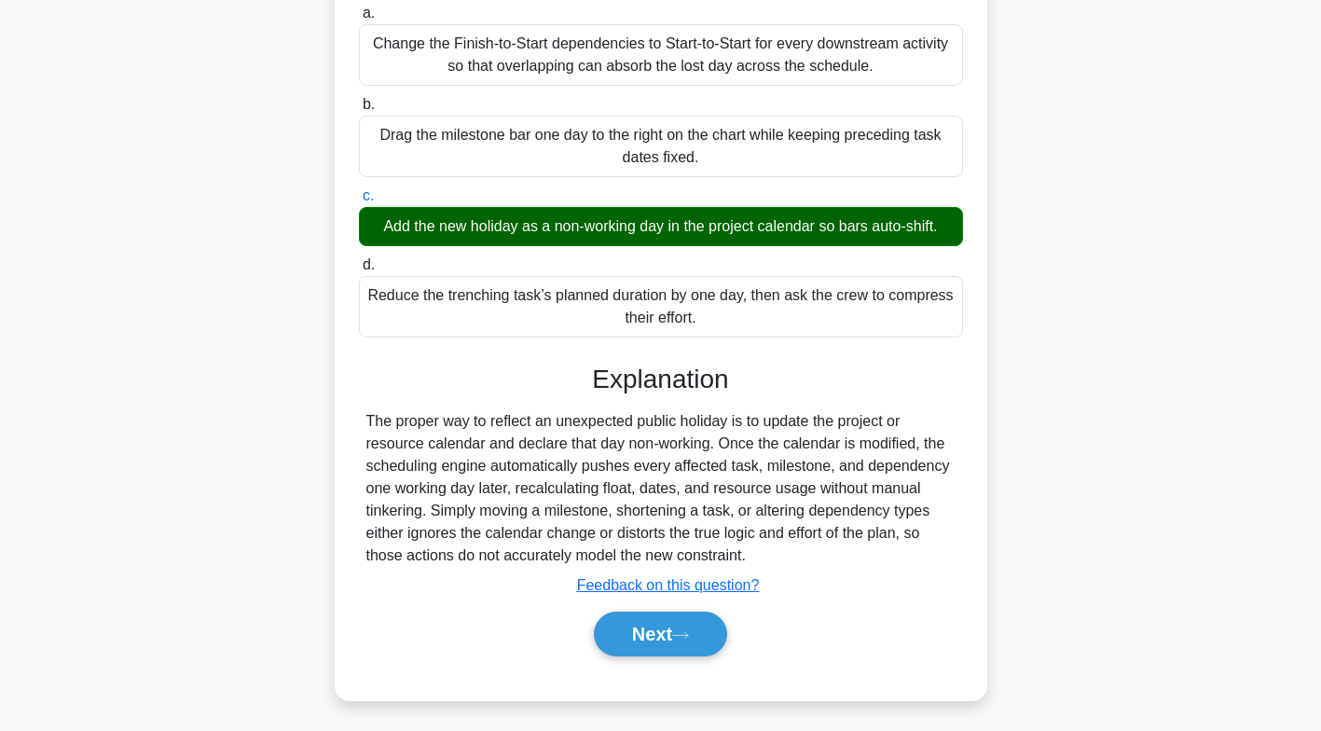
click at [671, 637] on button "Next" at bounding box center [660, 634] width 133 height 45
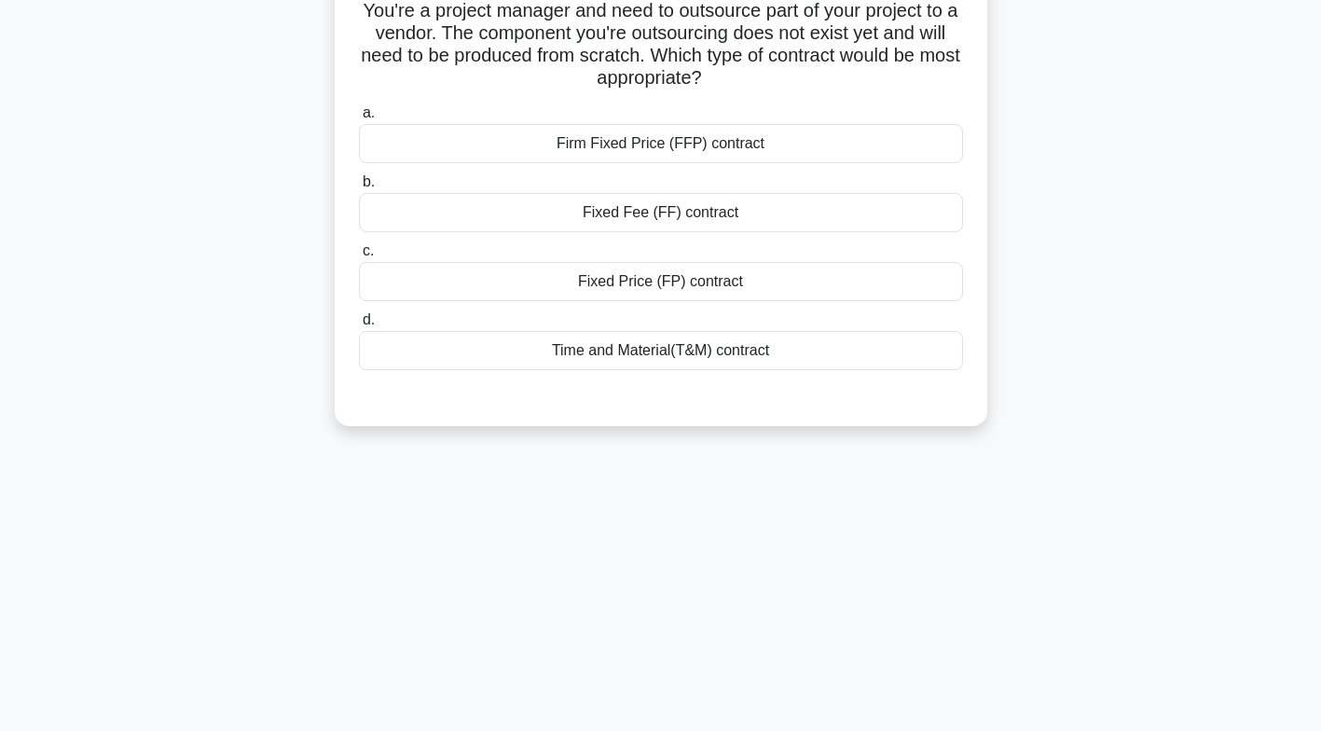
scroll to position [0, 0]
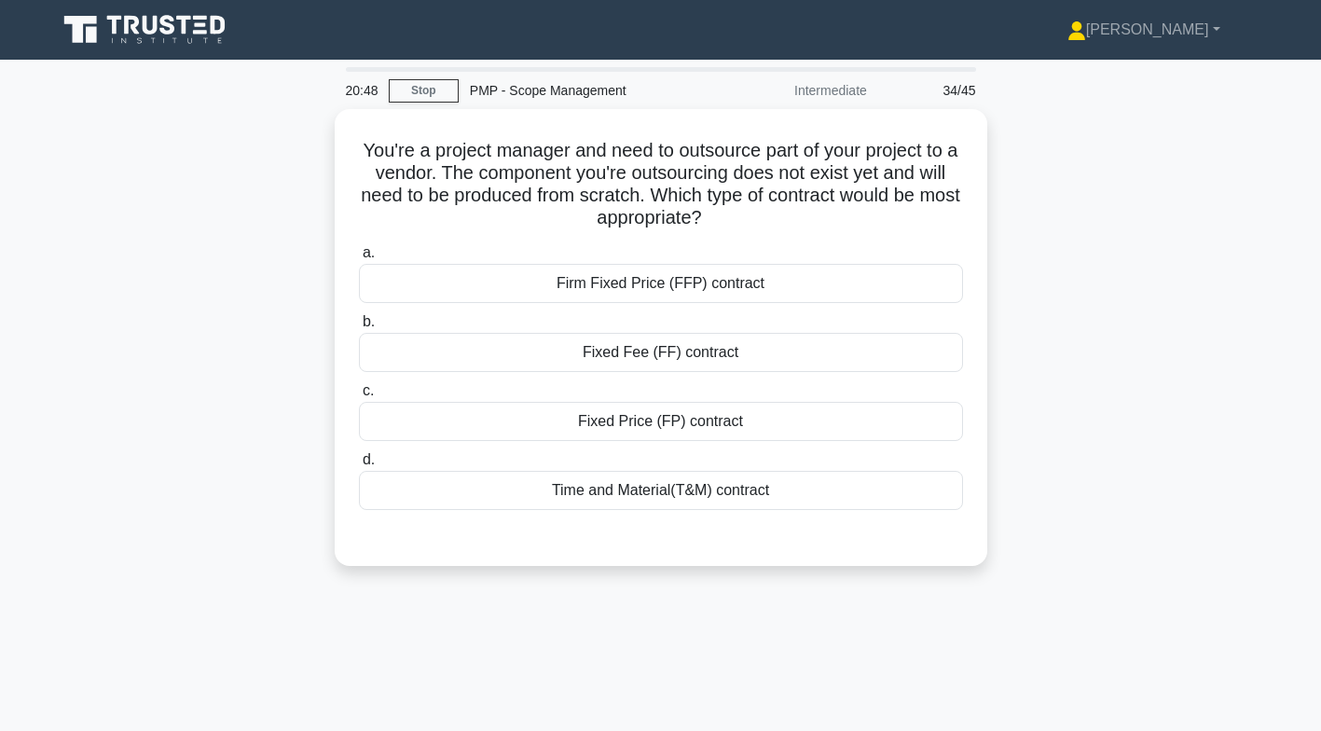
click at [743, 491] on div "Time and Material(T&M) contract" at bounding box center [661, 490] width 604 height 39
click at [359, 466] on input "d. Time and Material(T&M) contract" at bounding box center [359, 460] width 0 height 12
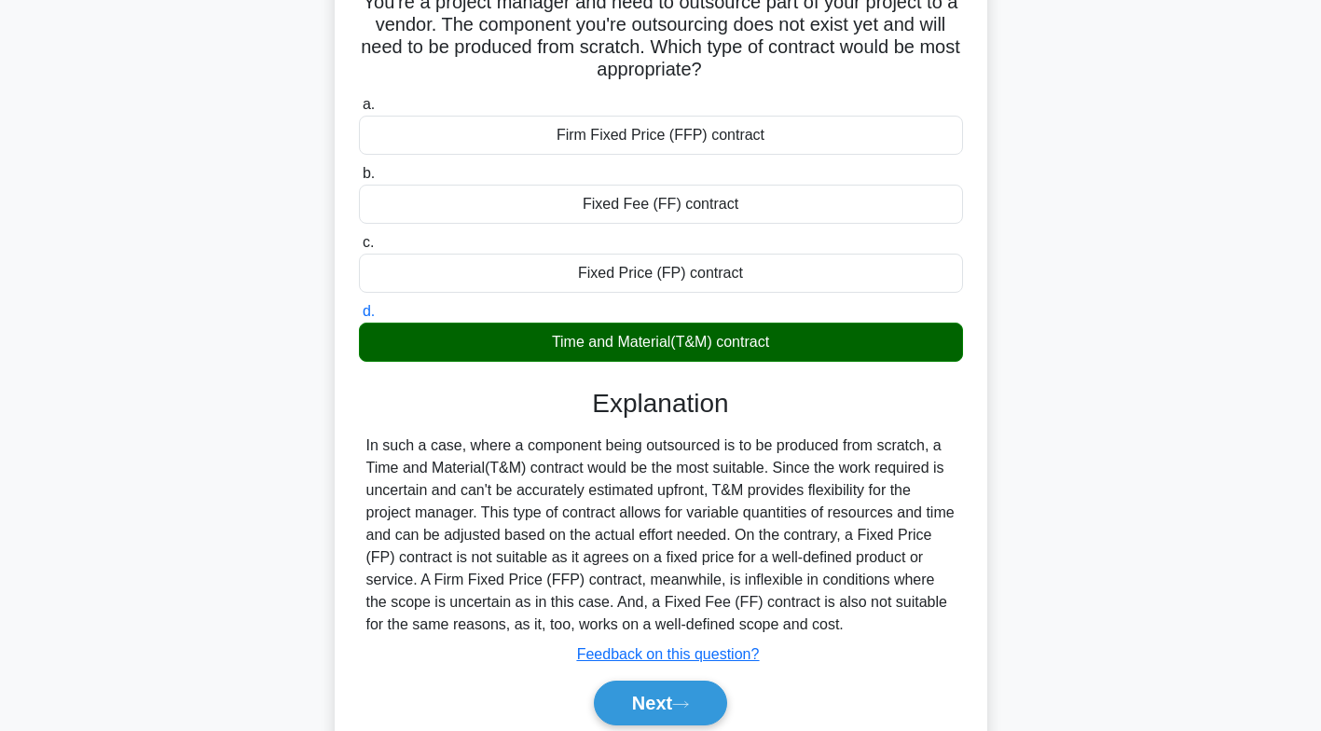
scroll to position [276, 0]
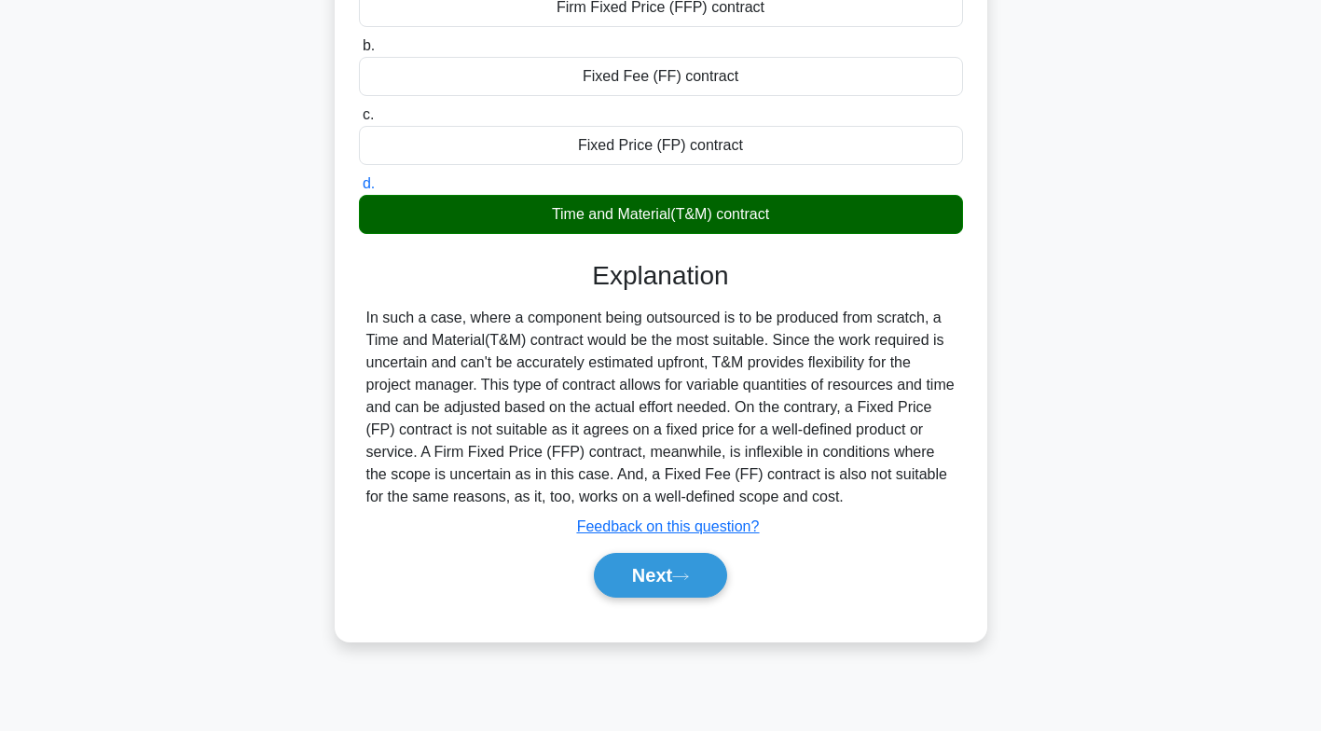
click at [707, 573] on button "Next" at bounding box center [660, 575] width 133 height 45
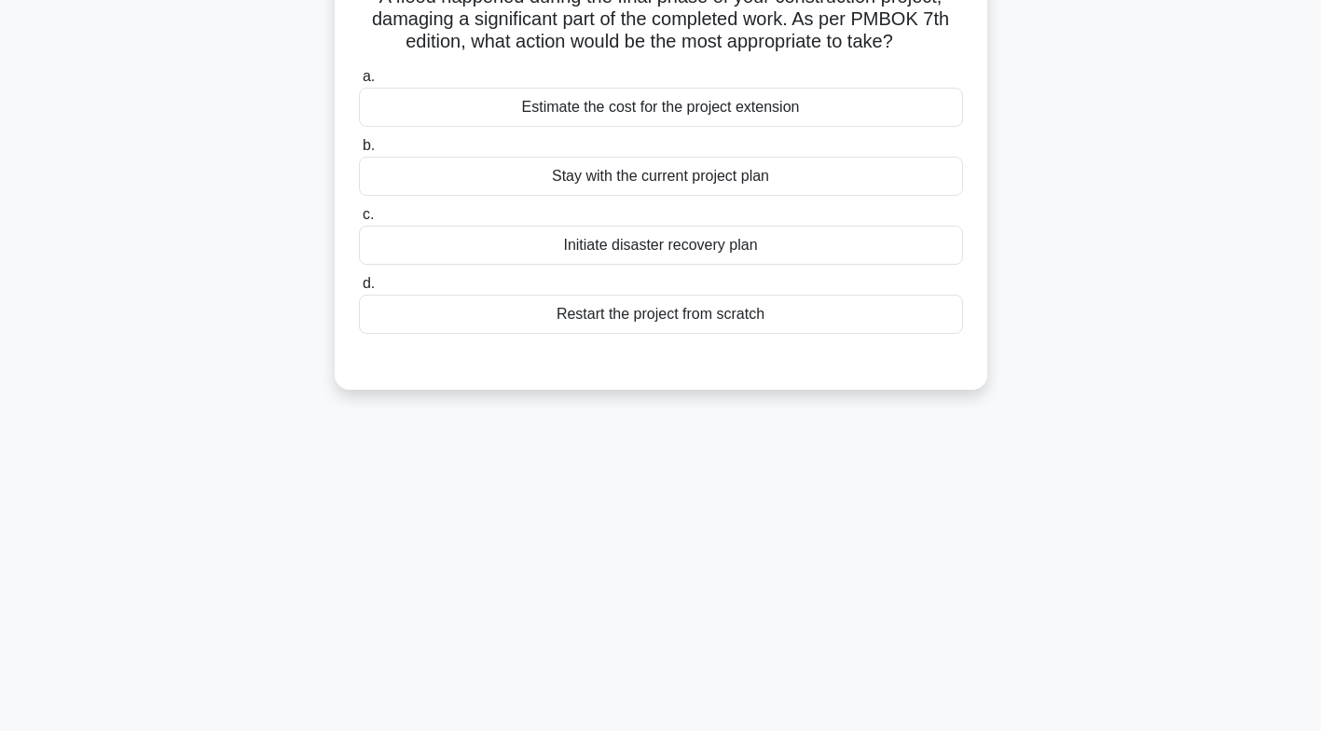
scroll to position [0, 0]
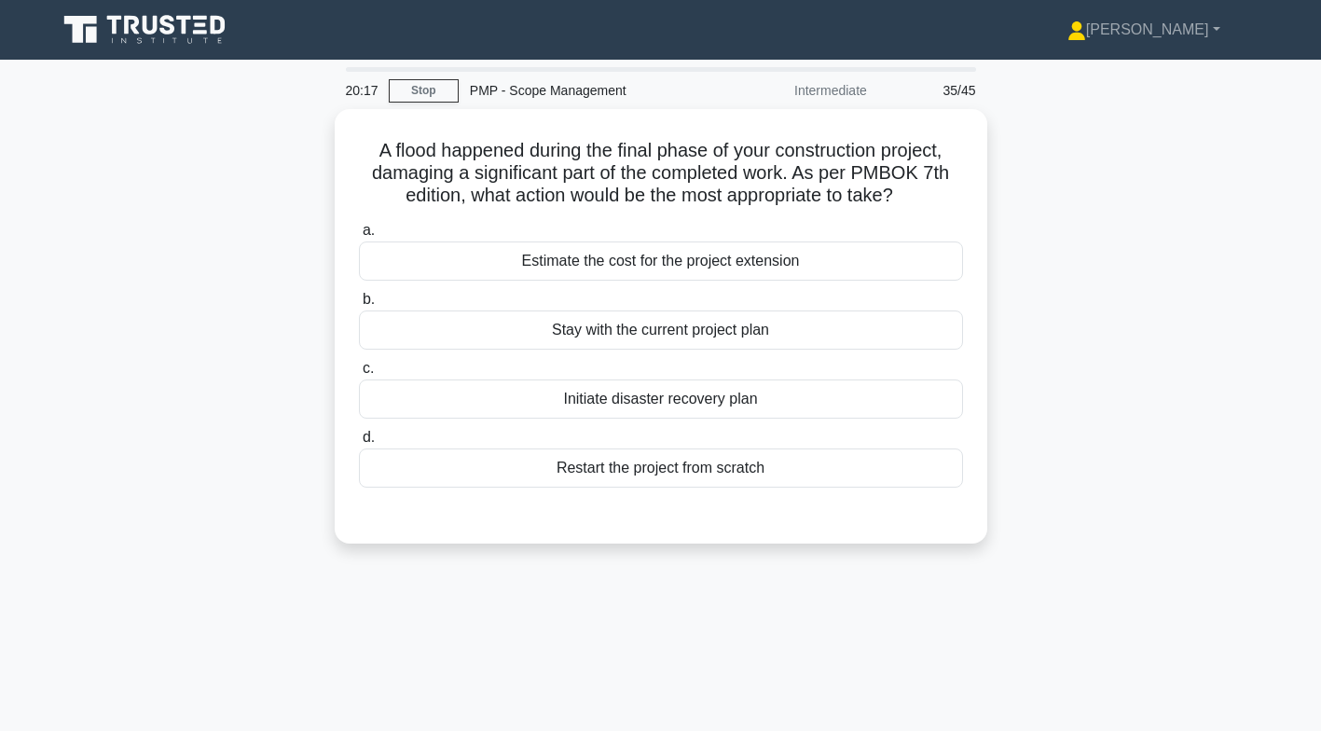
click at [783, 394] on div "Initiate disaster recovery plan" at bounding box center [661, 398] width 604 height 39
click at [359, 375] on input "c. Initiate disaster recovery plan" at bounding box center [359, 369] width 0 height 12
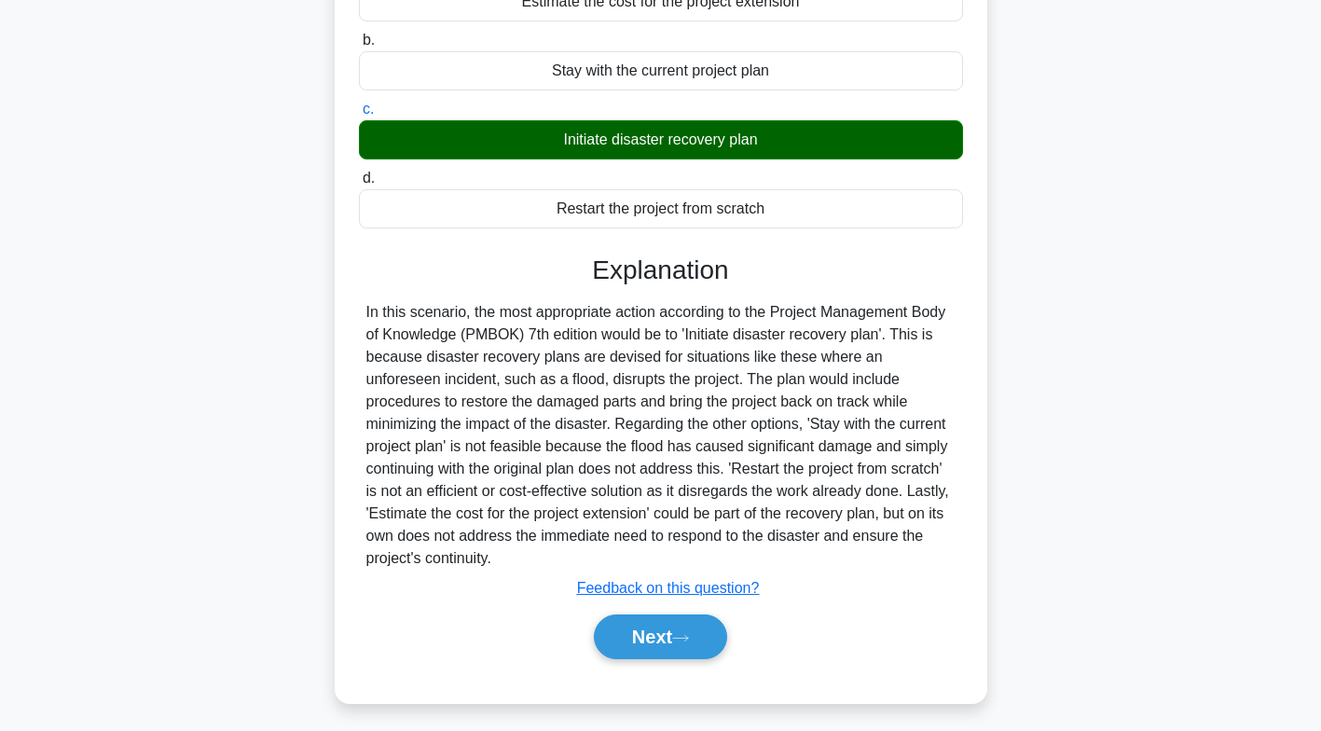
scroll to position [276, 0]
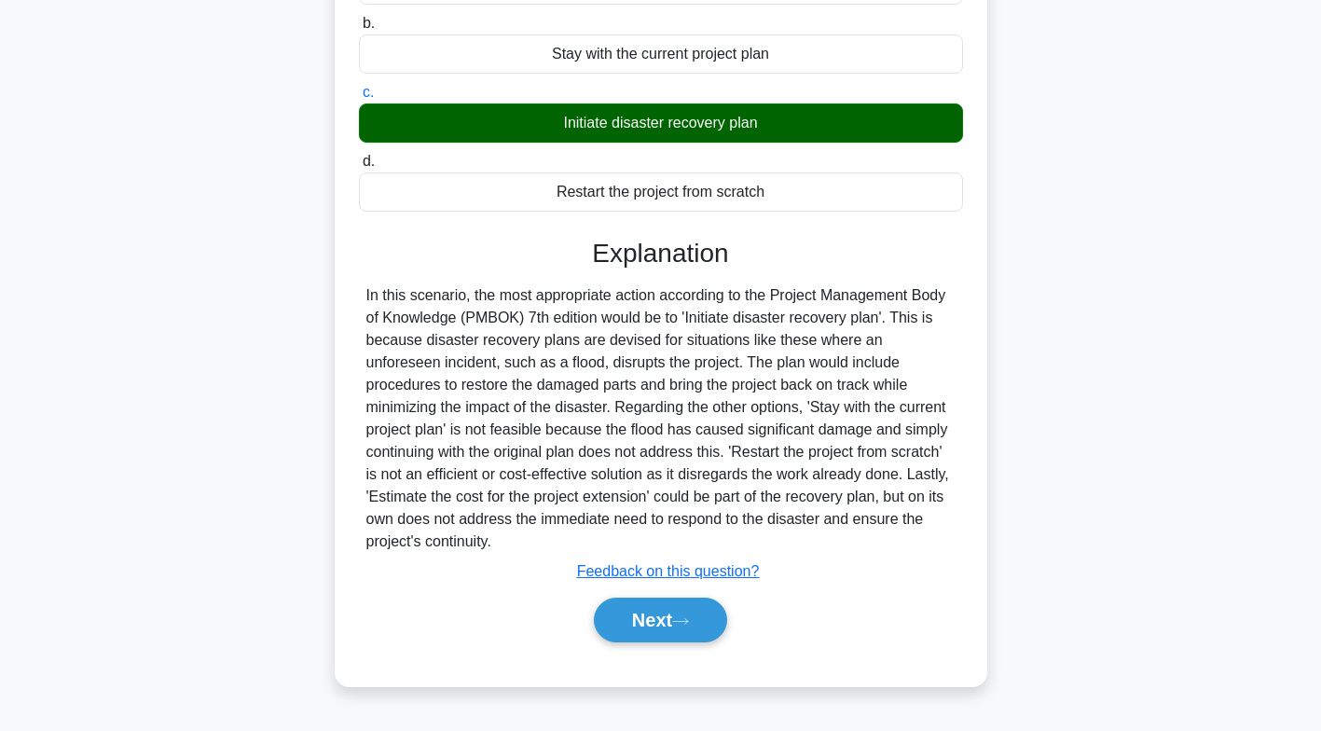
click at [683, 618] on icon at bounding box center [680, 621] width 17 height 10
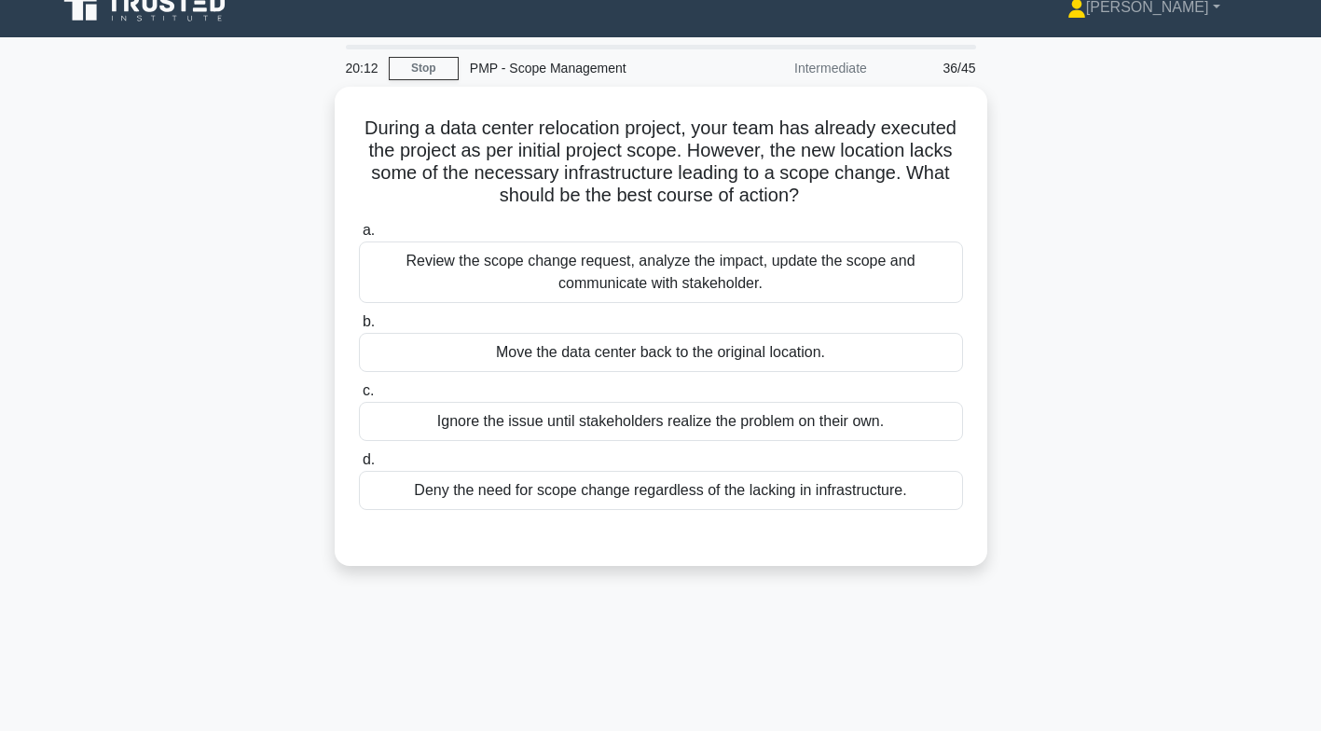
scroll to position [0, 0]
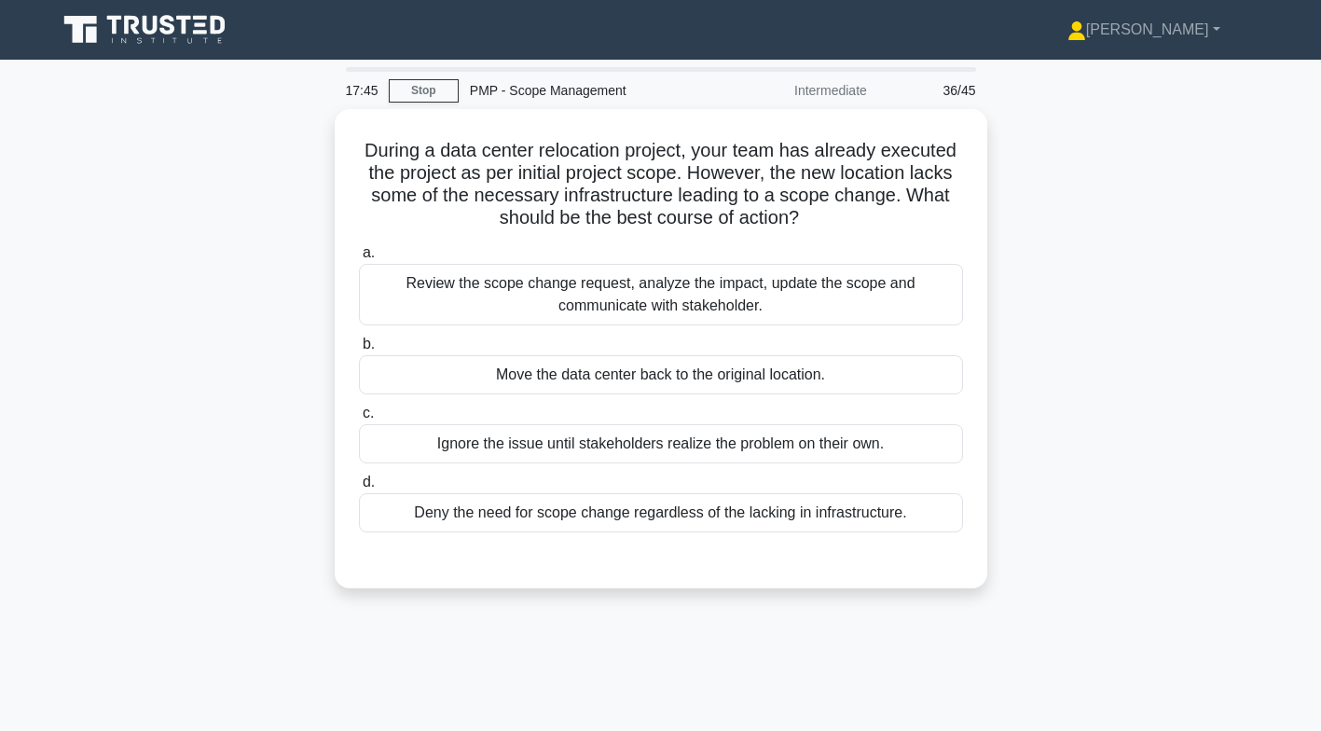
click at [870, 288] on div "Review the scope change request, analyze the impact, update the scope and commu…" at bounding box center [661, 295] width 604 height 62
click at [359, 259] on input "a. Review the scope change request, analyze the impact, update the scope and co…" at bounding box center [359, 253] width 0 height 12
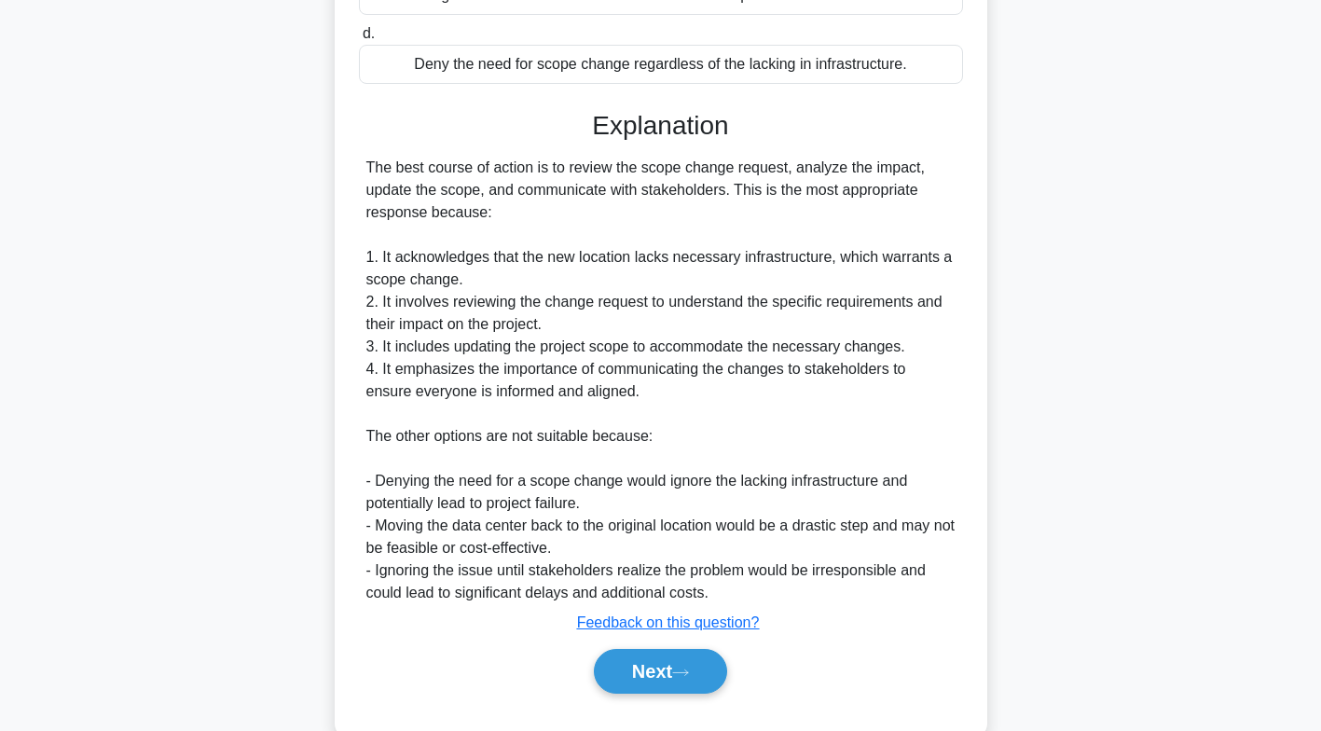
scroll to position [487, 0]
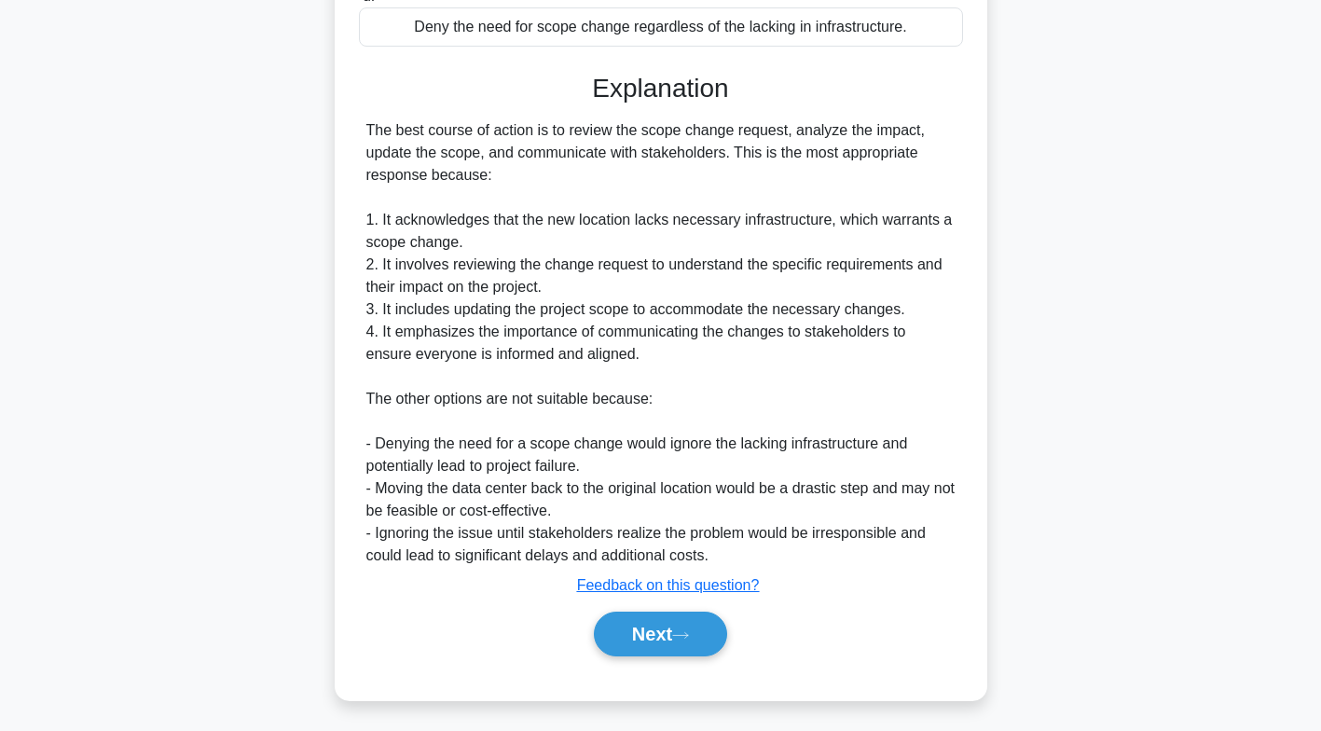
click at [687, 630] on icon at bounding box center [680, 635] width 17 height 10
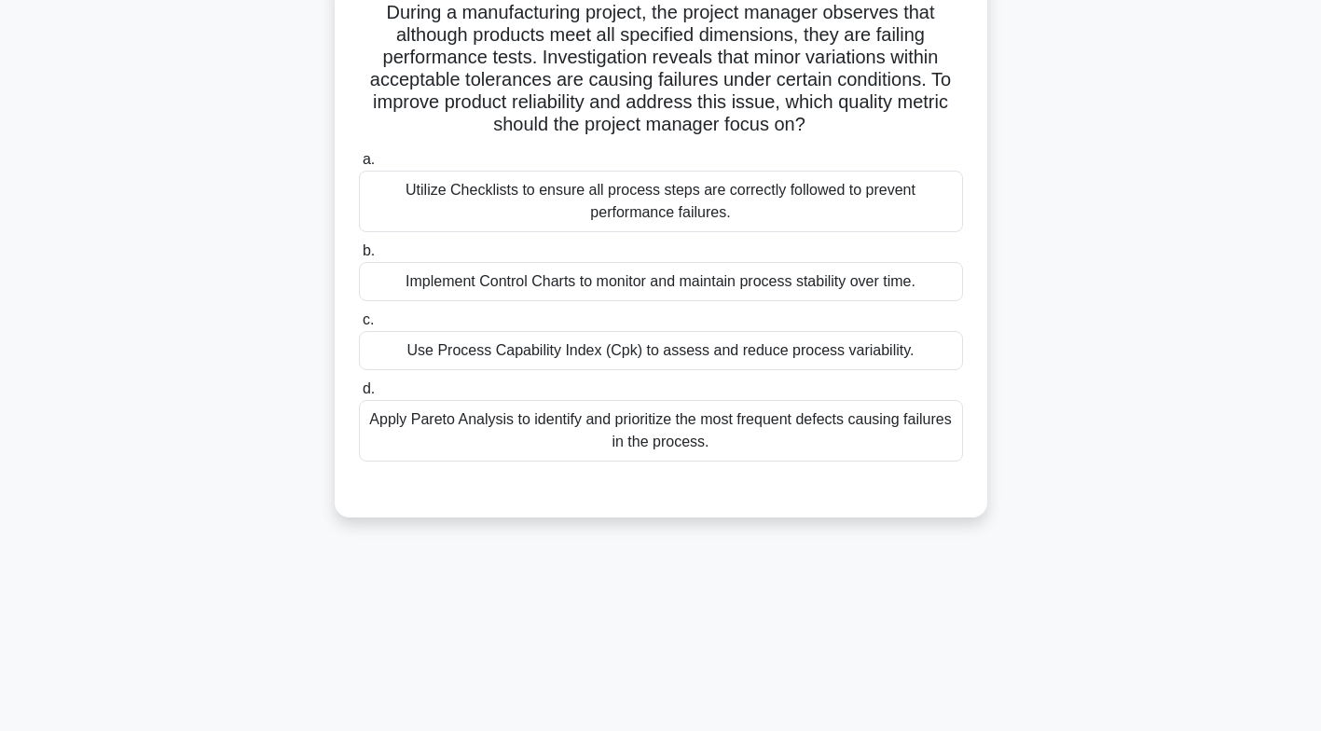
scroll to position [0, 0]
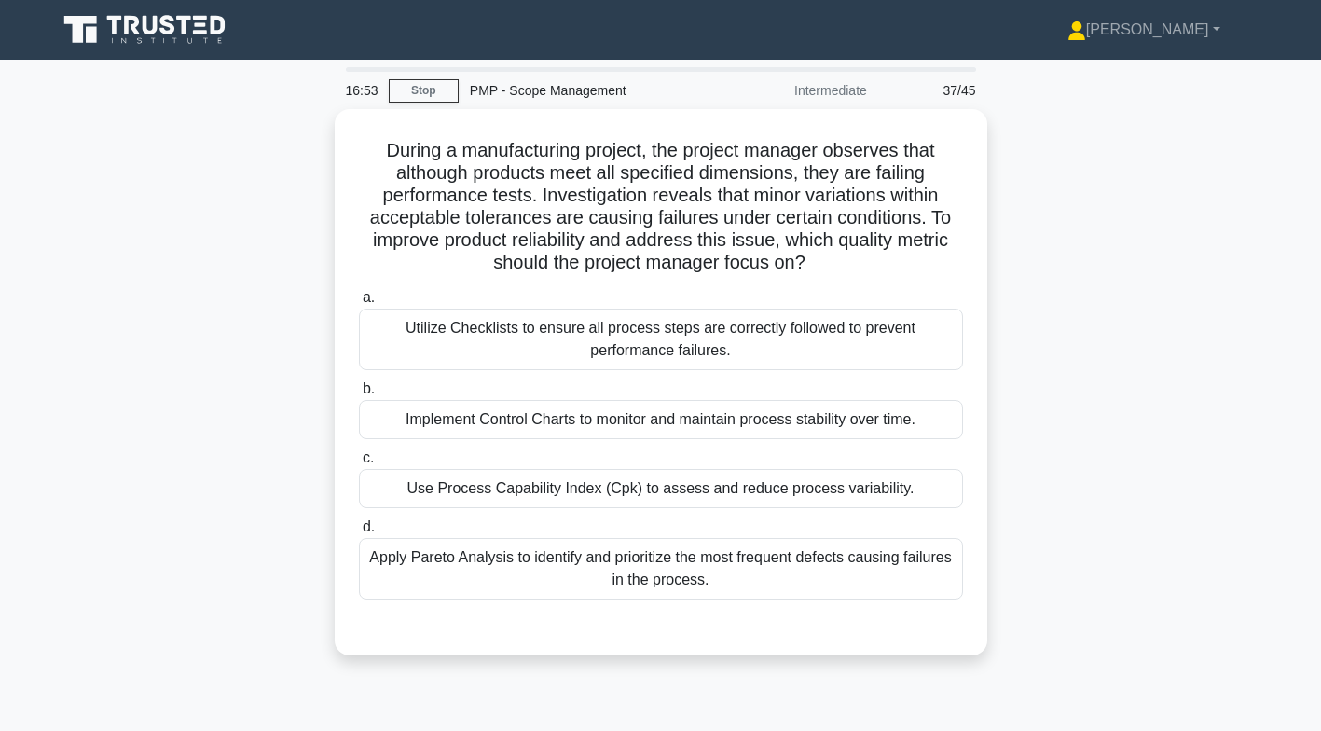
click at [751, 573] on div "Apply Pareto Analysis to identify and prioritize the most frequent defects caus…" at bounding box center [661, 569] width 604 height 62
click at [359, 533] on input "d. Apply Pareto Analysis to identify and prioritize the most frequent defects c…" at bounding box center [359, 527] width 0 height 12
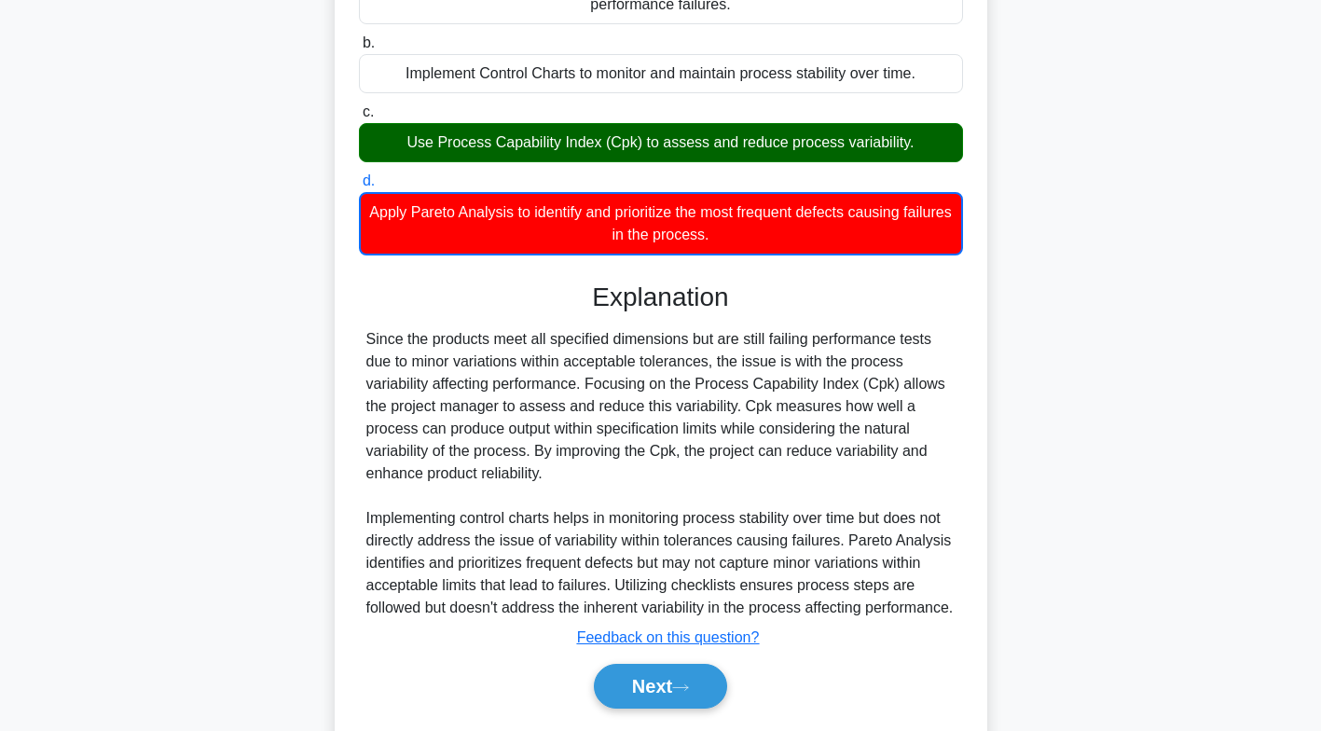
scroll to position [345, 0]
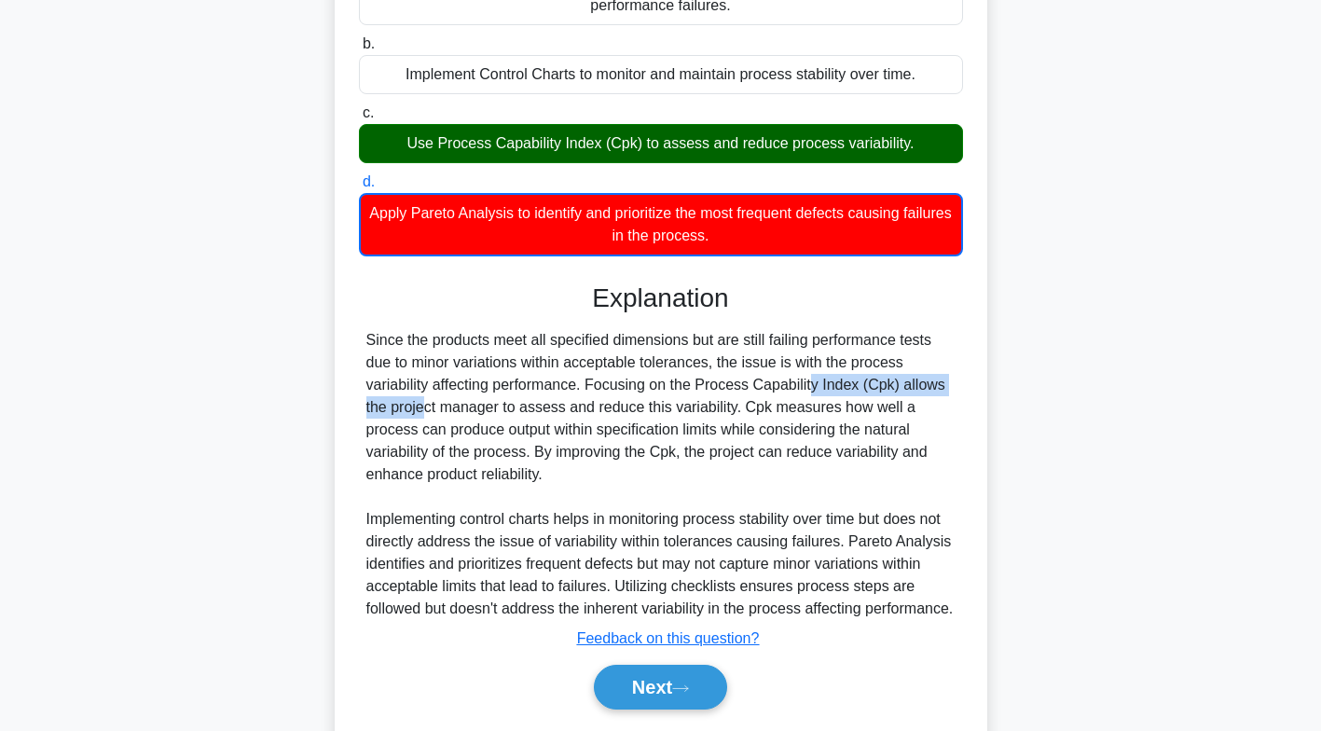
click at [692, 701] on button "Next" at bounding box center [660, 687] width 133 height 45
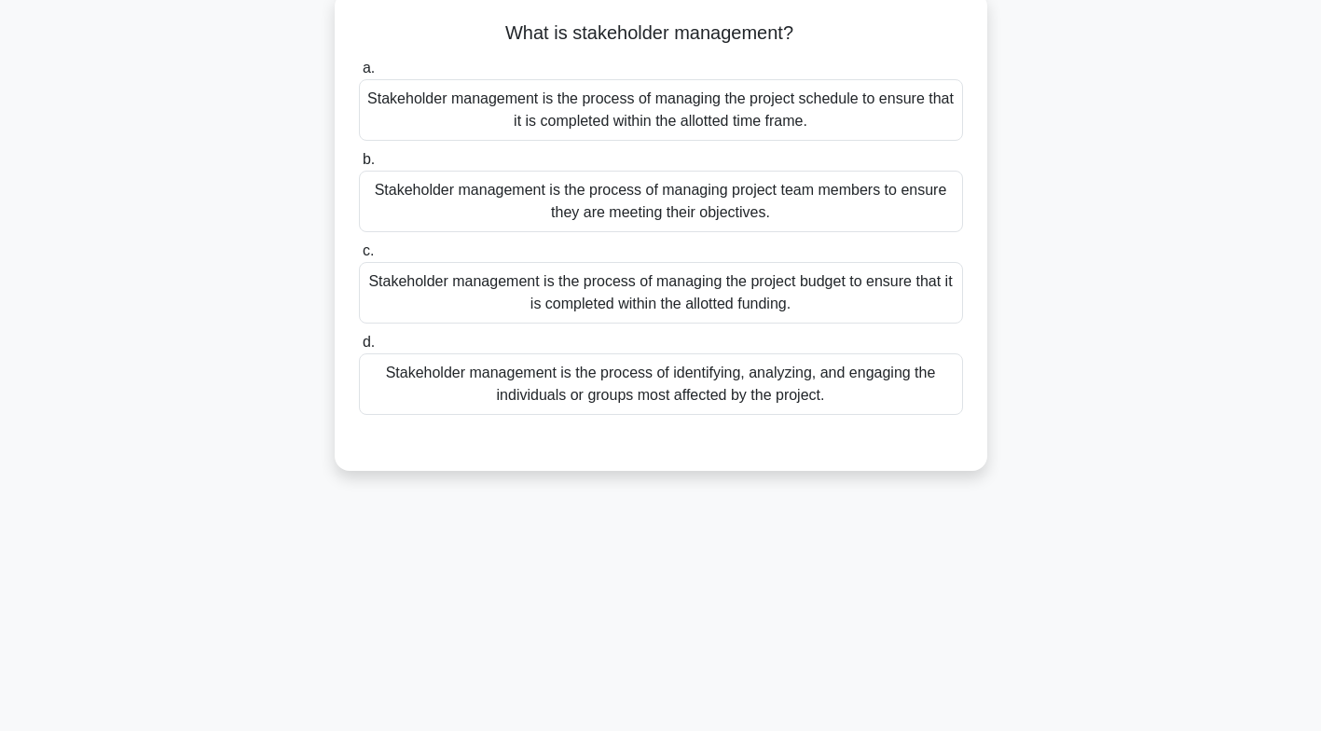
scroll to position [0, 0]
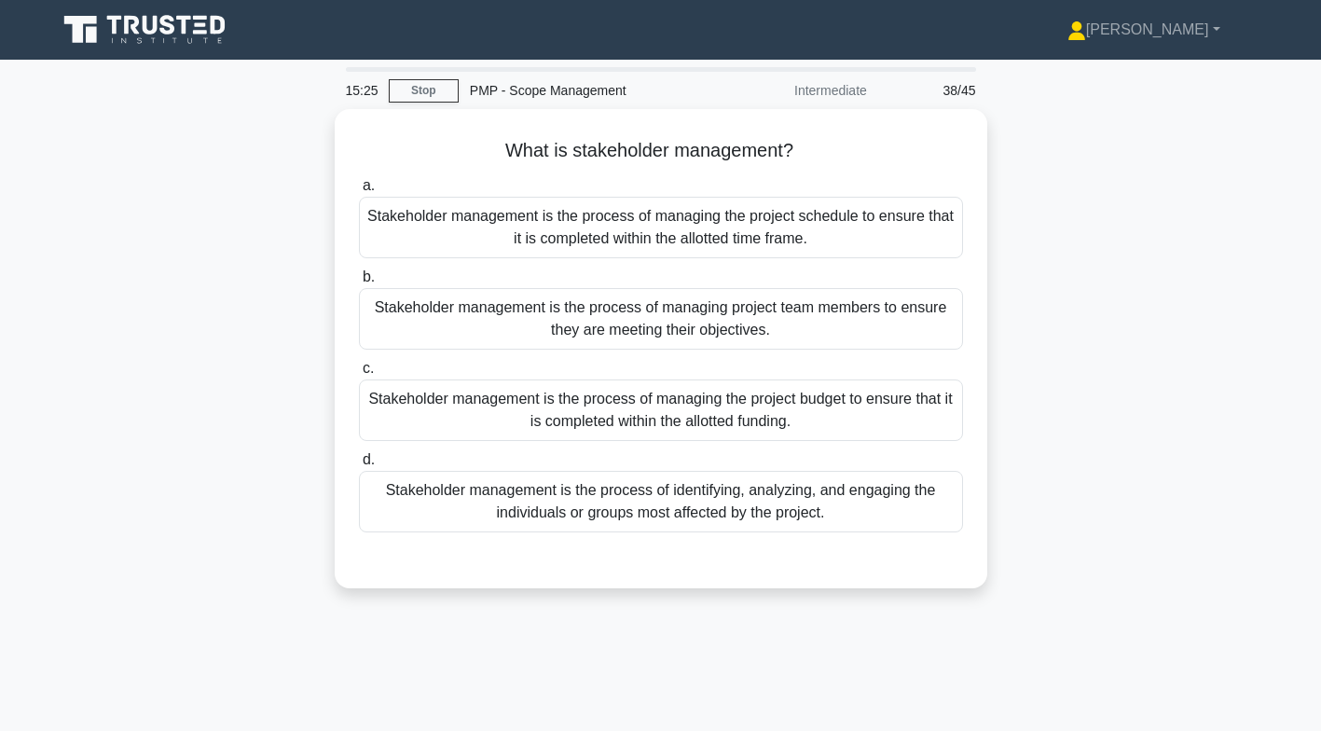
click at [875, 503] on div "Stakeholder management is the process of identifying, analyzing, and engaging t…" at bounding box center [661, 502] width 604 height 62
click at [359, 466] on input "d. Stakeholder management is the process of identifying, analyzing, and engagin…" at bounding box center [359, 460] width 0 height 12
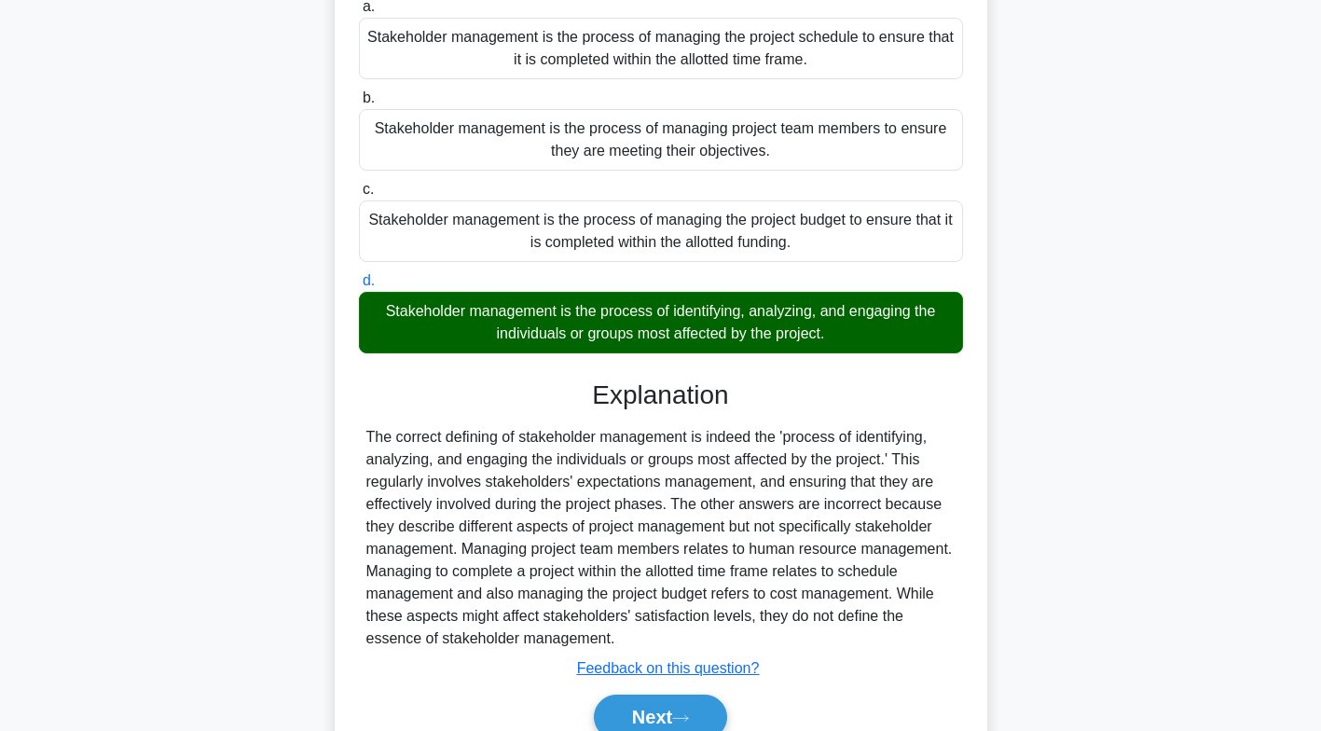
scroll to position [276, 0]
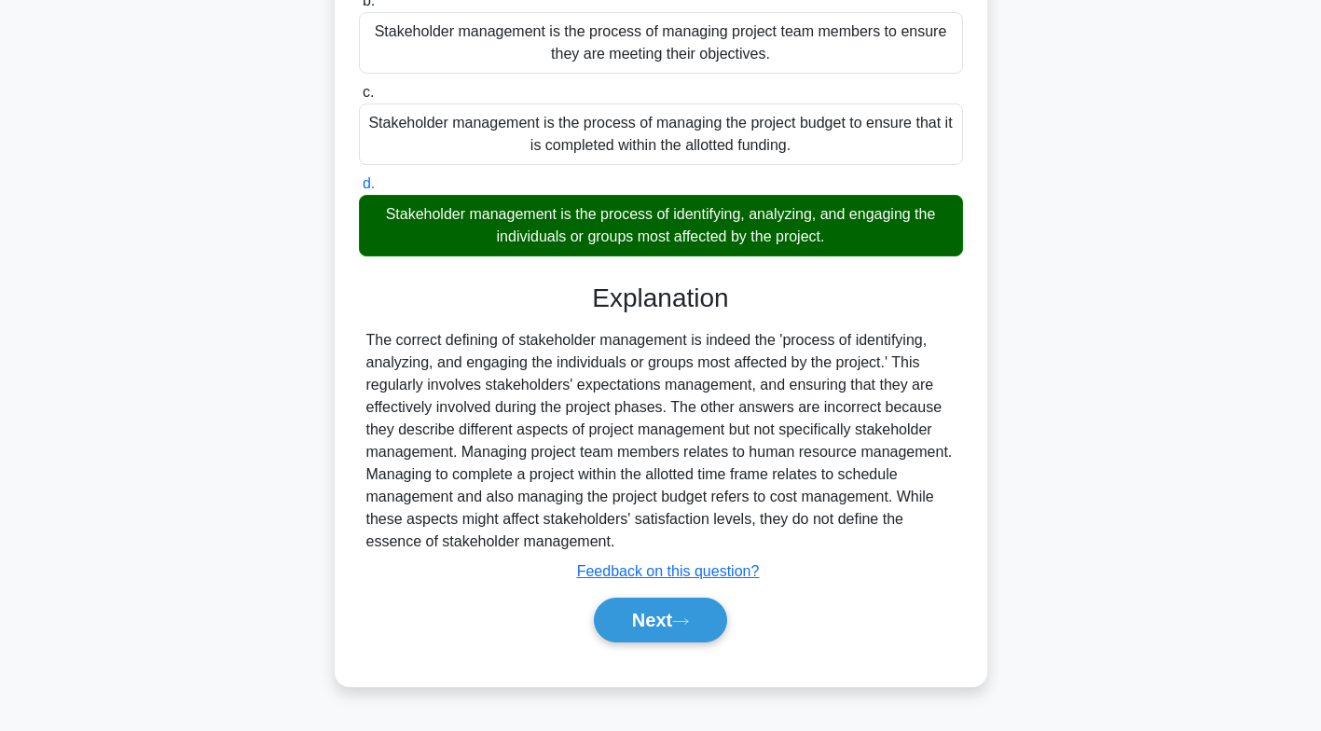
click at [668, 608] on button "Next" at bounding box center [660, 620] width 133 height 45
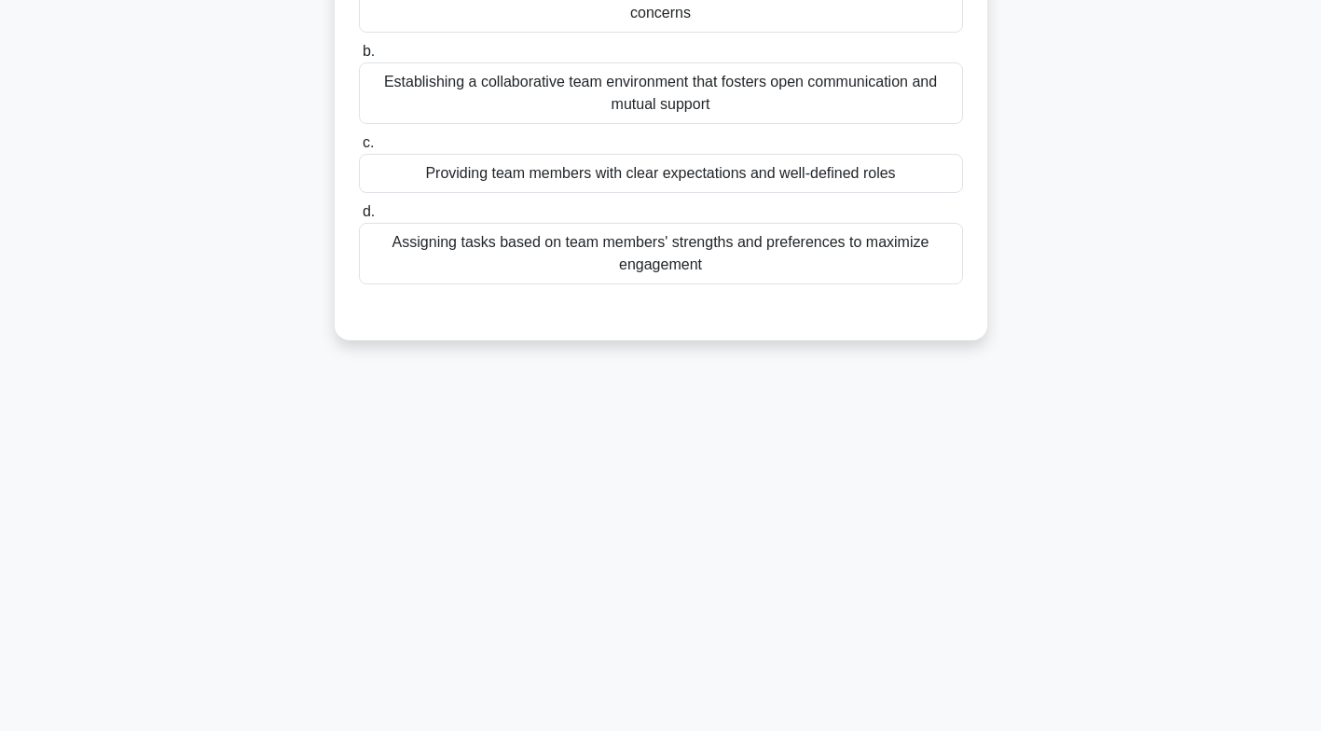
scroll to position [0, 0]
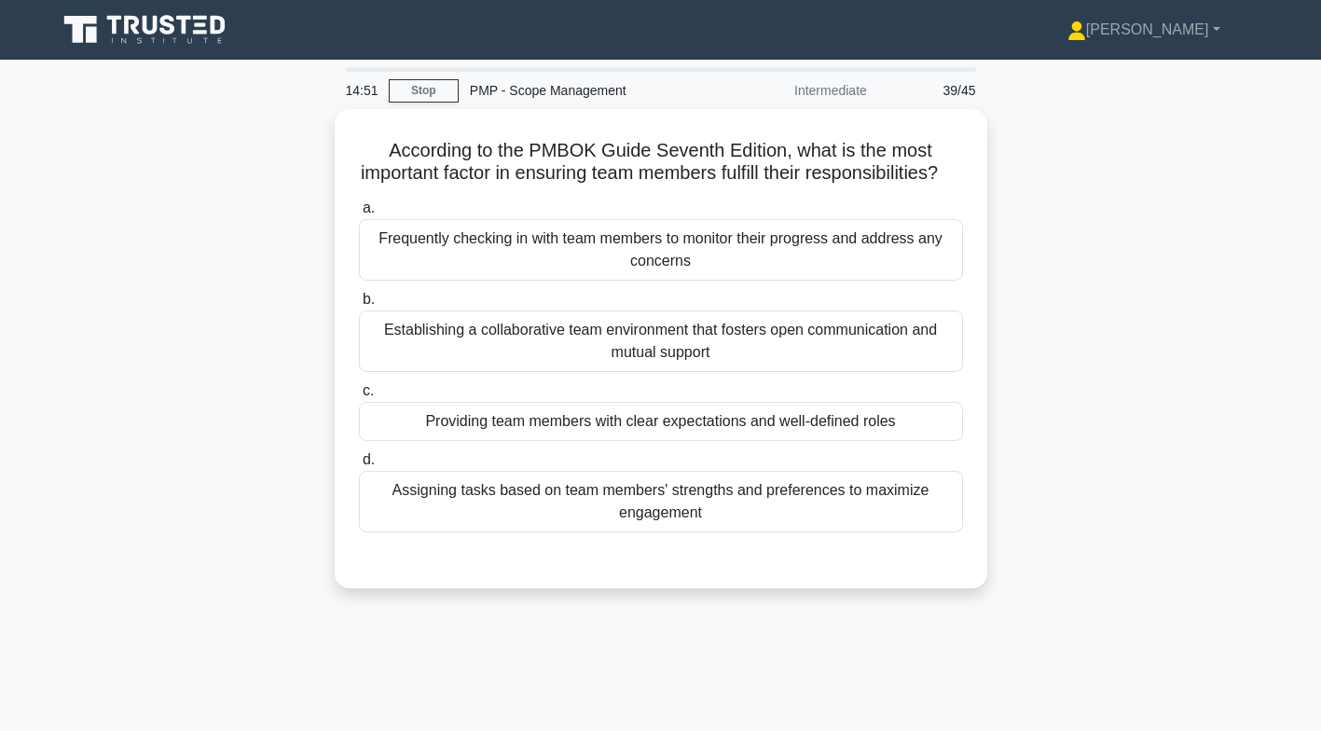
click at [820, 439] on div "Providing team members with clear expectations and well-defined roles" at bounding box center [661, 421] width 604 height 39
click at [359, 397] on input "c. Providing team members with clear expectations and well-defined roles" at bounding box center [359, 391] width 0 height 12
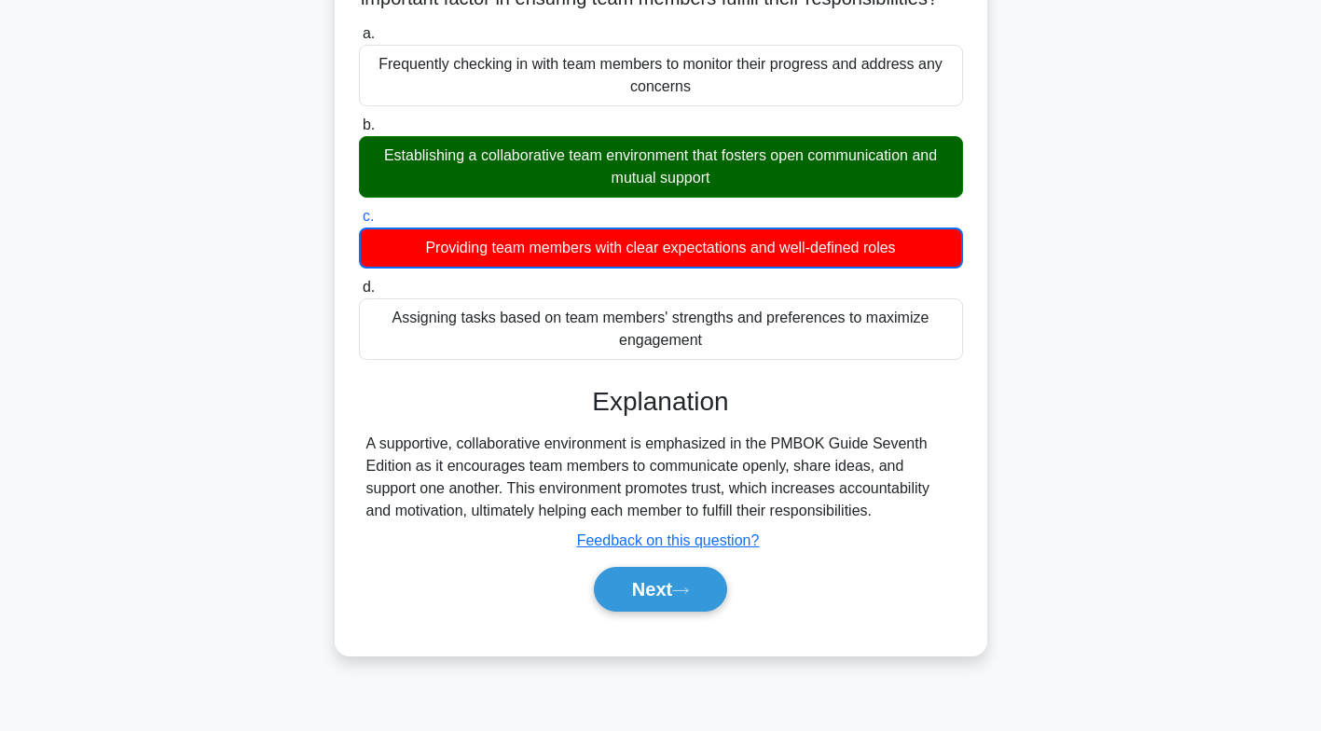
scroll to position [276, 0]
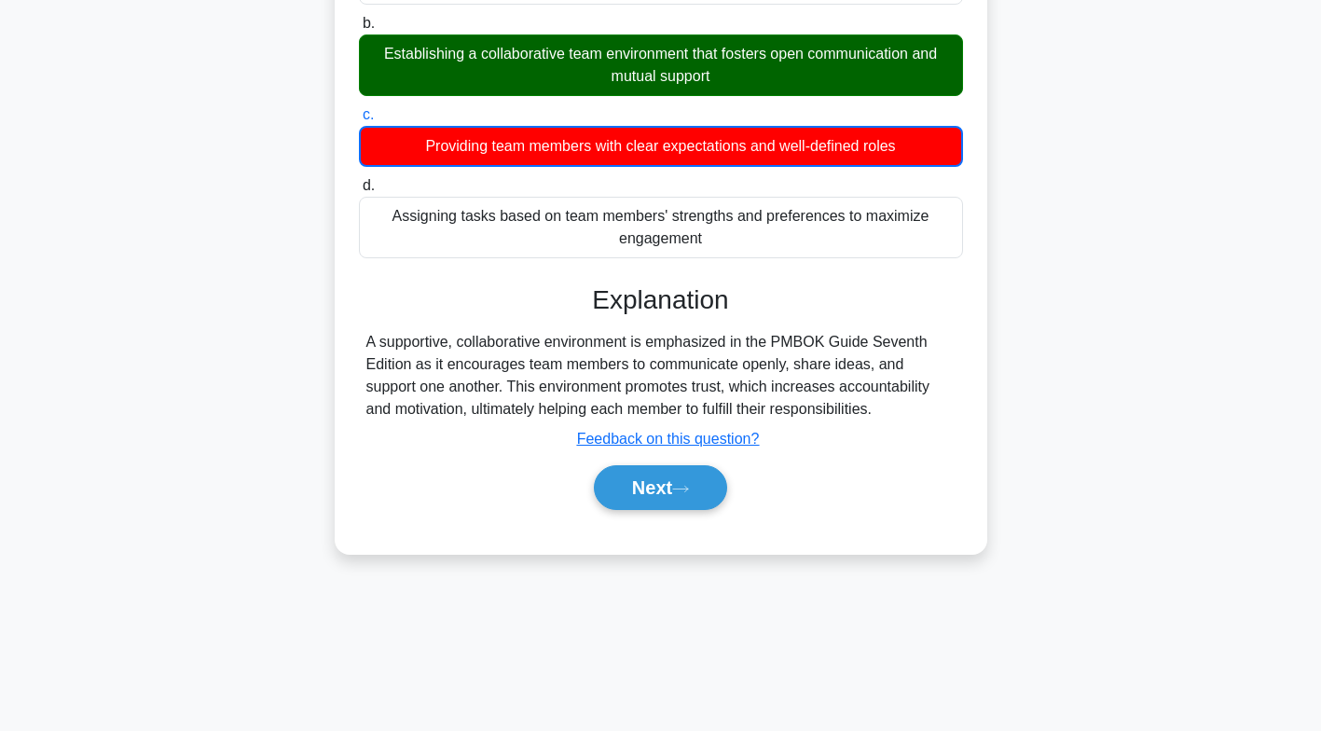
click at [688, 494] on icon at bounding box center [680, 489] width 17 height 10
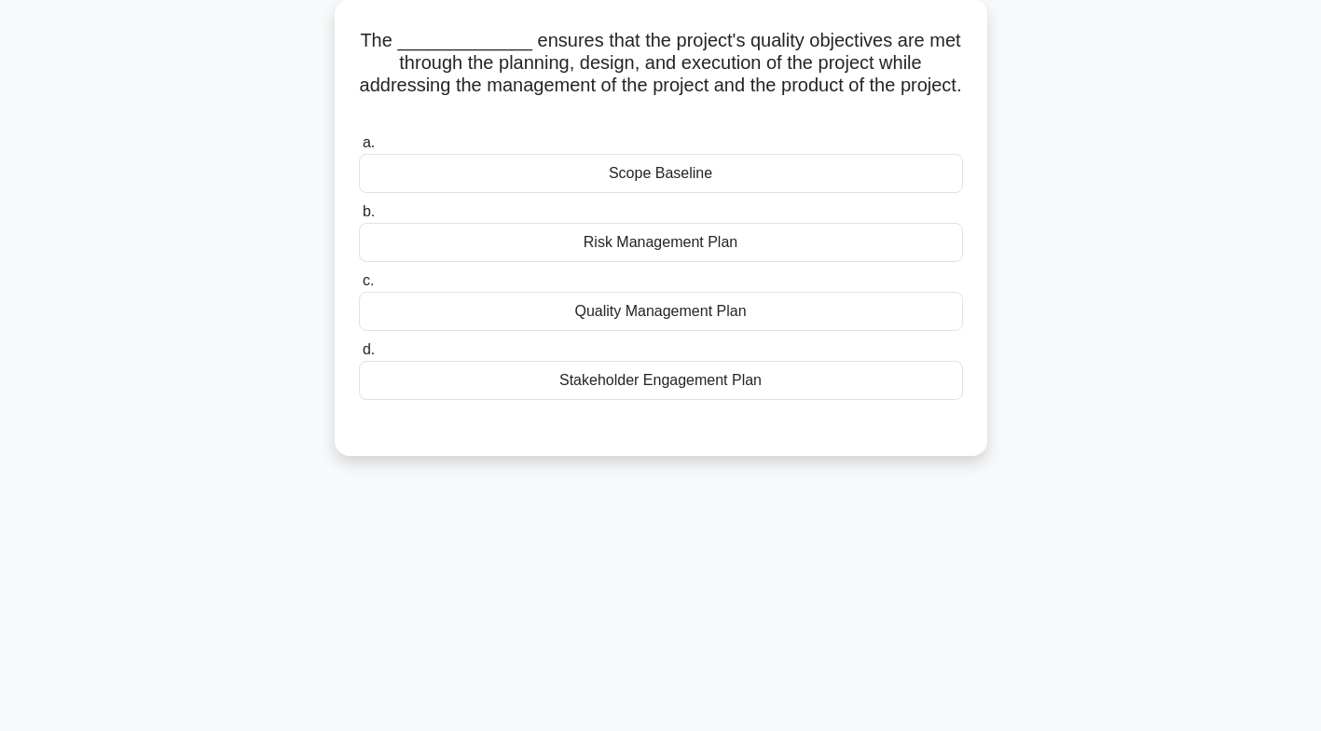
scroll to position [0, 0]
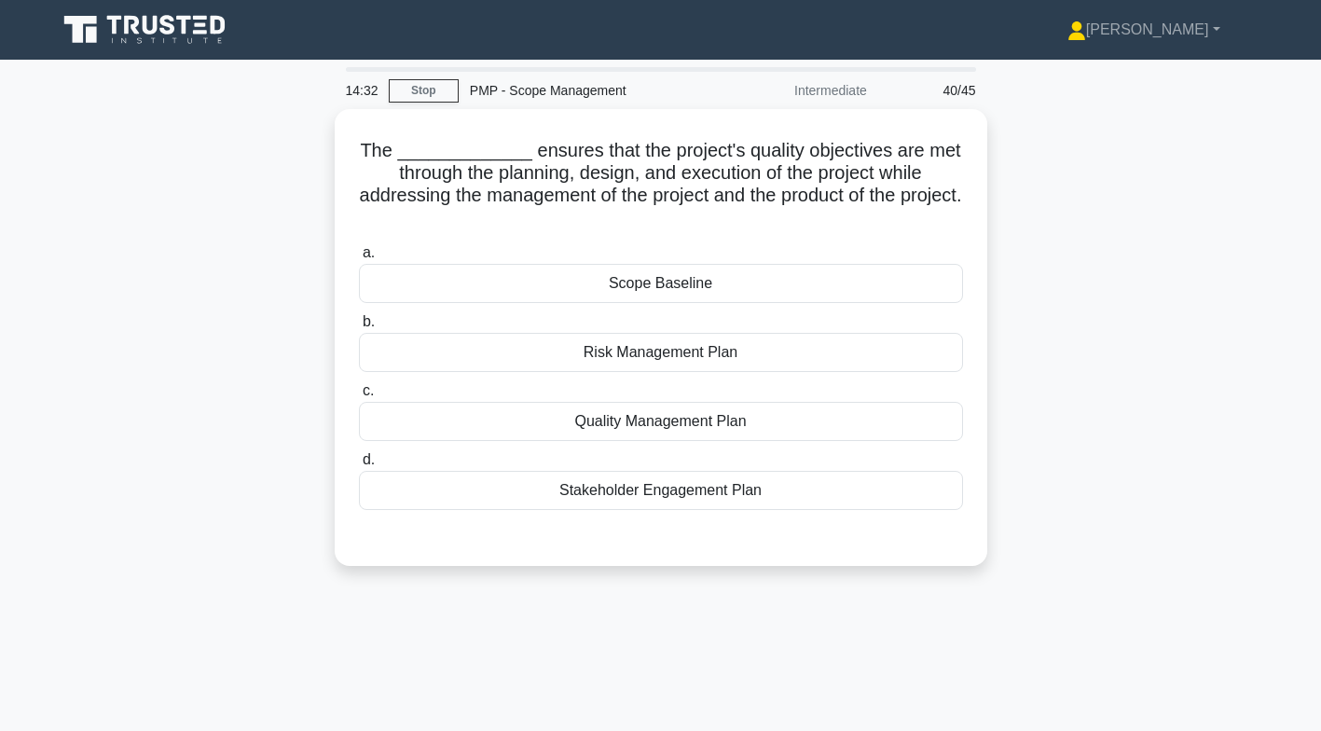
click at [785, 420] on div "Quality Management Plan" at bounding box center [661, 421] width 604 height 39
click at [359, 397] on input "c. Quality Management Plan" at bounding box center [359, 391] width 0 height 12
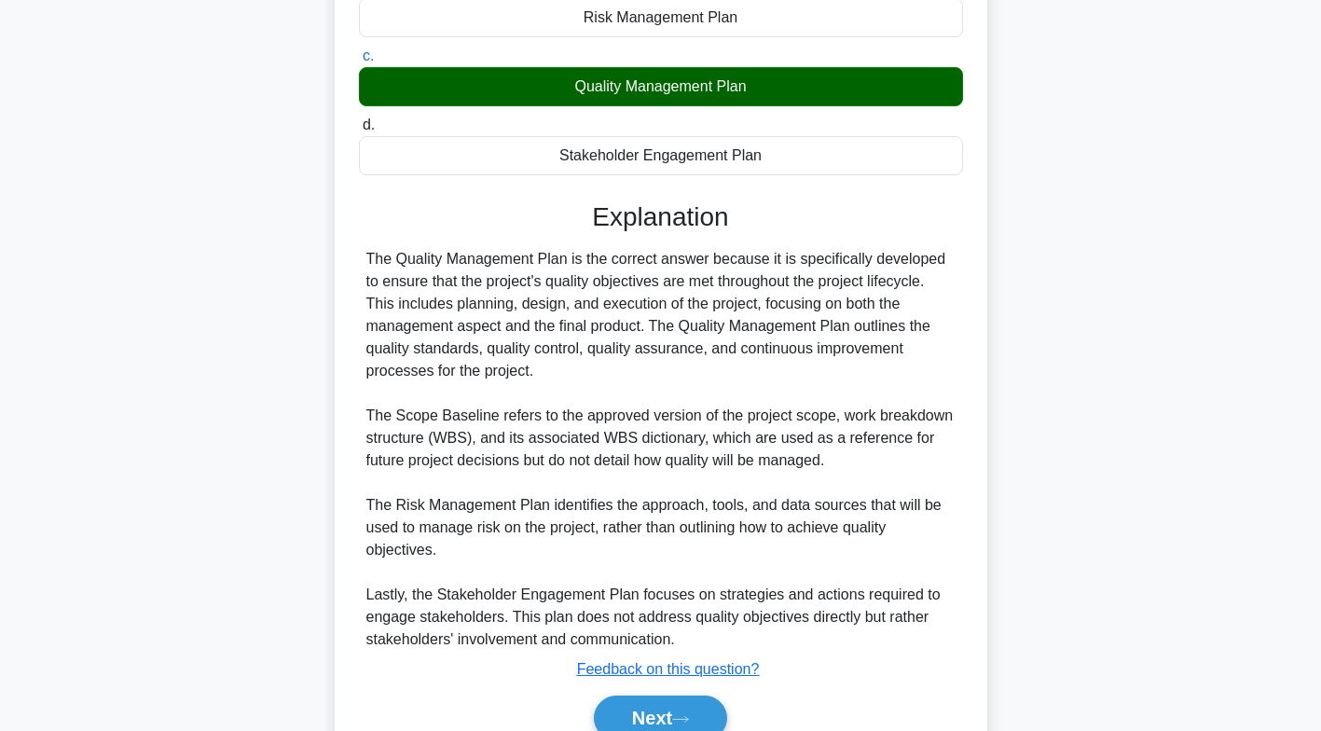
scroll to position [420, 0]
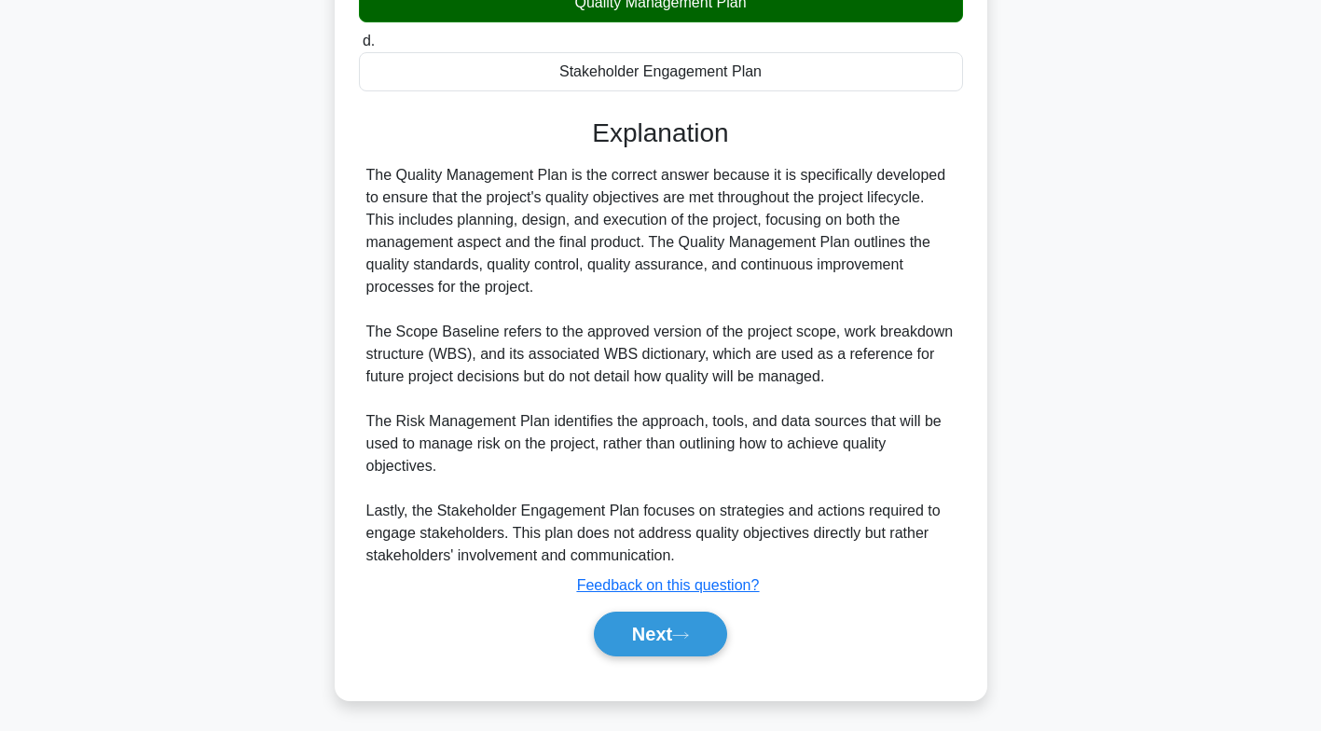
click at [686, 636] on icon at bounding box center [680, 635] width 17 height 10
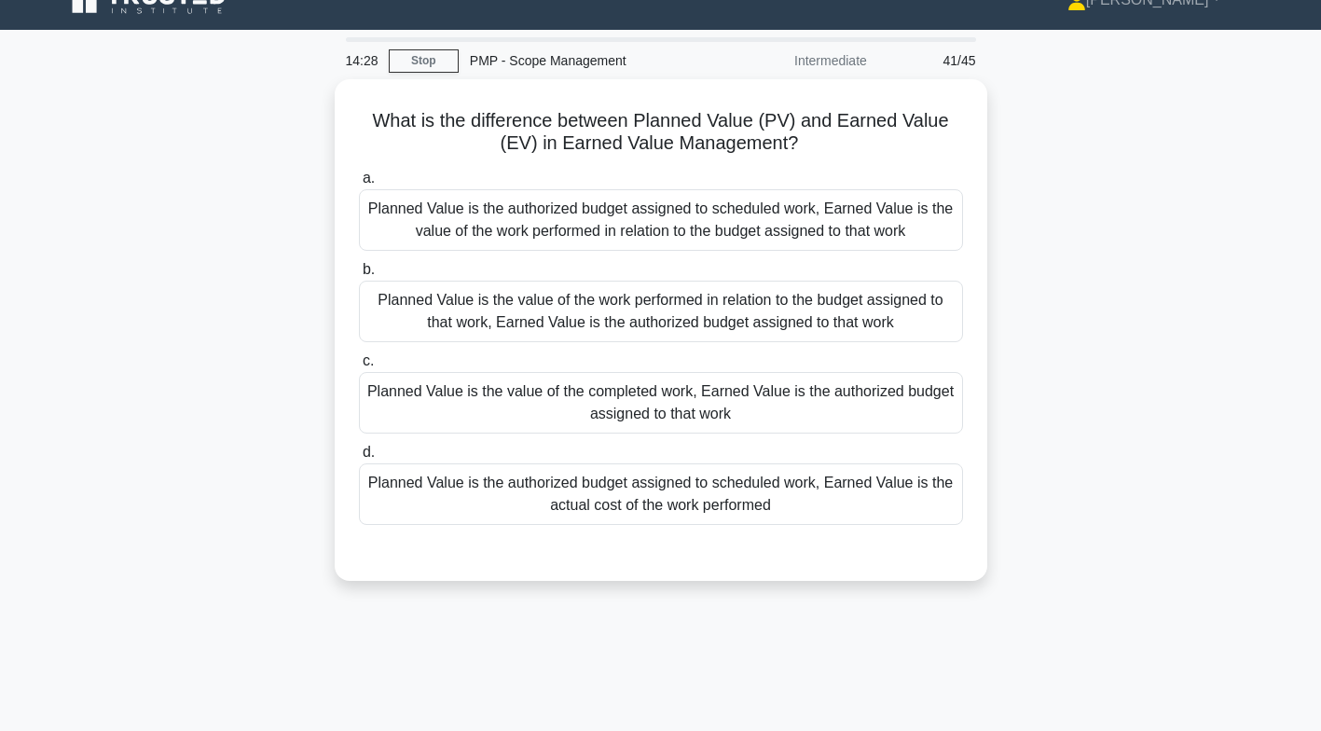
scroll to position [0, 0]
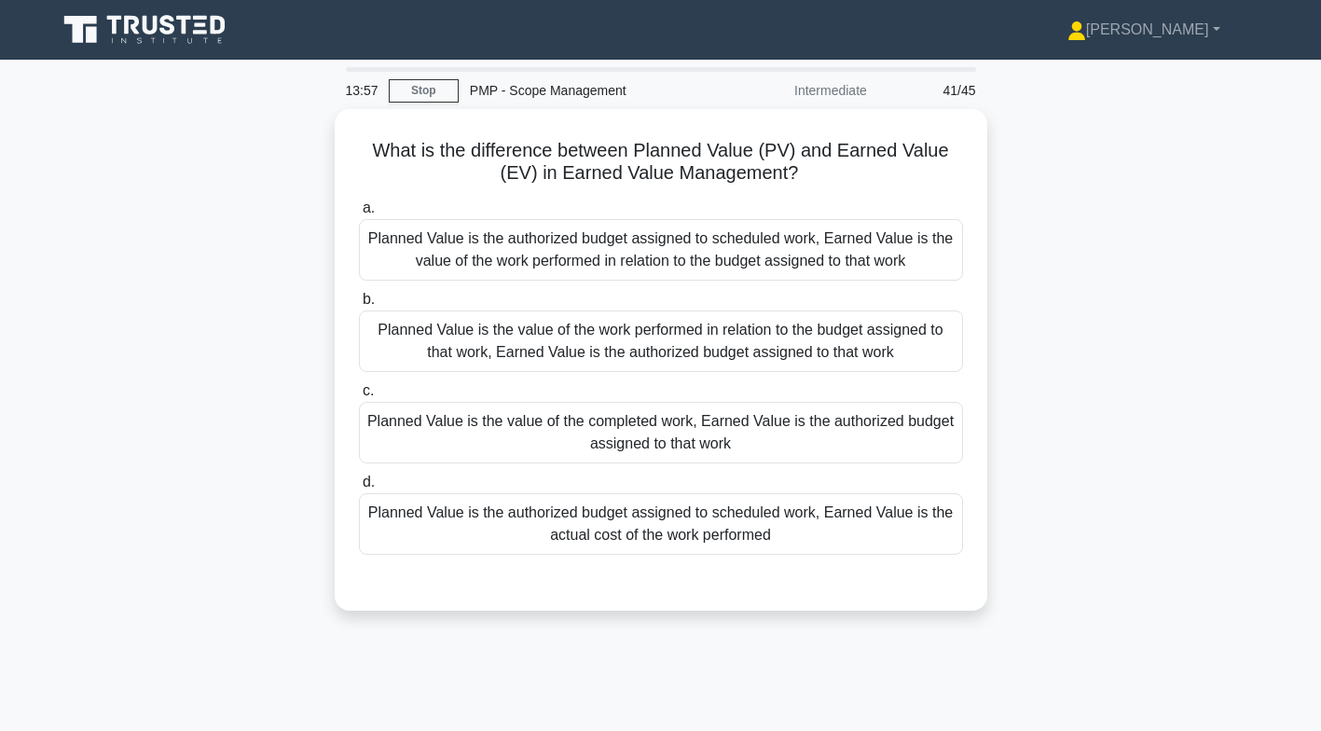
click at [825, 519] on div "Planned Value is the authorized budget assigned to scheduled work, Earned Value…" at bounding box center [661, 524] width 604 height 62
click at [359, 489] on input "d. Planned Value is the authorized budget assigned to scheduled work, Earned Va…" at bounding box center [359, 482] width 0 height 12
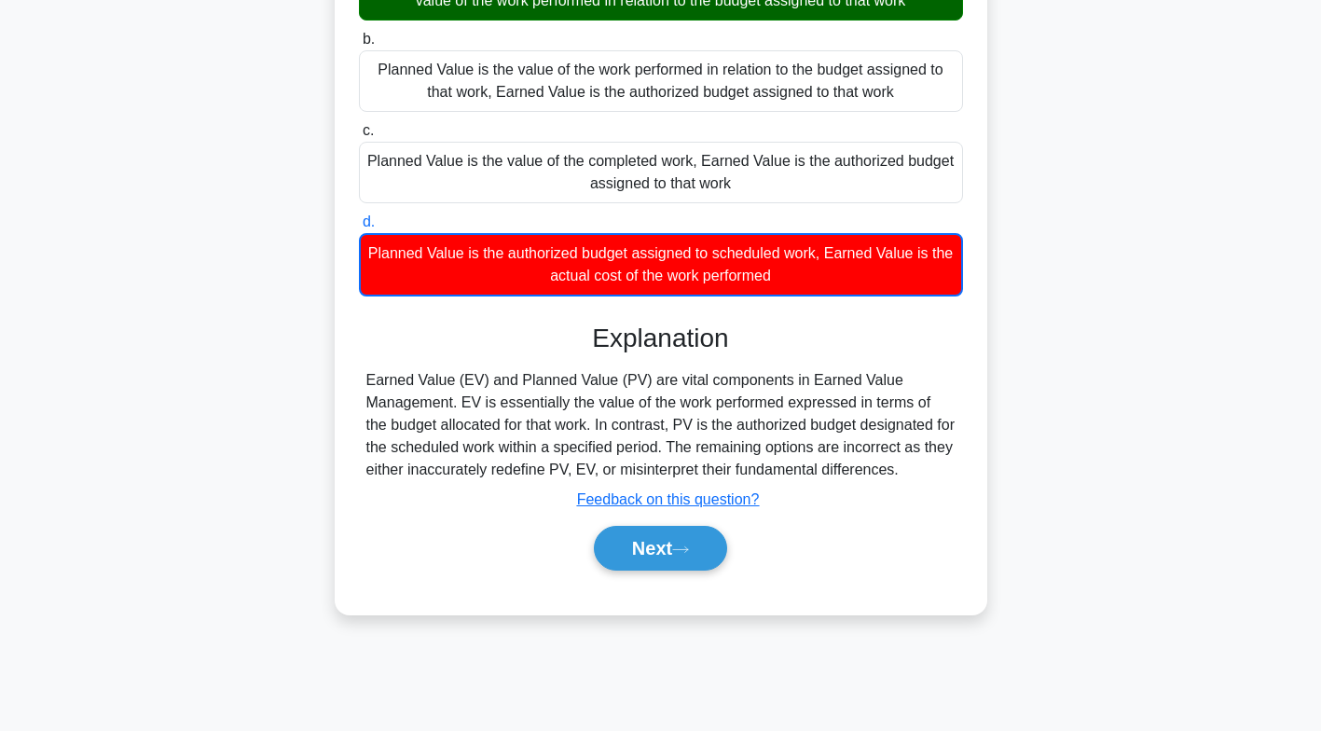
scroll to position [263, 0]
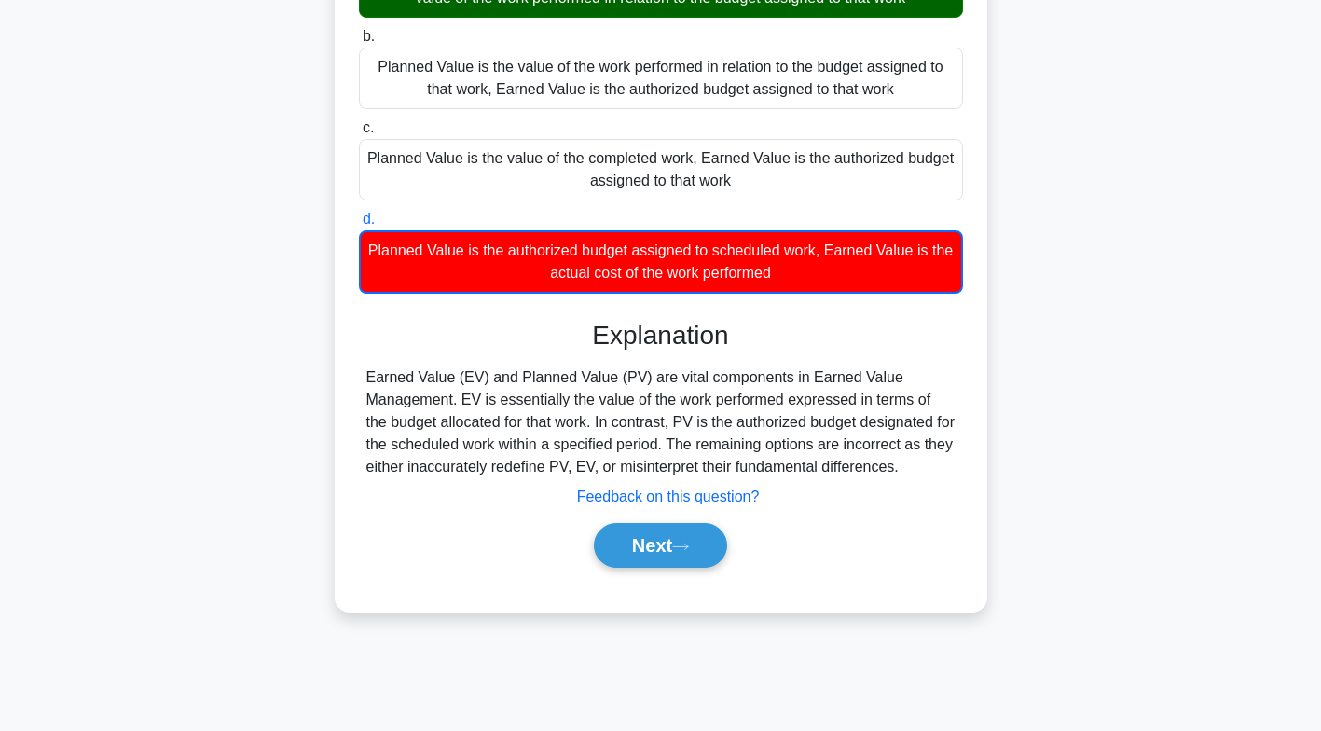
click at [678, 542] on button "Next" at bounding box center [660, 545] width 133 height 45
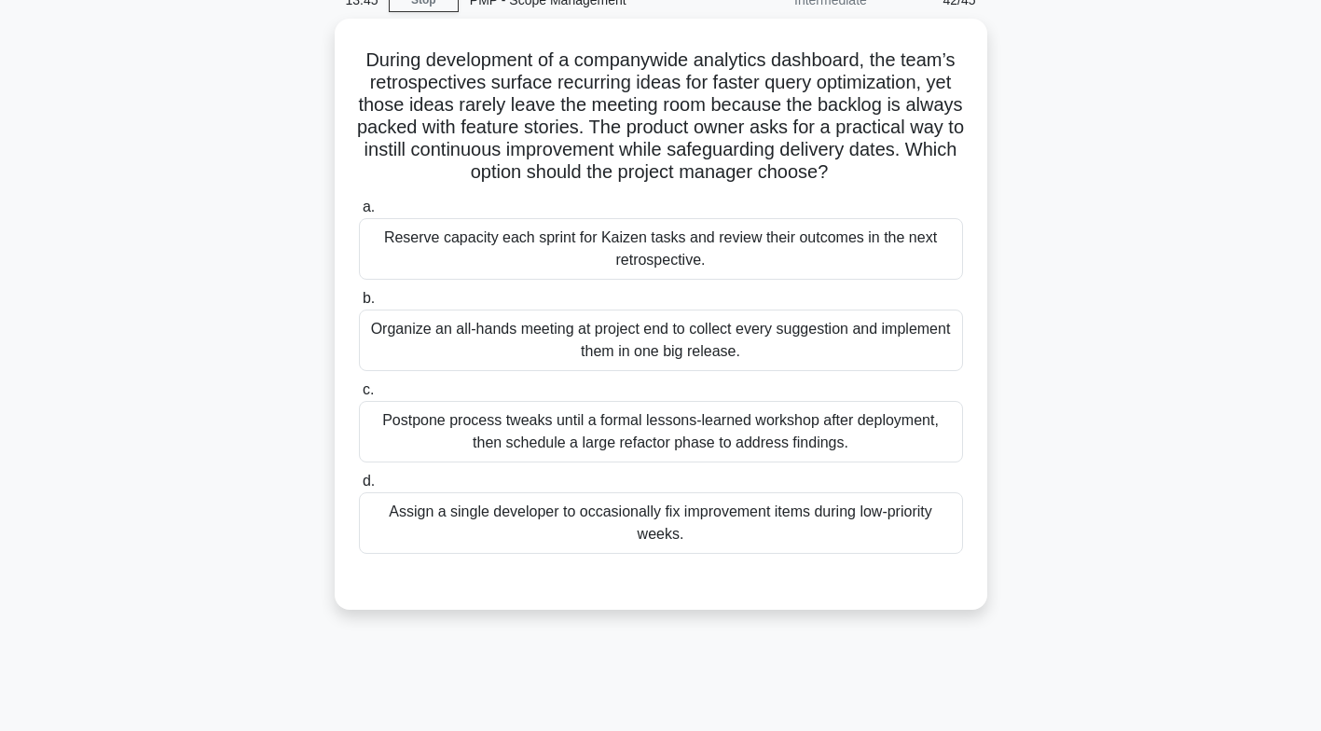
scroll to position [0, 0]
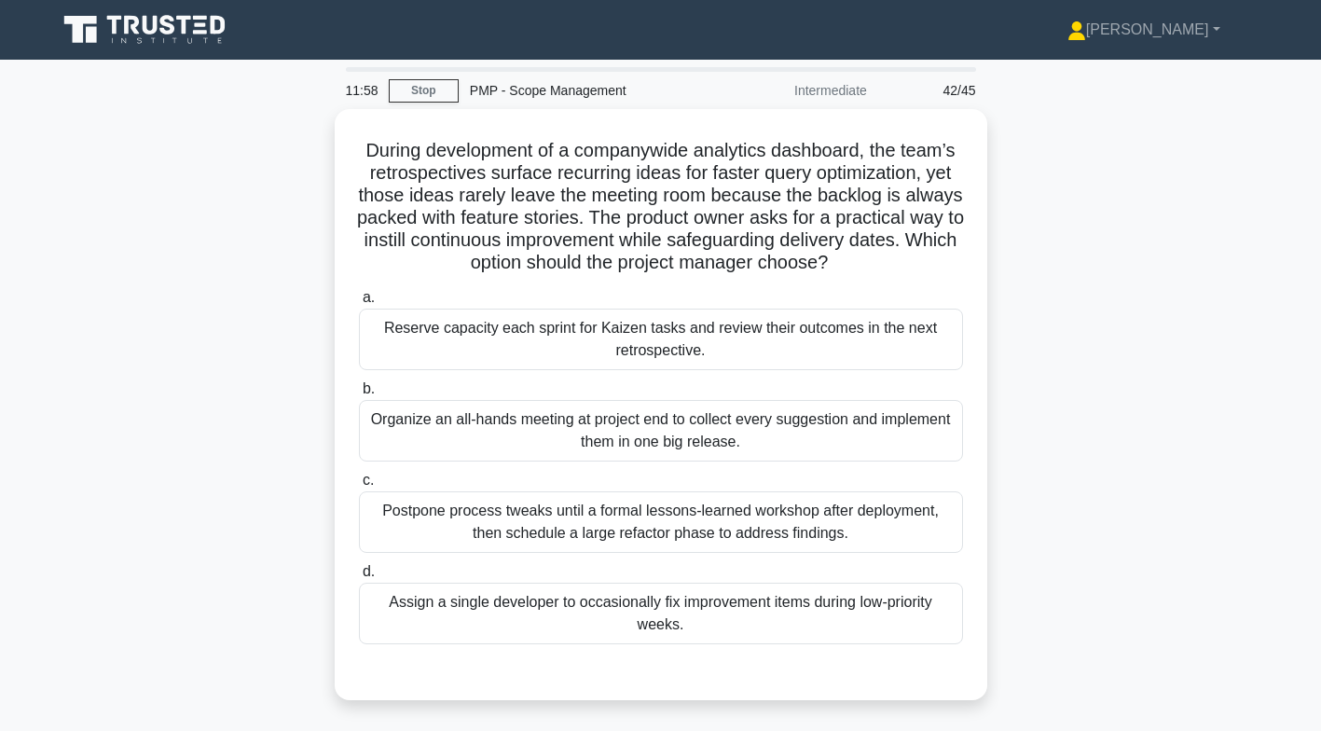
click at [867, 425] on div "Organize an all-hands meeting at project end to collect every suggestion and im…" at bounding box center [661, 431] width 604 height 62
click at [359, 395] on input "b. Organize an all-hands meeting at project end to collect every suggestion and…" at bounding box center [359, 389] width 0 height 12
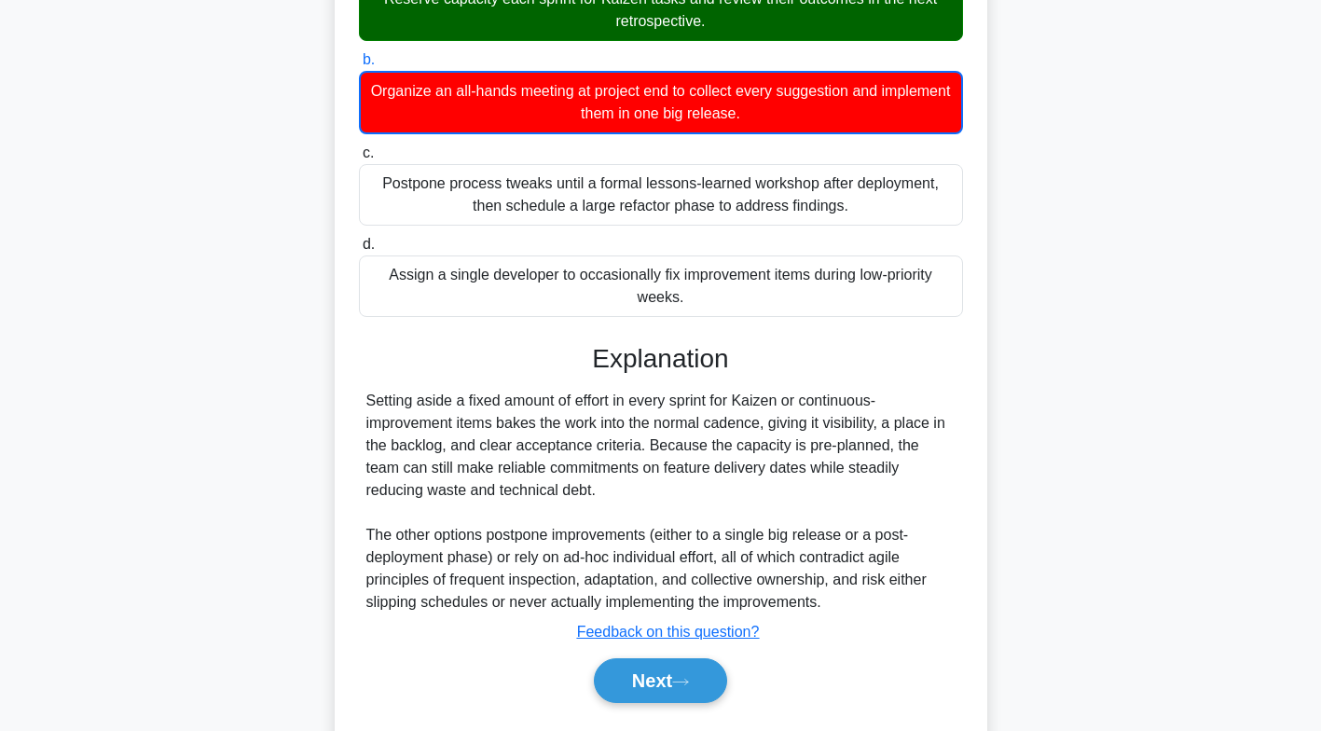
scroll to position [377, 0]
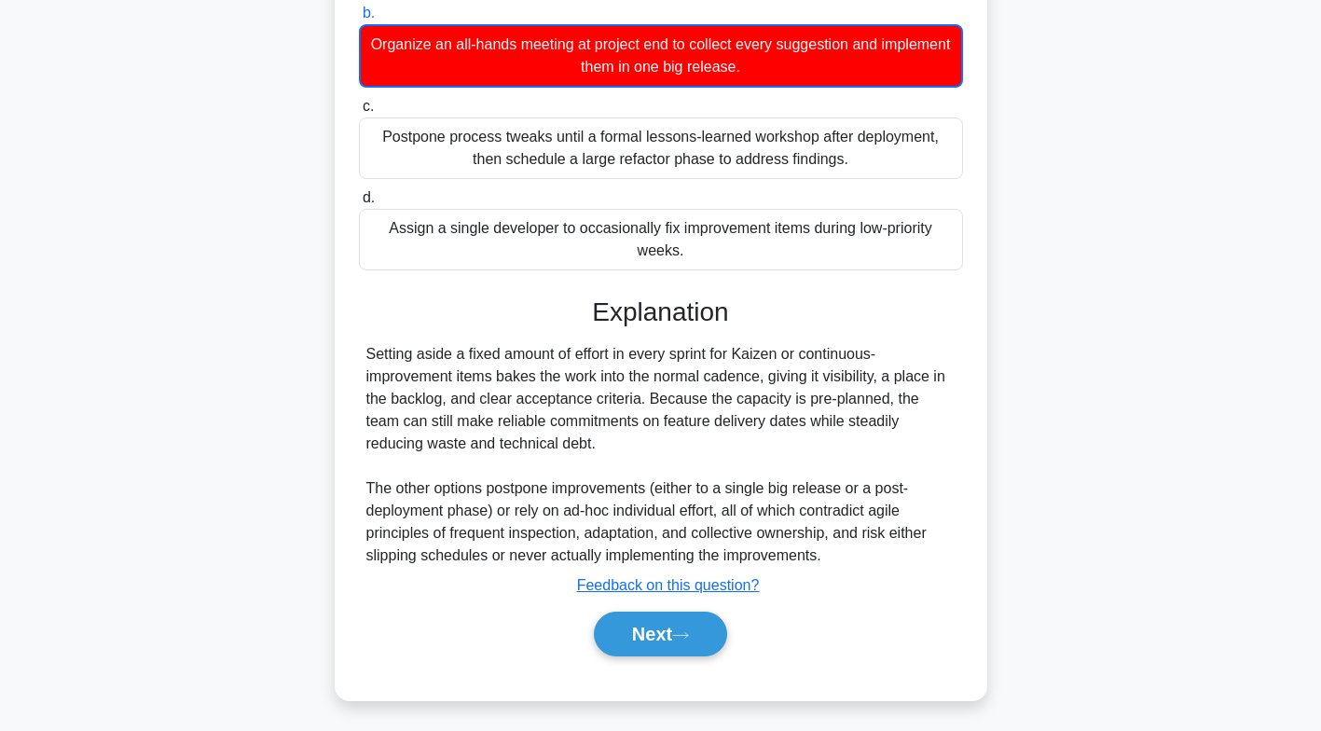
click at [681, 640] on icon at bounding box center [680, 635] width 17 height 10
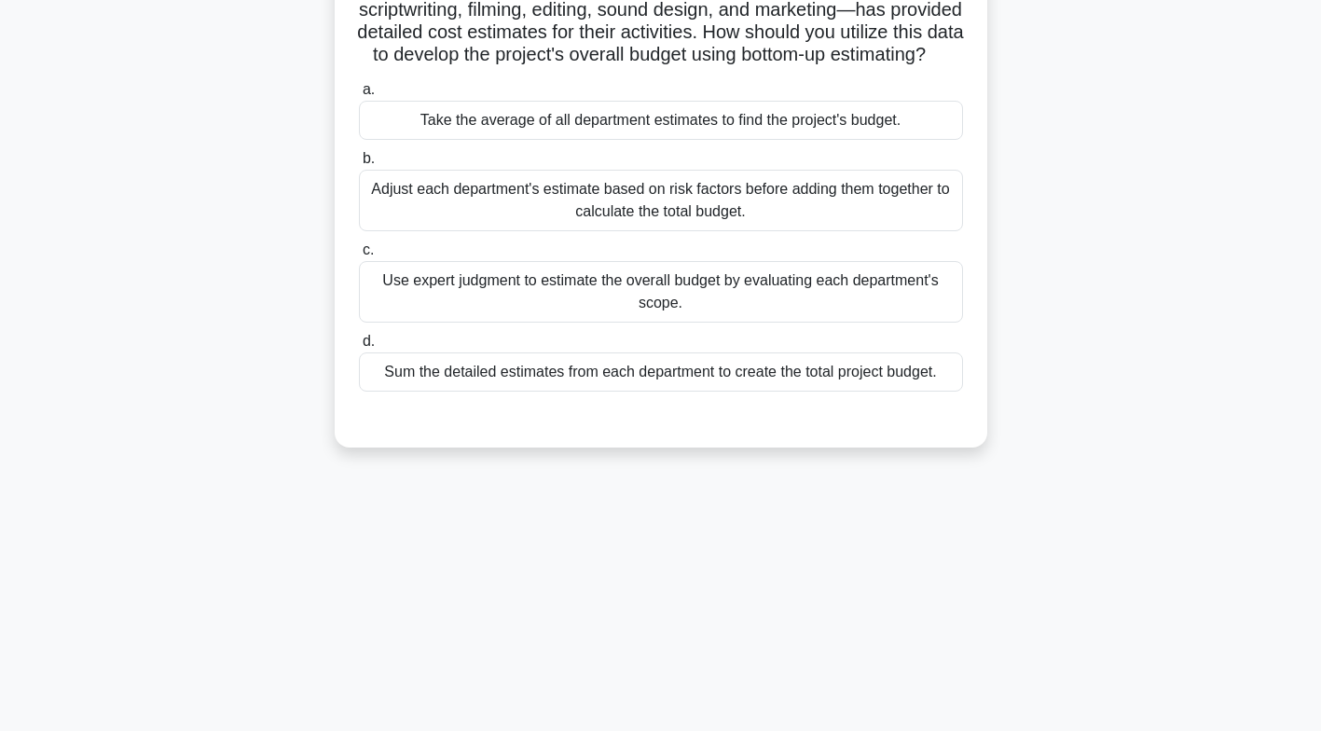
scroll to position [0, 0]
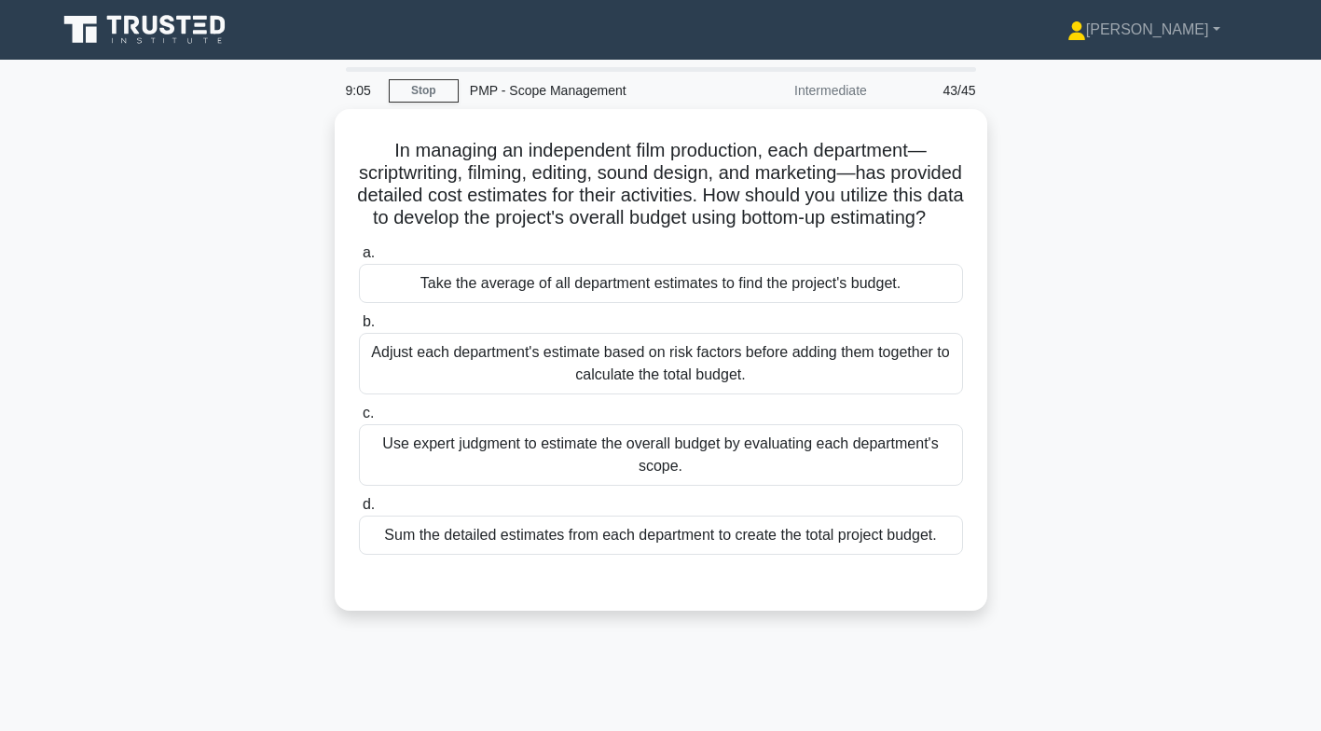
click at [765, 473] on div "Use expert judgment to estimate the overall budget by evaluating each departmen…" at bounding box center [661, 455] width 604 height 62
click at [359, 420] on input "c. Use expert judgment to estimate the overall budget by evaluating each depart…" at bounding box center [359, 413] width 0 height 12
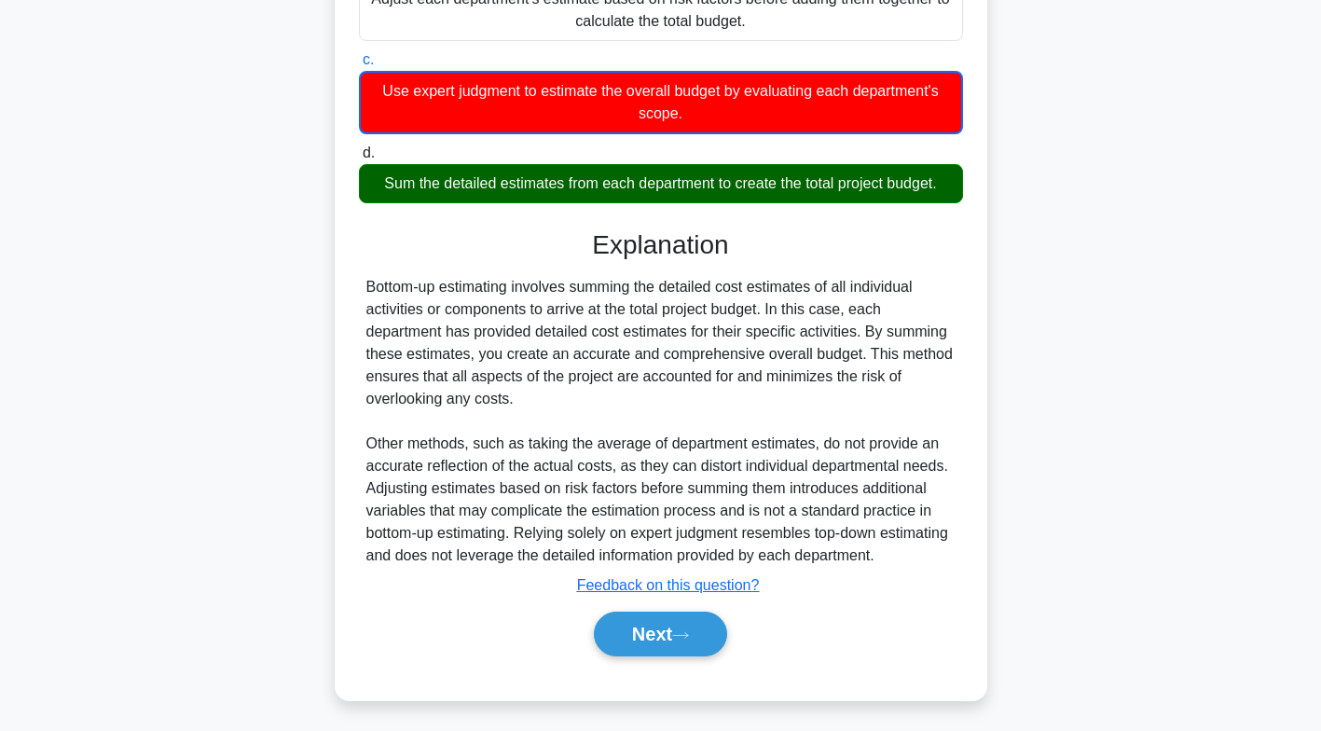
scroll to position [377, 0]
click at [681, 637] on button "Next" at bounding box center [660, 634] width 133 height 45
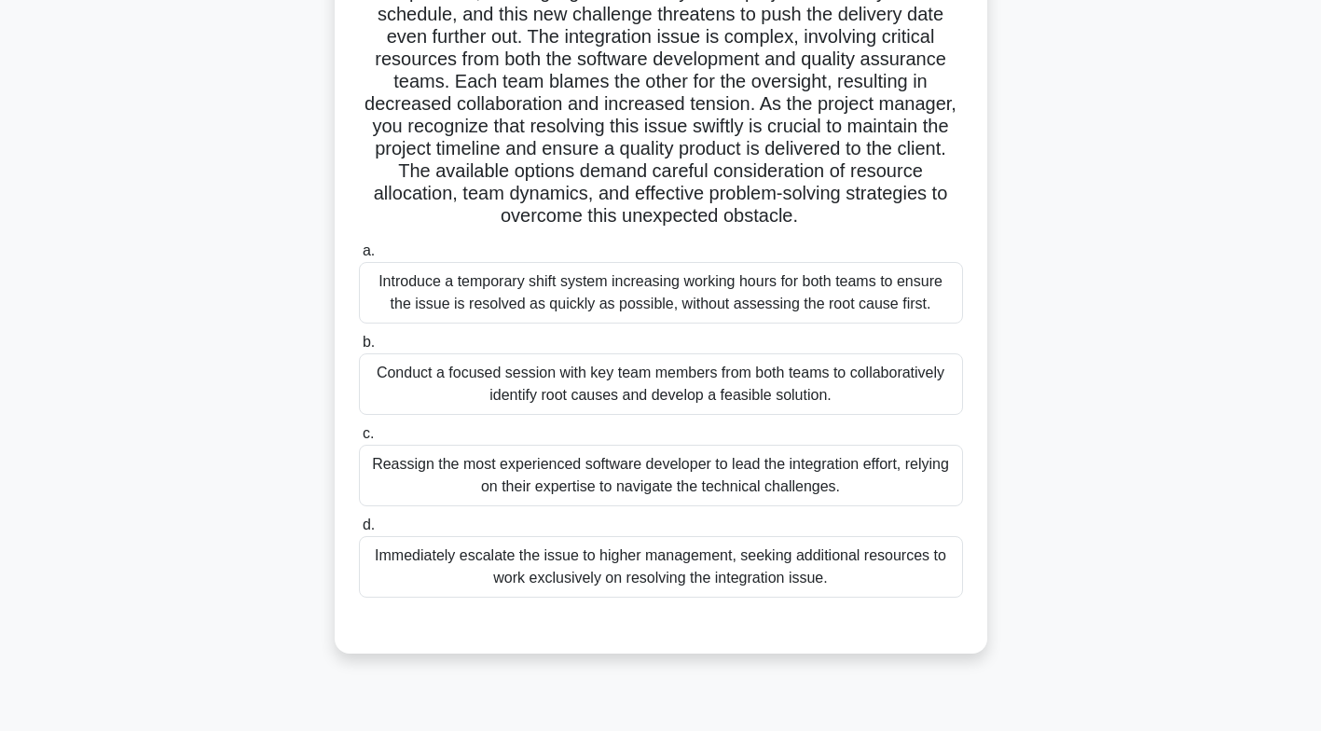
scroll to position [202, 0]
click at [880, 389] on div "Conduct a focused session with key team members from both teams to collaborativ…" at bounding box center [661, 385] width 604 height 62
click at [359, 350] on input "b. Conduct a focused session with key team members from both teams to collabora…" at bounding box center [359, 343] width 0 height 12
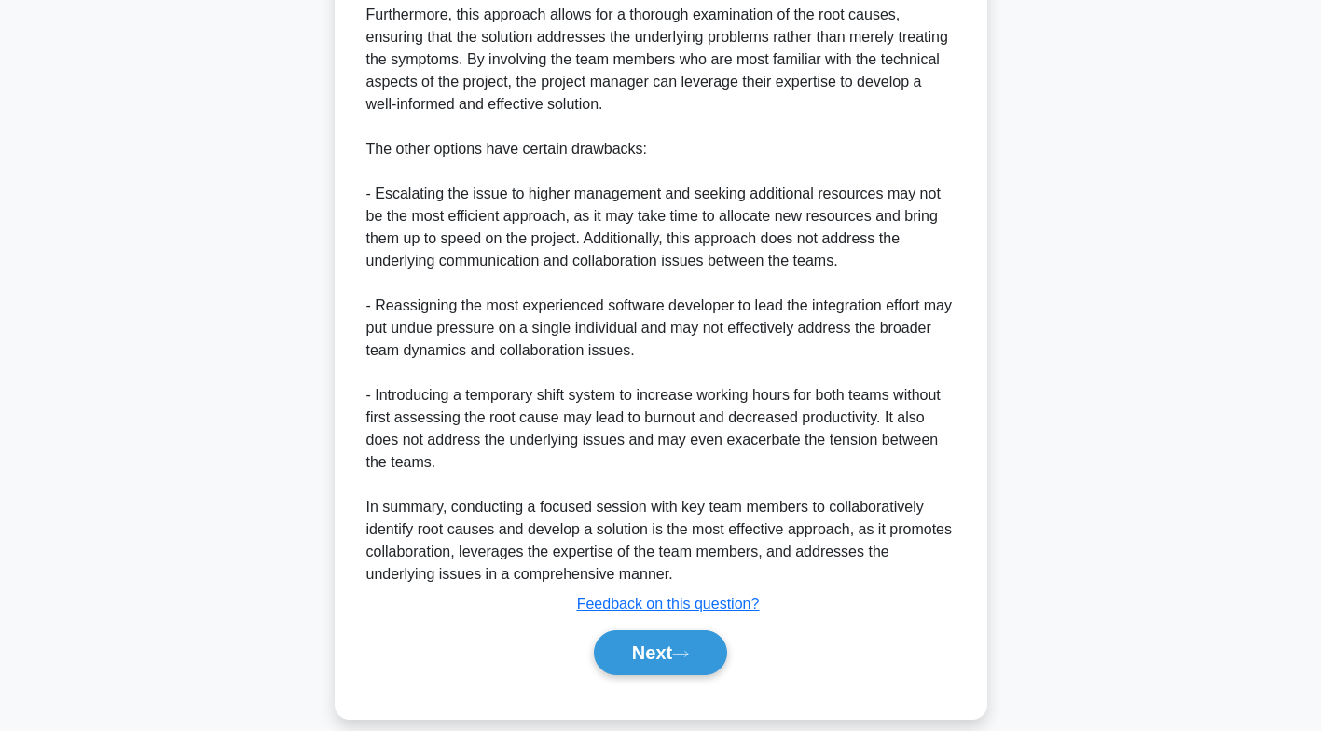
scroll to position [1113, 0]
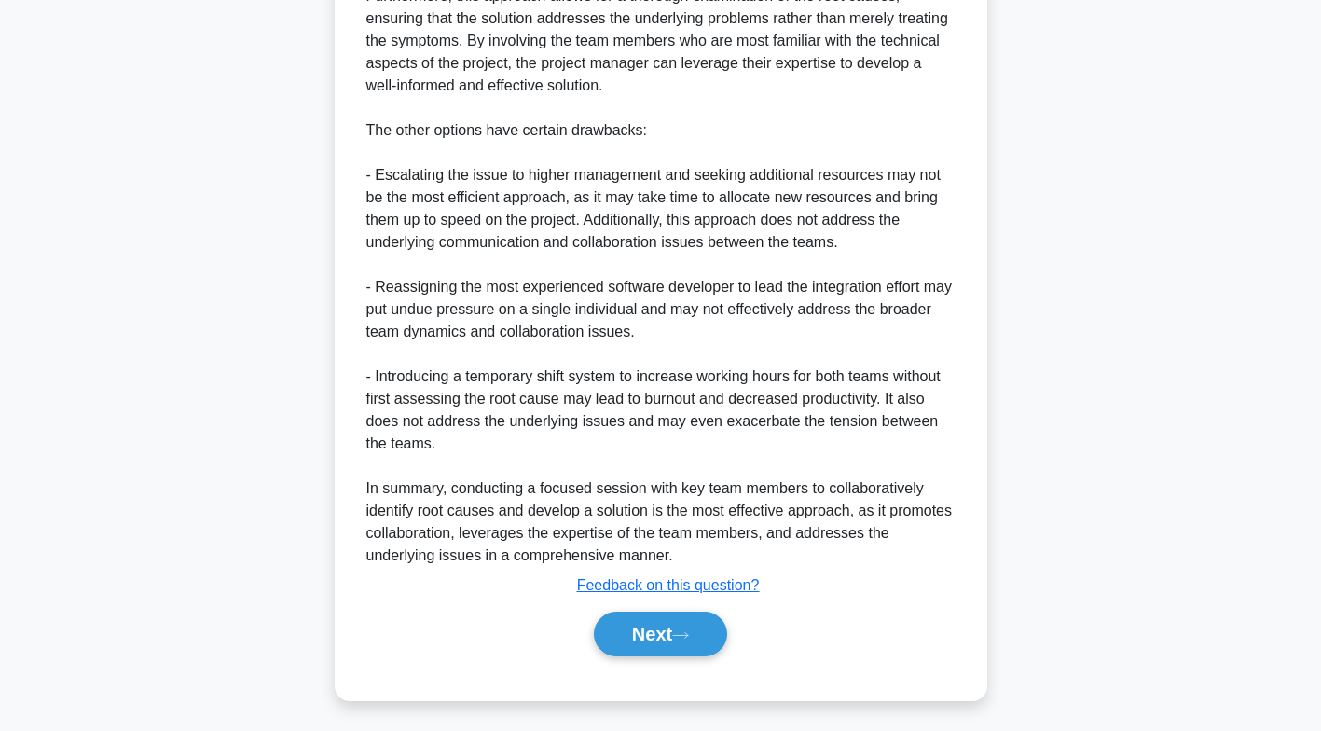
click at [676, 627] on button "Next" at bounding box center [660, 634] width 133 height 45
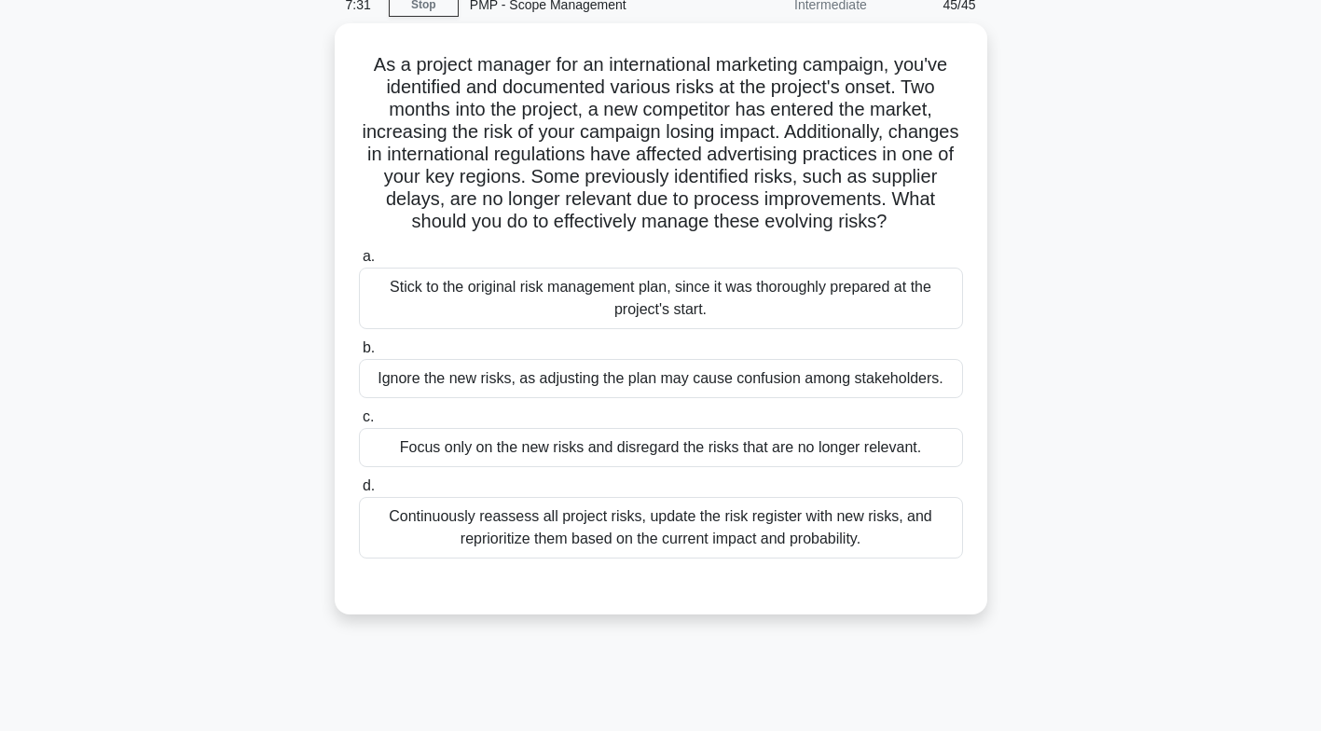
scroll to position [0, 0]
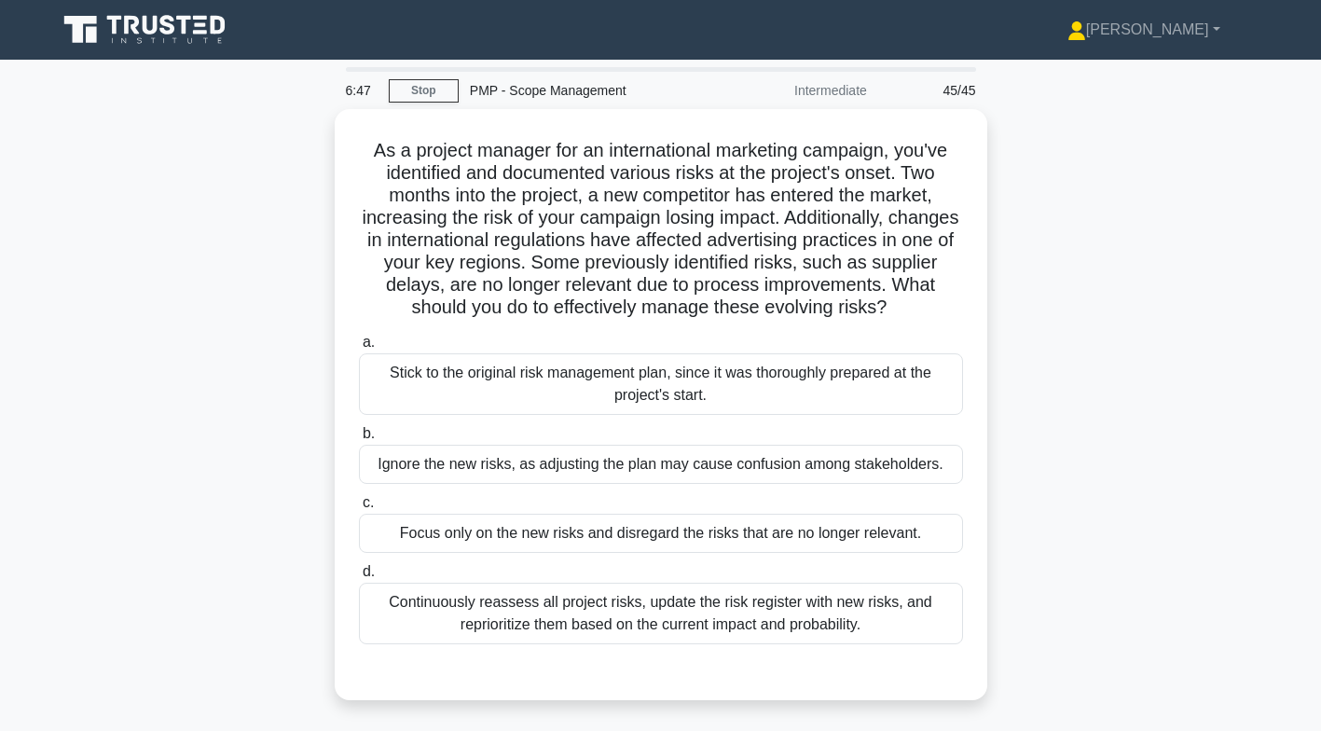
click at [749, 621] on div "Continuously reassess all project risks, update the risk register with new risk…" at bounding box center [661, 614] width 604 height 62
click at [359, 578] on input "d. Continuously reassess all project risks, update the risk register with new r…" at bounding box center [359, 572] width 0 height 12
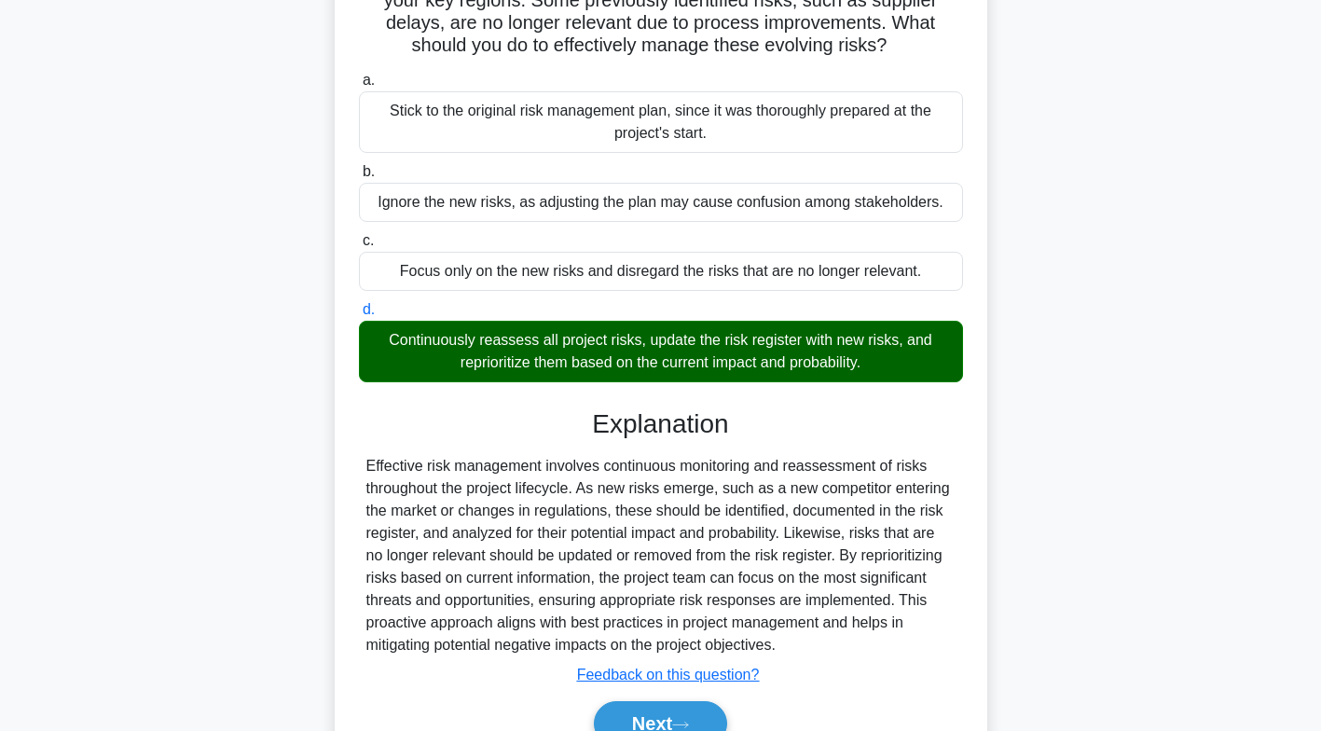
scroll to position [352, 0]
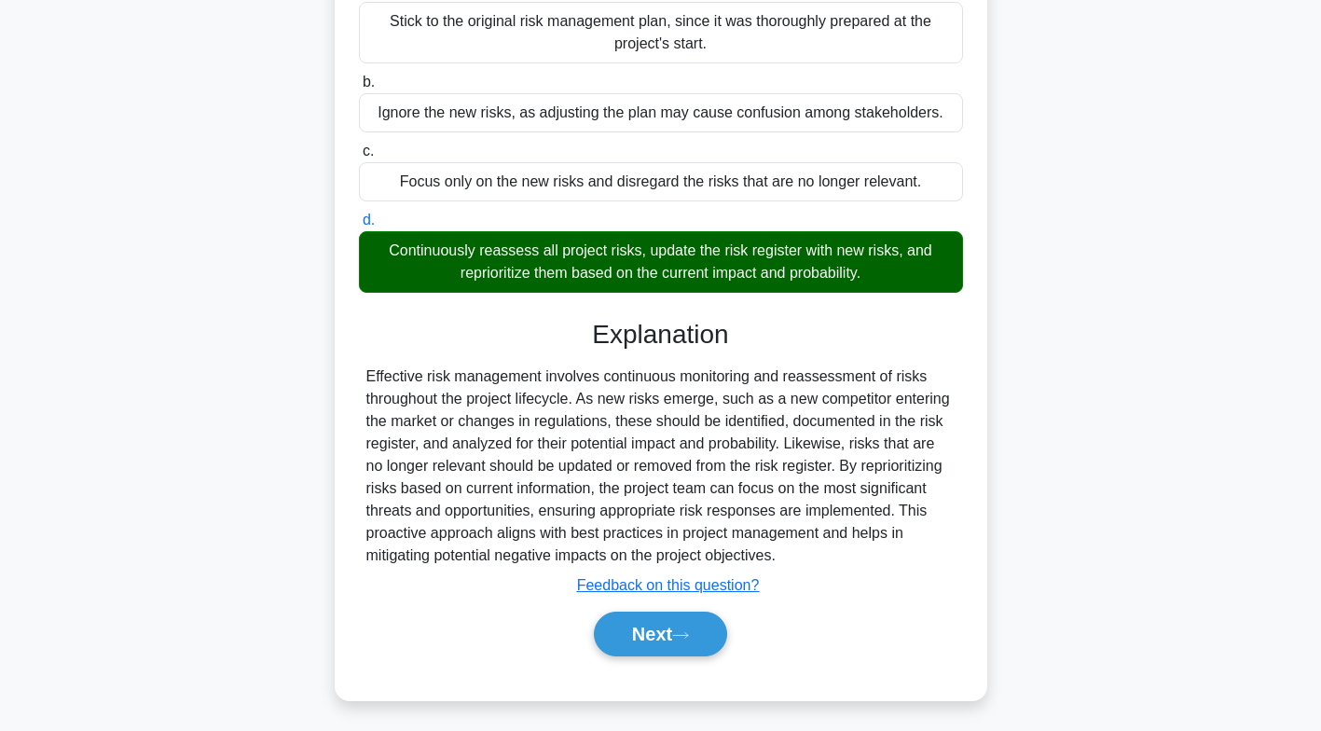
click at [675, 620] on button "Next" at bounding box center [660, 634] width 133 height 45
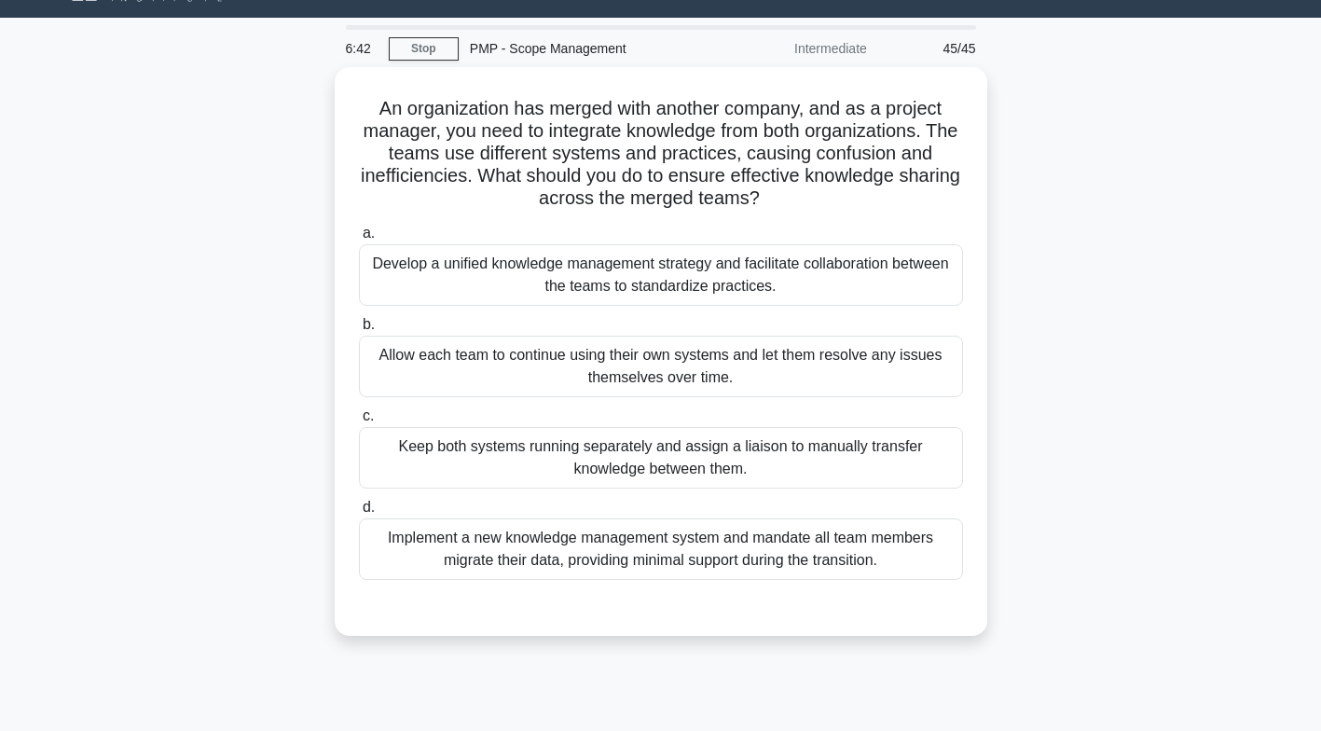
scroll to position [0, 0]
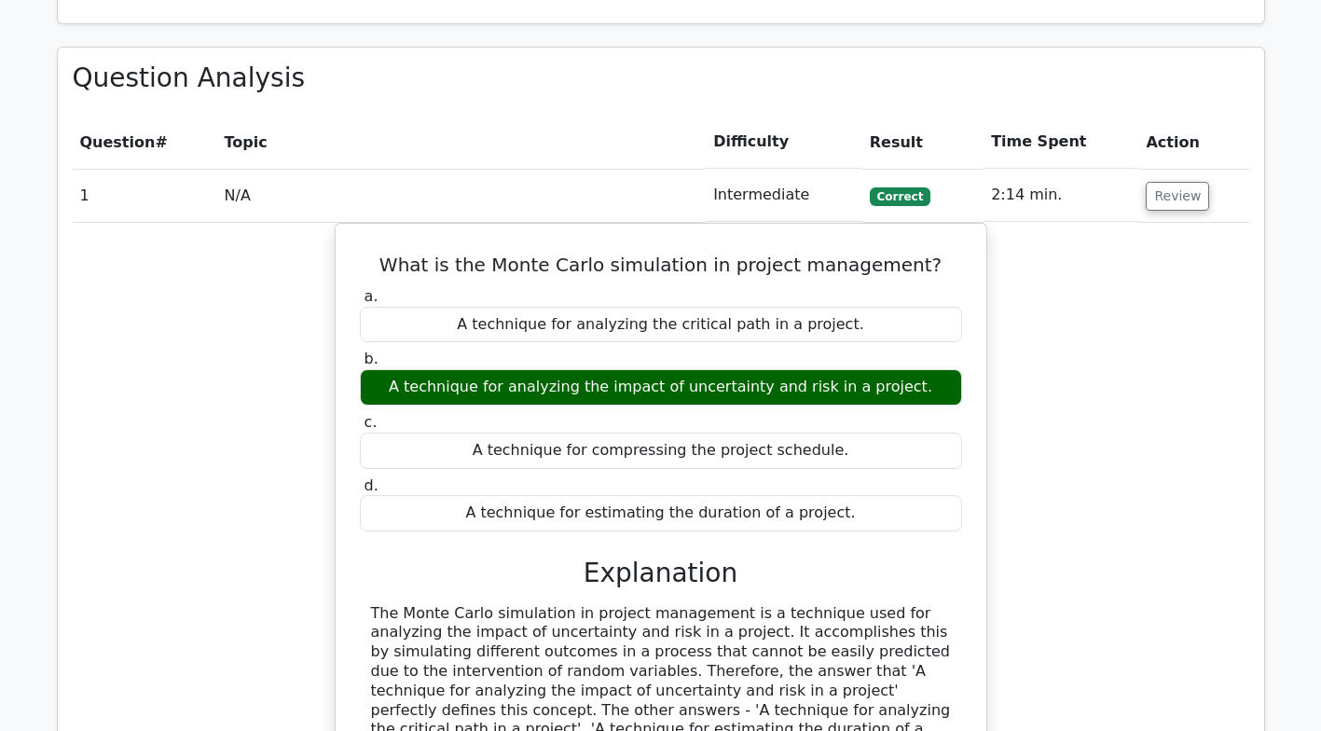
scroll to position [1890, 0]
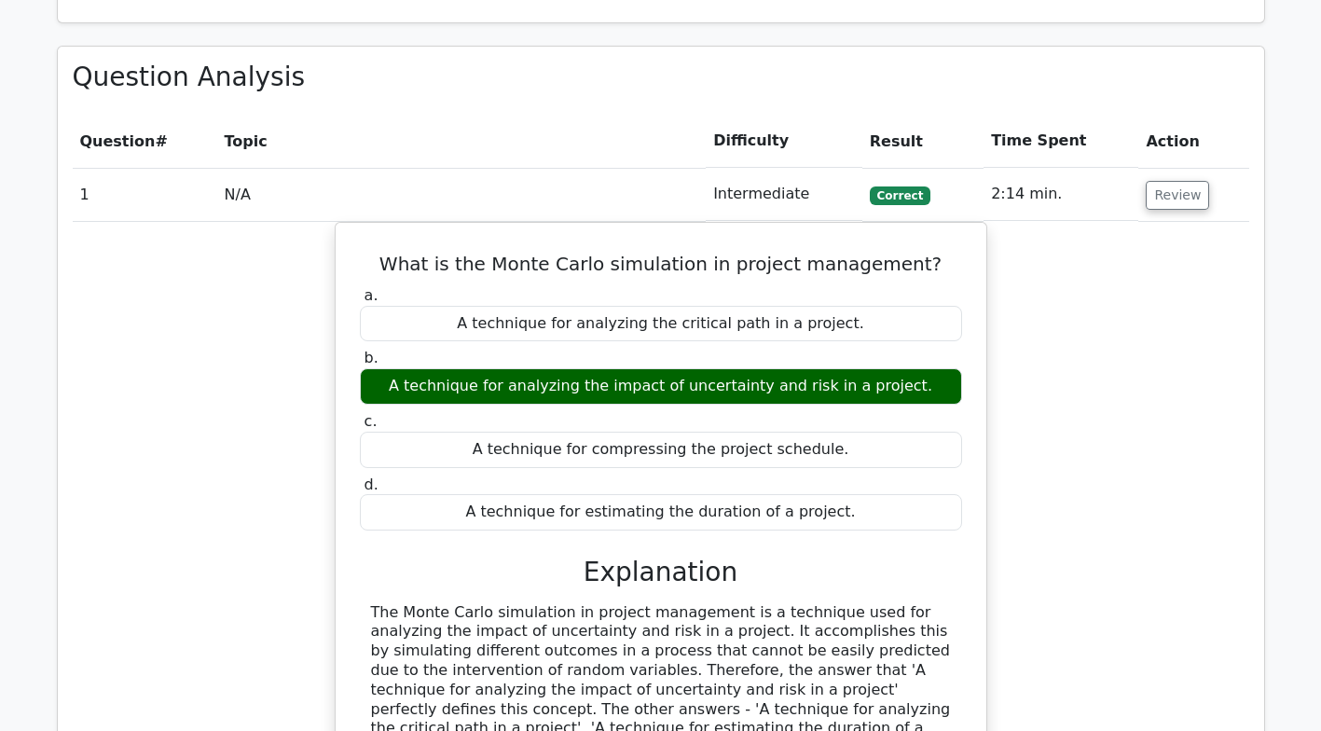
click at [898, 222] on div "What is the Monte Carlo simulation in project management? a. A technique for an…" at bounding box center [661, 528] width 653 height 613
click at [572, 177] on td "N/A" at bounding box center [461, 194] width 489 height 53
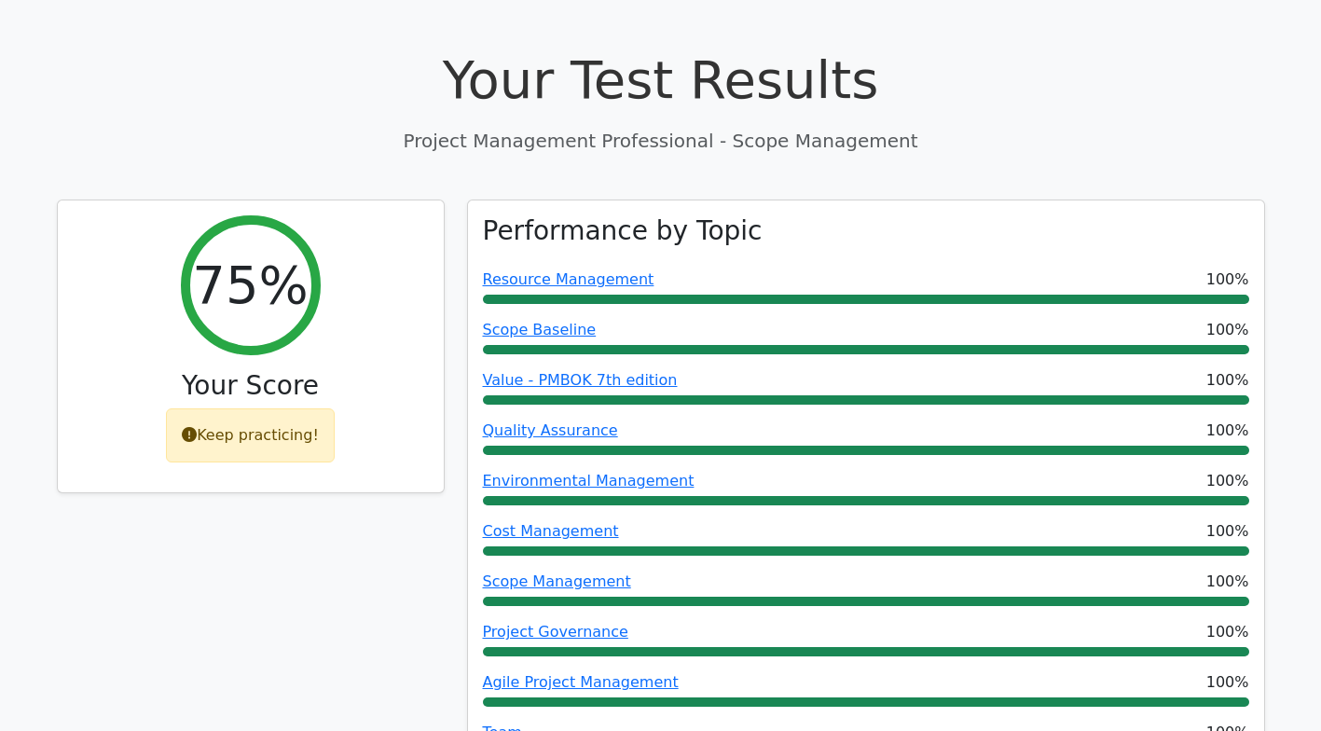
scroll to position [0, 0]
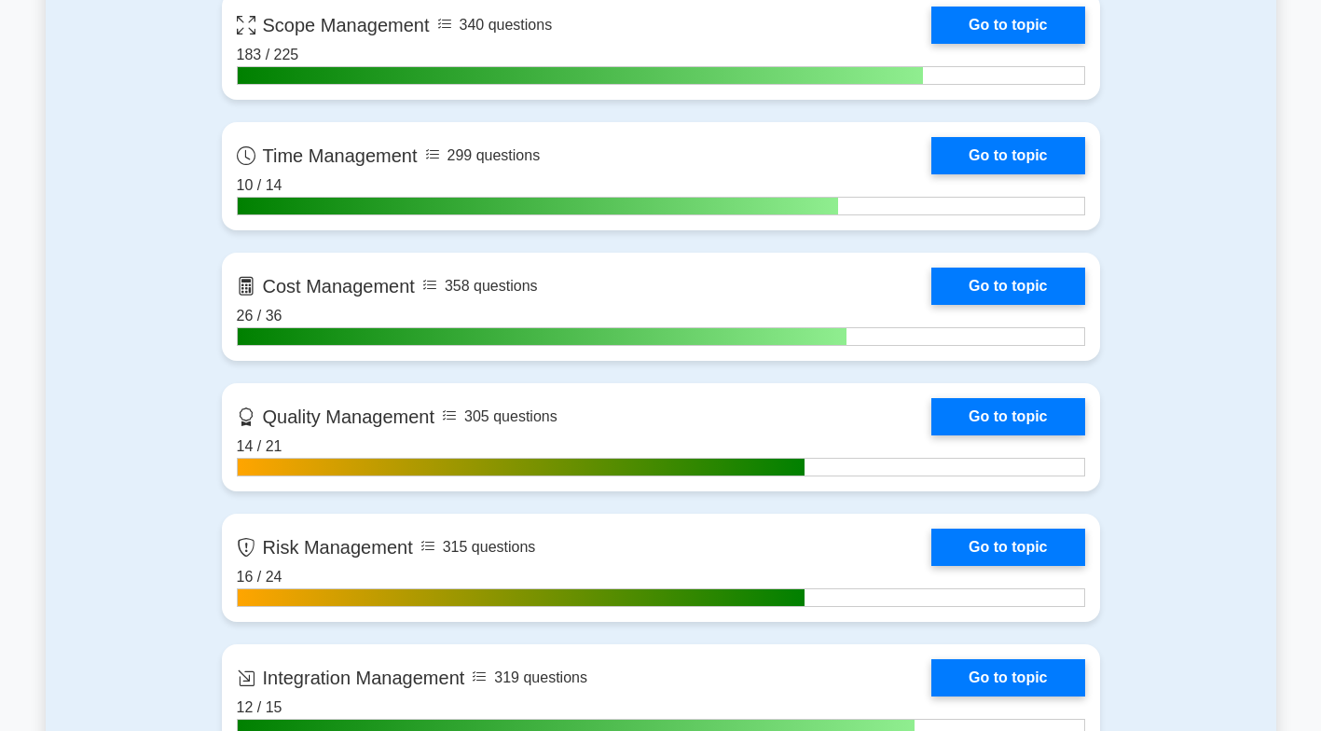
scroll to position [921, 0]
